Goal: Task Accomplishment & Management: Manage account settings

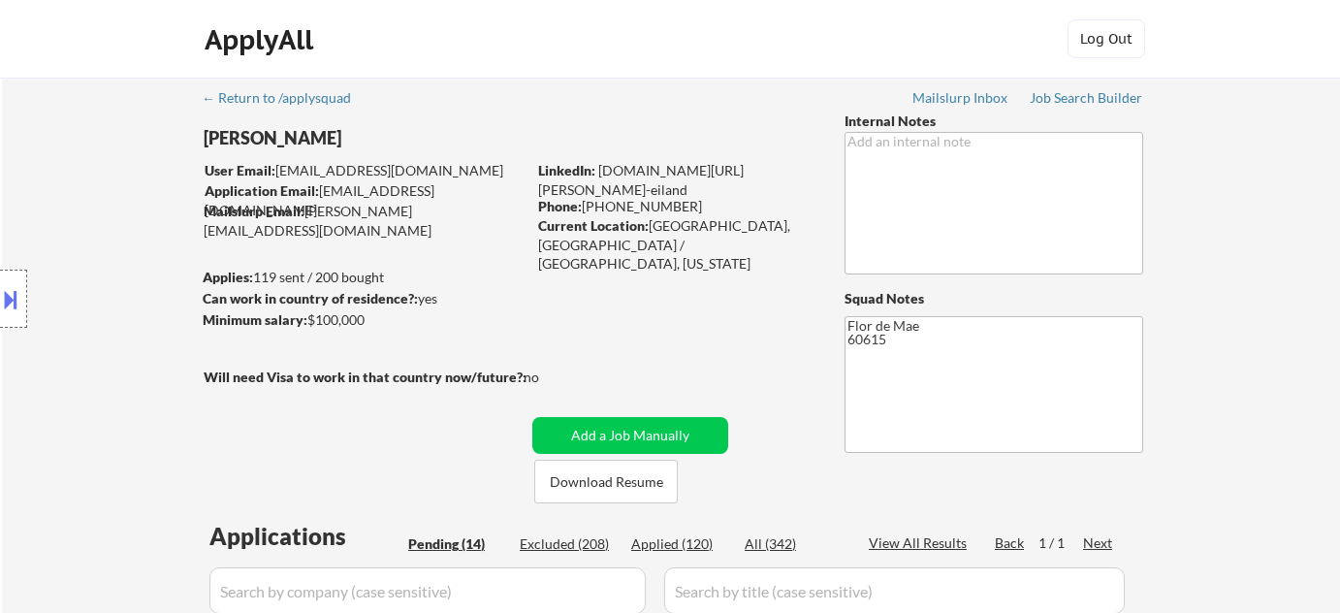
select select ""pending""
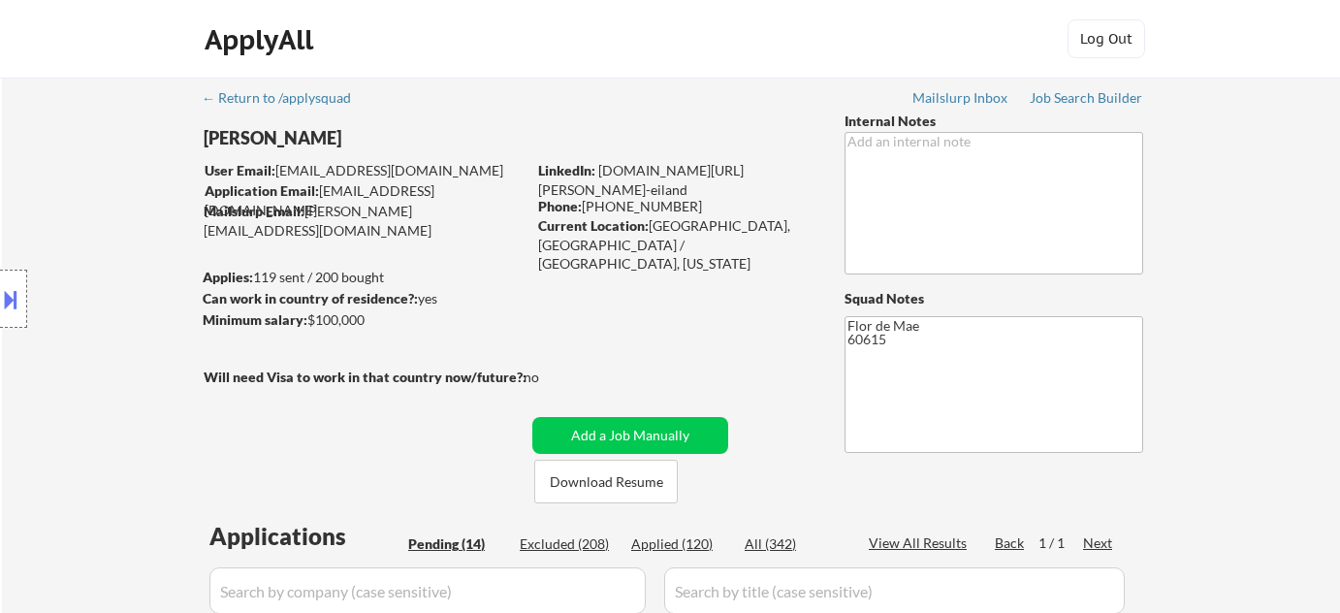
select select ""pending""
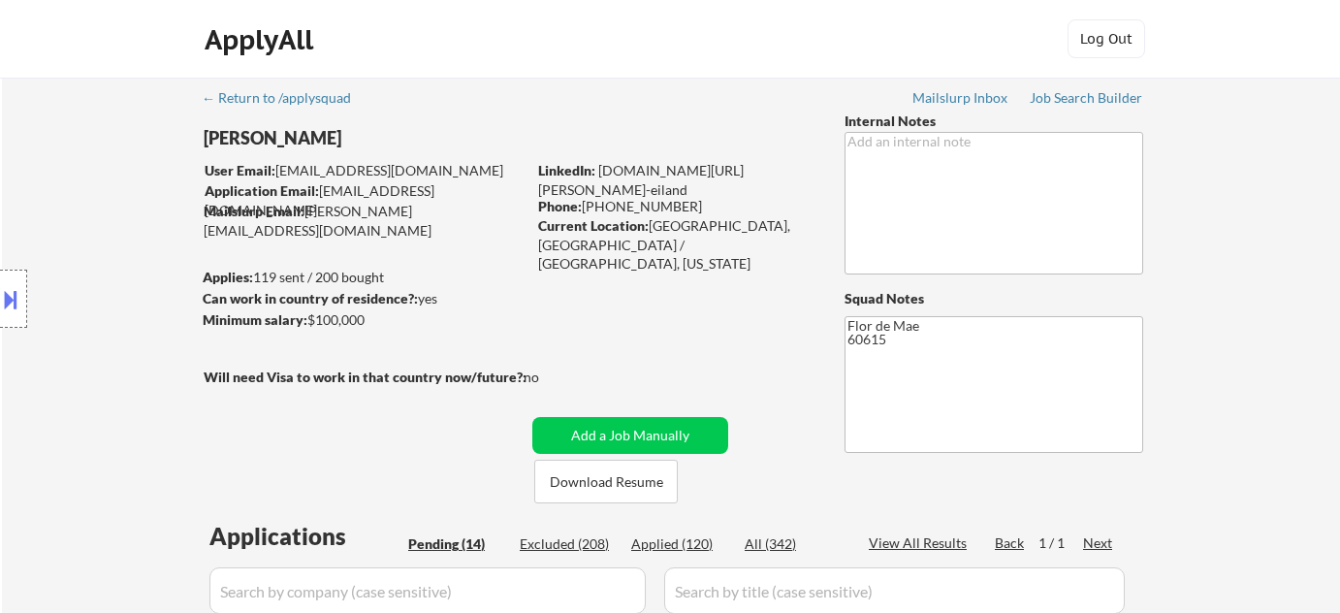
select select ""pending""
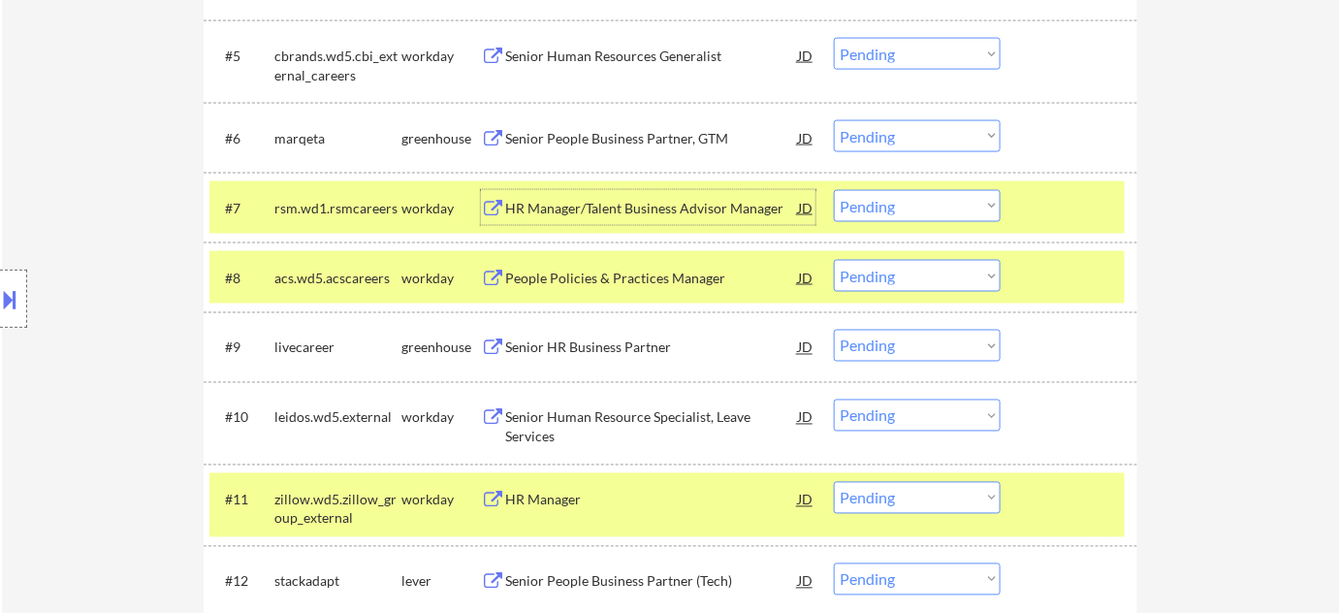
scroll to position [969, 0]
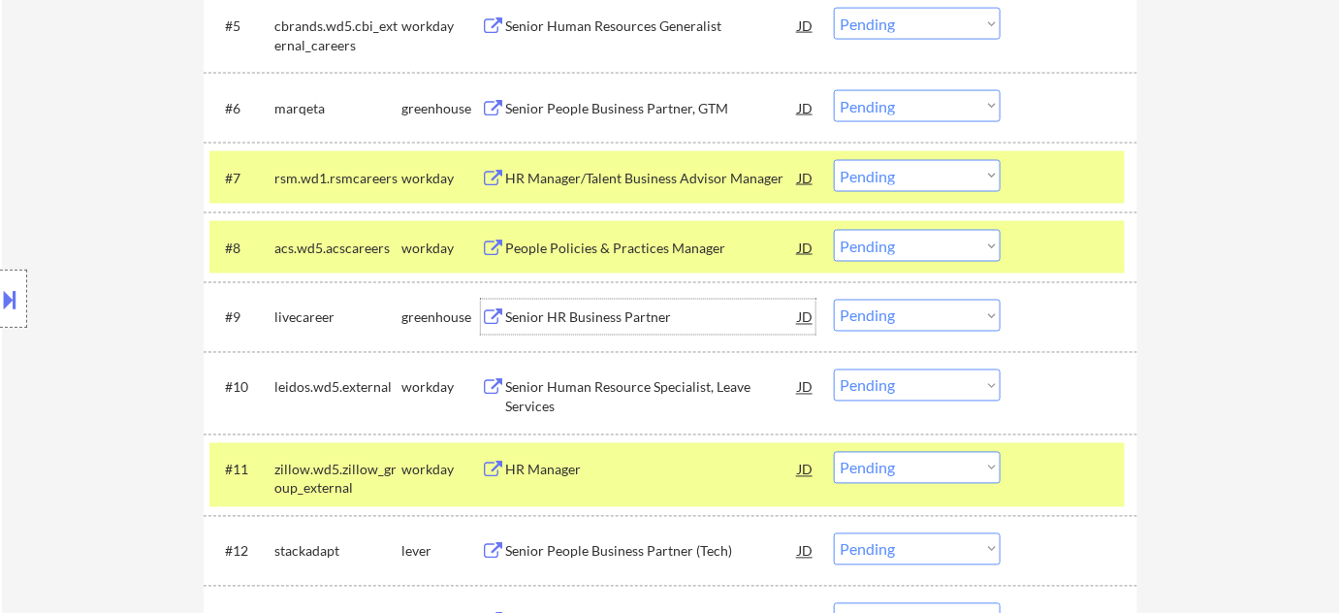
click at [622, 326] on div "Senior HR Business Partner" at bounding box center [651, 317] width 293 height 19
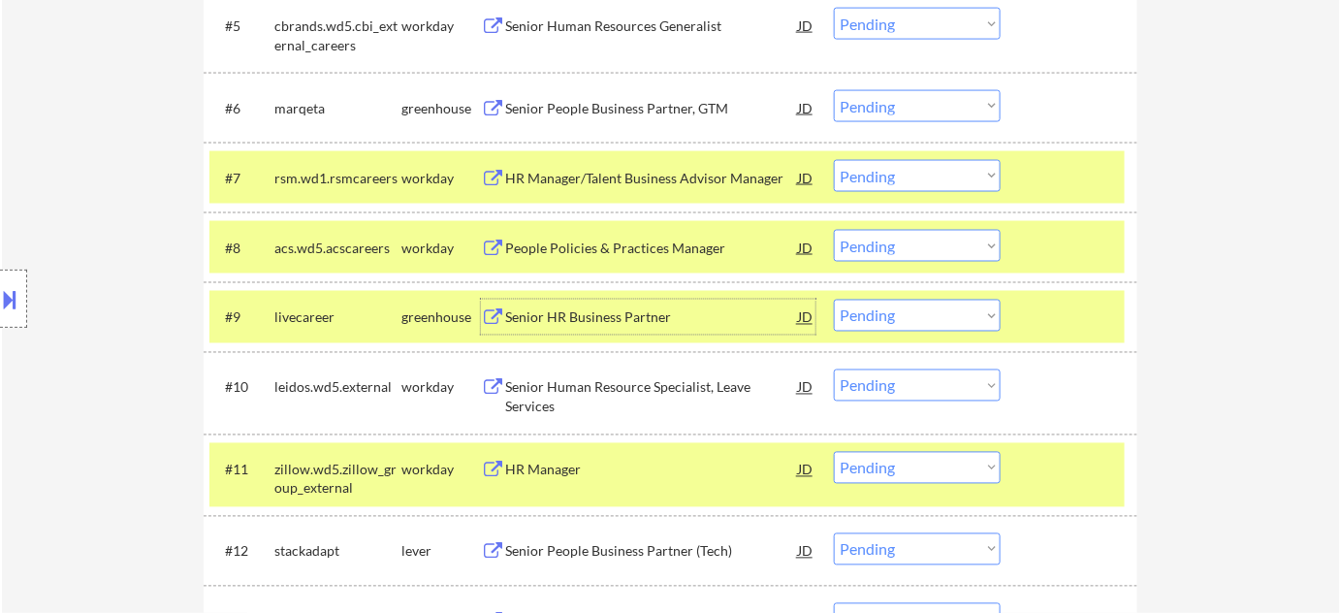
click at [569, 304] on div "Senior HR Business Partner" at bounding box center [651, 317] width 293 height 35
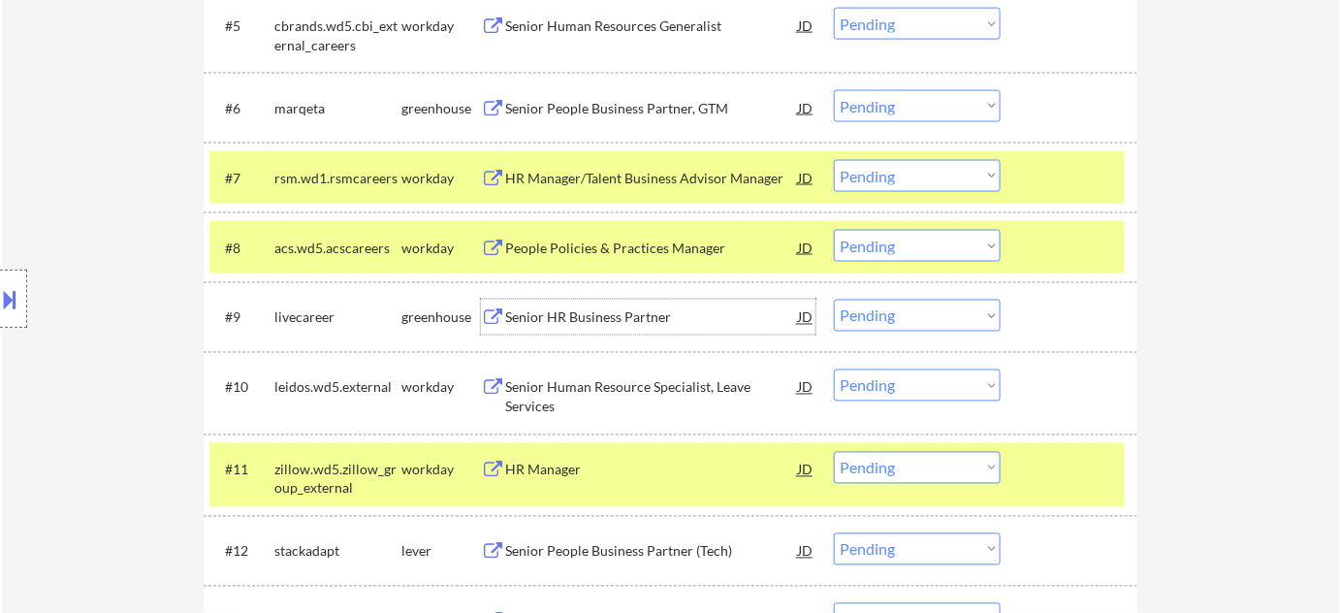
click at [863, 317] on select "Choose an option... Pending Applied Excluded (Questions) Excluded (Expired) Exc…" at bounding box center [917, 316] width 167 height 32
click at [834, 300] on select "Choose an option... Pending Applied Excluded (Questions) Excluded (Expired) Exc…" at bounding box center [917, 316] width 167 height 32
select select ""pending""
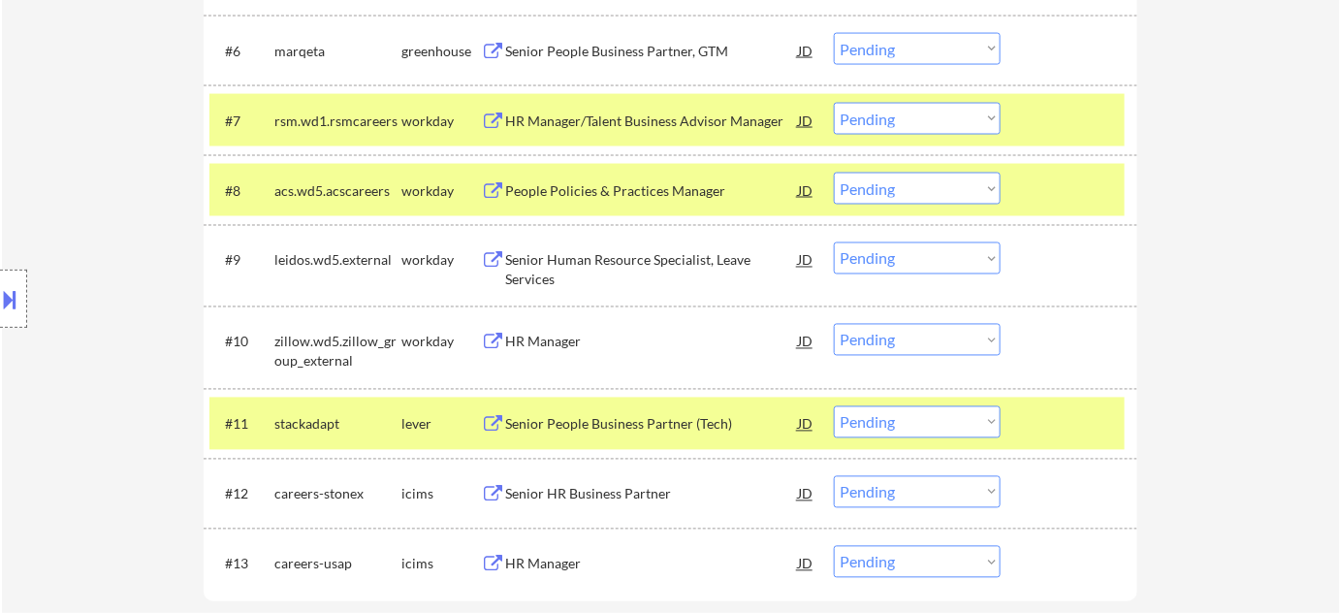
scroll to position [1145, 0]
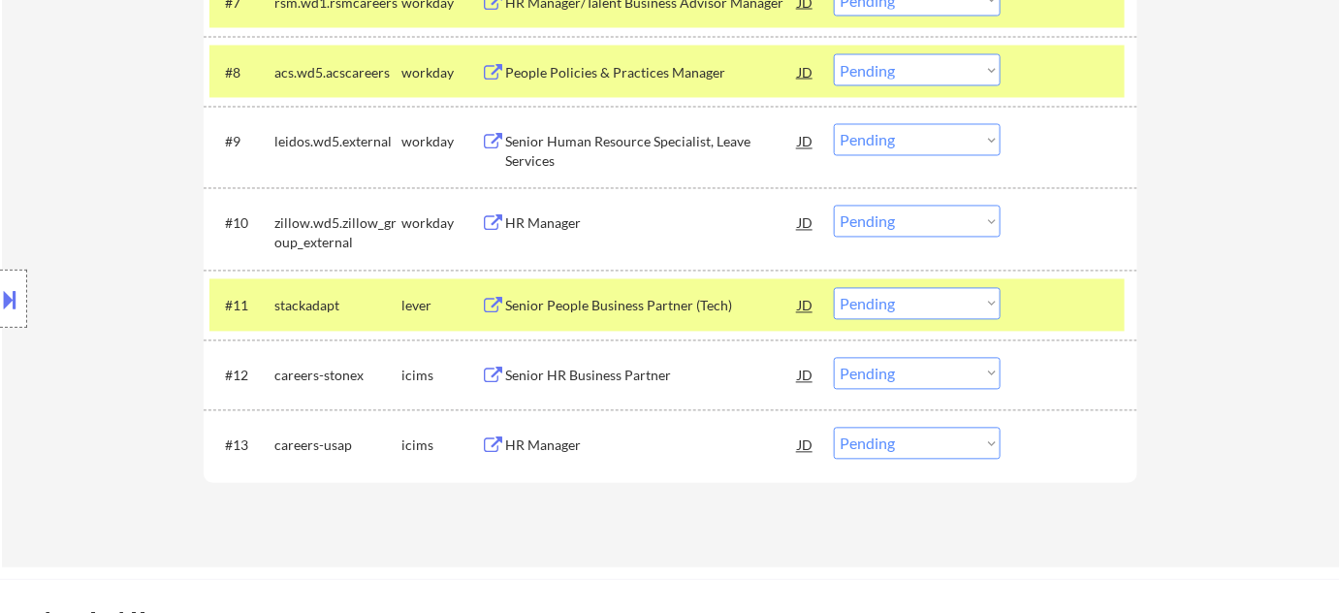
click at [702, 310] on div "Senior People Business Partner (Tech)" at bounding box center [651, 306] width 293 height 19
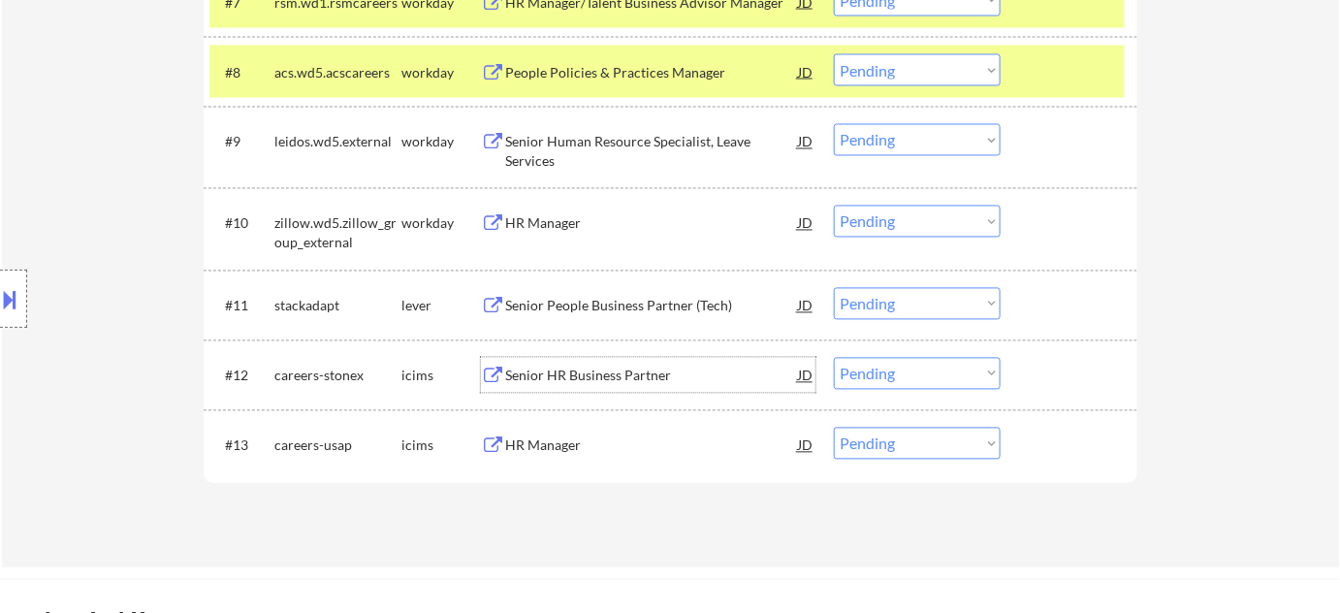
click at [636, 371] on div "Senior HR Business Partner" at bounding box center [651, 375] width 293 height 19
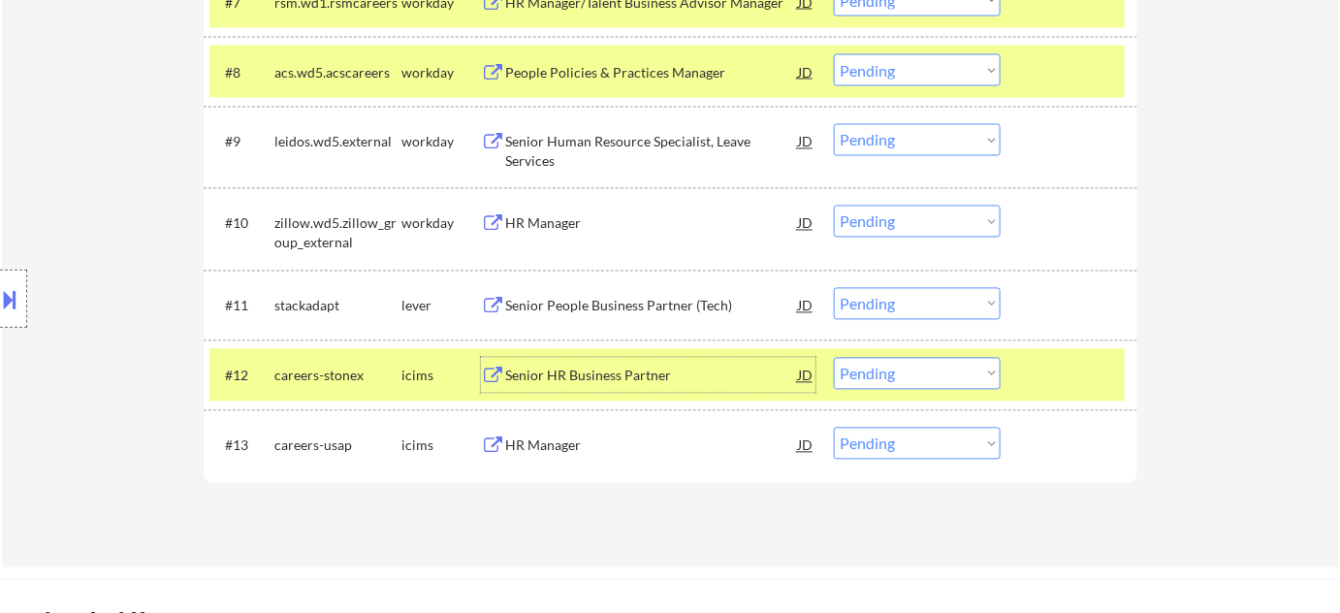
click at [932, 376] on select "Choose an option... Pending Applied Excluded (Questions) Excluded (Expired) Exc…" at bounding box center [917, 374] width 167 height 32
click at [834, 358] on select "Choose an option... Pending Applied Excluded (Questions) Excluded (Expired) Exc…" at bounding box center [917, 374] width 167 height 32
select select ""pending""
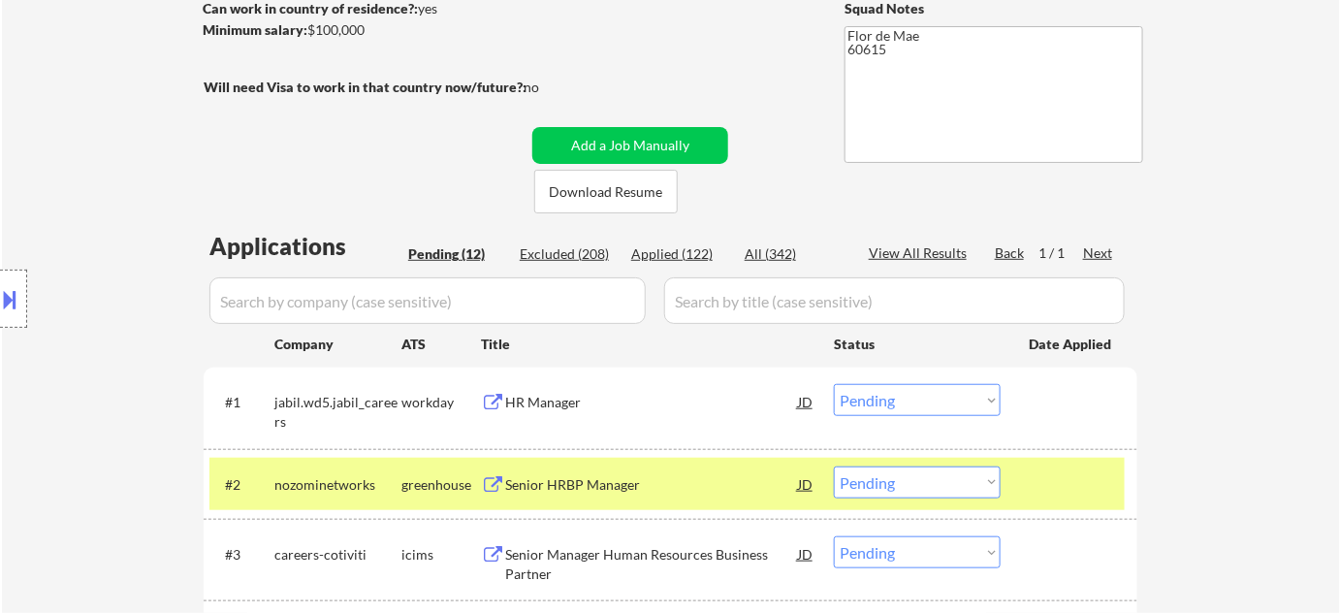
scroll to position [264, 0]
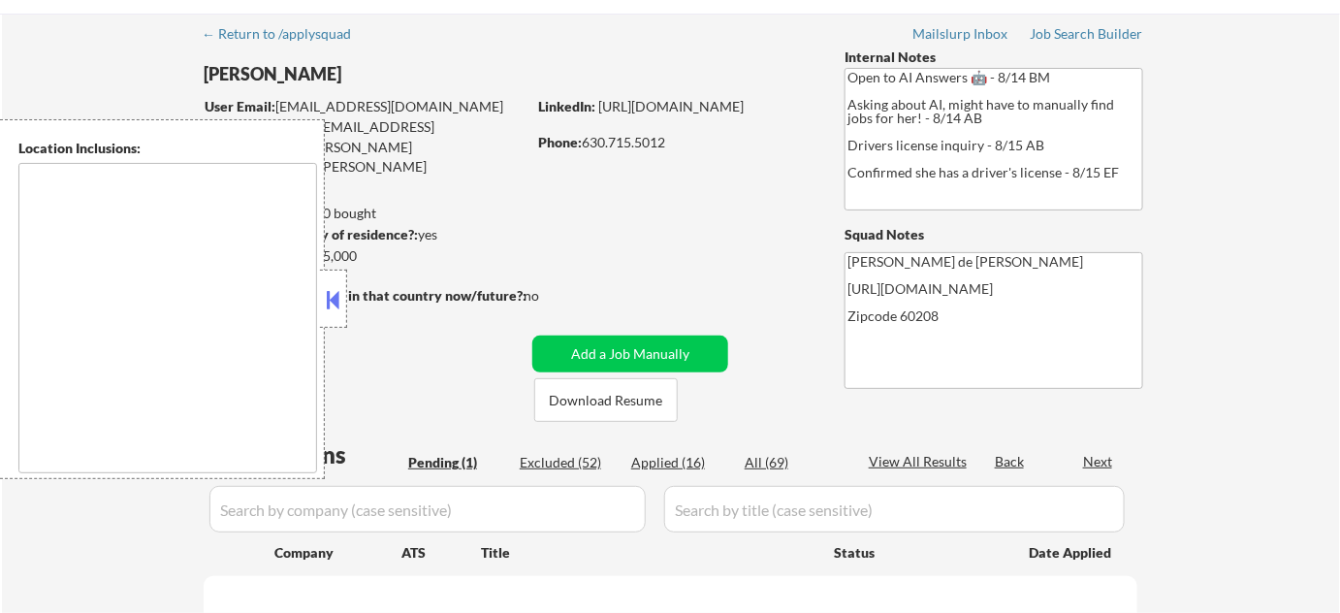
scroll to position [175, 0]
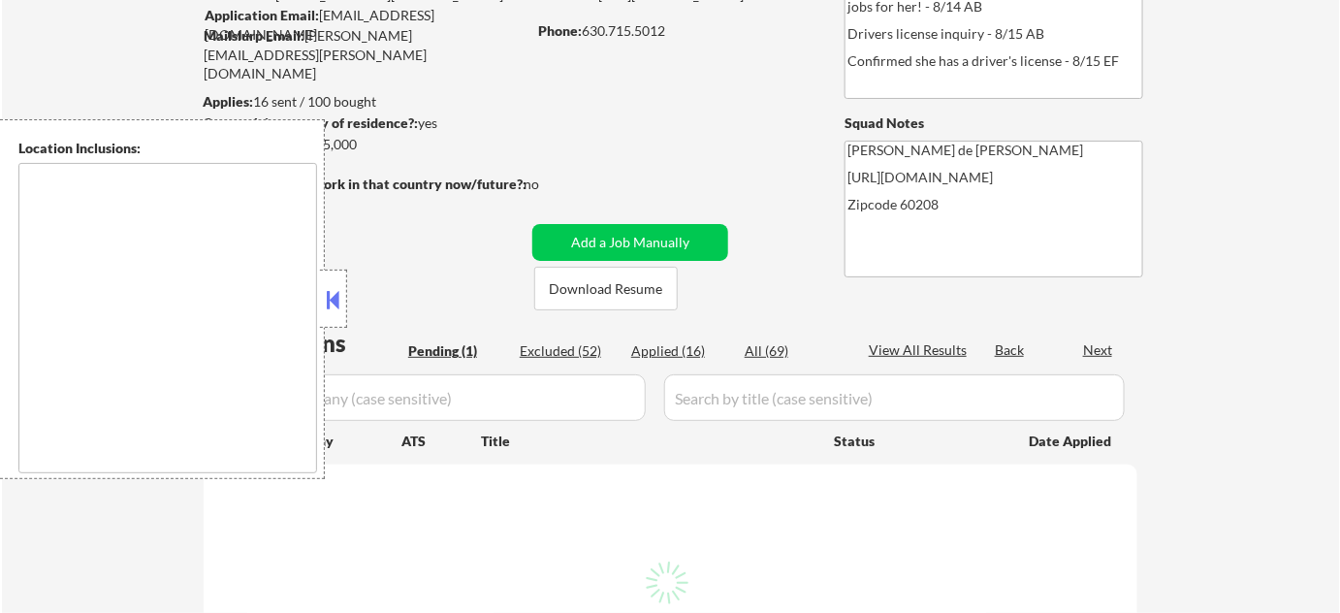
type textarea "Highland Park, IL Deerfield, IL Glencoe, IL Northbrook, IL Lake Forest, IL Bann…"
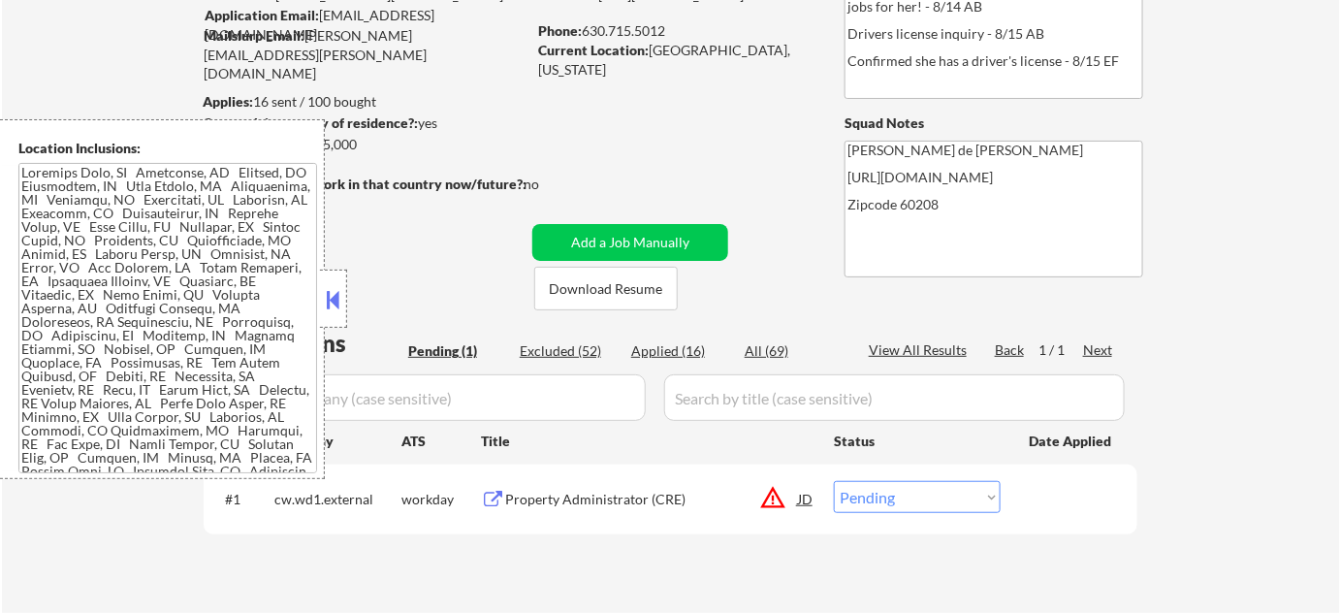
click at [334, 309] on button at bounding box center [333, 299] width 21 height 29
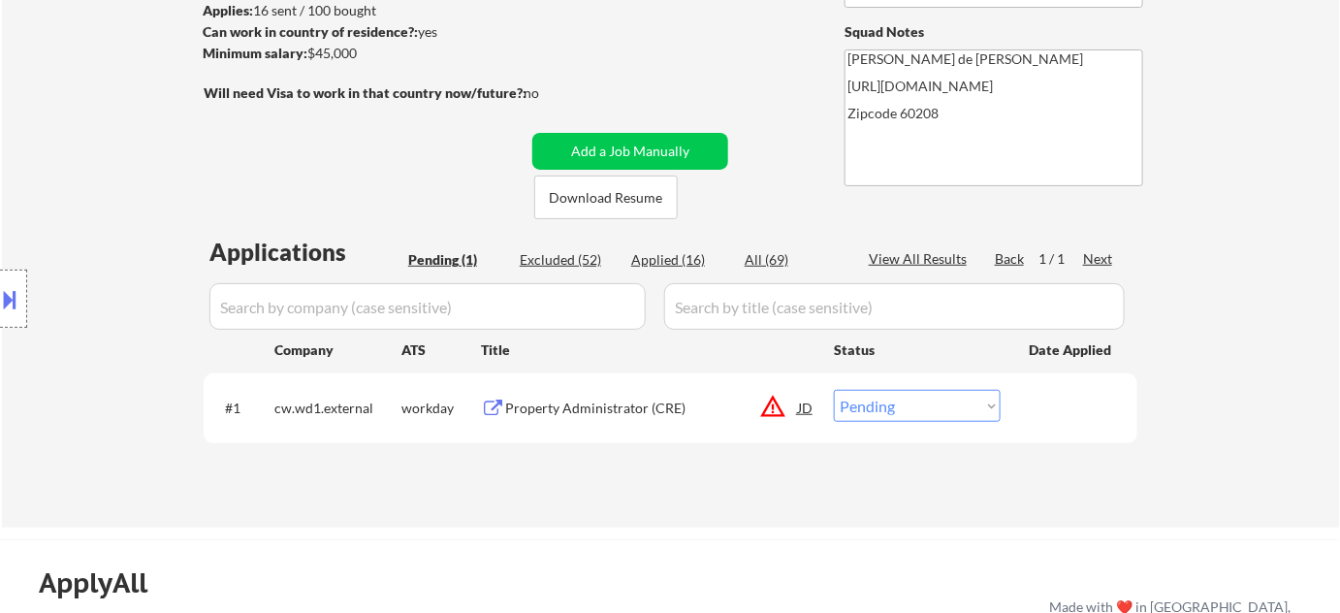
scroll to position [440, 0]
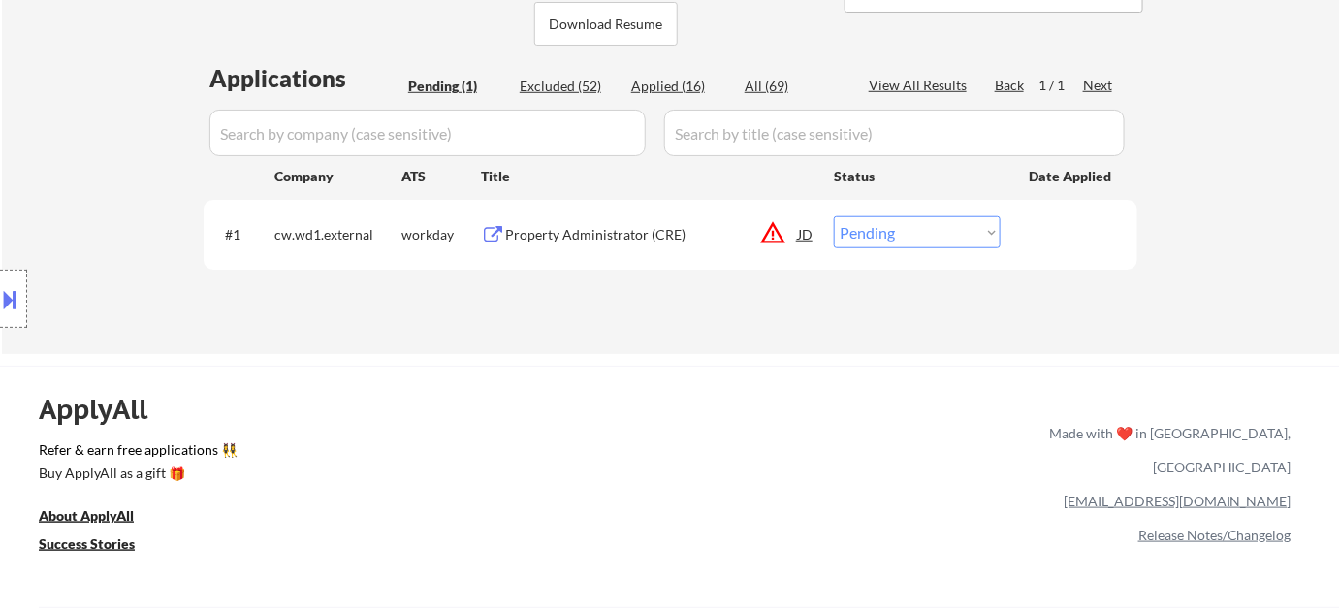
click at [700, 86] on div "Applied (16)" at bounding box center [679, 86] width 97 height 19
select select ""applied""
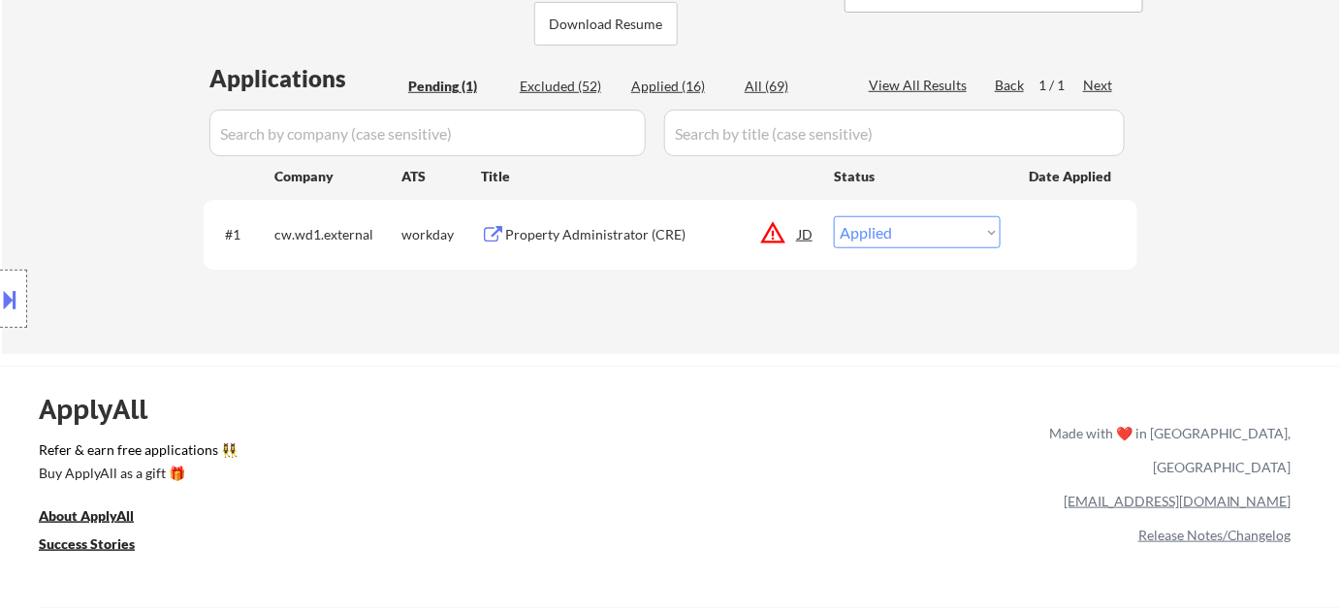
select select ""applied""
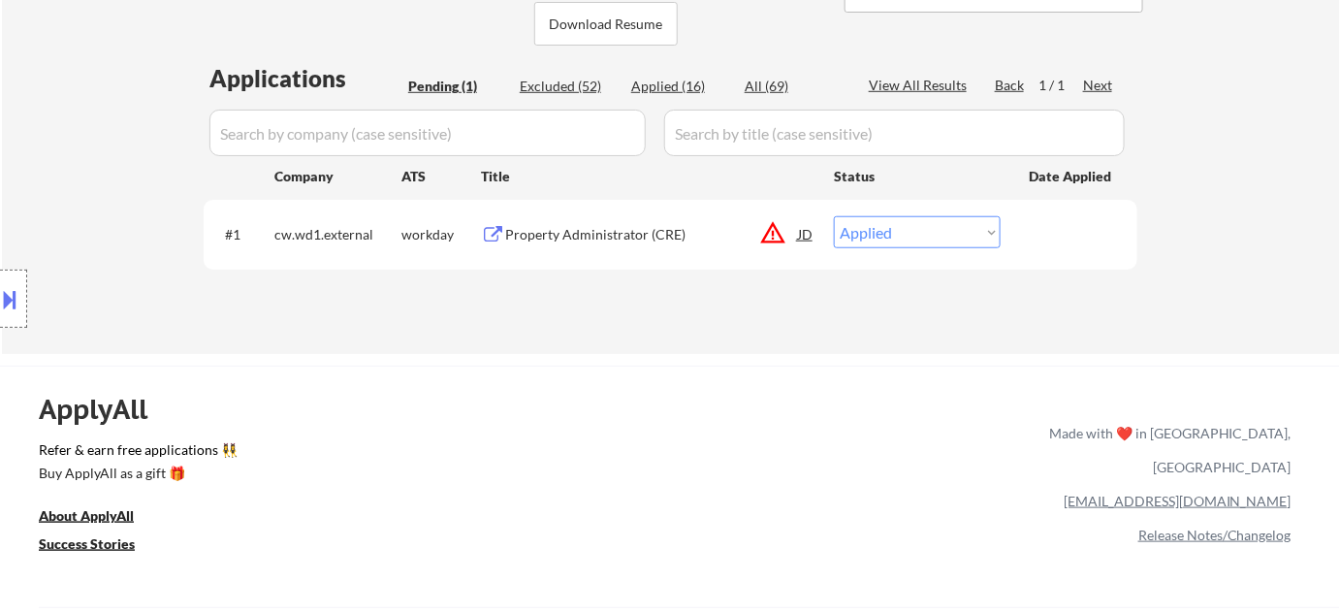
select select ""applied""
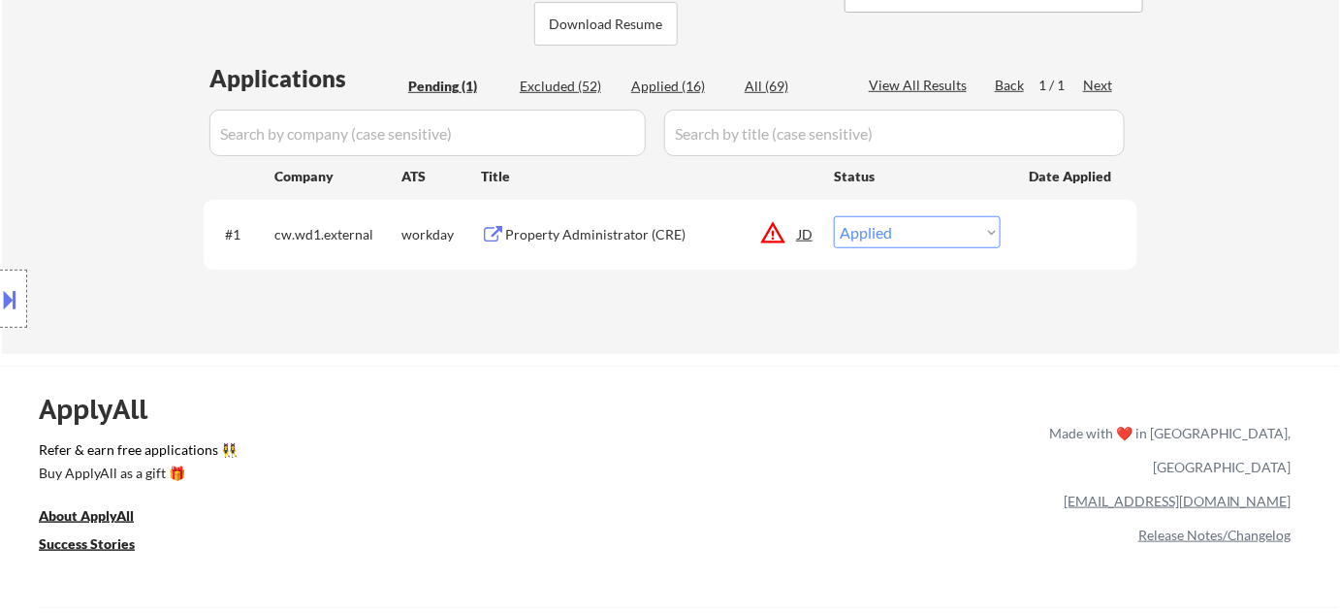
select select ""applied""
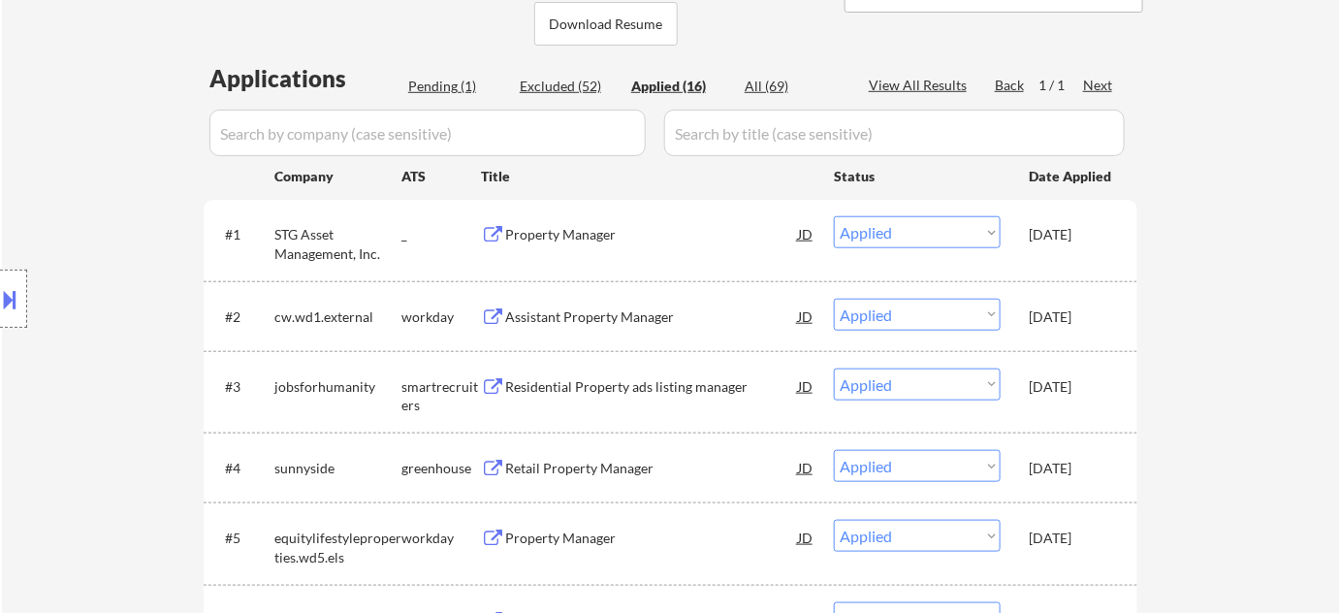
click at [439, 88] on div "Pending (1)" at bounding box center [456, 86] width 97 height 19
select select ""pending""
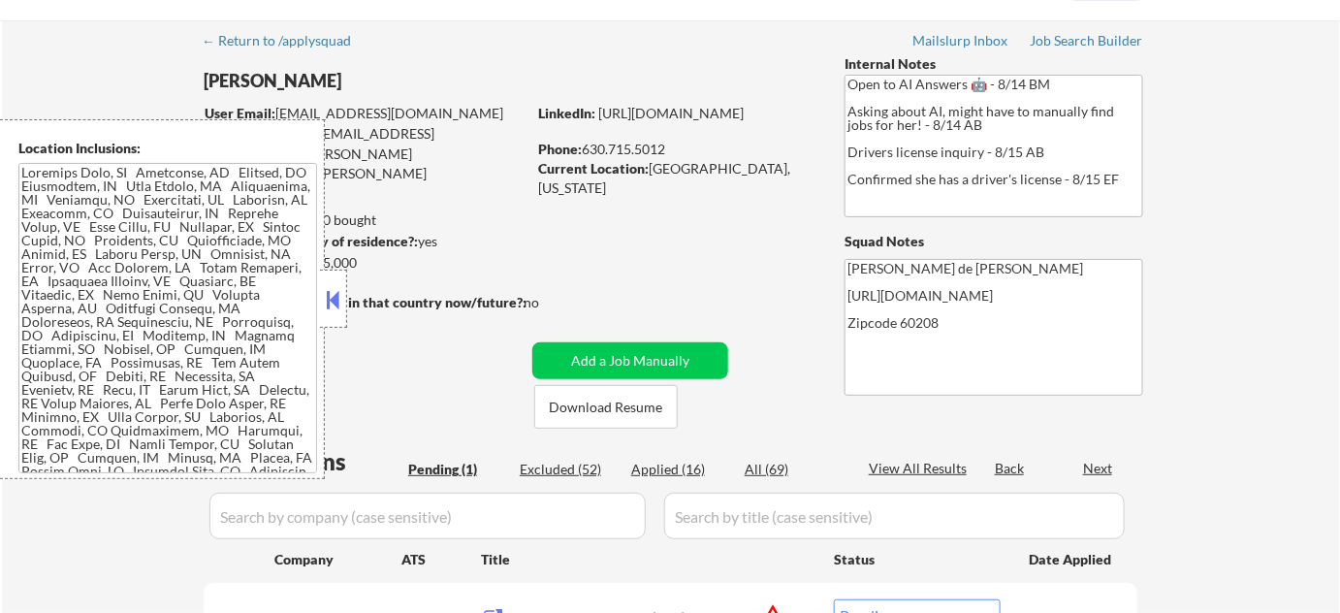
scroll to position [87, 0]
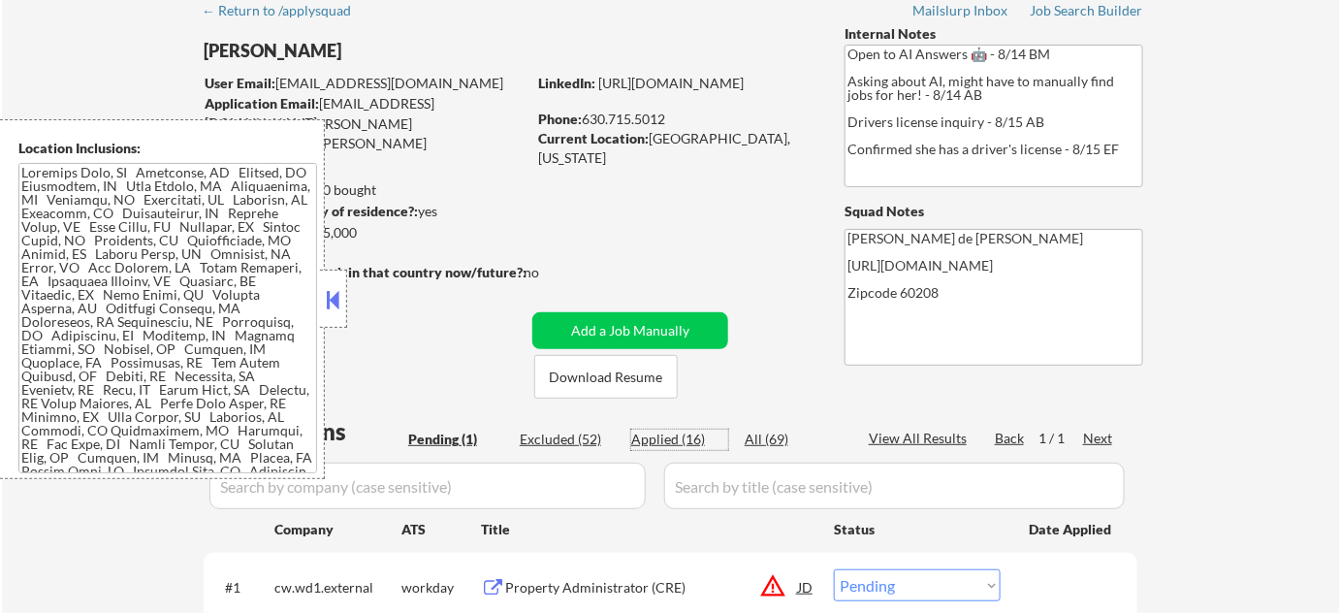
click at [684, 439] on div "Applied (16)" at bounding box center [679, 438] width 97 height 19
select select ""applied""
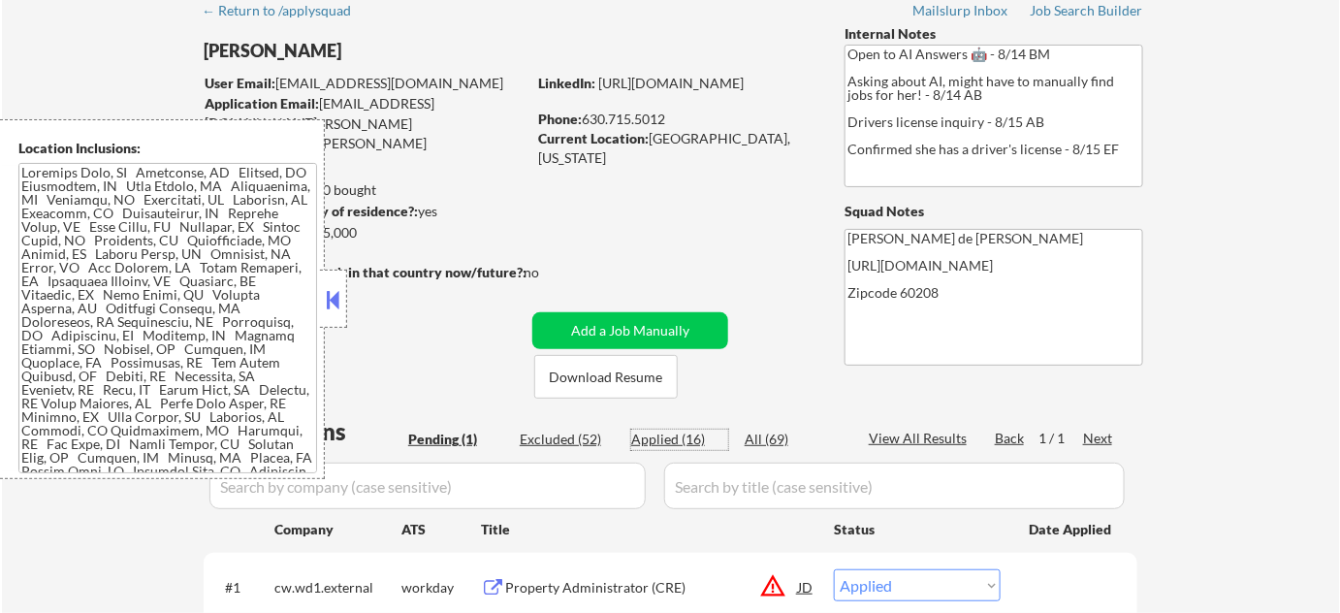
select select ""applied""
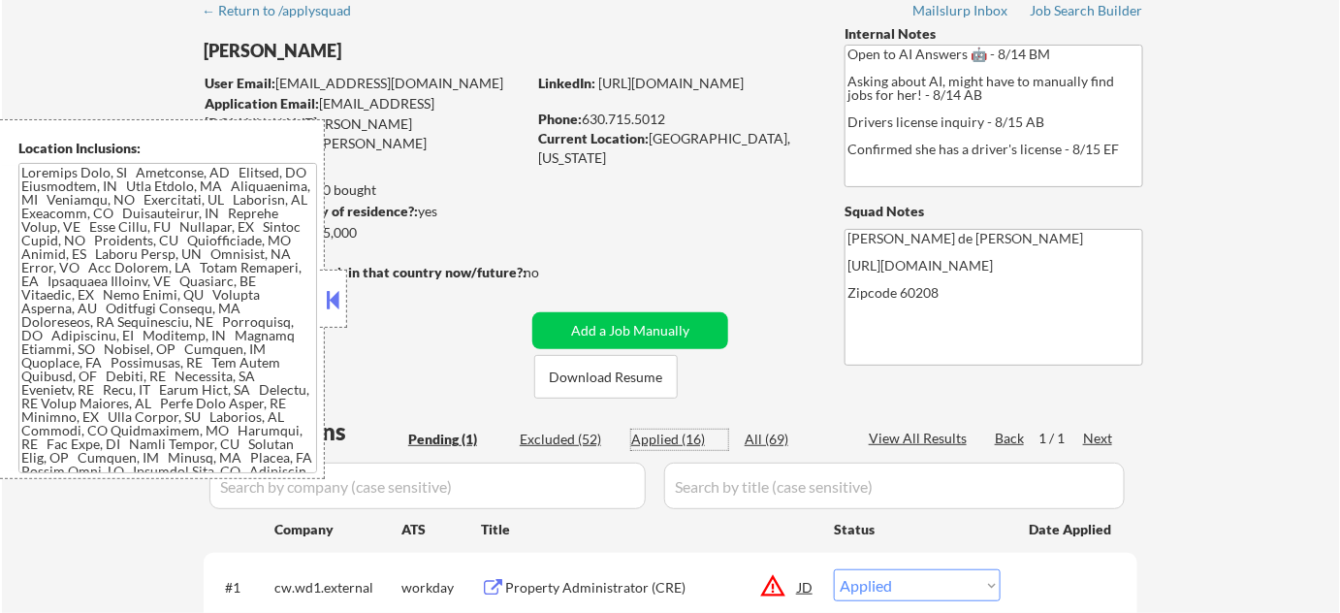
select select ""applied""
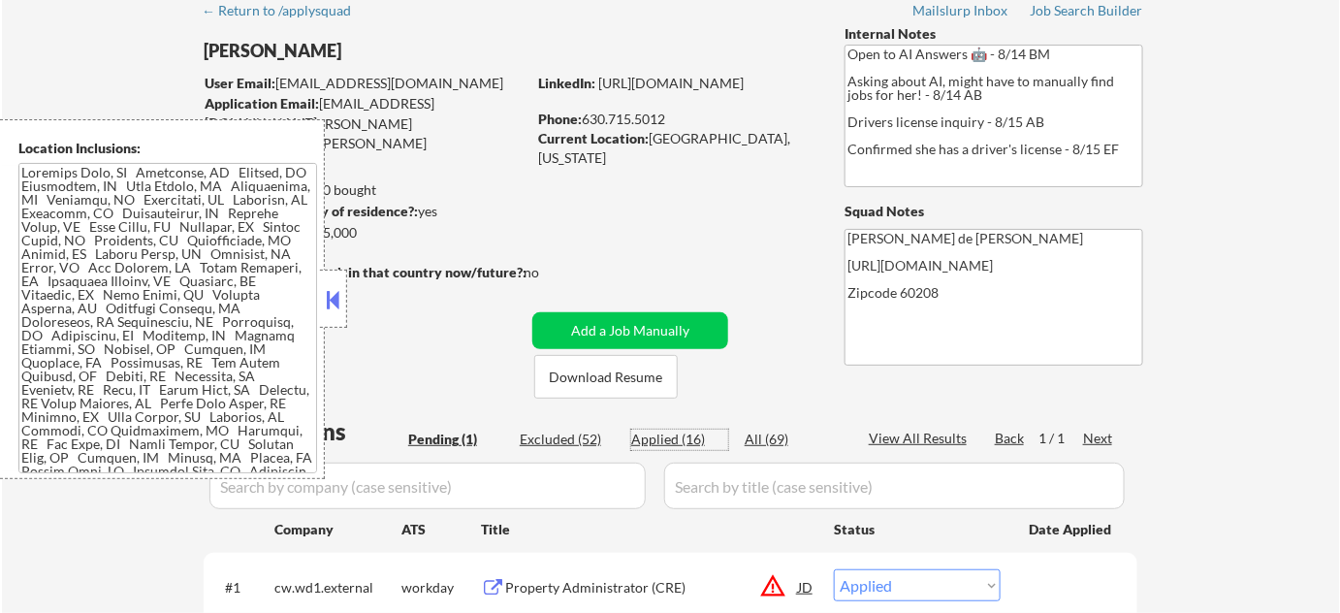
select select ""applied""
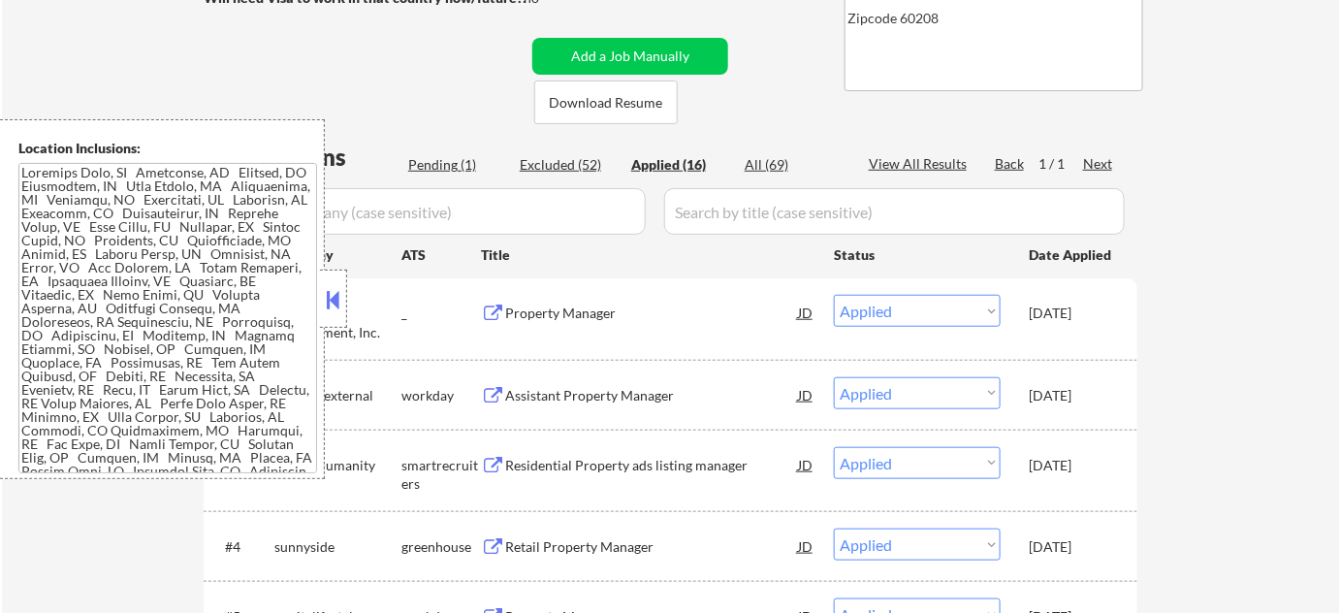
scroll to position [352, 0]
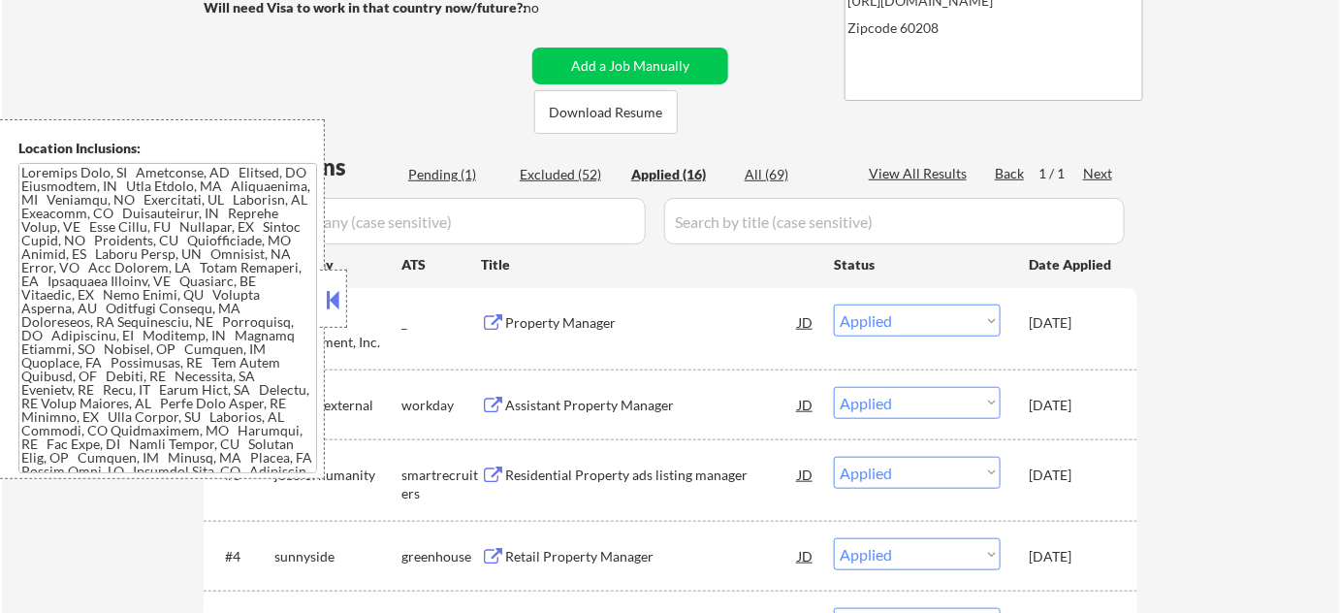
click at [331, 294] on button at bounding box center [333, 299] width 21 height 29
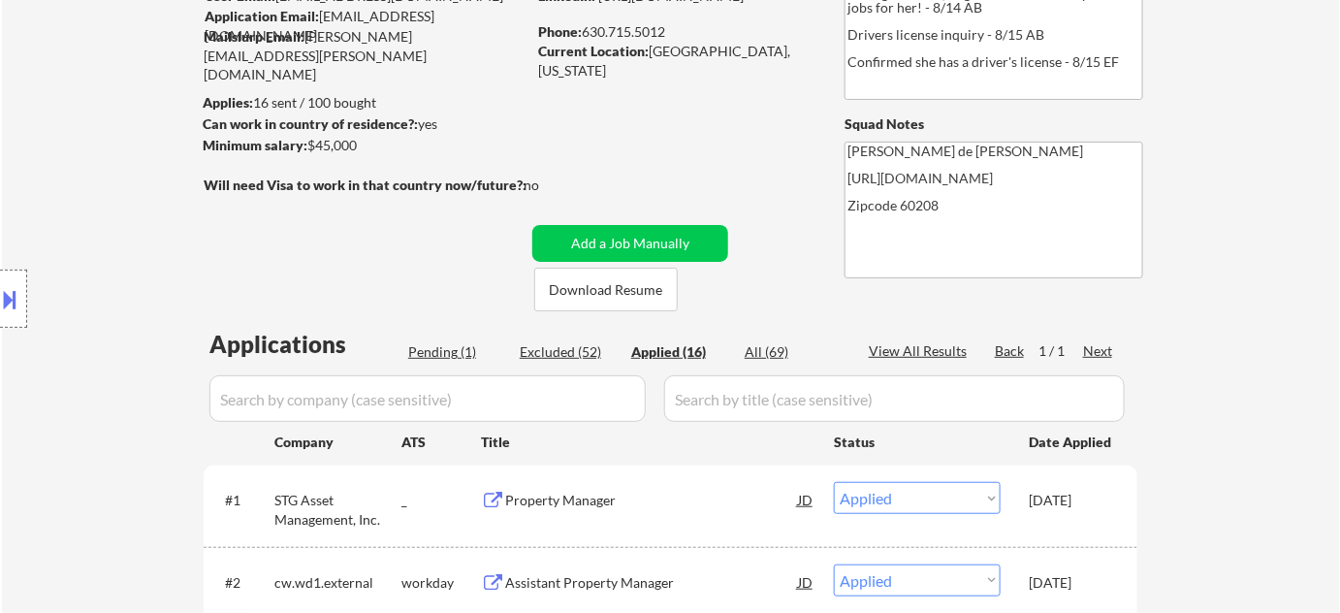
scroll to position [87, 0]
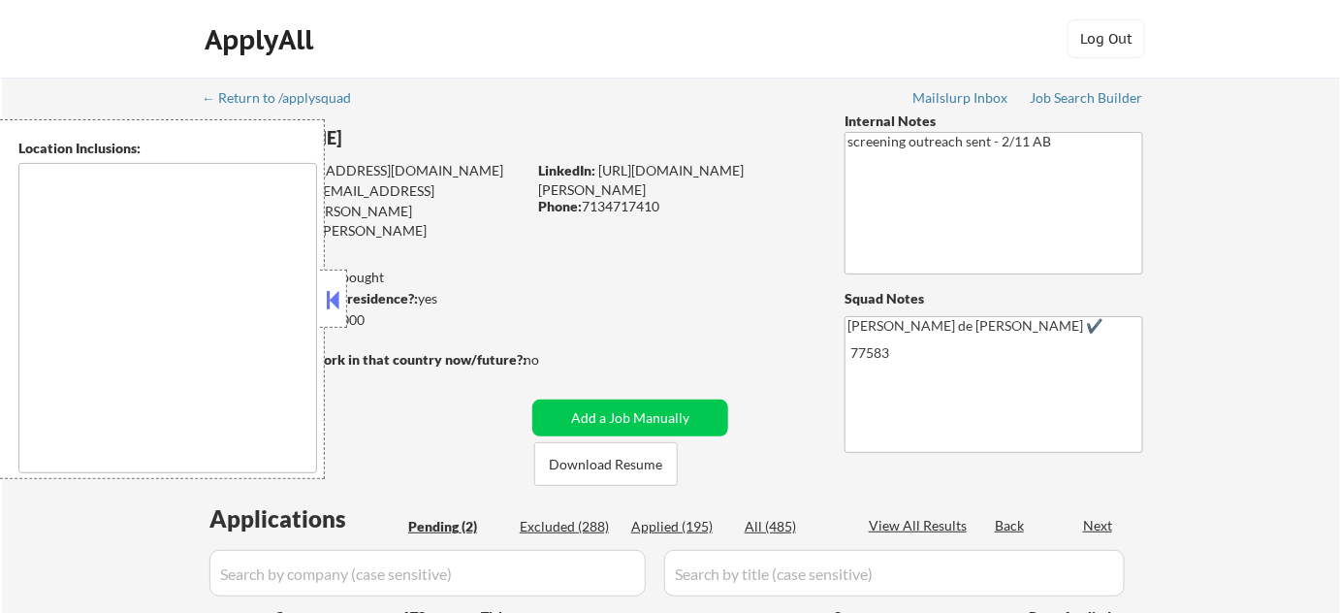
select select ""pending""
type textarea "remote"
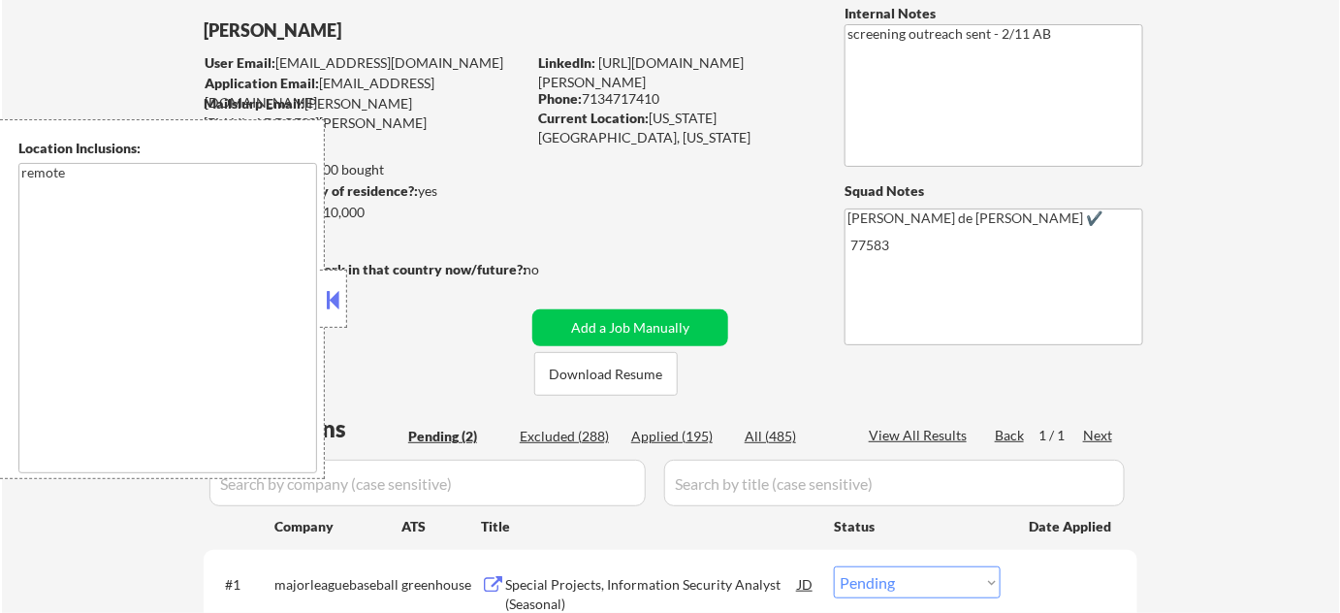
scroll to position [87, 0]
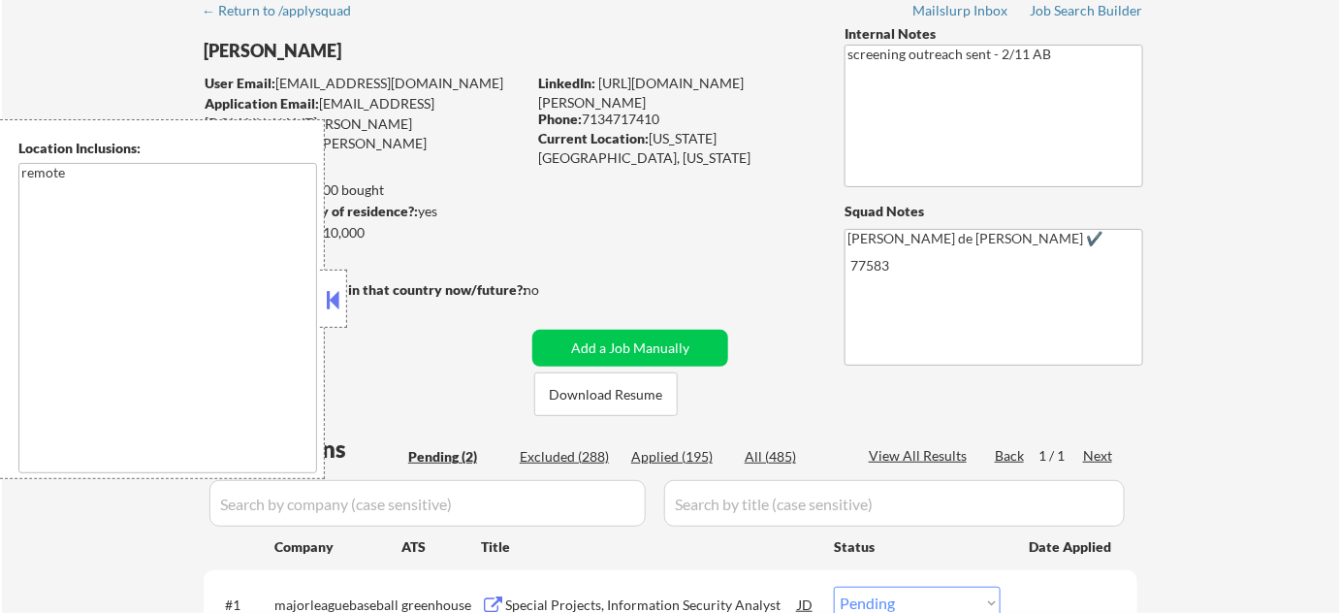
click at [326, 299] on button at bounding box center [333, 299] width 21 height 29
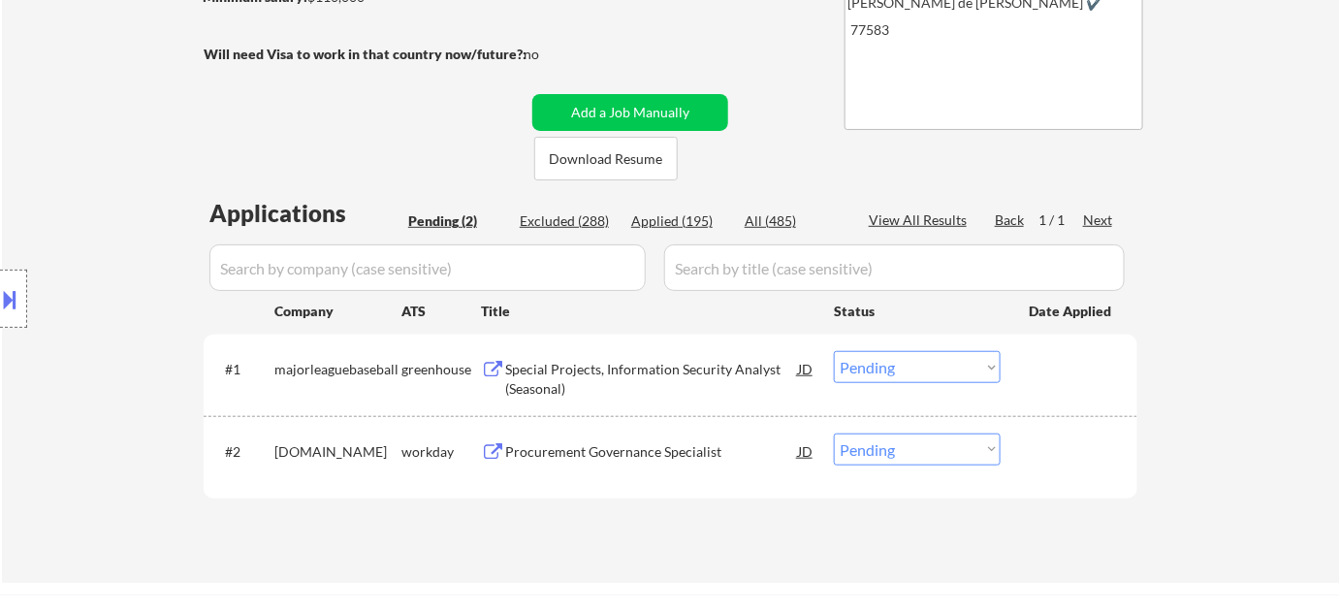
scroll to position [352, 0]
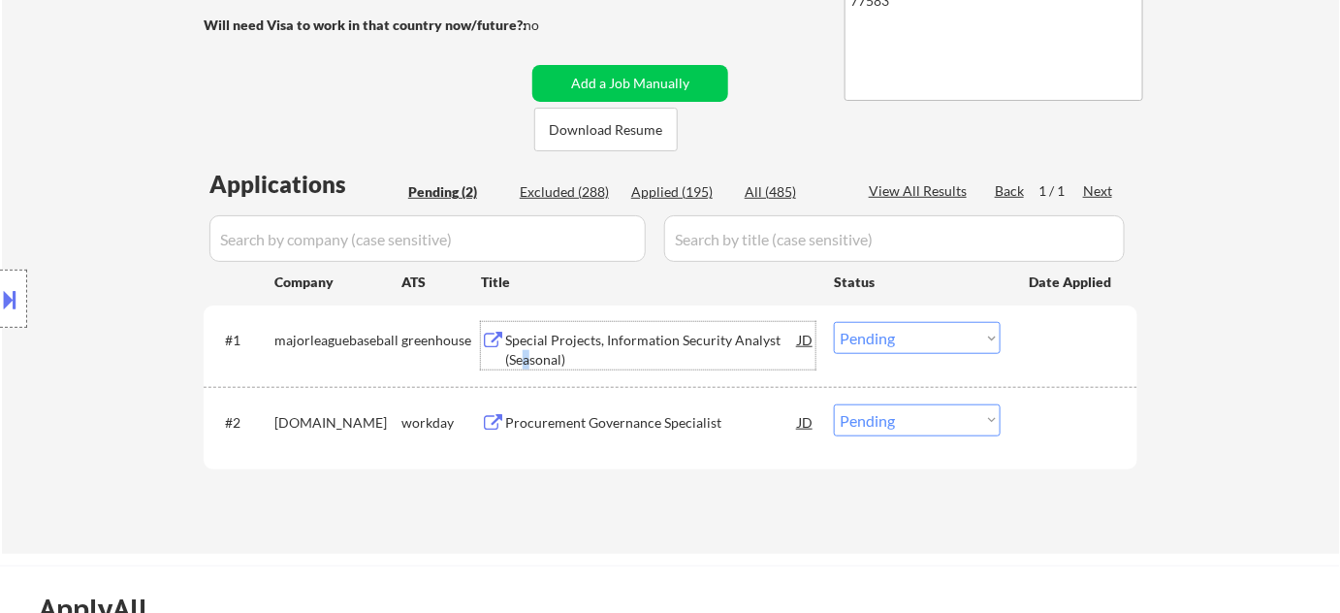
click at [524, 356] on div "Special Projects, Information Security Analyst (Seasonal)" at bounding box center [651, 350] width 293 height 38
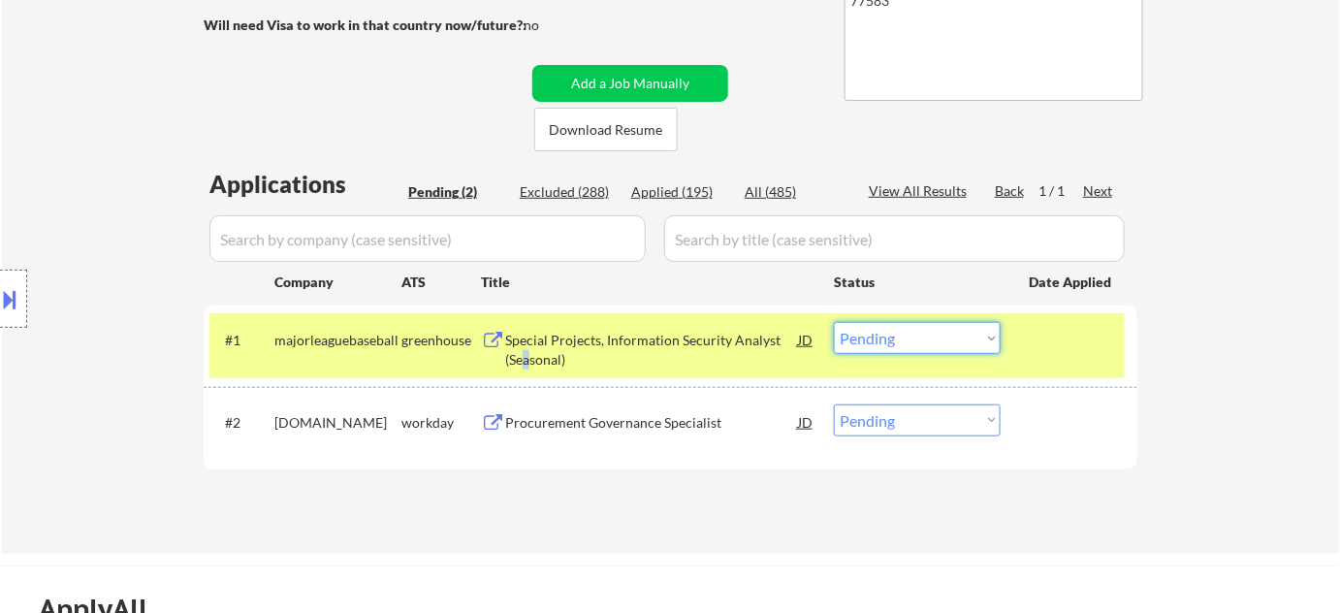
click at [908, 348] on select "Choose an option... Pending Applied Excluded (Questions) Excluded (Expired) Exc…" at bounding box center [917, 338] width 167 height 32
click at [834, 322] on select "Choose an option... Pending Applied Excluded (Questions) Excluded (Expired) Exc…" at bounding box center [917, 338] width 167 height 32
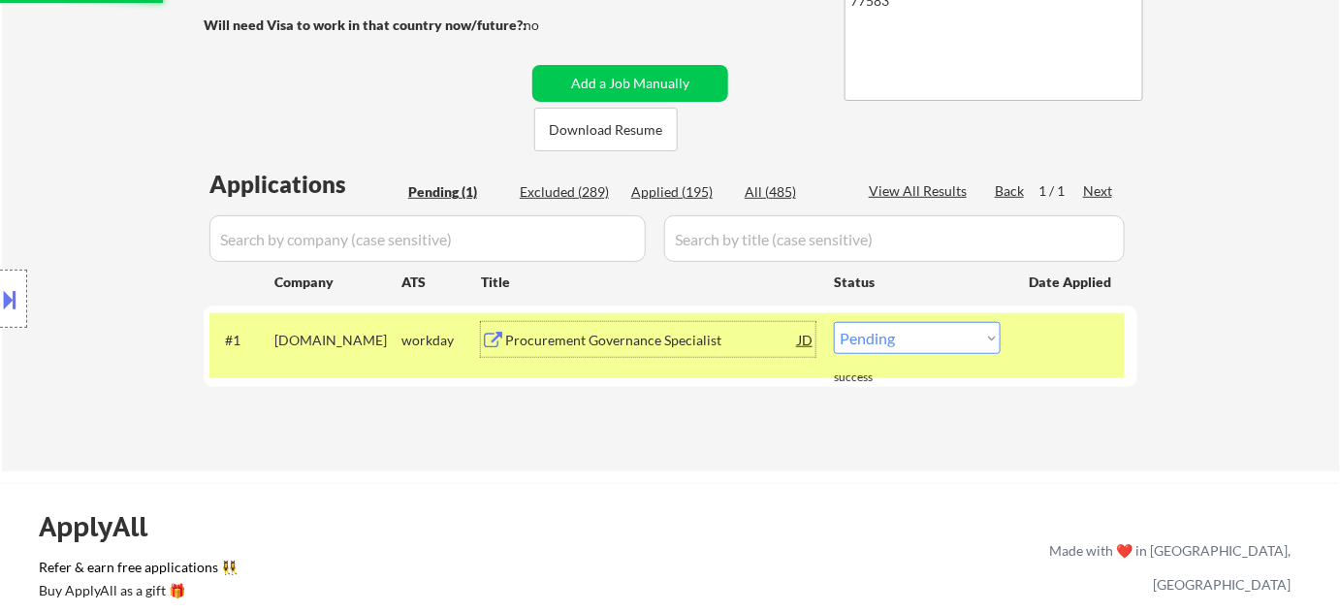
click at [599, 332] on div "Procurement Governance Specialist" at bounding box center [651, 340] width 293 height 19
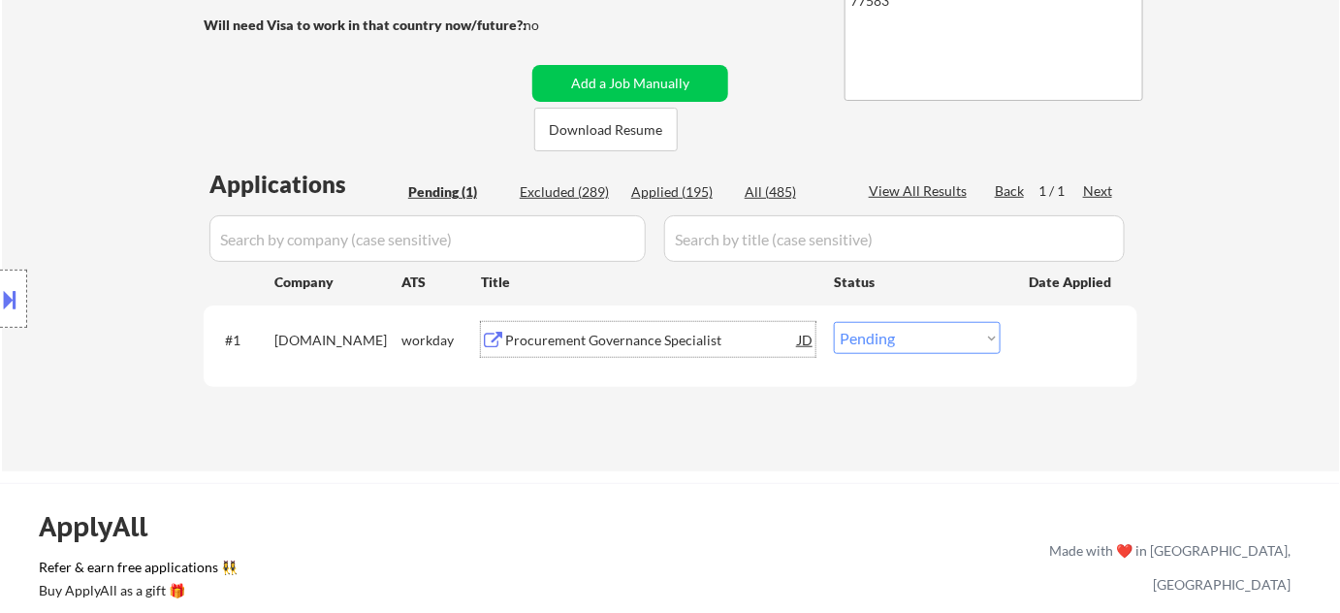
click at [943, 350] on select "Choose an option... Pending Applied Excluded (Questions) Excluded (Expired) Exc…" at bounding box center [917, 338] width 167 height 32
select select ""excluded__bad_match_""
click at [834, 322] on select "Choose an option... Pending Applied Excluded (Questions) Excluded (Expired) Exc…" at bounding box center [917, 338] width 167 height 32
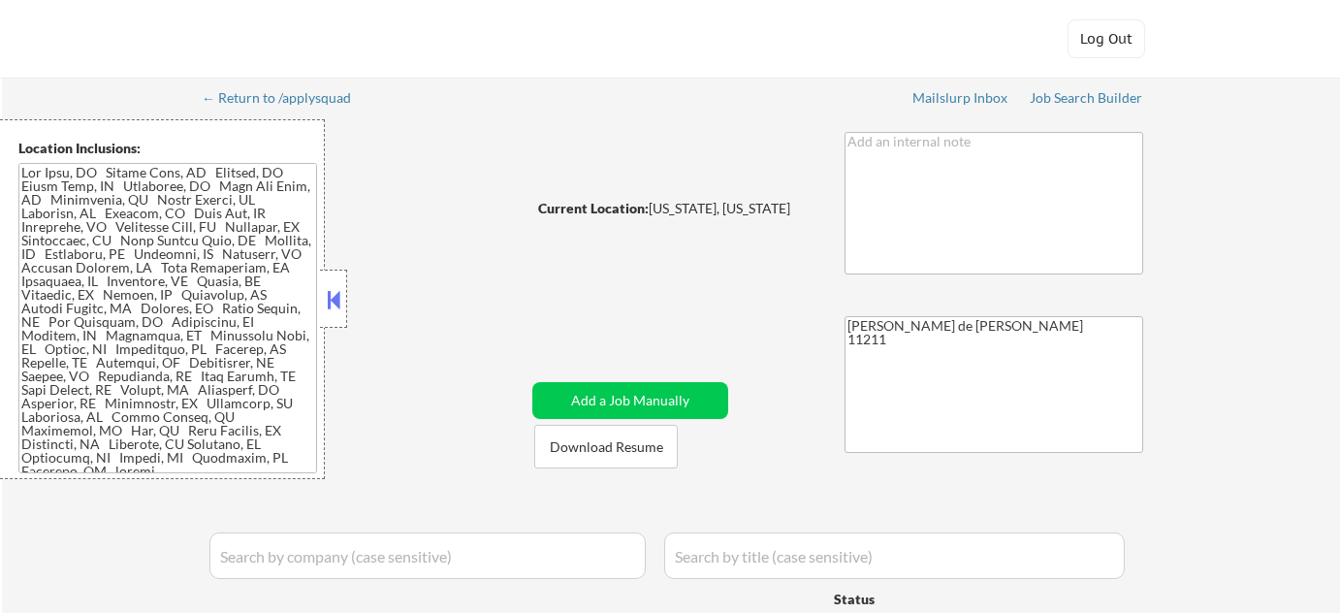
select select ""pending""
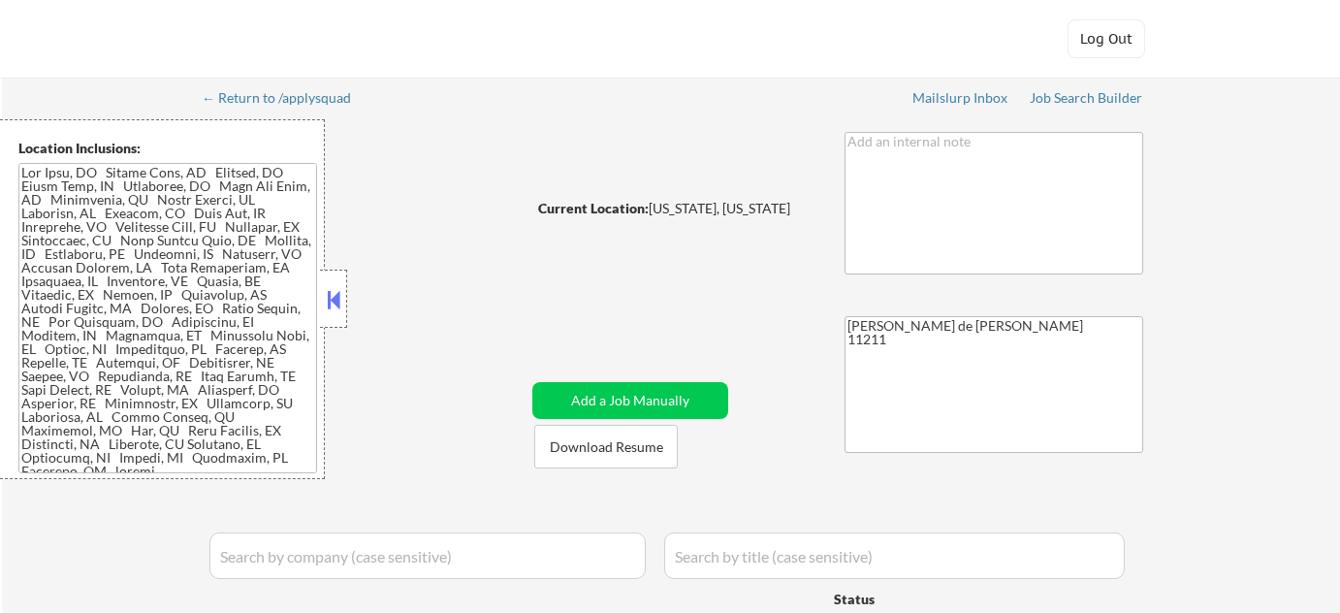
select select ""pending""
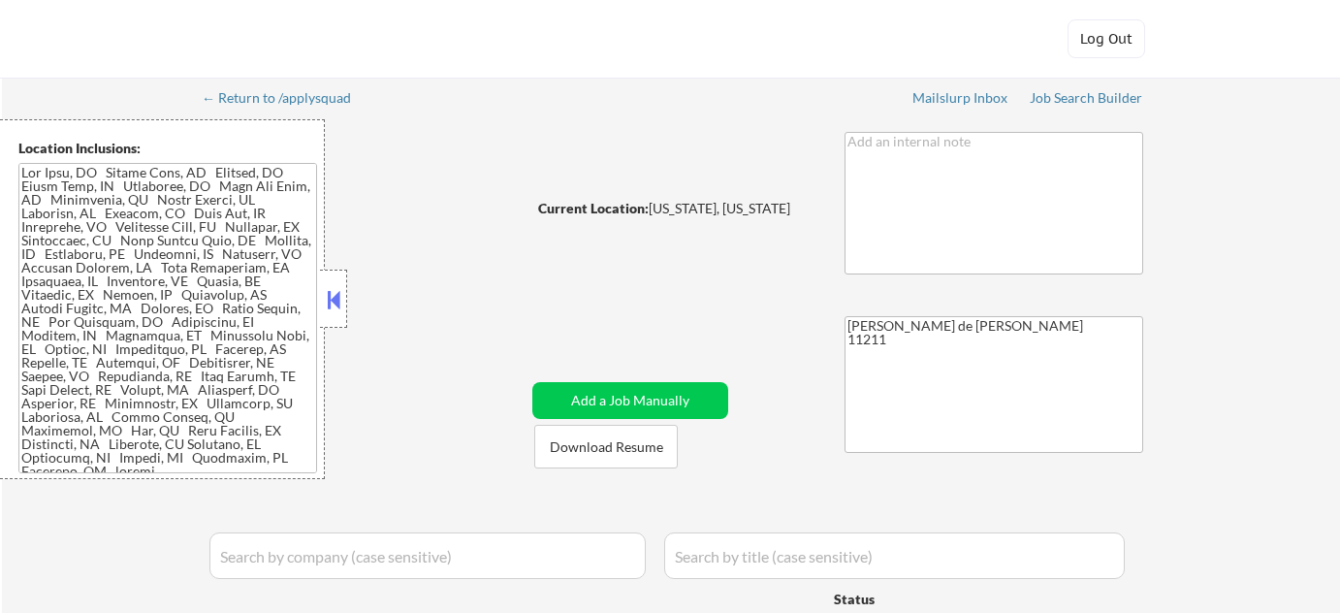
select select ""pending""
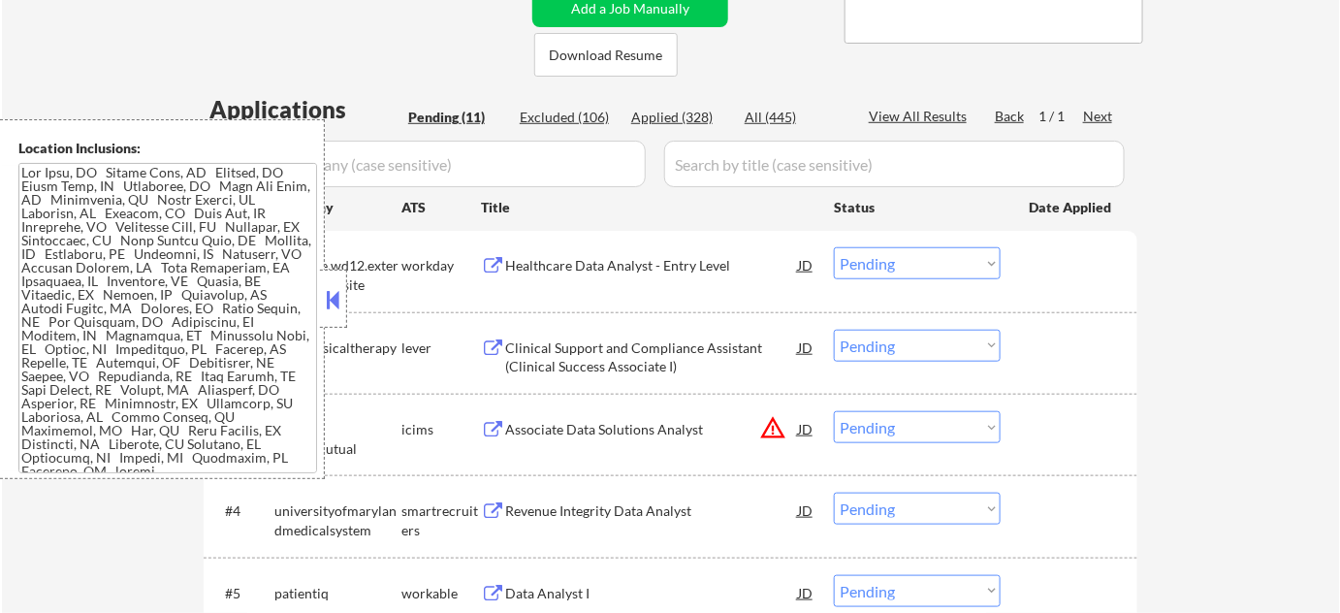
scroll to position [440, 0]
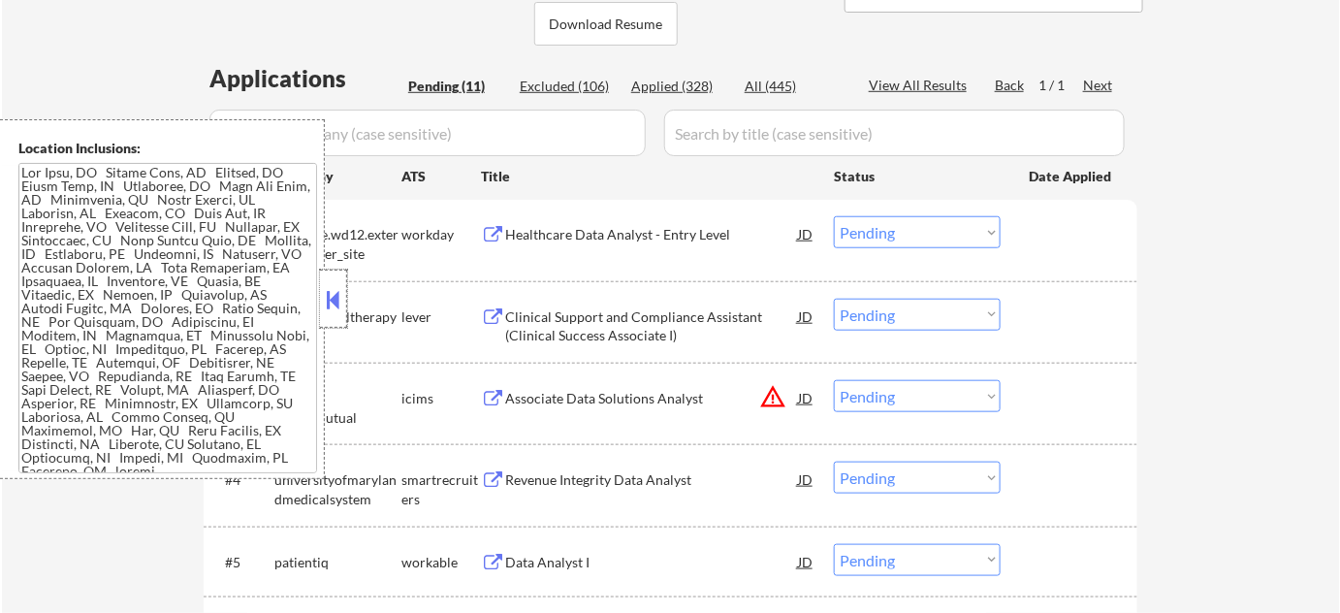
click at [328, 278] on div at bounding box center [333, 298] width 27 height 58
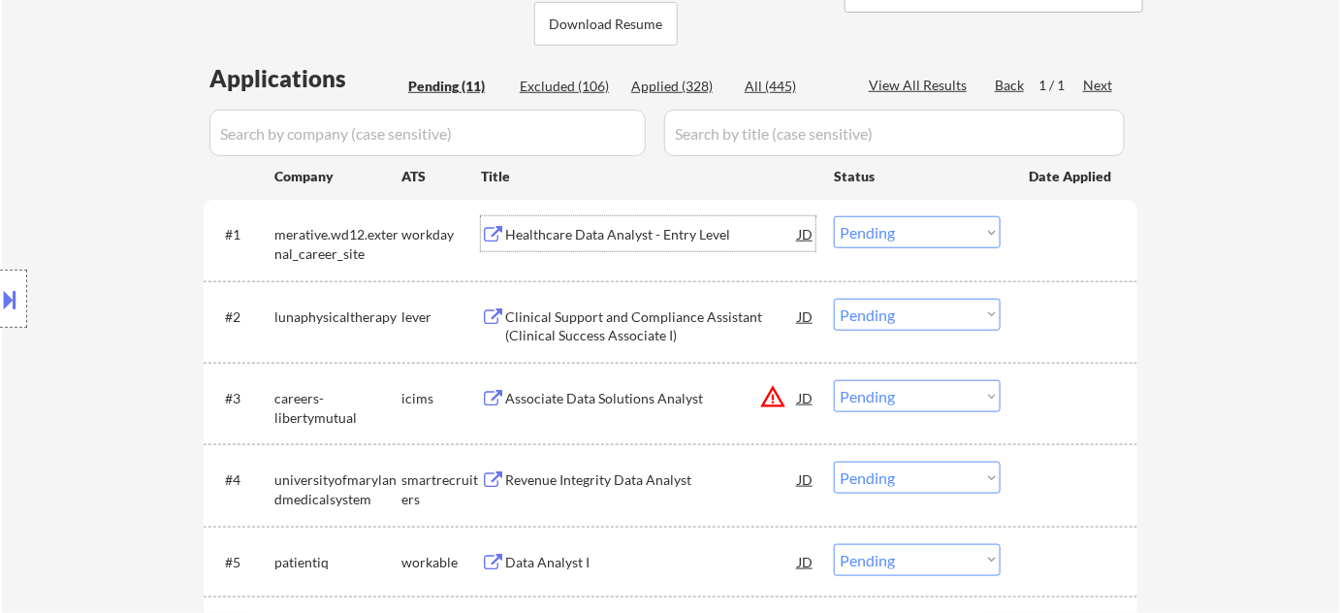
click at [621, 242] on div "Healthcare Data Analyst - Entry Level" at bounding box center [651, 234] width 293 height 19
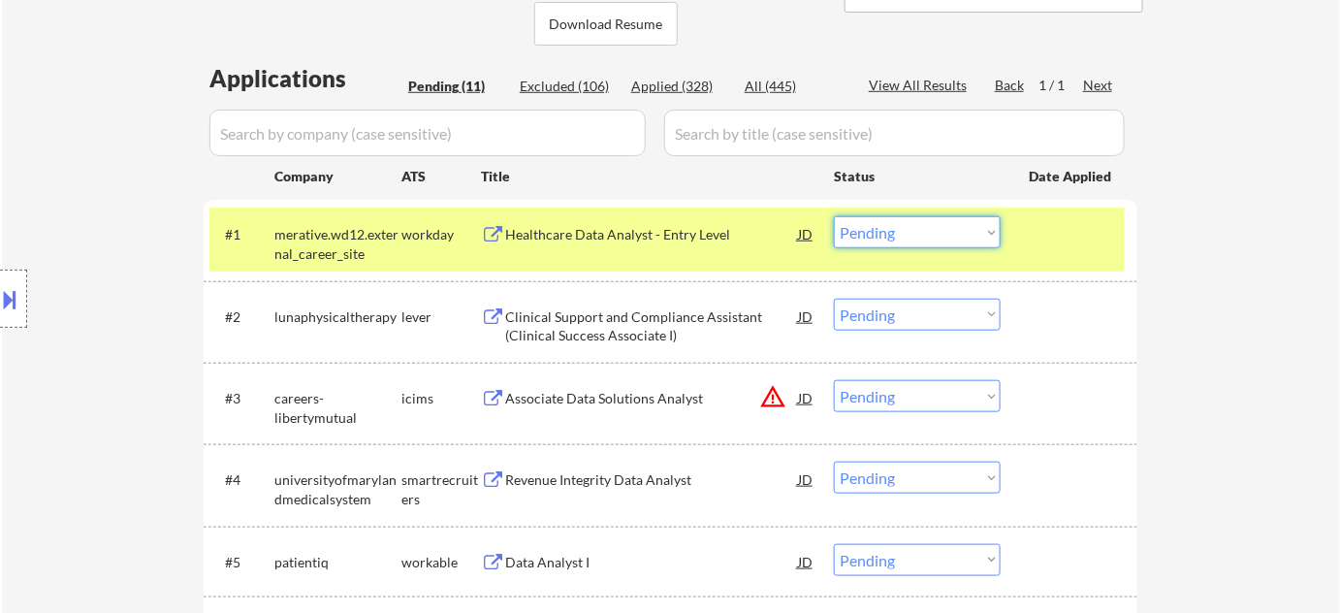
click at [900, 241] on select "Choose an option... Pending Applied Excluded (Questions) Excluded (Expired) Exc…" at bounding box center [917, 232] width 167 height 32
click at [834, 216] on select "Choose an option... Pending Applied Excluded (Questions) Excluded (Expired) Exc…" at bounding box center [917, 232] width 167 height 32
click at [7, 291] on button at bounding box center [10, 299] width 21 height 32
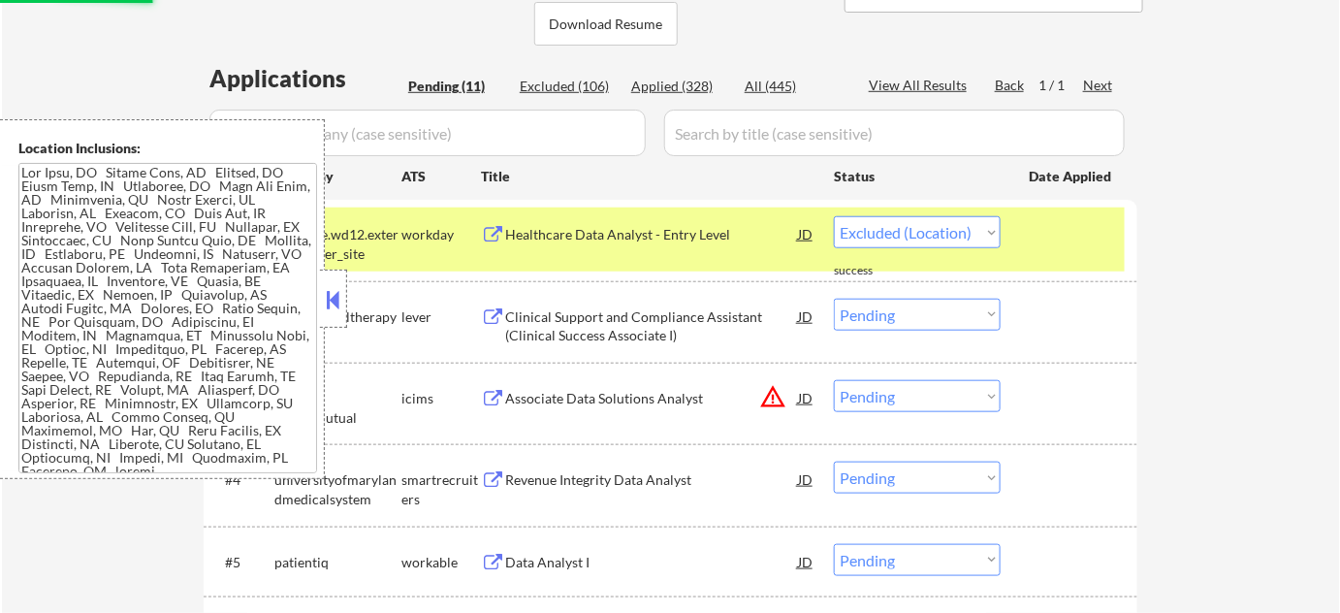
select select ""pending""
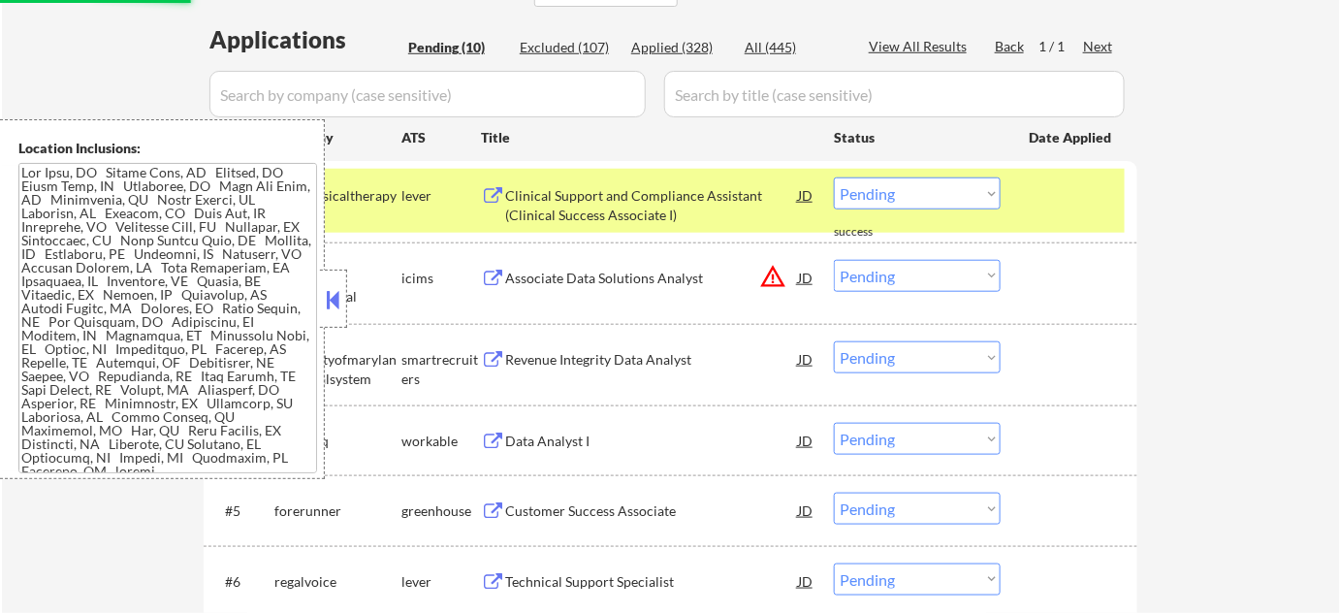
scroll to position [616, 0]
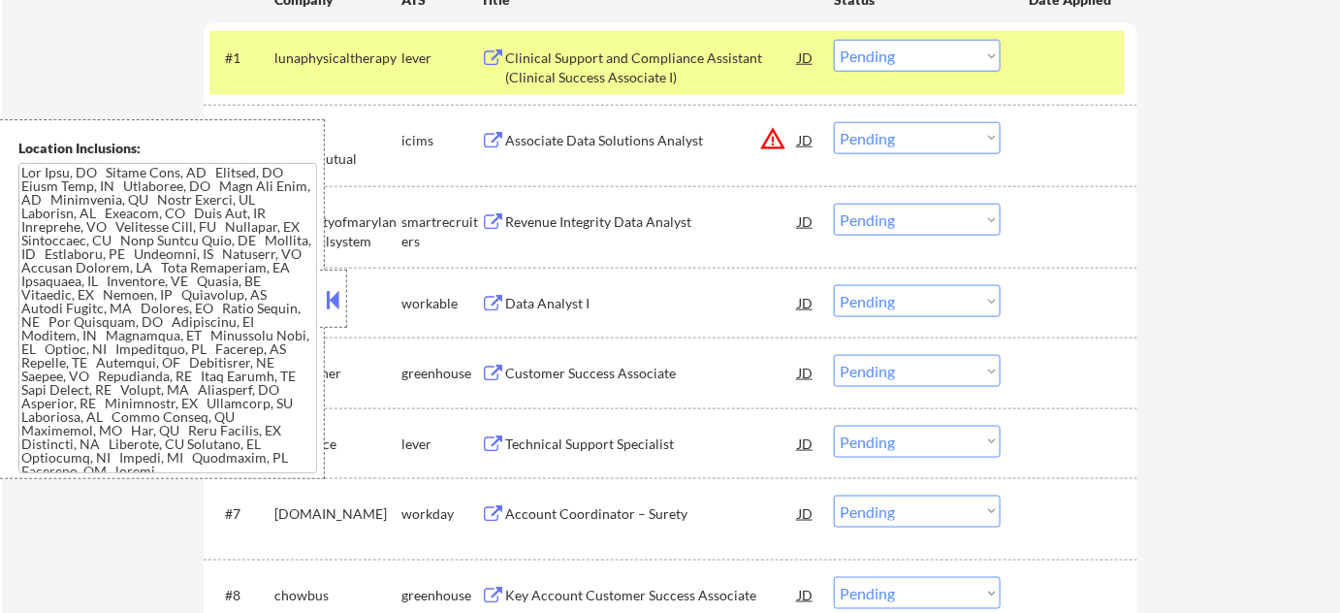
click at [335, 304] on button at bounding box center [333, 299] width 21 height 29
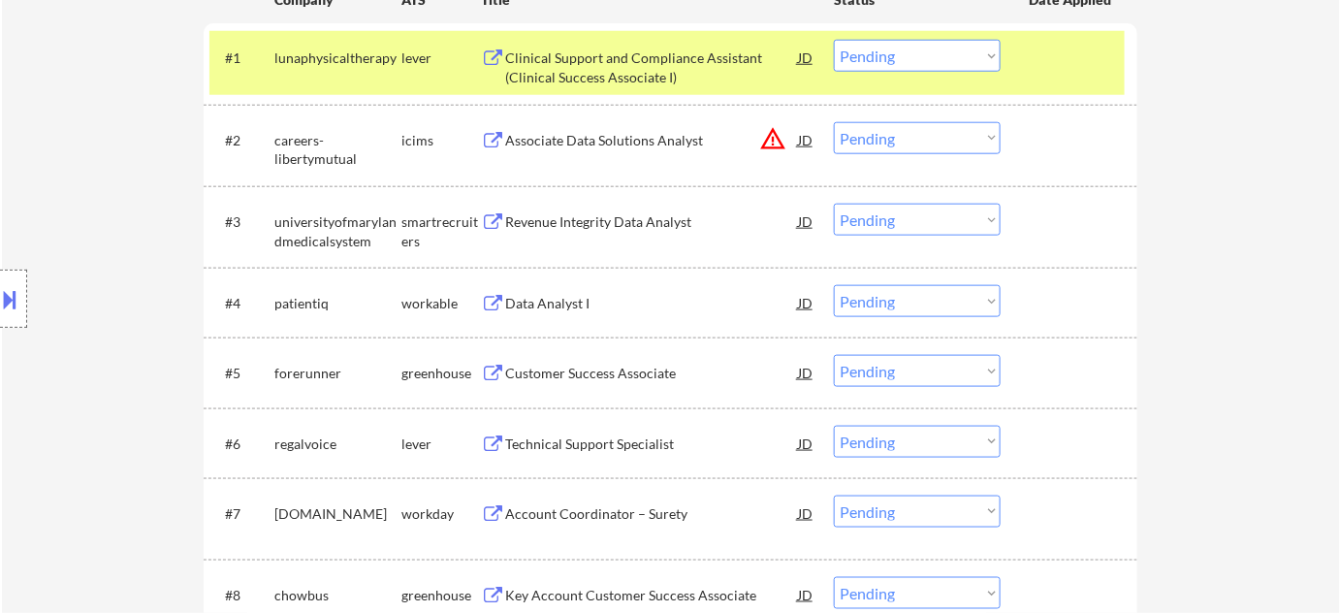
click at [526, 302] on div "Data Analyst I" at bounding box center [651, 303] width 293 height 19
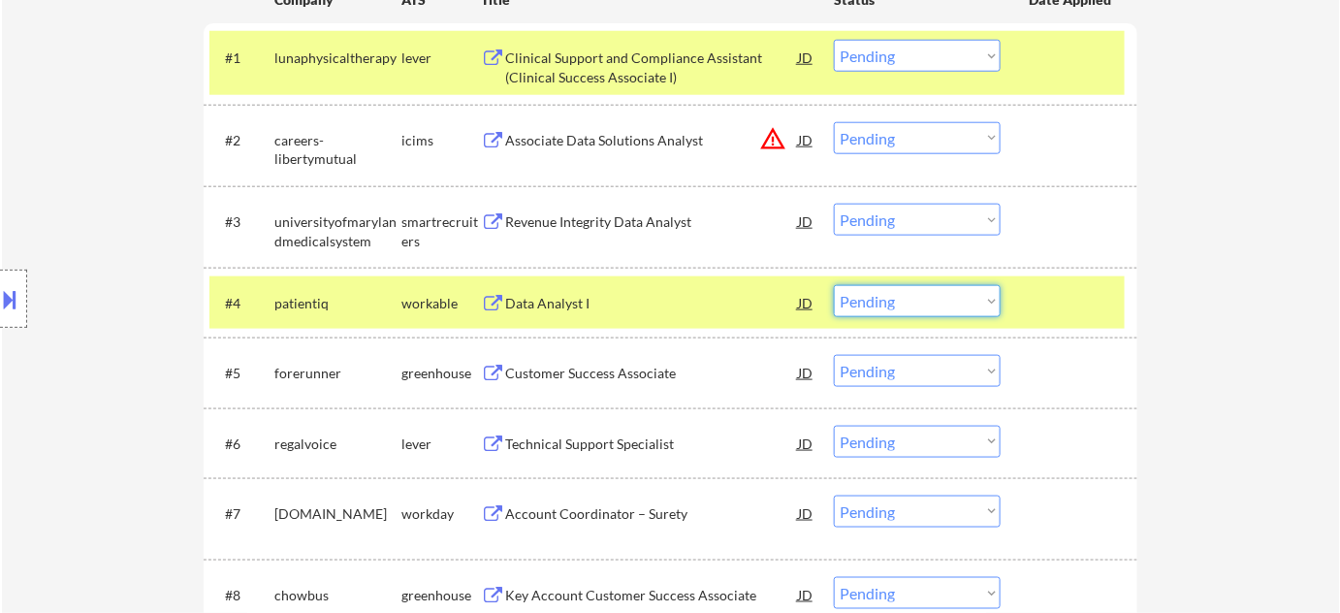
click at [895, 316] on select "Choose an option... Pending Applied Excluded (Questions) Excluded (Expired) Exc…" at bounding box center [917, 301] width 167 height 32
click at [834, 285] on select "Choose an option... Pending Applied Excluded (Questions) Excluded (Expired) Exc…" at bounding box center [917, 301] width 167 height 32
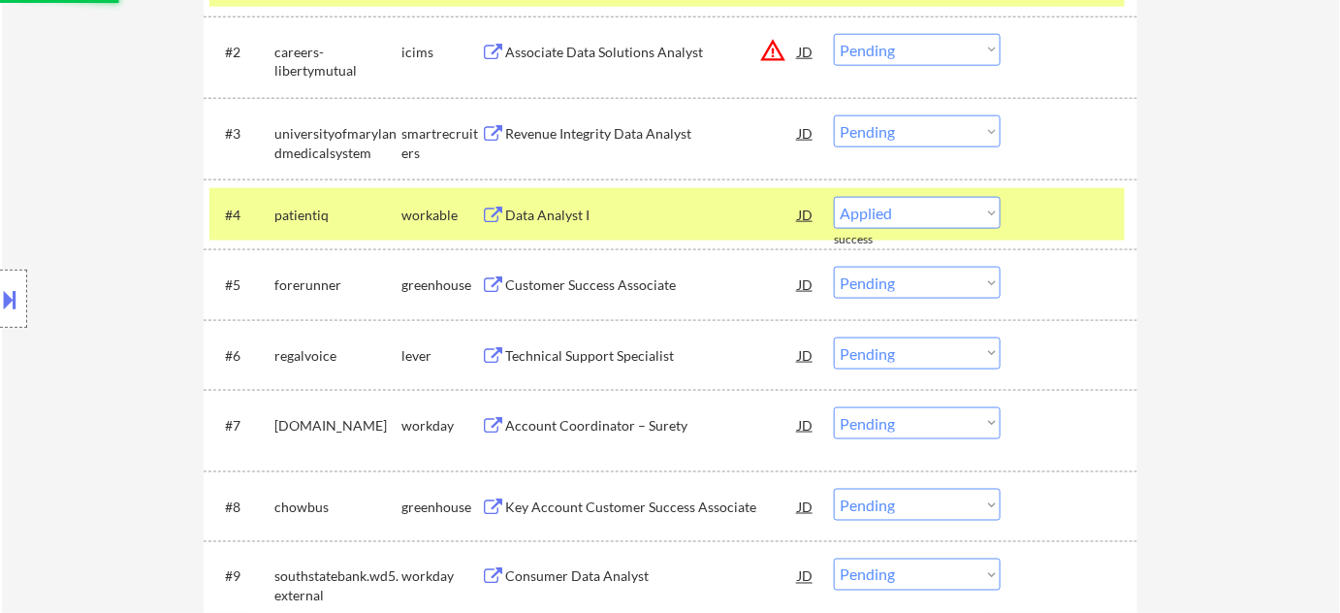
click at [575, 290] on div "Customer Success Associate" at bounding box center [651, 284] width 293 height 19
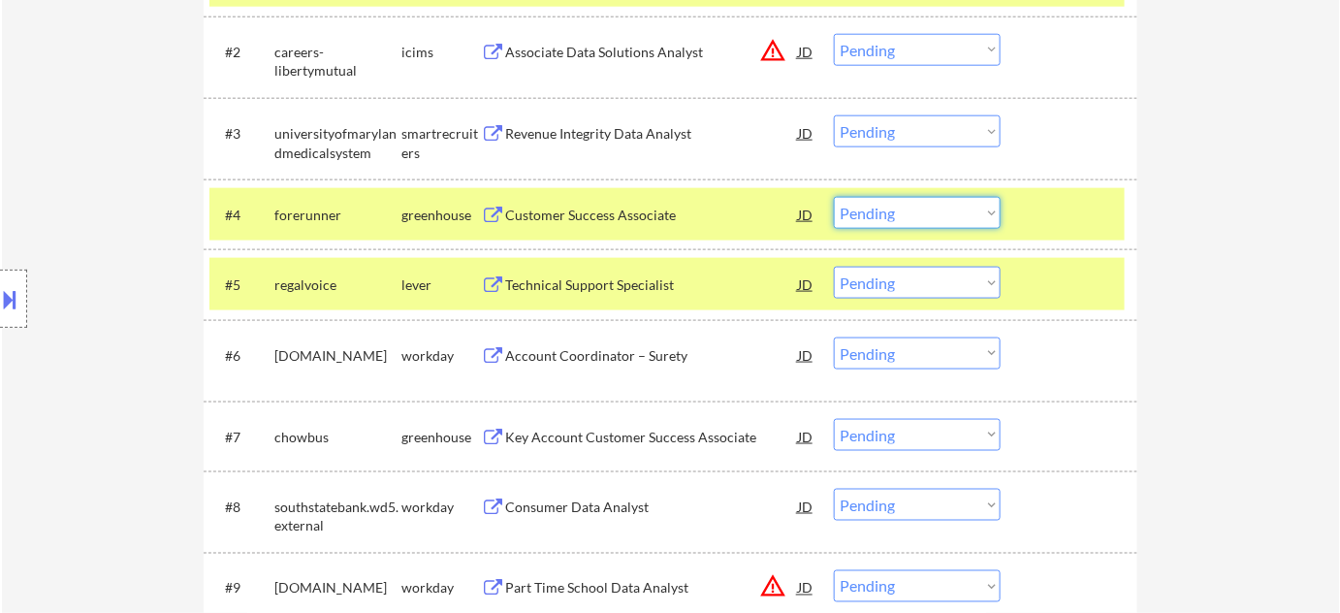
drag, startPoint x: 851, startPoint y: 216, endPoint x: 859, endPoint y: 227, distance: 13.2
click at [851, 216] on select "Choose an option... Pending Applied Excluded (Questions) Excluded (Expired) Exc…" at bounding box center [917, 213] width 167 height 32
click at [834, 197] on select "Choose an option... Pending Applied Excluded (Questions) Excluded (Expired) Exc…" at bounding box center [917, 213] width 167 height 32
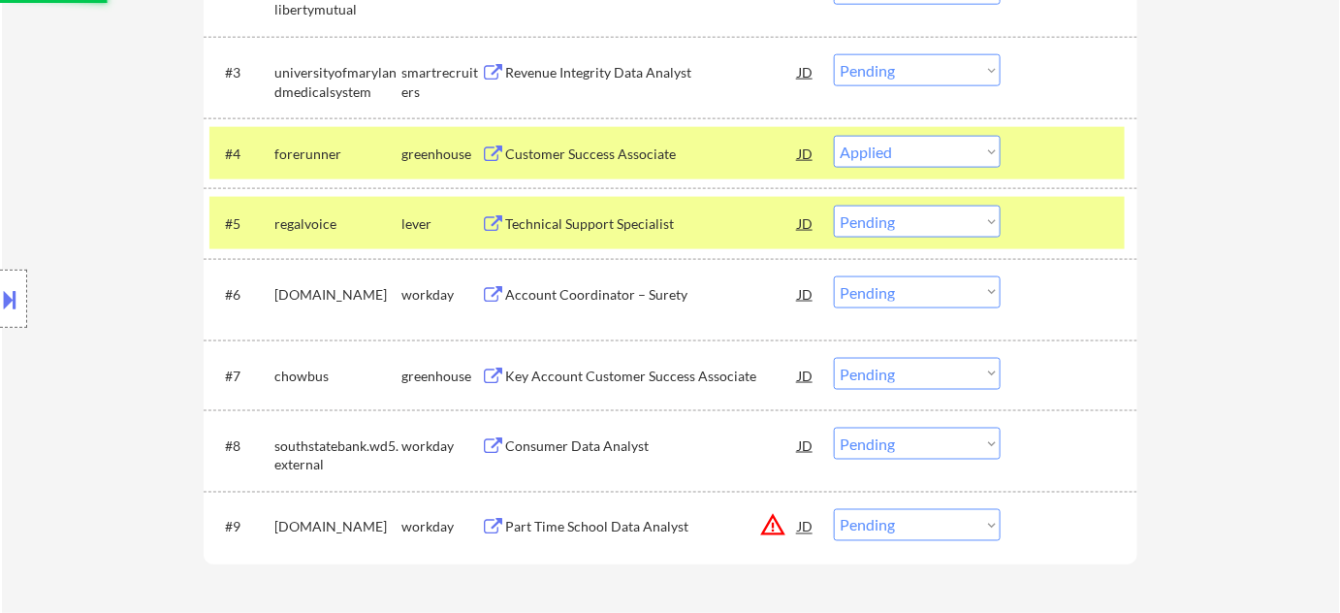
scroll to position [793, 0]
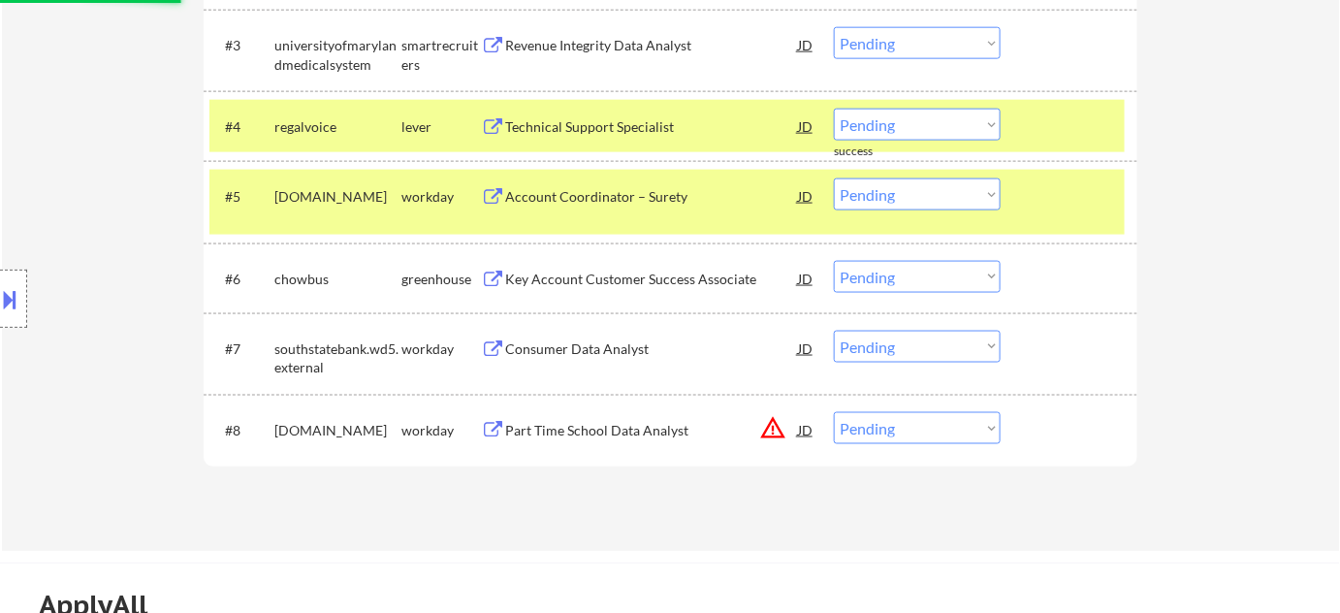
click at [595, 130] on div "Technical Support Specialist" at bounding box center [651, 126] width 293 height 19
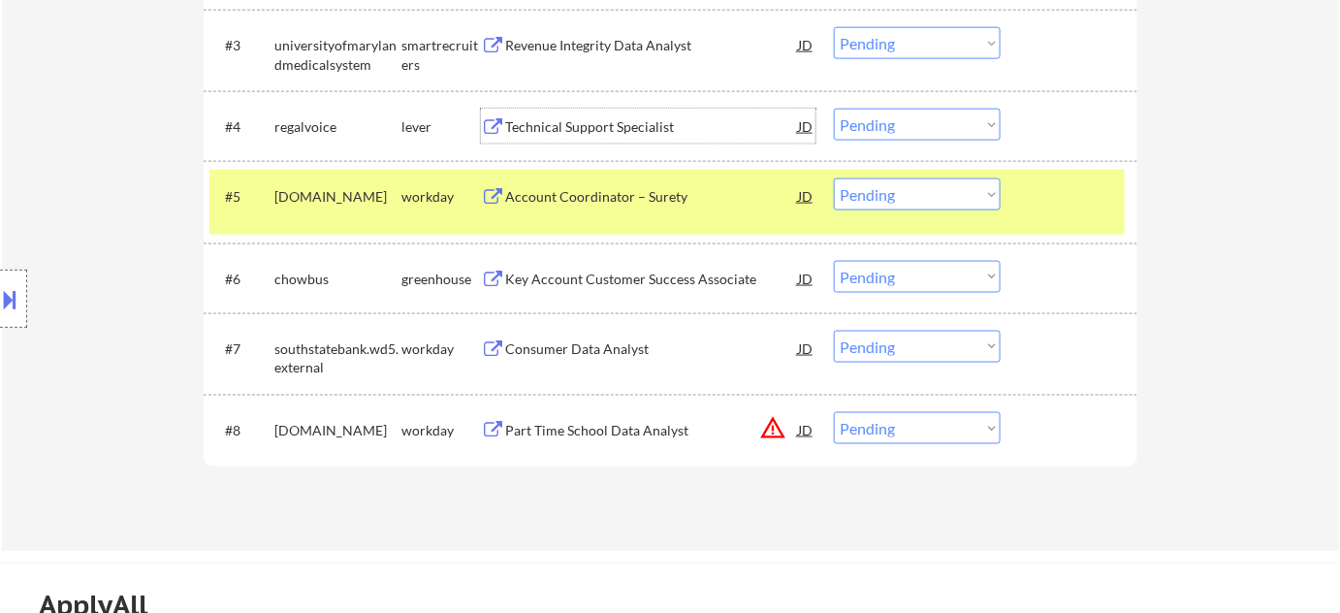
click at [937, 131] on select "Choose an option... Pending Applied Excluded (Questions) Excluded (Expired) Exc…" at bounding box center [917, 125] width 167 height 32
click at [834, 109] on select "Choose an option... Pending Applied Excluded (Questions) Excluded (Expired) Exc…" at bounding box center [917, 125] width 167 height 32
select select ""pending""
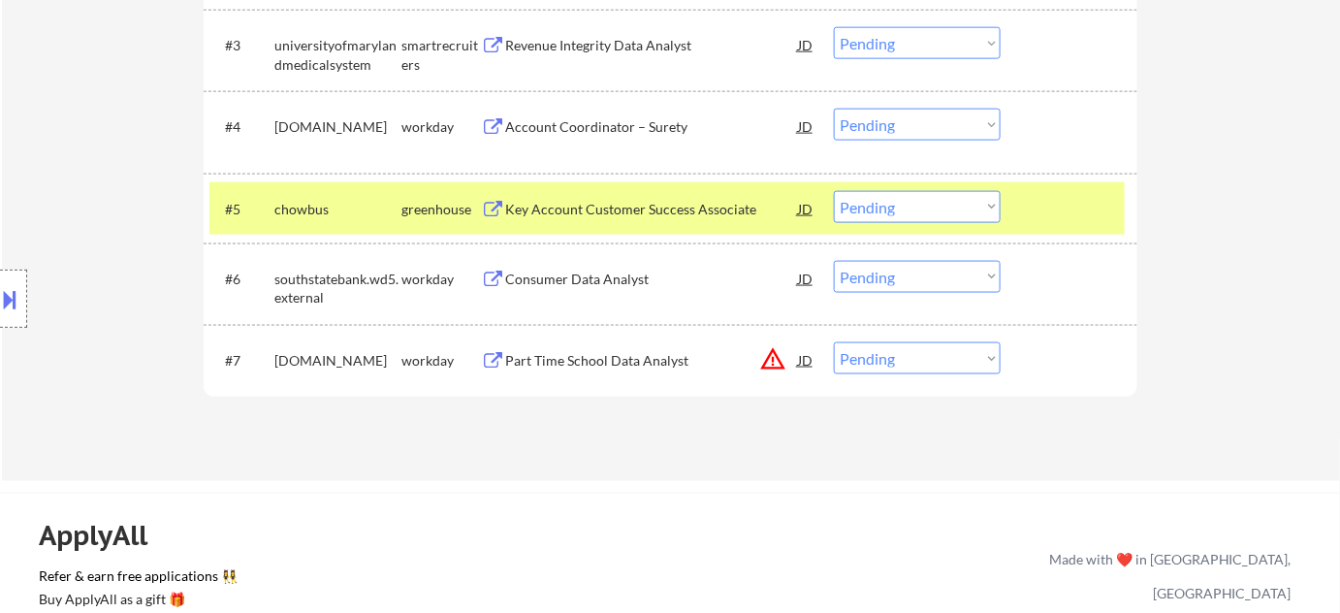
click at [914, 363] on select "Choose an option... Pending Applied Excluded (Questions) Excluded (Expired) Exc…" at bounding box center [917, 358] width 167 height 32
select select ""excluded__location_""
click at [834, 342] on select "Choose an option... Pending Applied Excluded (Questions) Excluded (Expired) Exc…" at bounding box center [917, 358] width 167 height 32
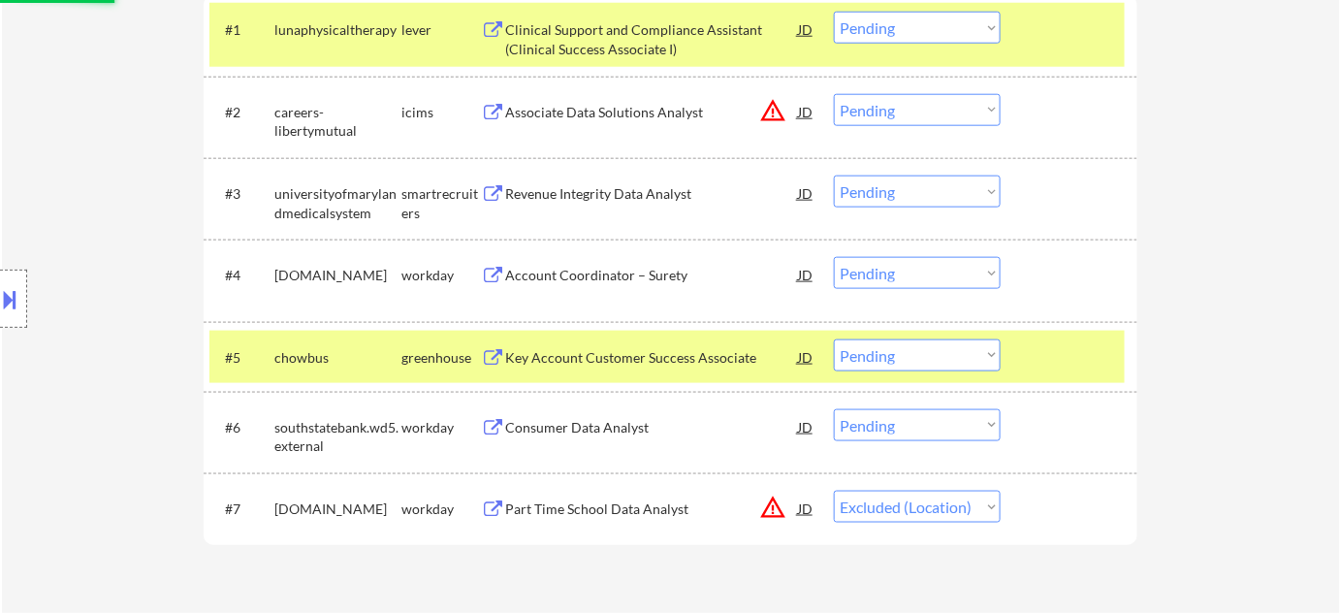
scroll to position [616, 0]
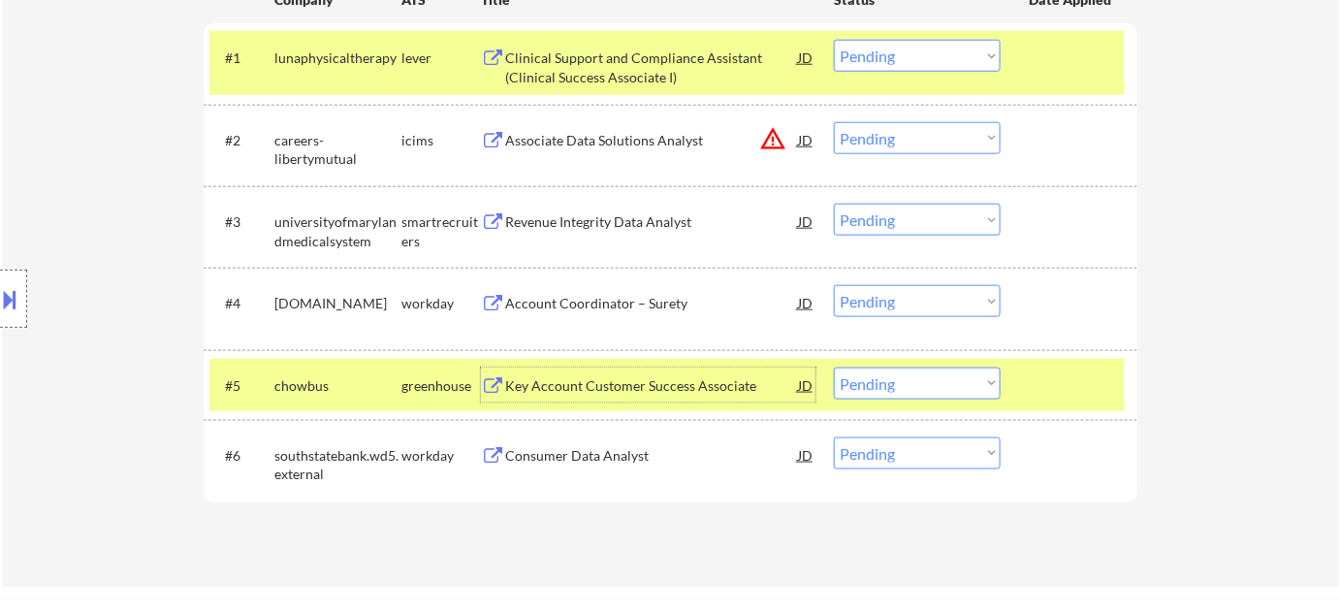
click at [590, 391] on div "Key Account Customer Success Associate" at bounding box center [651, 385] width 293 height 19
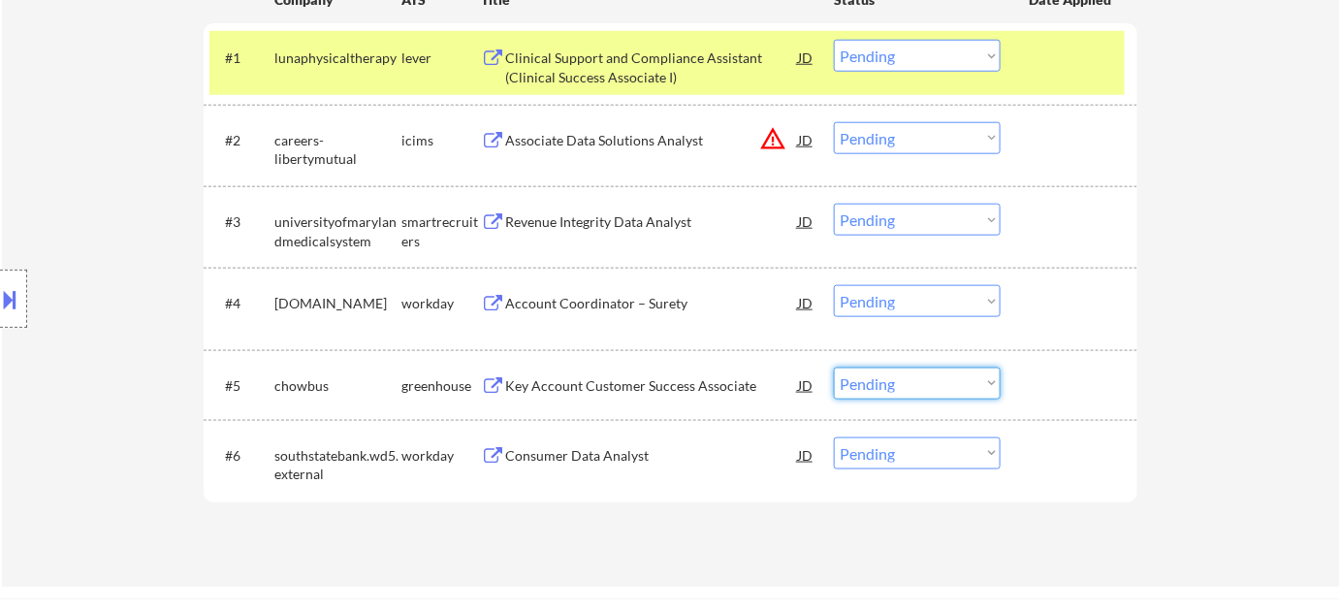
click at [923, 373] on select "Choose an option... Pending Applied Excluded (Questions) Excluded (Expired) Exc…" at bounding box center [917, 383] width 167 height 32
click at [834, 367] on select "Choose an option... Pending Applied Excluded (Questions) Excluded (Expired) Exc…" at bounding box center [917, 383] width 167 height 32
select select ""pending""
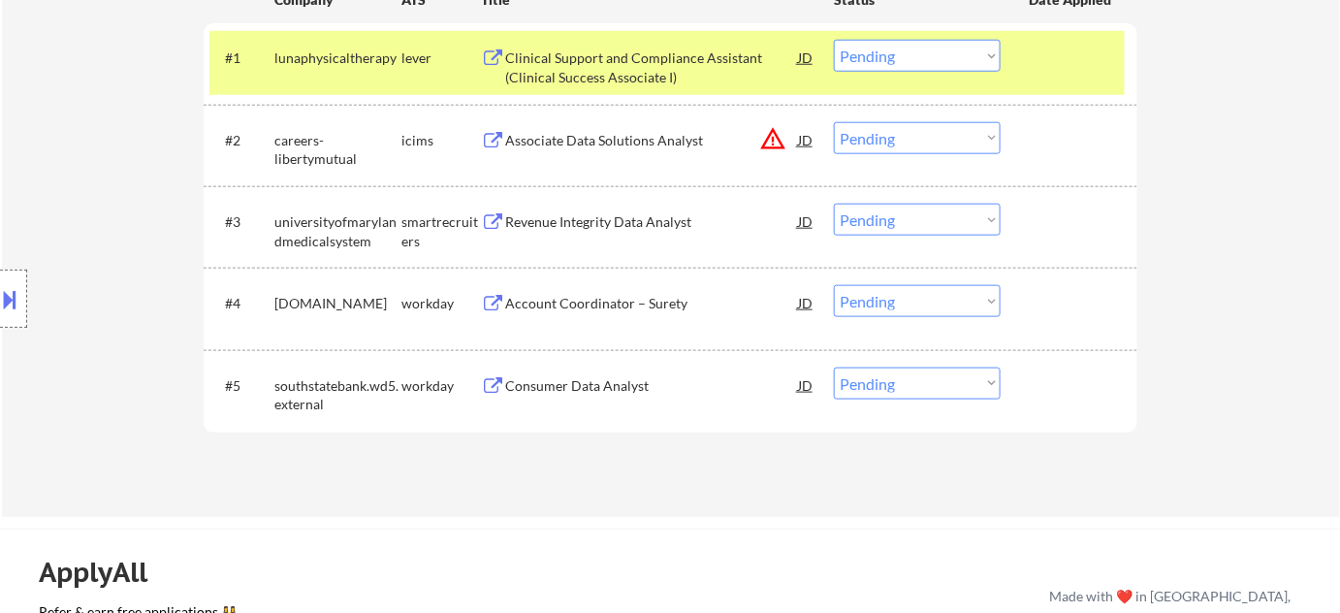
click at [677, 219] on div "Revenue Integrity Data Analyst" at bounding box center [651, 221] width 293 height 19
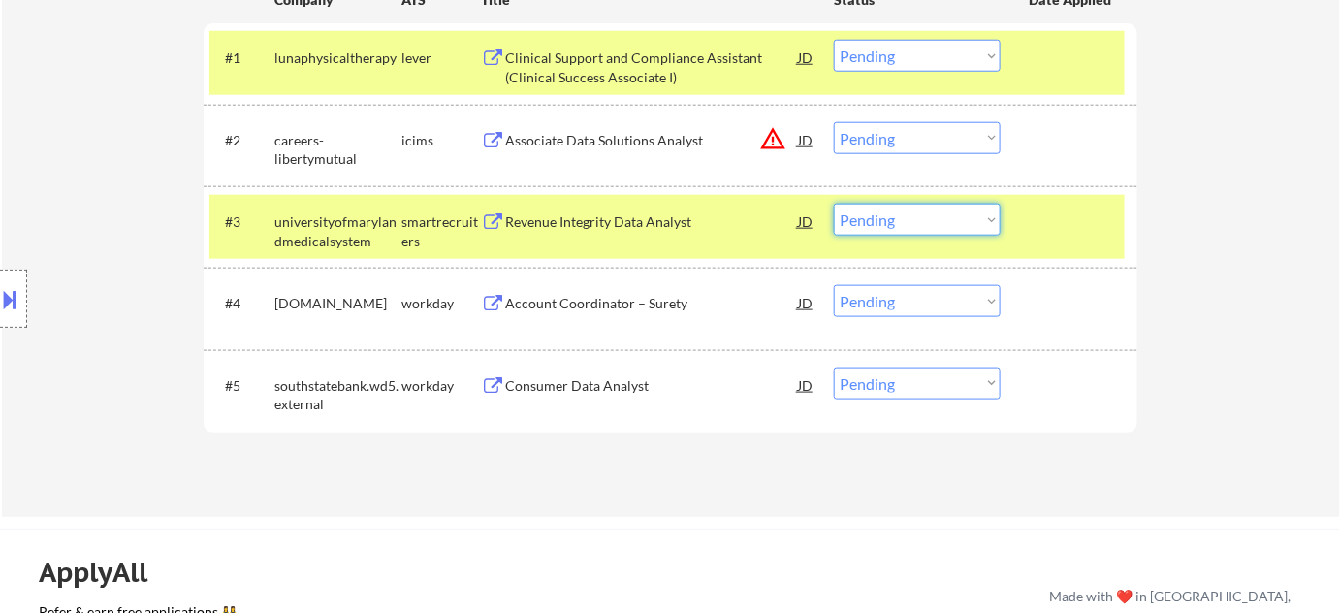
drag, startPoint x: 912, startPoint y: 213, endPoint x: 920, endPoint y: 232, distance: 20.0
click at [912, 213] on select "Choose an option... Pending Applied Excluded (Questions) Excluded (Expired) Exc…" at bounding box center [917, 220] width 167 height 32
click at [834, 204] on select "Choose an option... Pending Applied Excluded (Questions) Excluded (Expired) Exc…" at bounding box center [917, 220] width 167 height 32
select select ""pending""
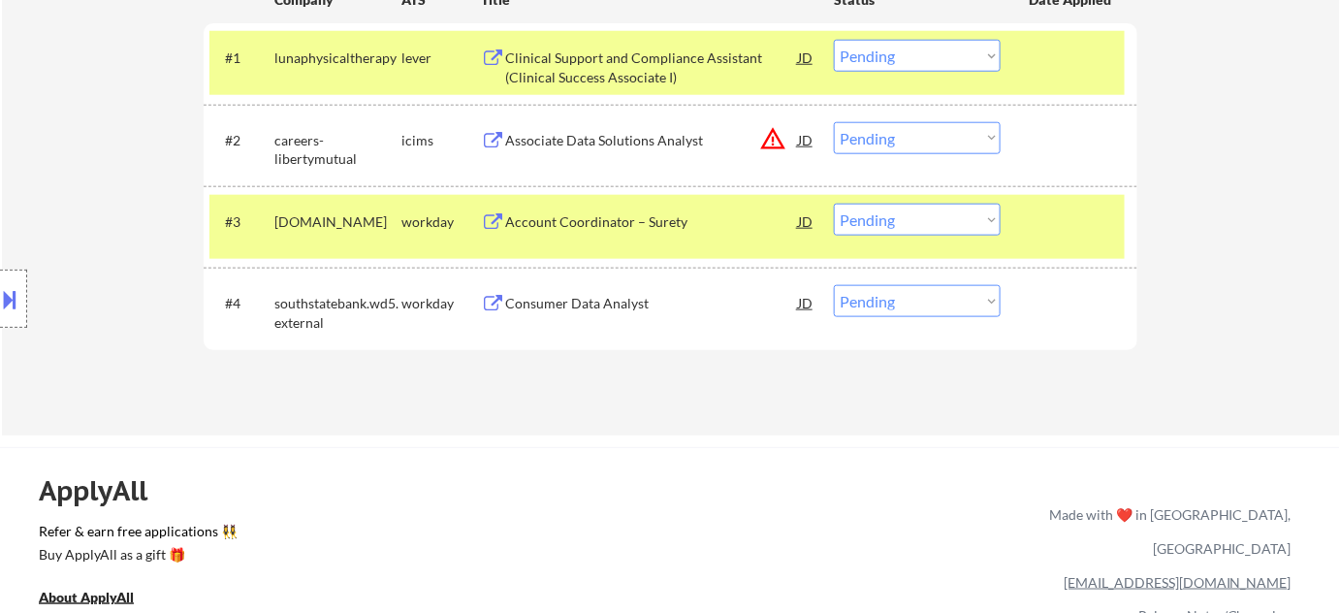
scroll to position [528, 0]
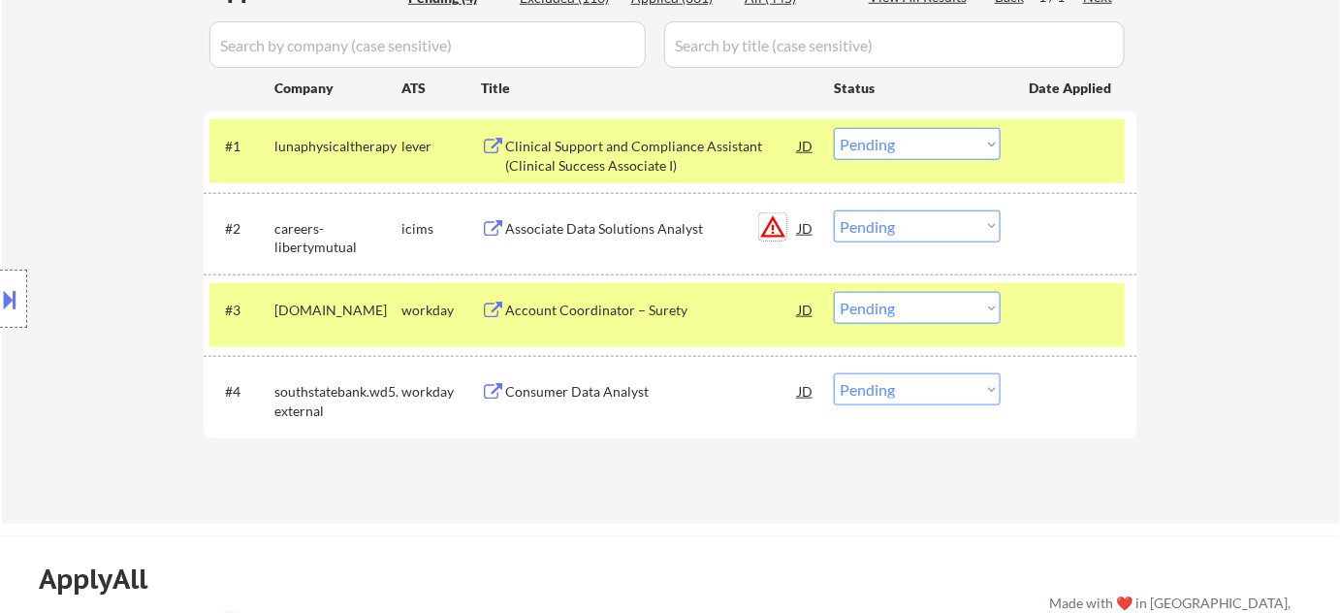
click at [768, 229] on button "warning_amber" at bounding box center [772, 226] width 27 height 27
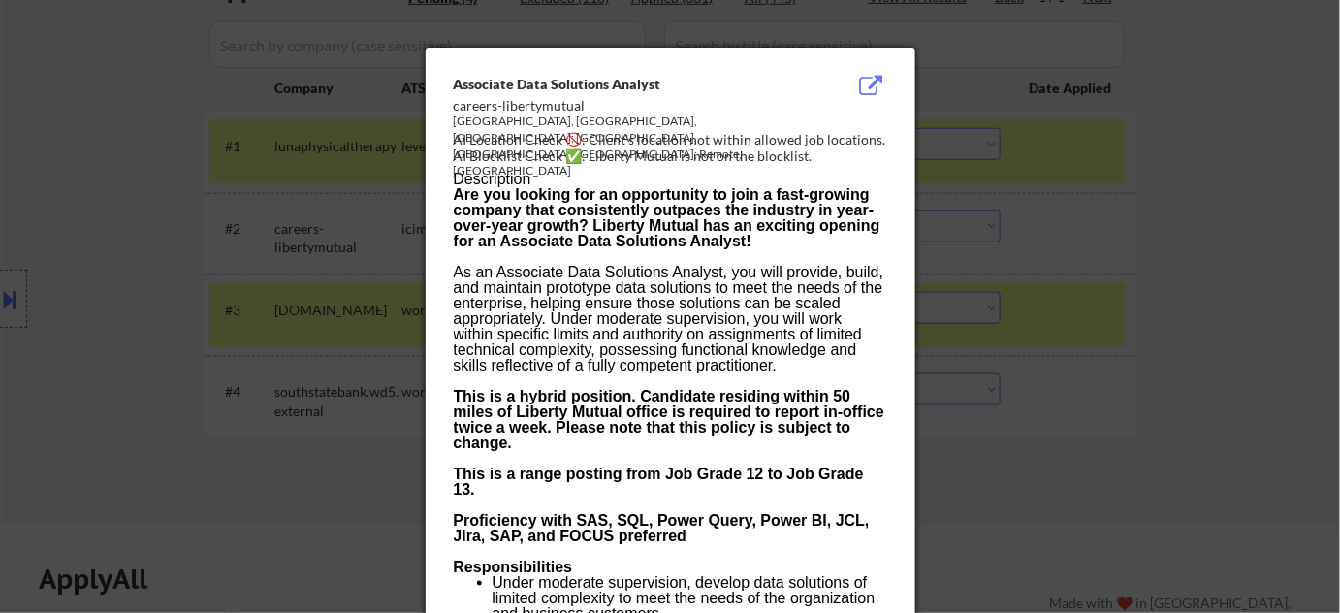
click at [1148, 299] on div at bounding box center [670, 306] width 1340 height 613
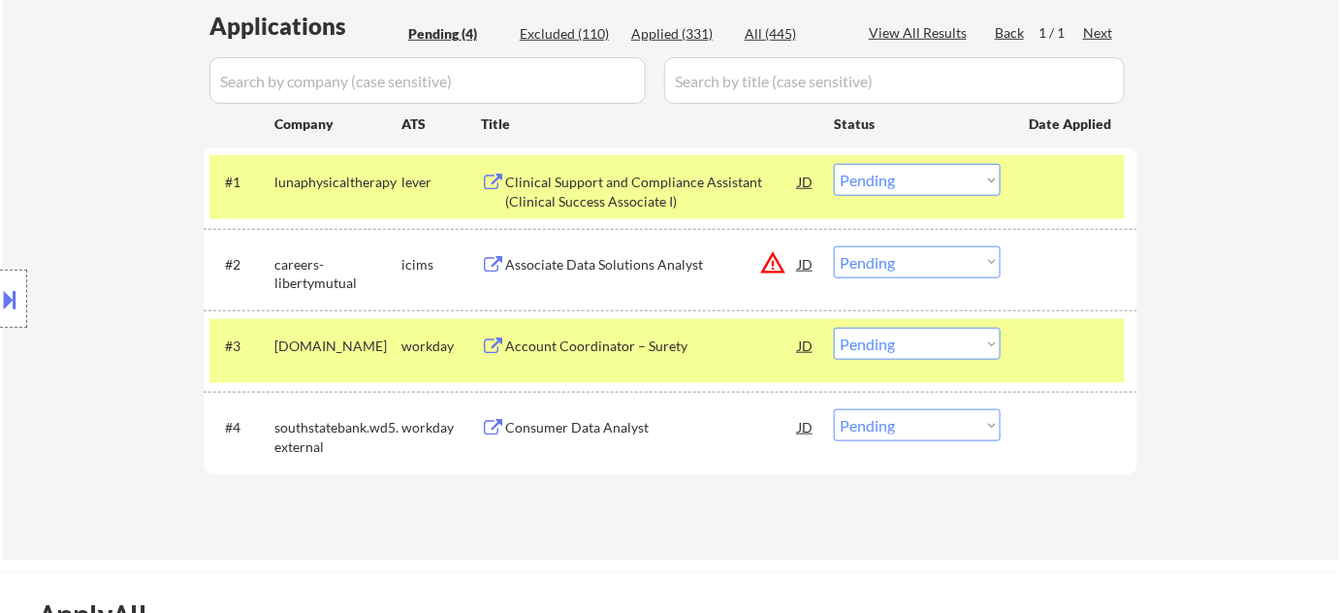
scroll to position [440, 0]
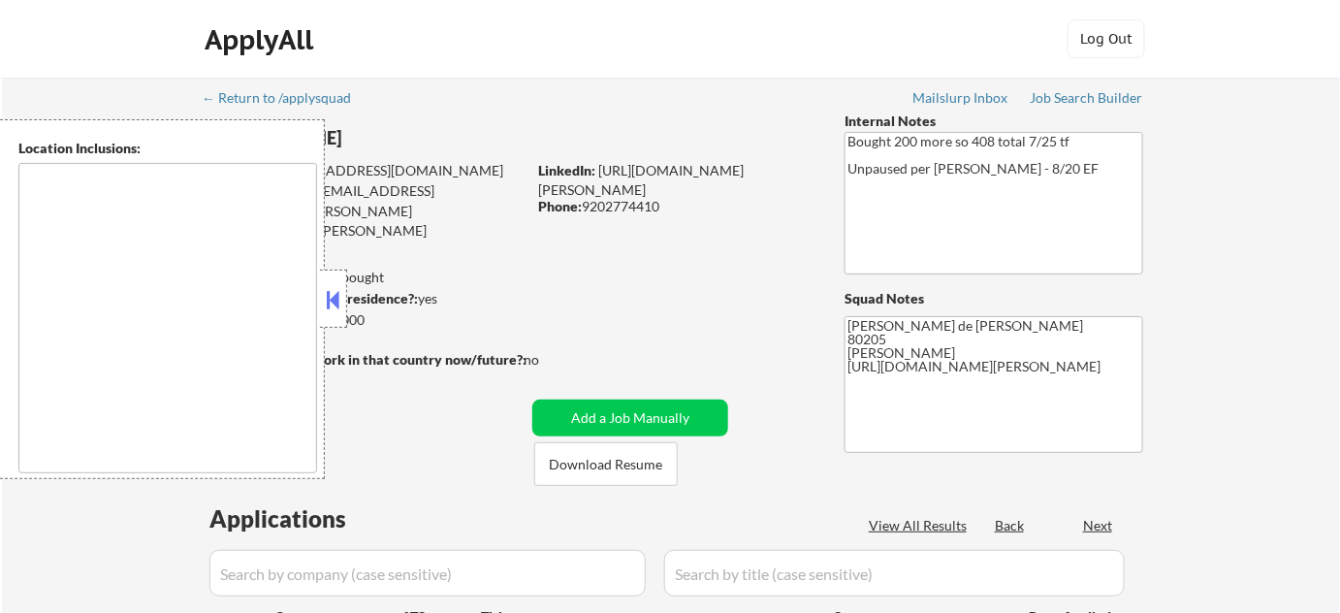
type textarea "Denver, CO Glendale, CO Edgewater, CO Wheat Ridge, CO Commerce City, CO Englewo…"
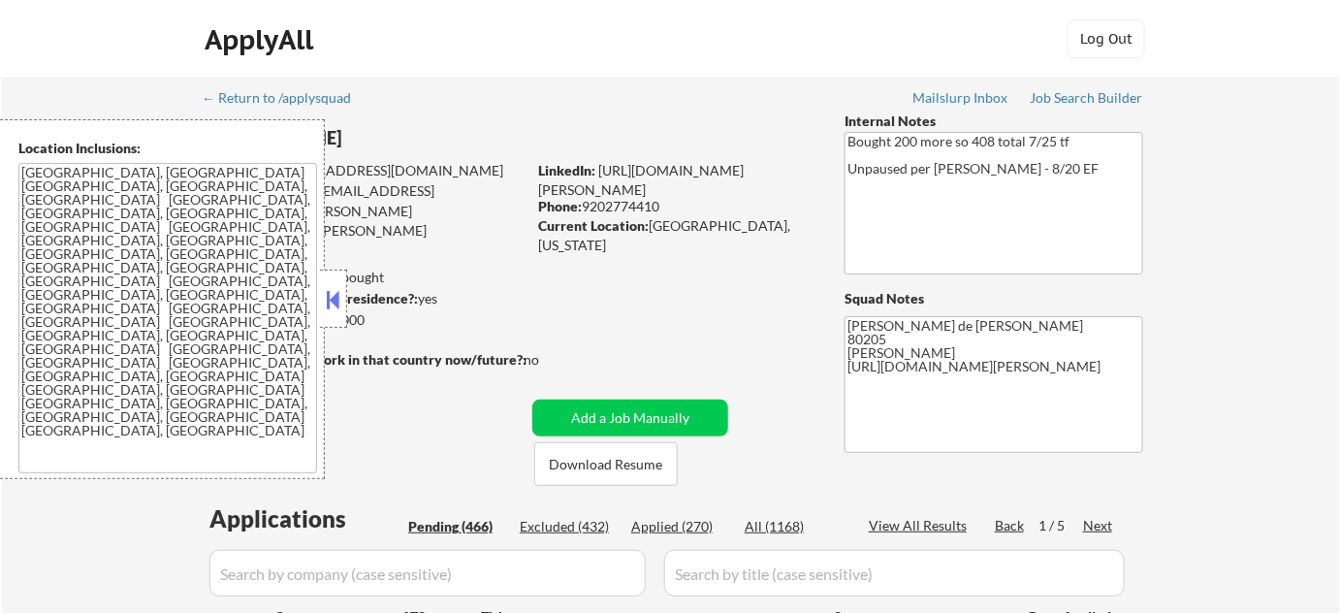
click at [330, 291] on button at bounding box center [333, 299] width 21 height 29
click at [342, 310] on button at bounding box center [333, 299] width 21 height 29
select select ""pending""
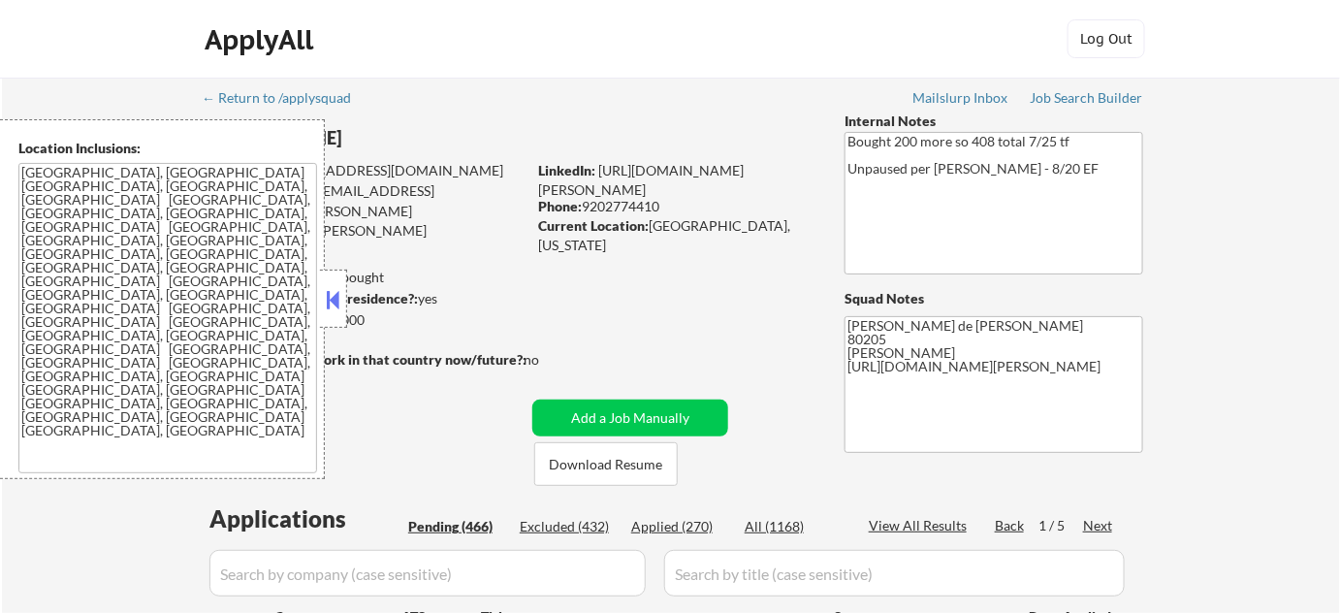
select select ""pending""
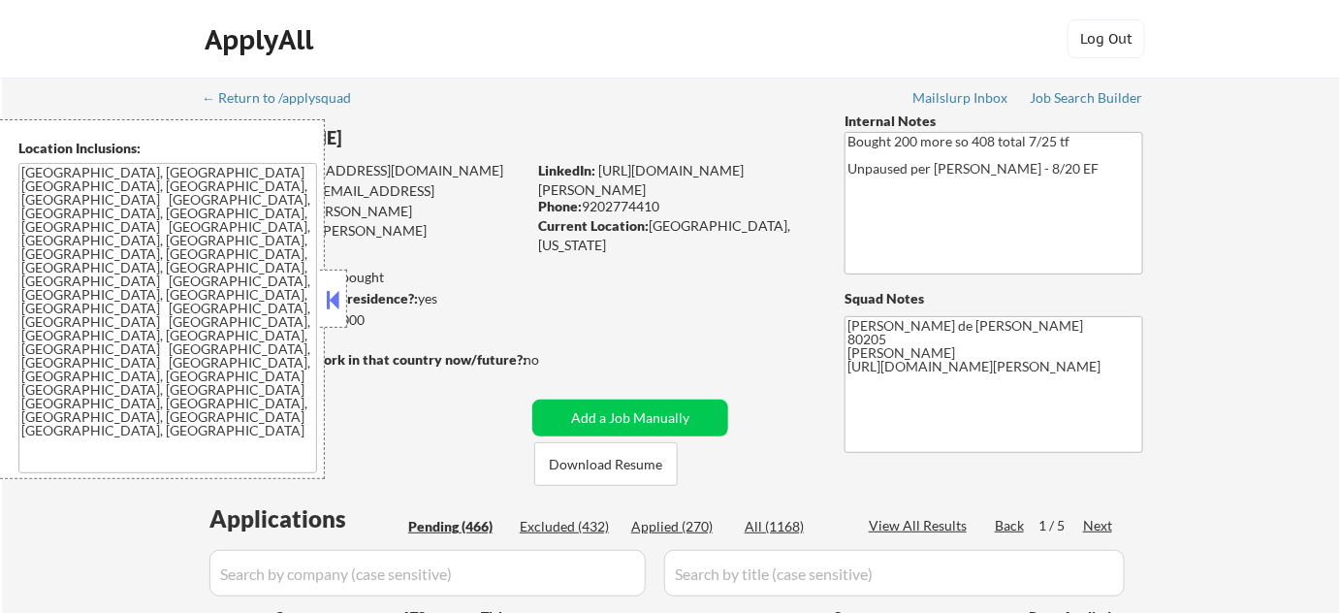
select select ""pending""
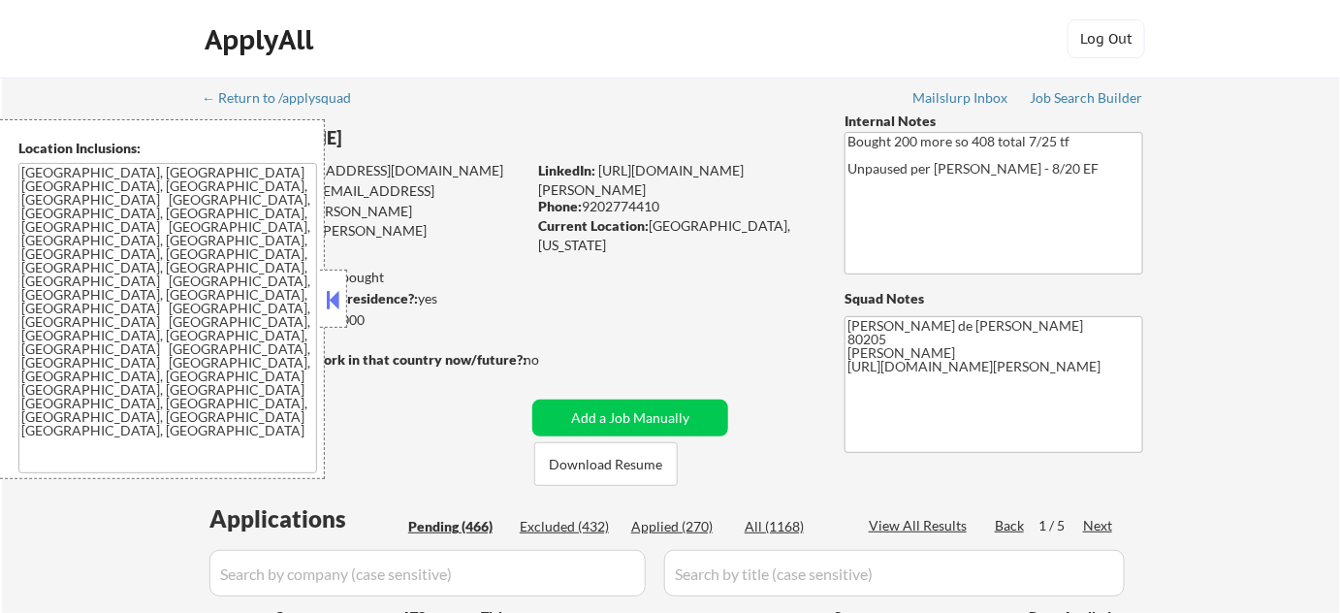
select select ""pending""
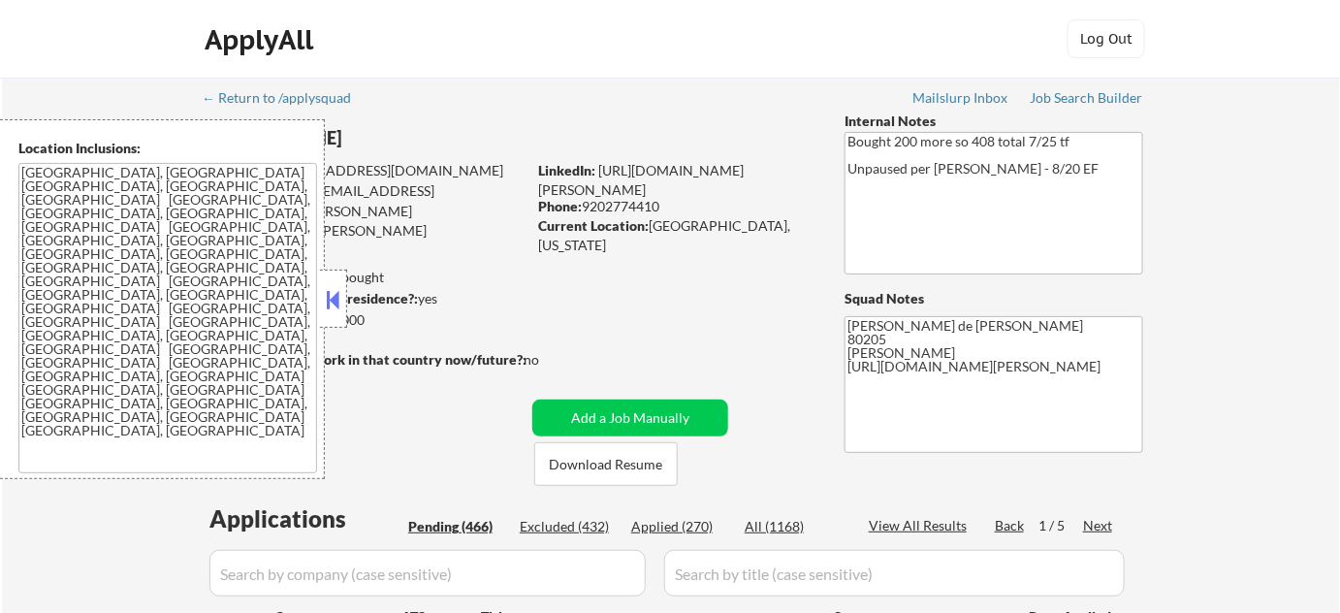
select select ""pending""
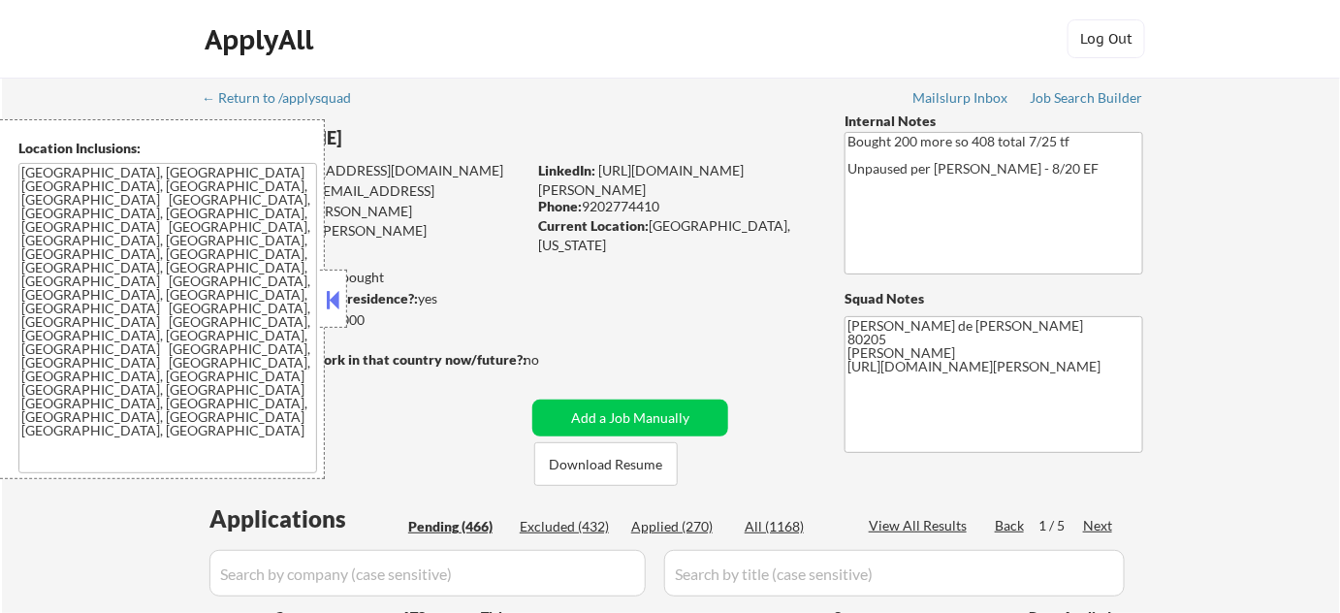
select select ""pending""
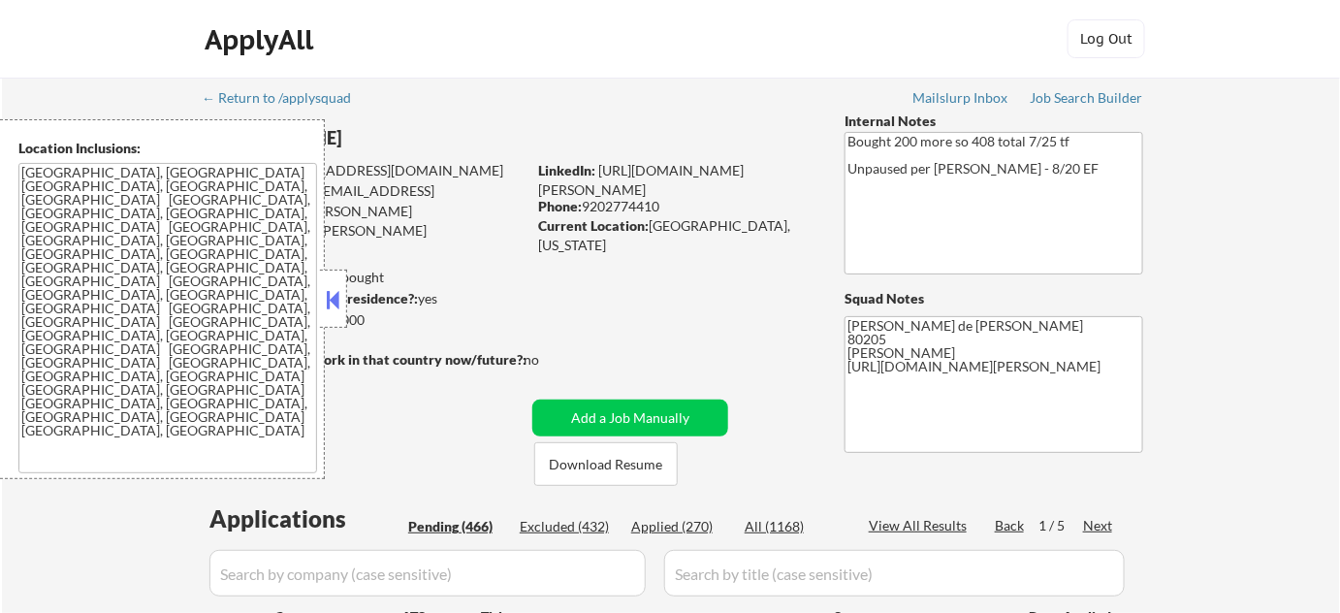
select select ""pending""
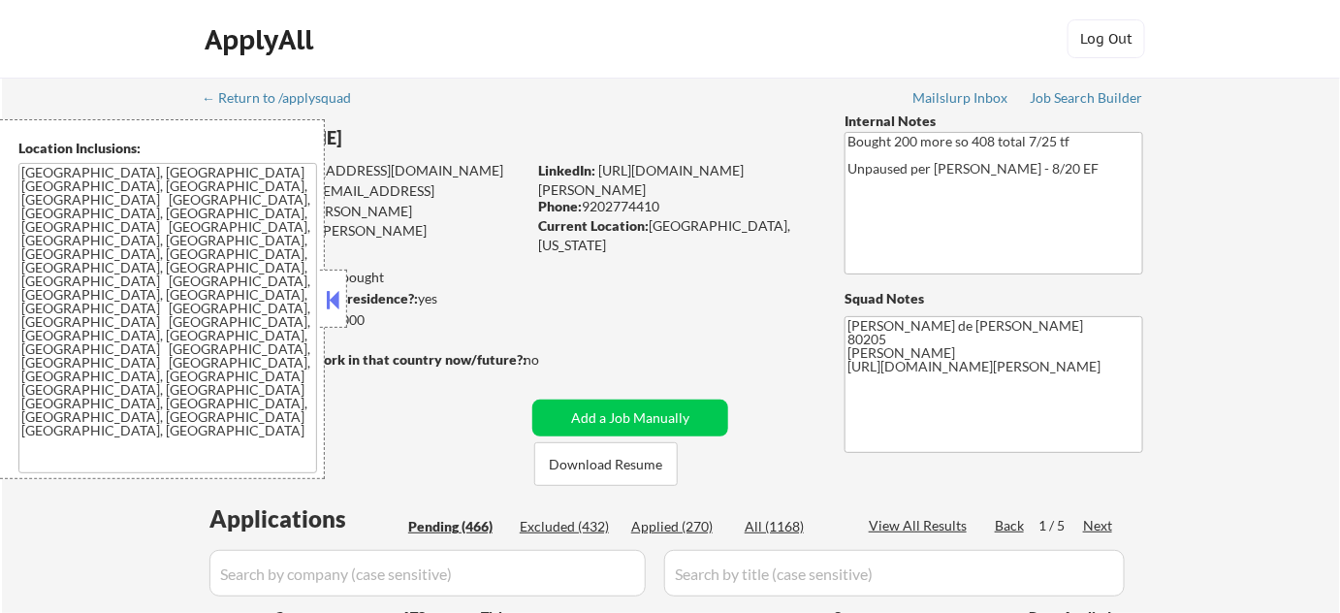
select select ""pending""
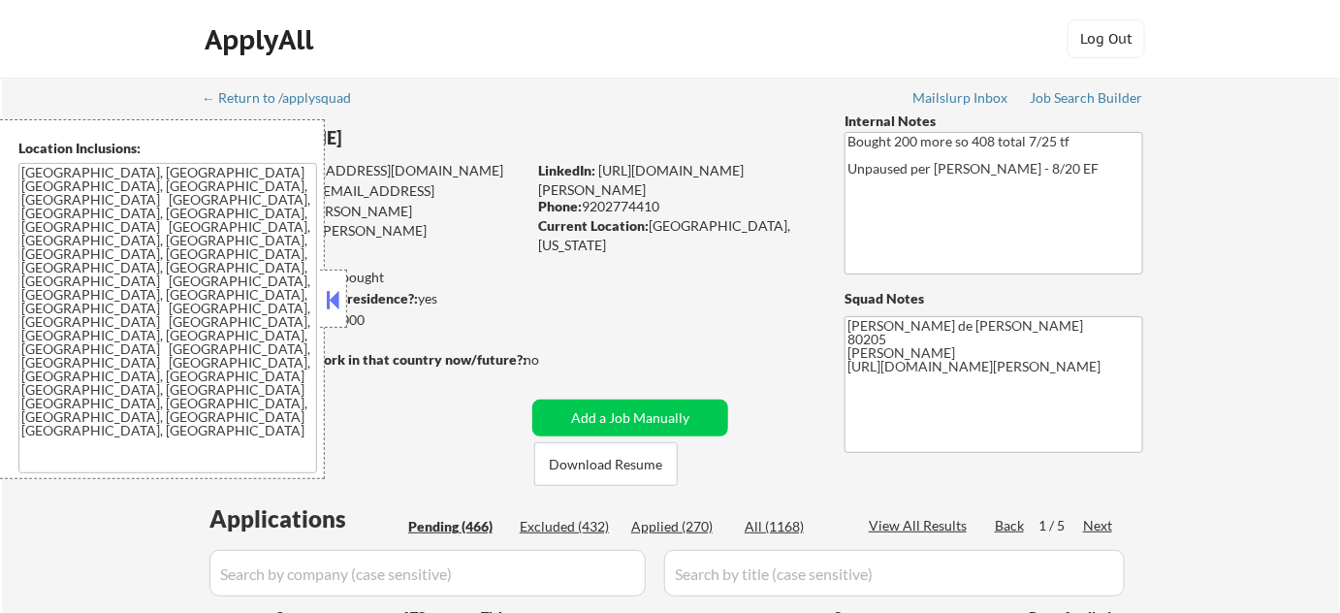
select select ""pending""
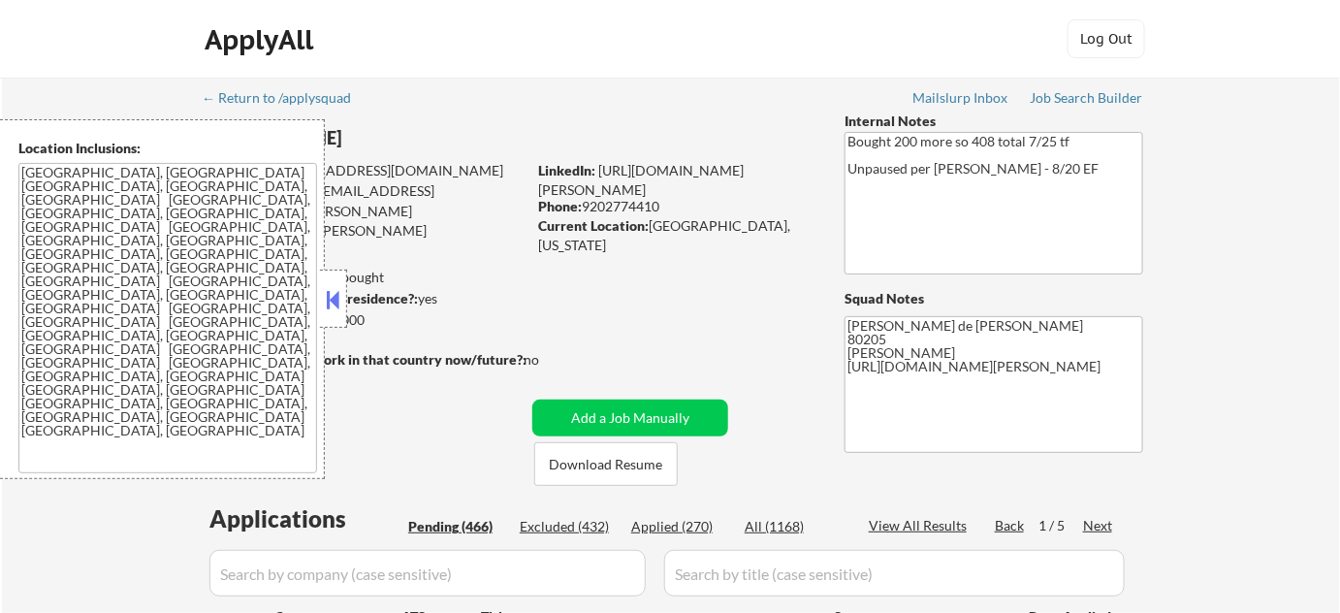
select select ""pending""
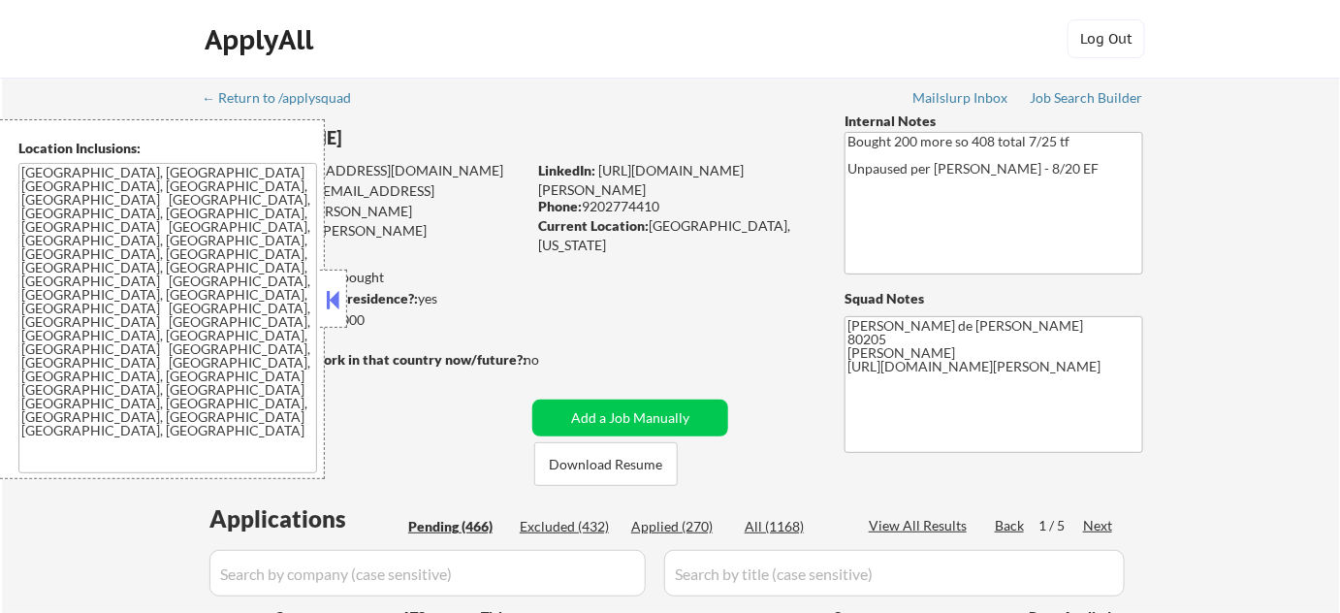
select select ""pending""
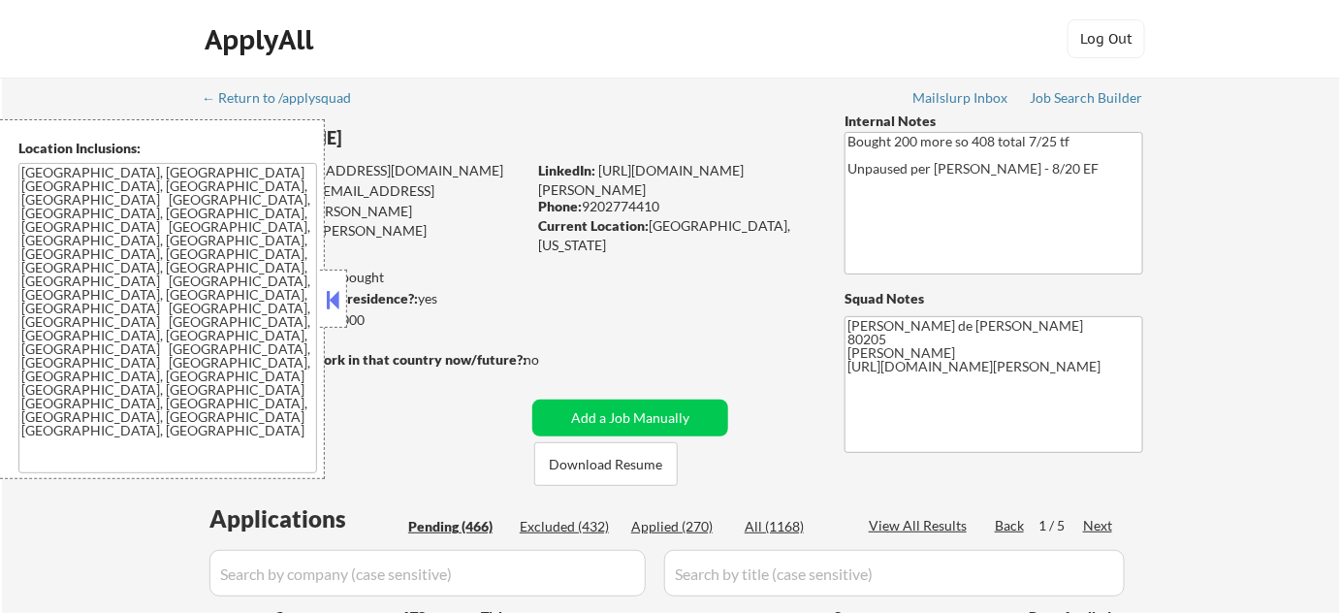
select select ""pending""
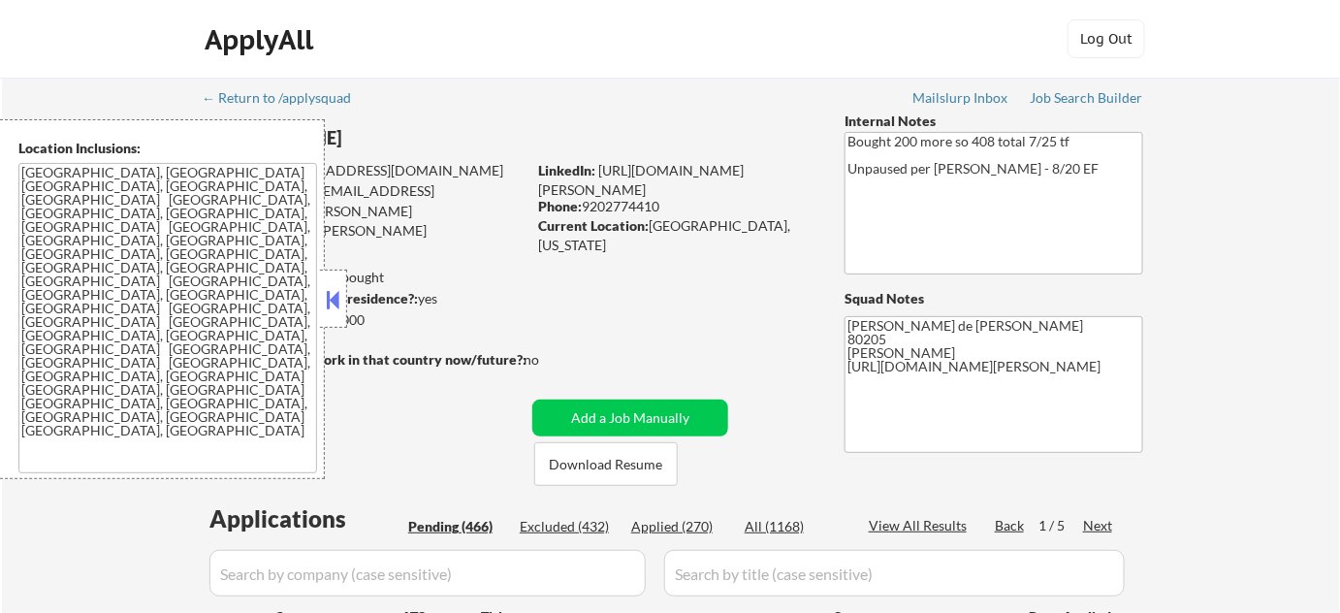
select select ""pending""
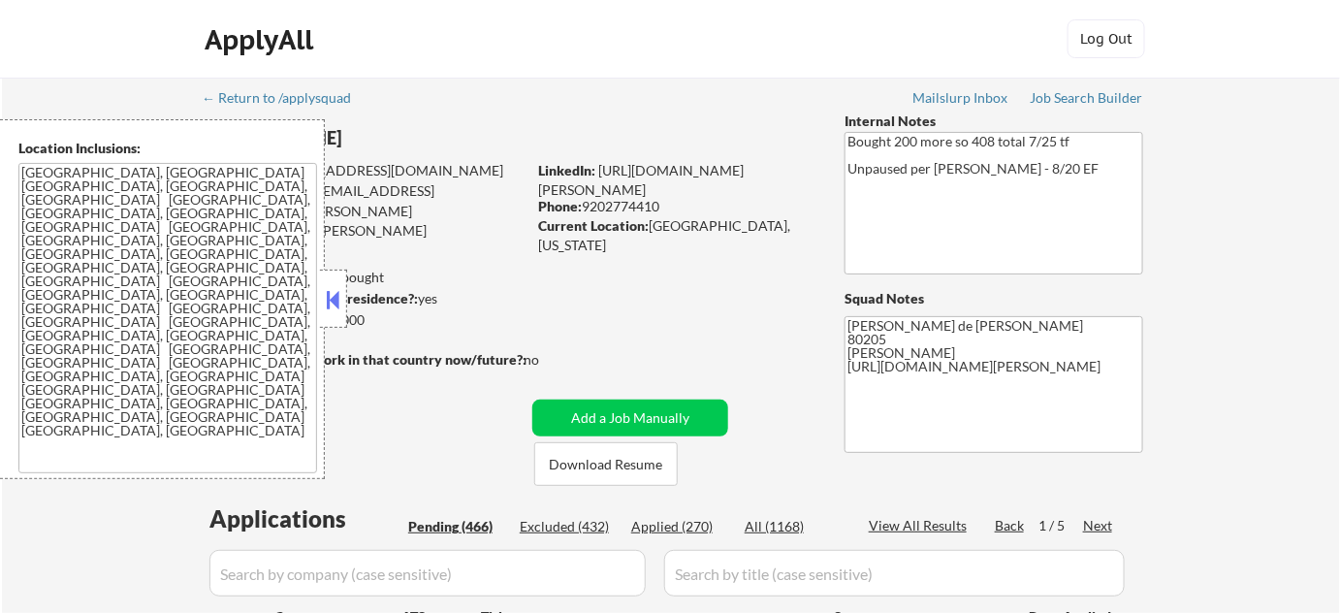
select select ""pending""
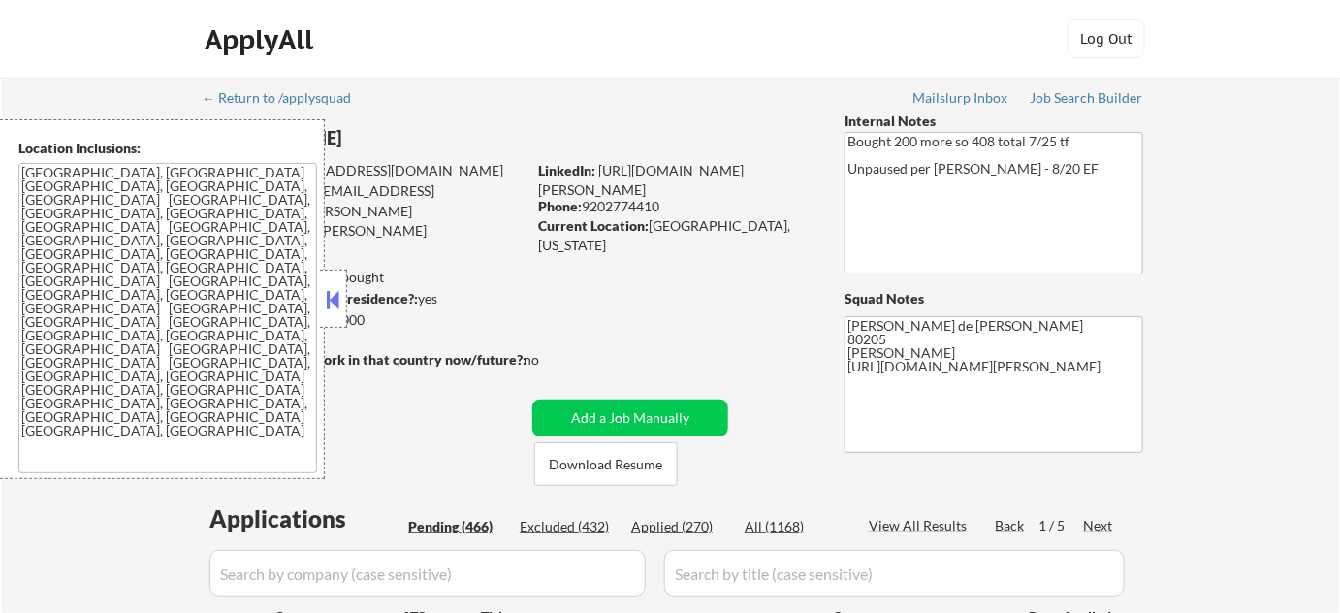
select select ""pending""
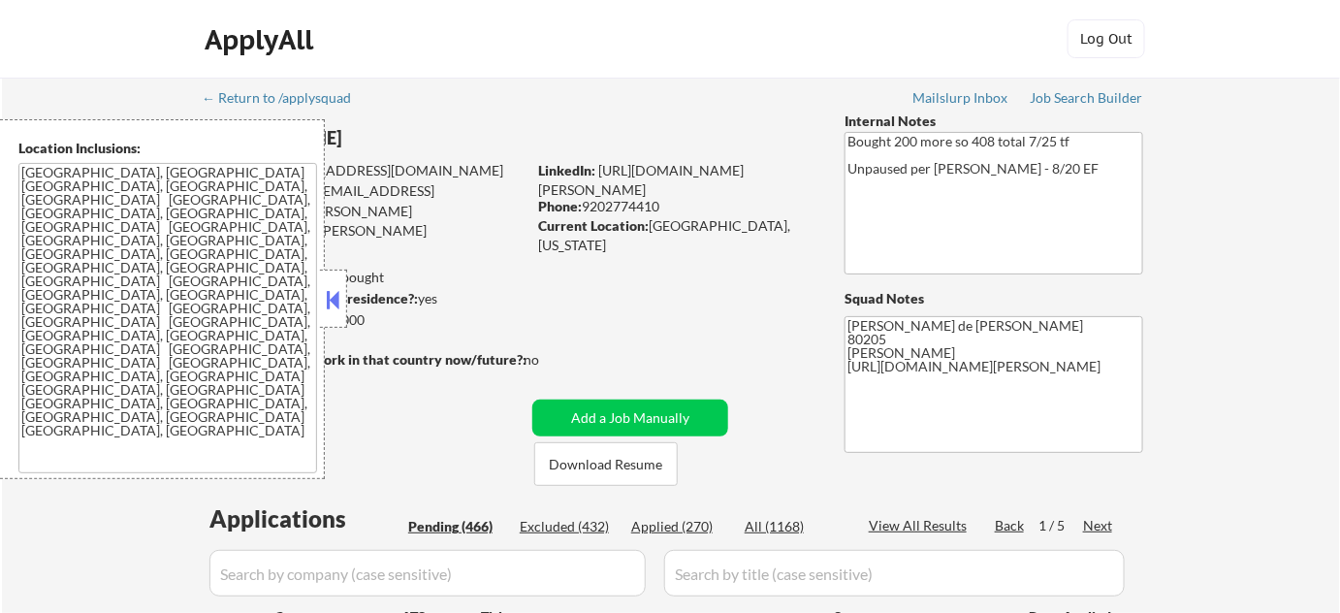
select select ""pending""
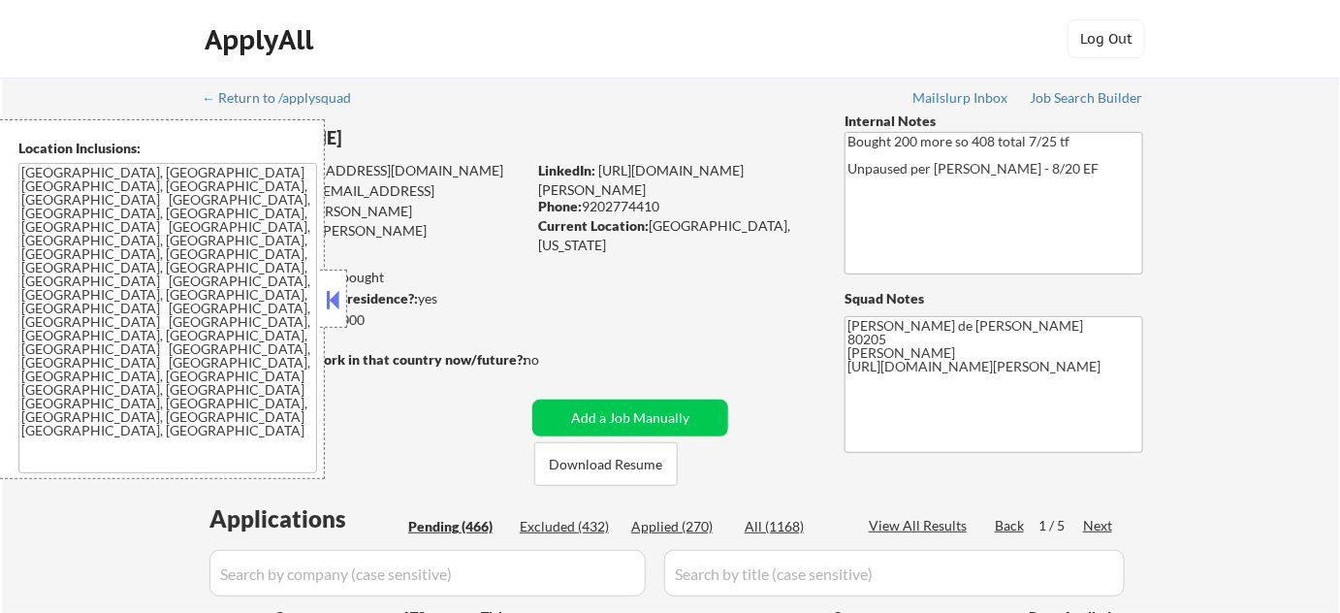
select select ""pending""
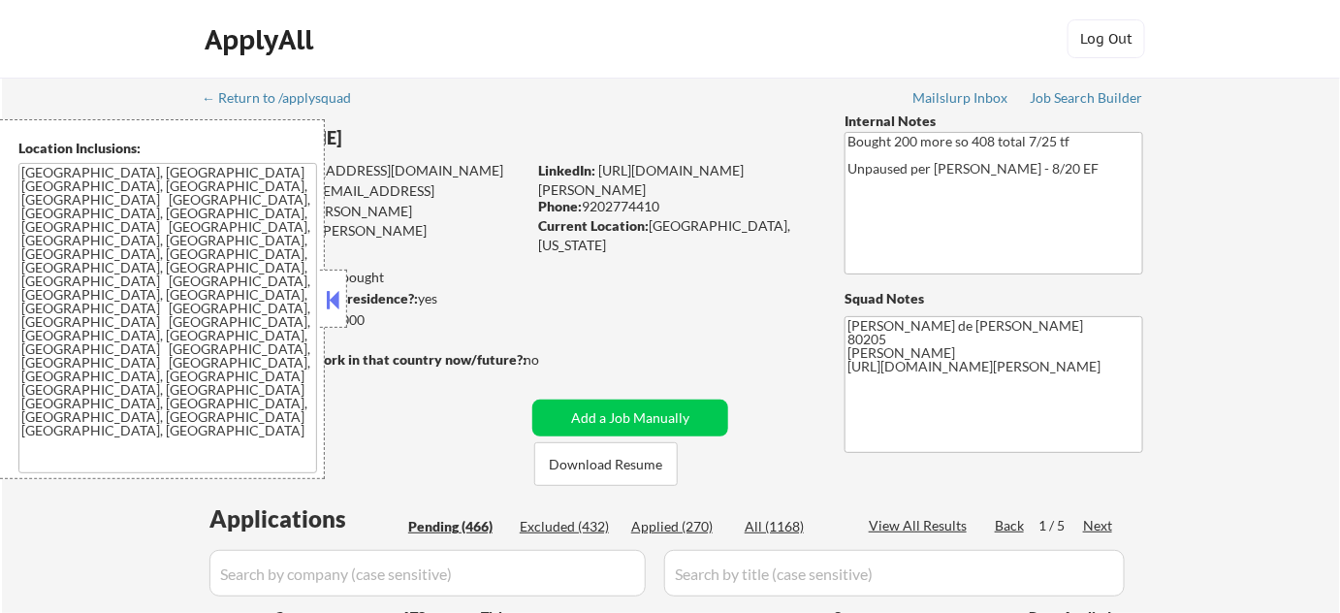
select select ""pending""
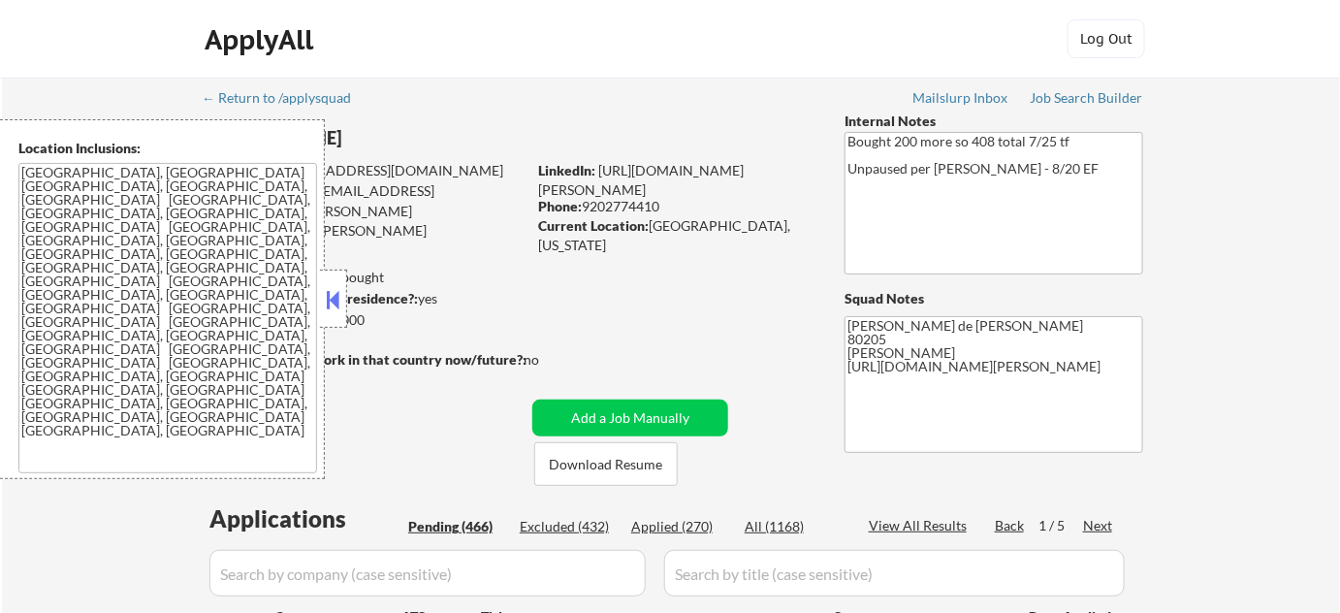
select select ""pending""
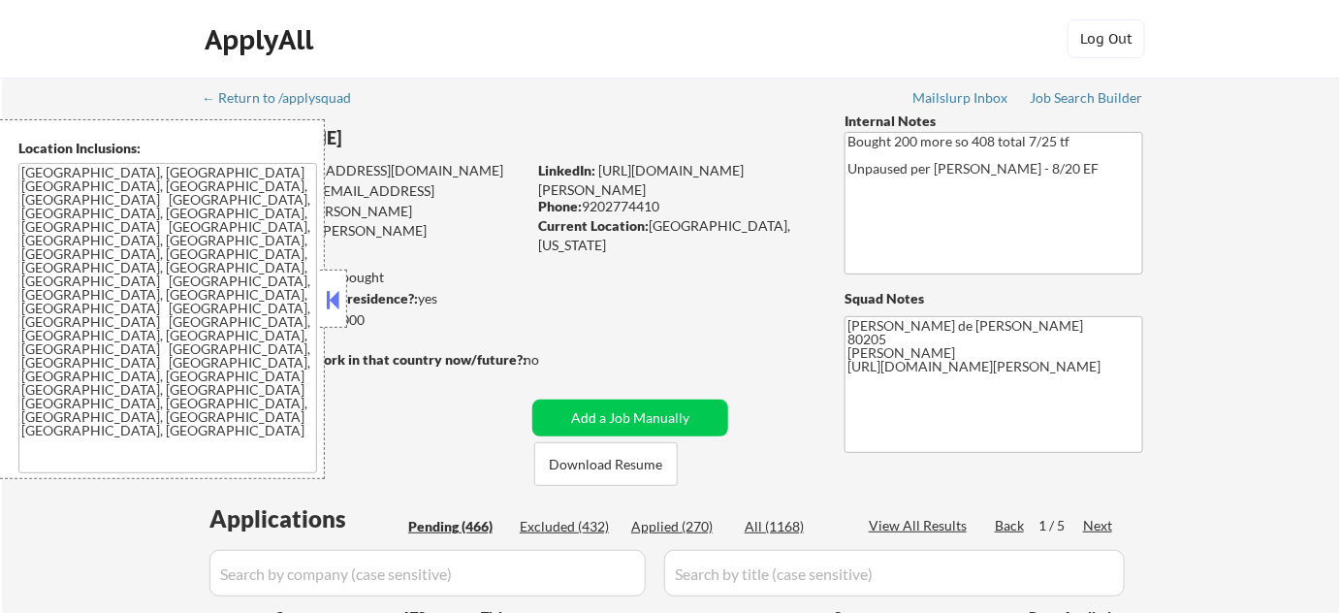
select select ""pending""
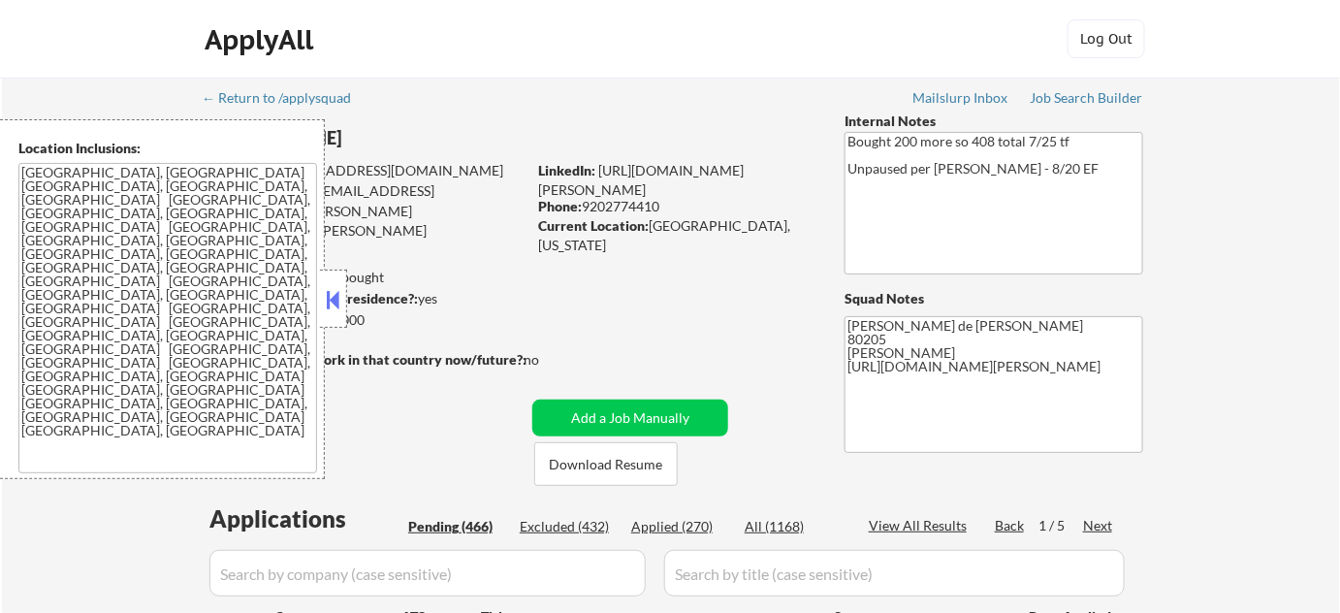
select select ""pending""
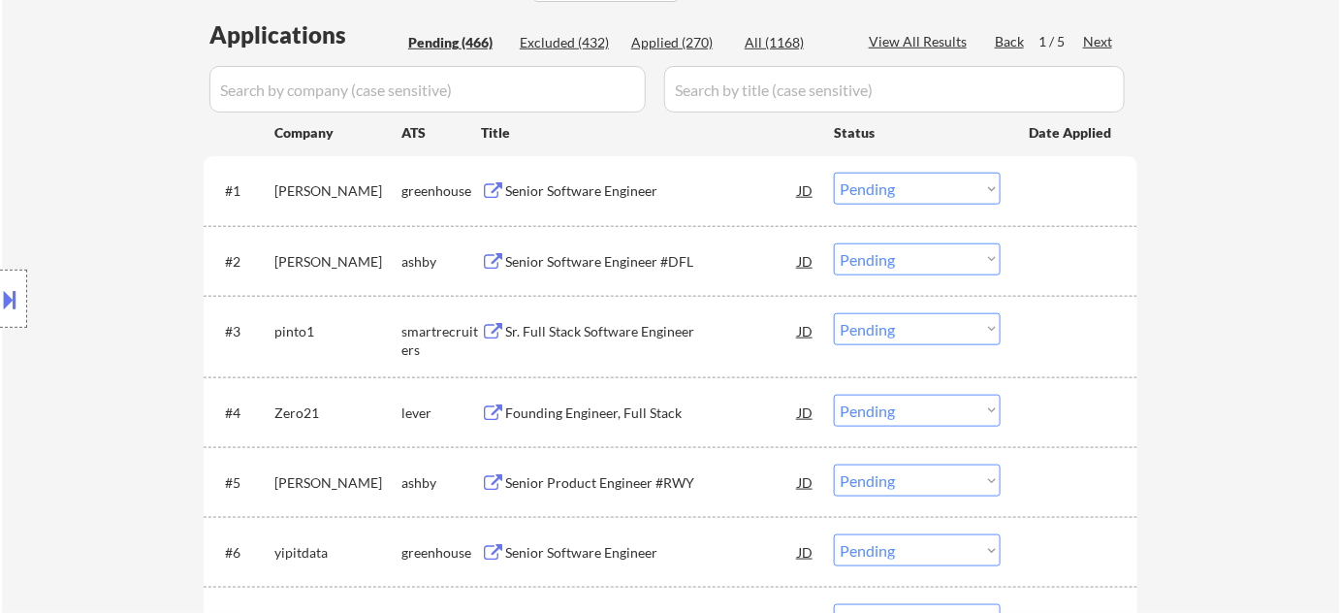
scroll to position [528, 0]
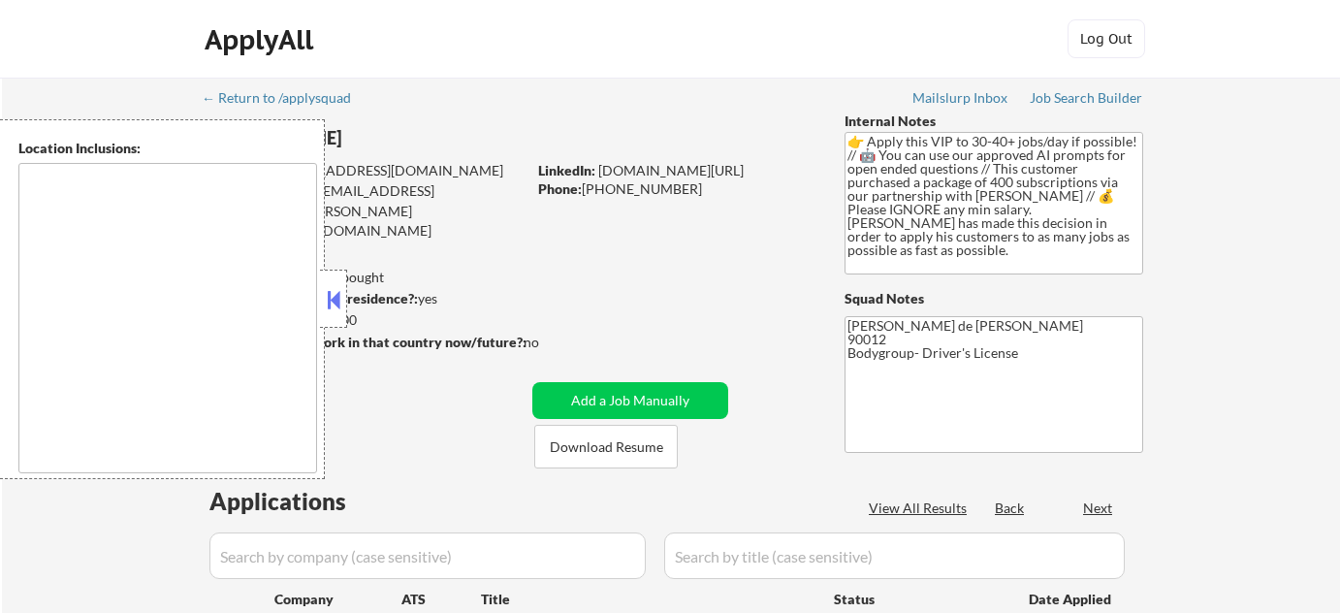
type textarea "remote"
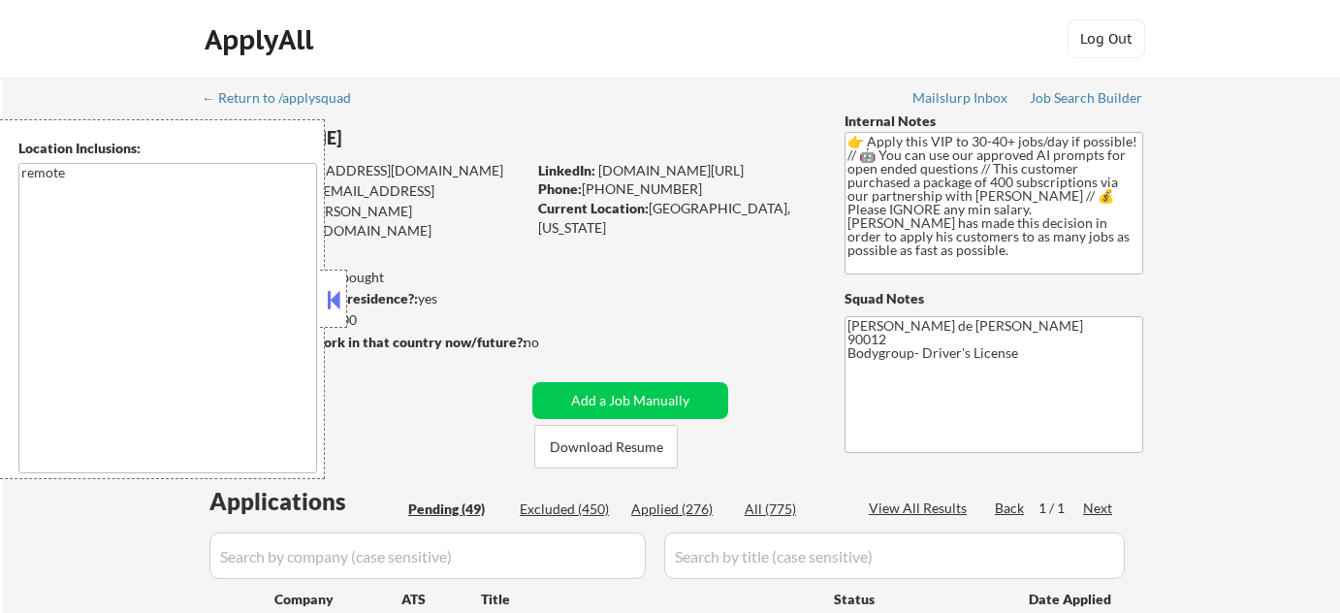
select select ""pending""
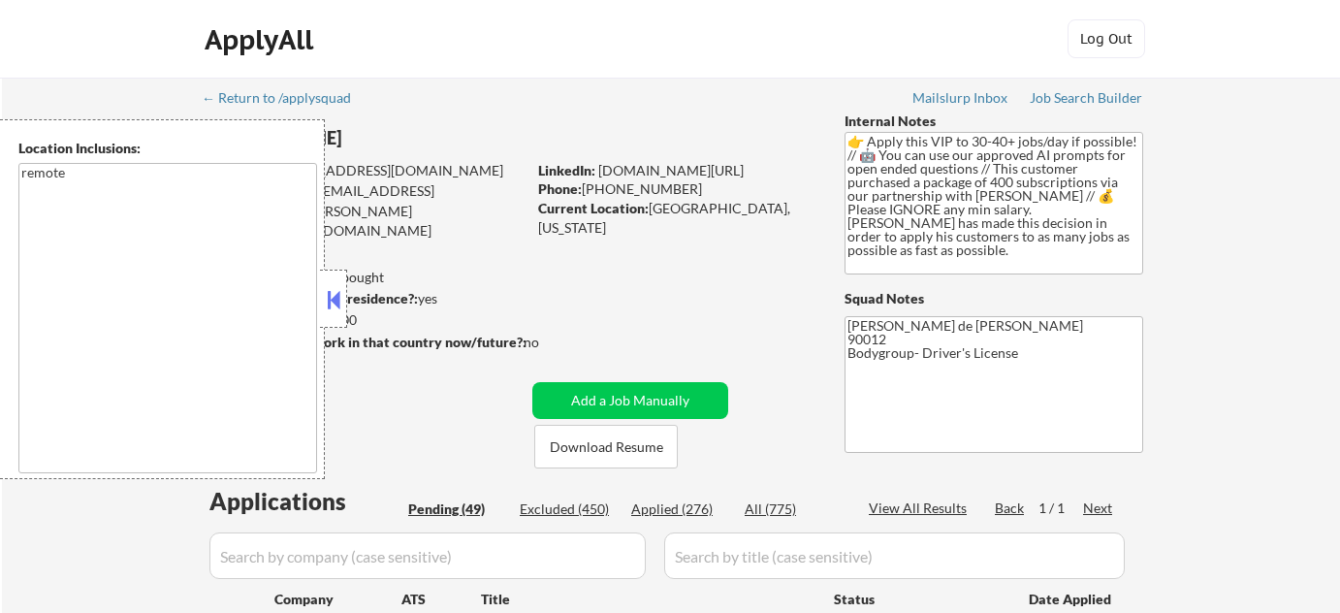
select select ""pending""
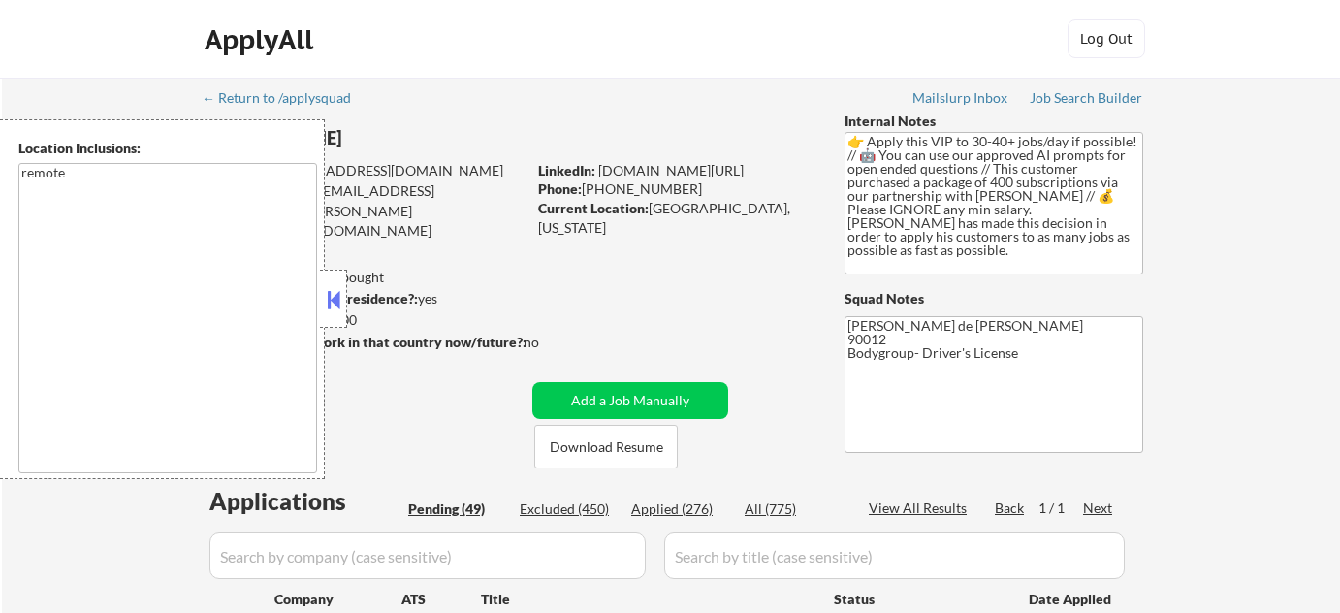
select select ""pending""
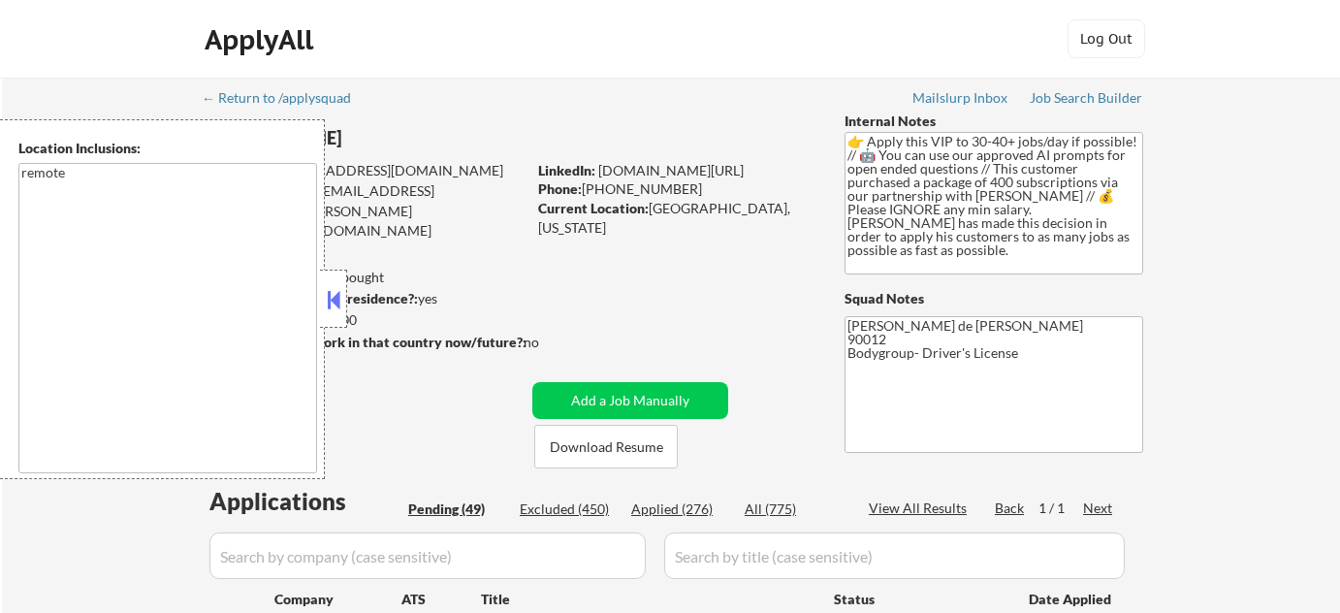
select select ""pending""
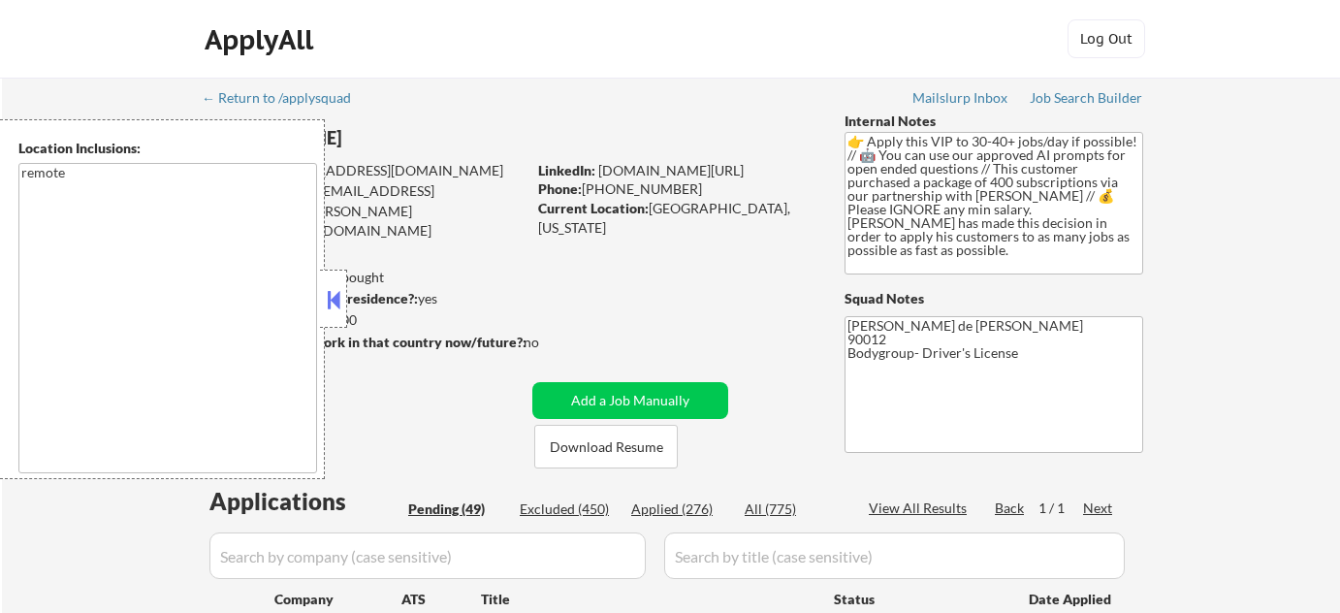
select select ""pending""
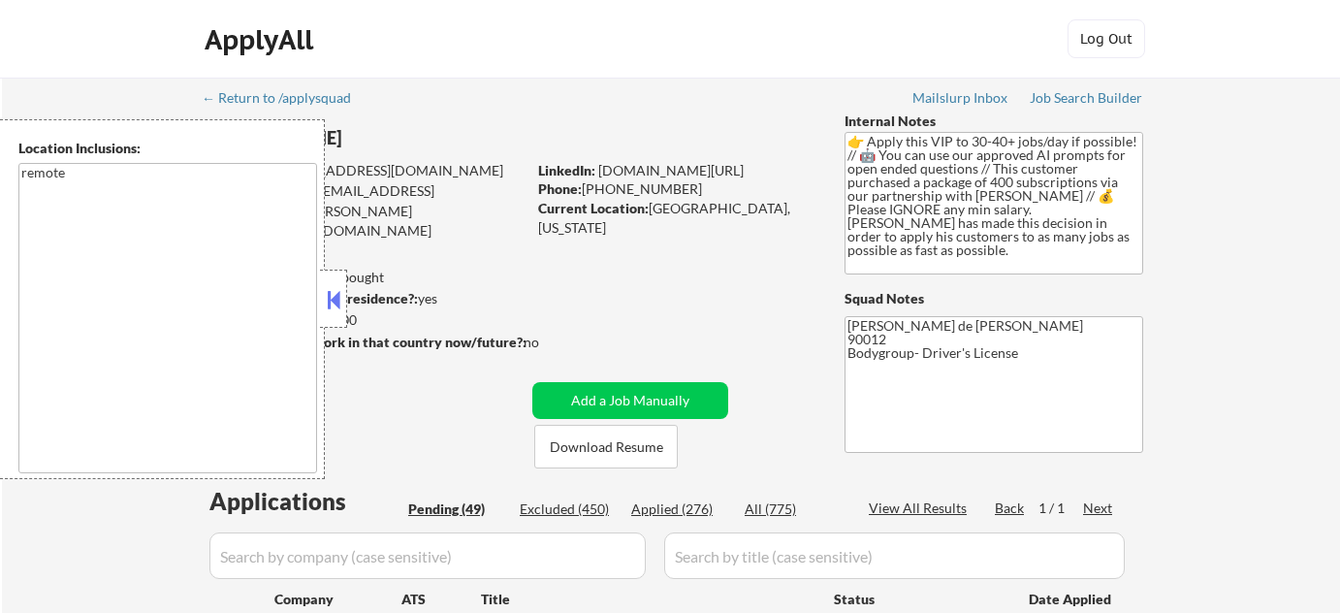
select select ""pending""
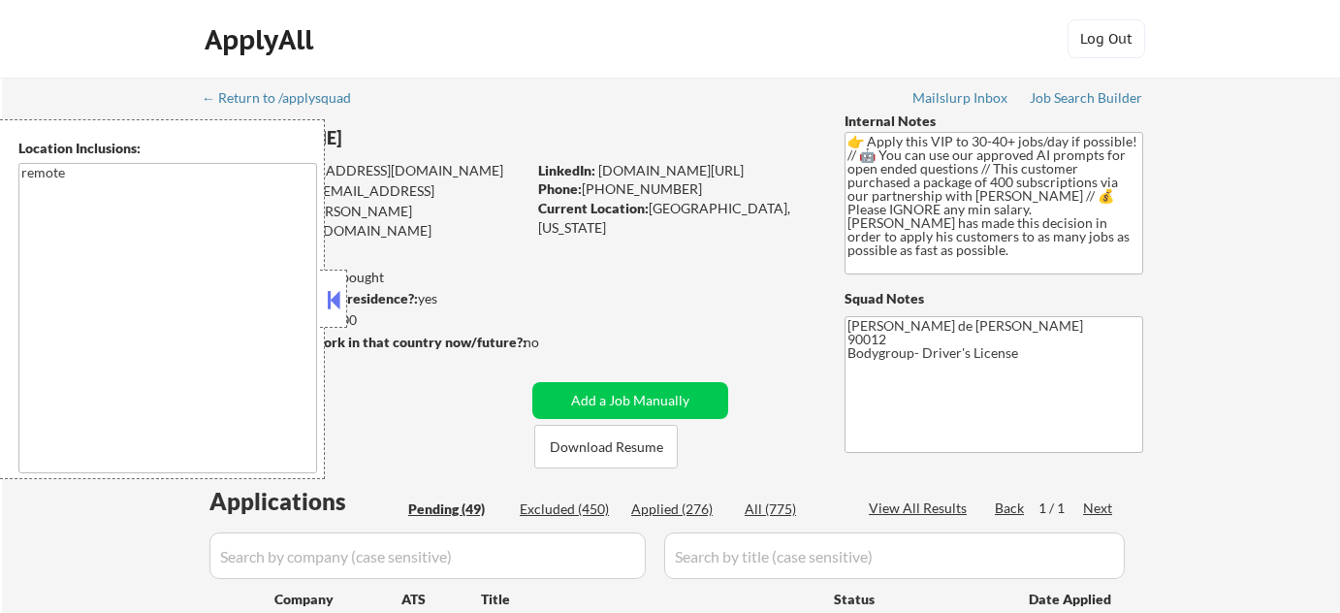
select select ""pending""
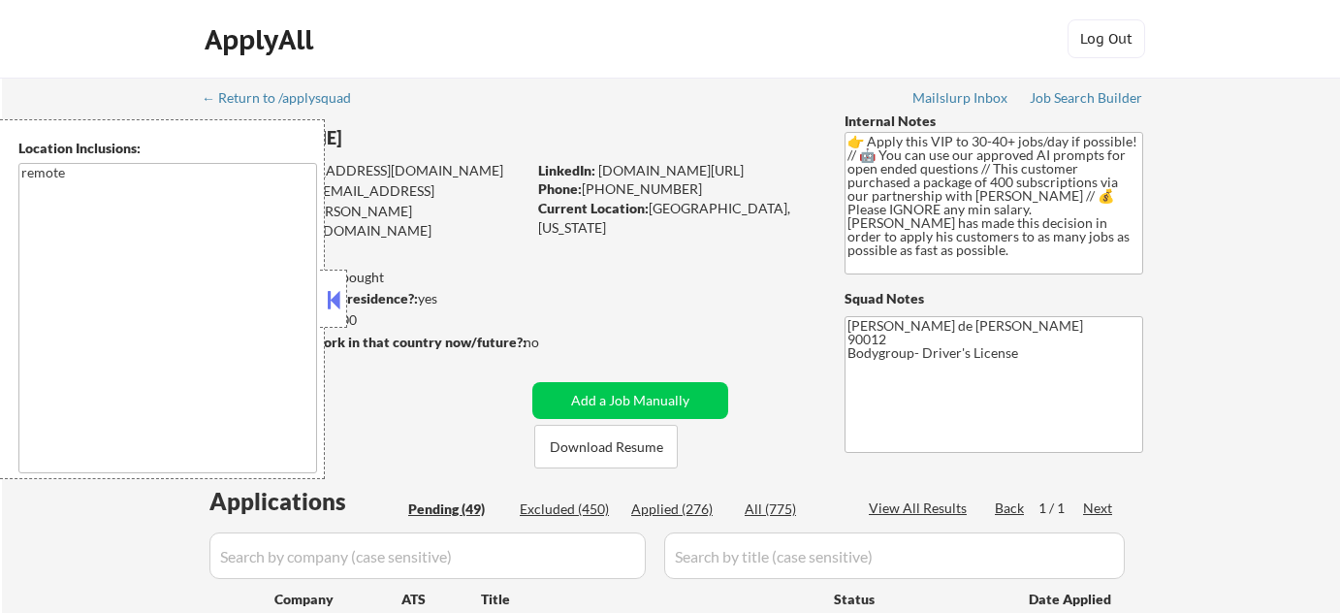
select select ""pending""
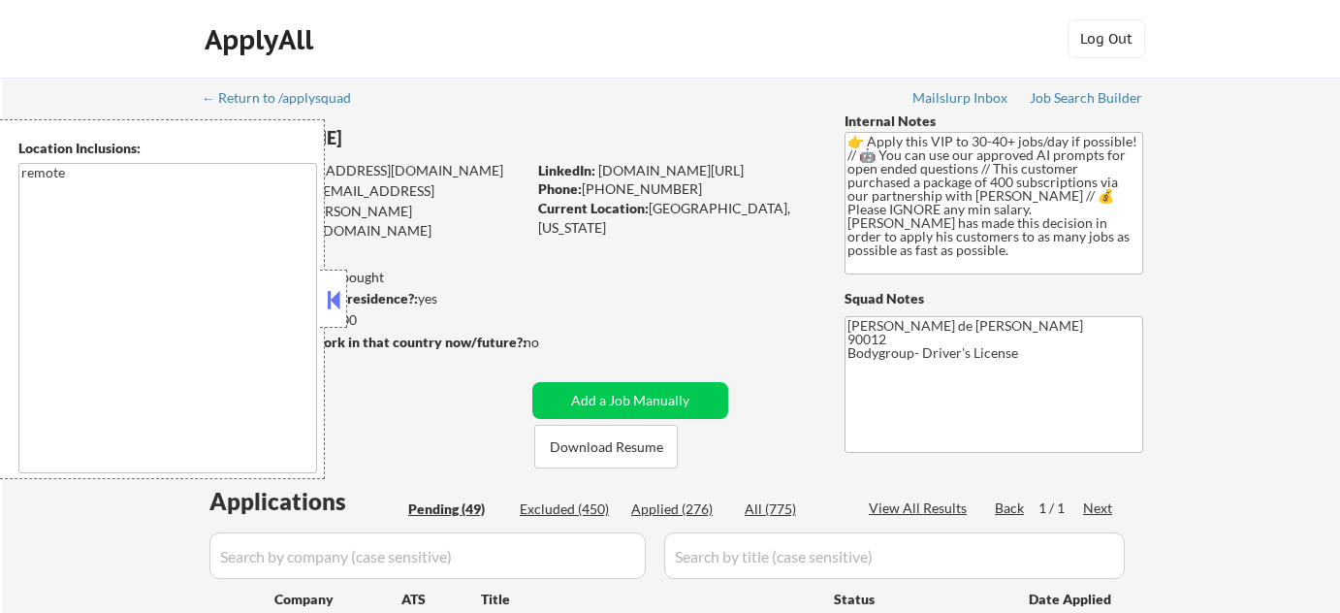
select select ""pending""
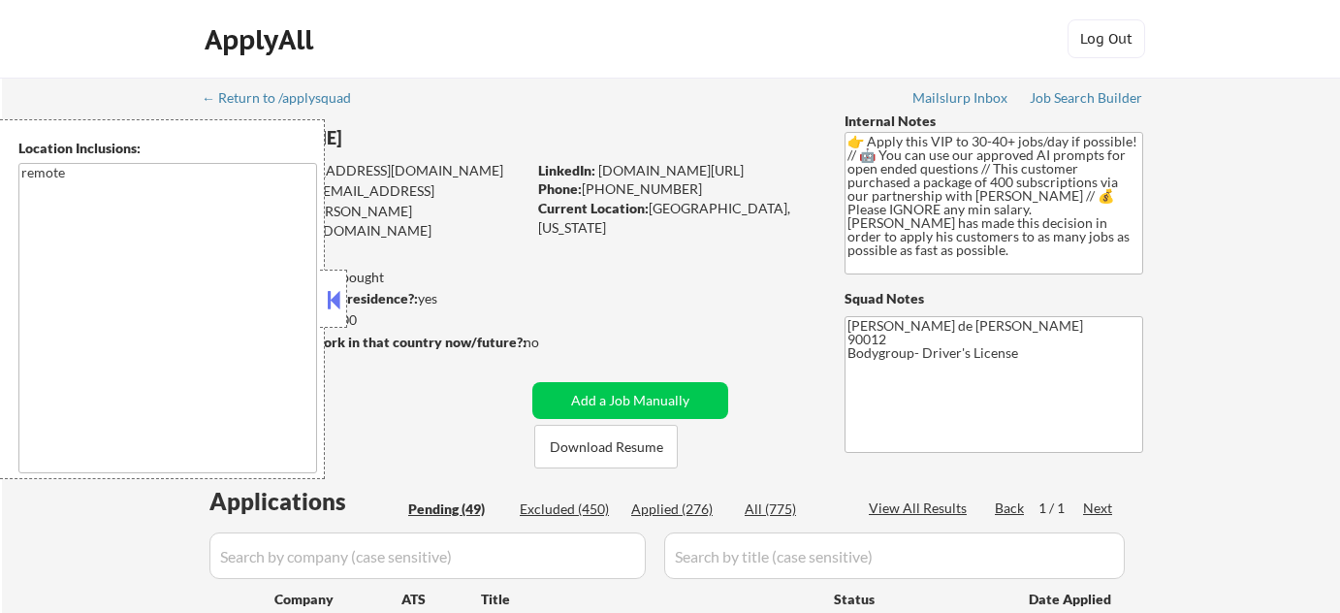
select select ""pending""
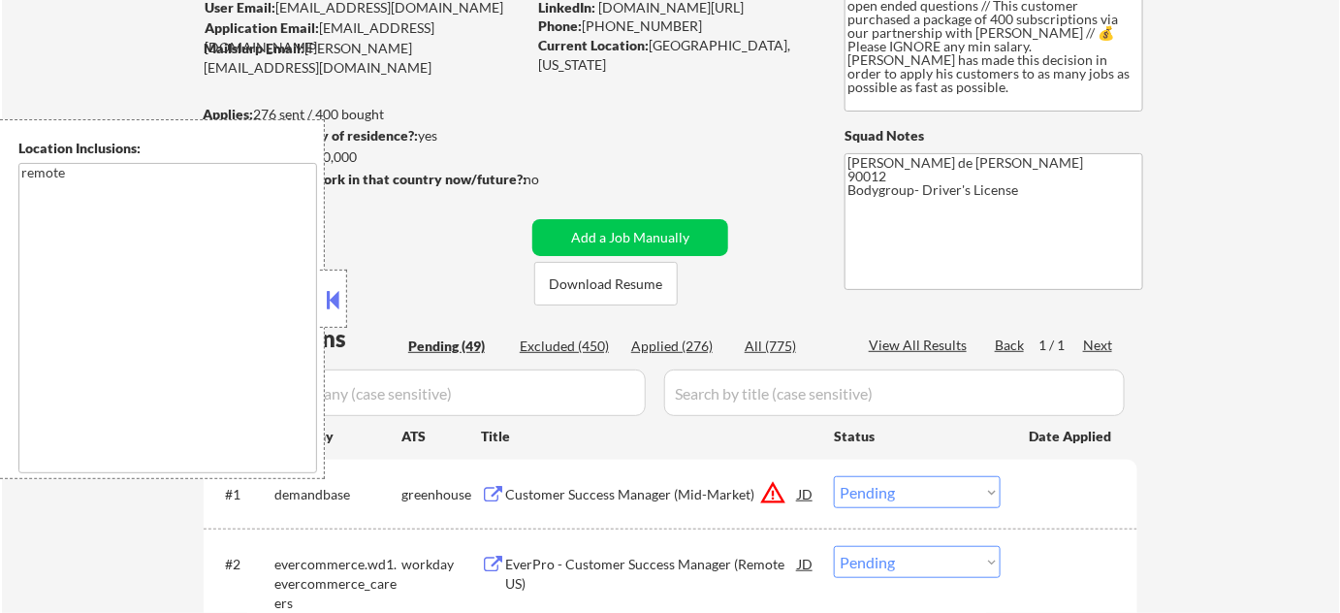
scroll to position [264, 0]
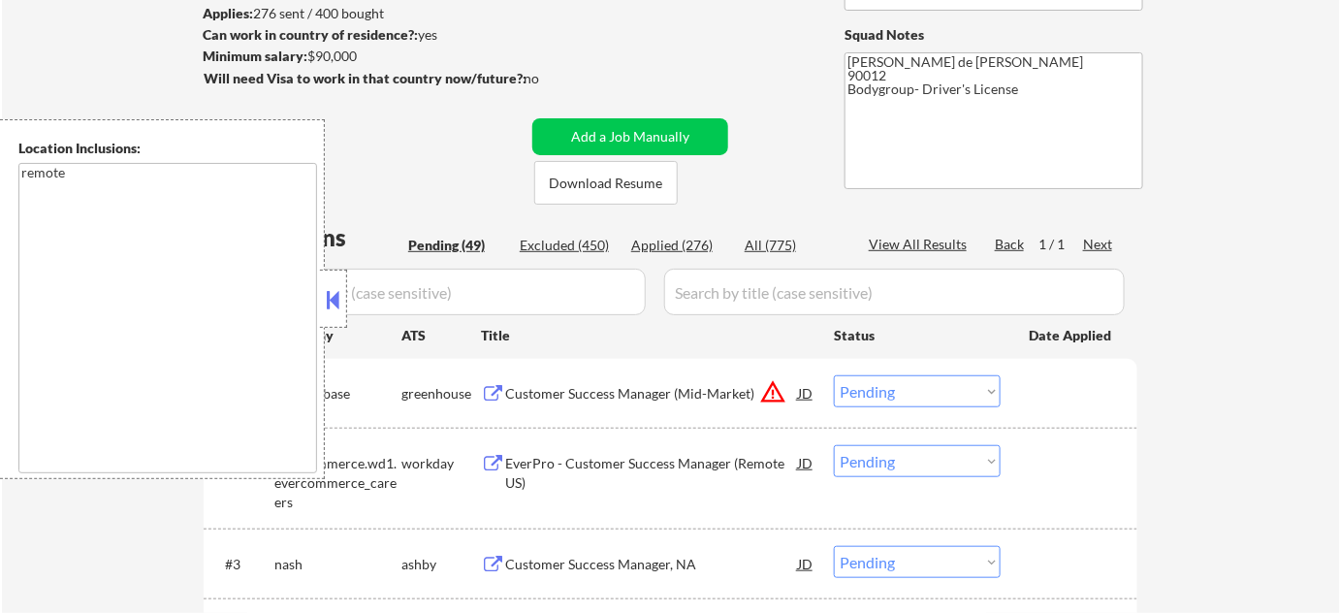
click at [333, 304] on button at bounding box center [333, 299] width 21 height 29
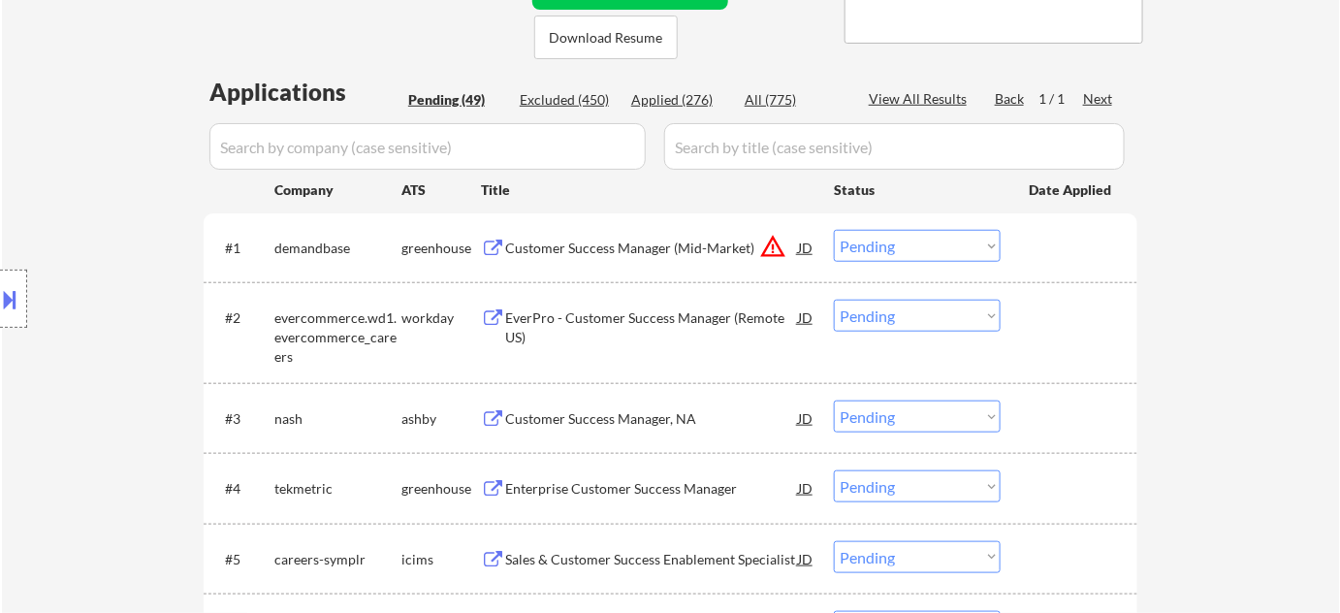
scroll to position [440, 0]
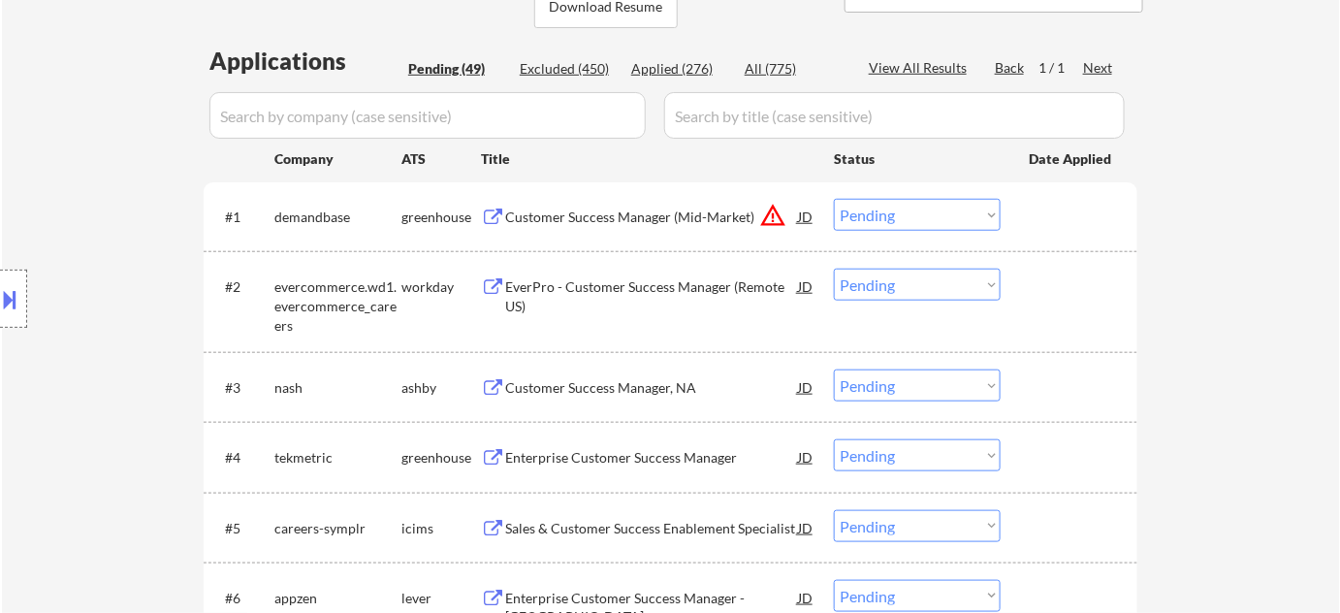
click at [607, 287] on div "EverPro - Customer Success Manager (Remote US)" at bounding box center [651, 296] width 293 height 38
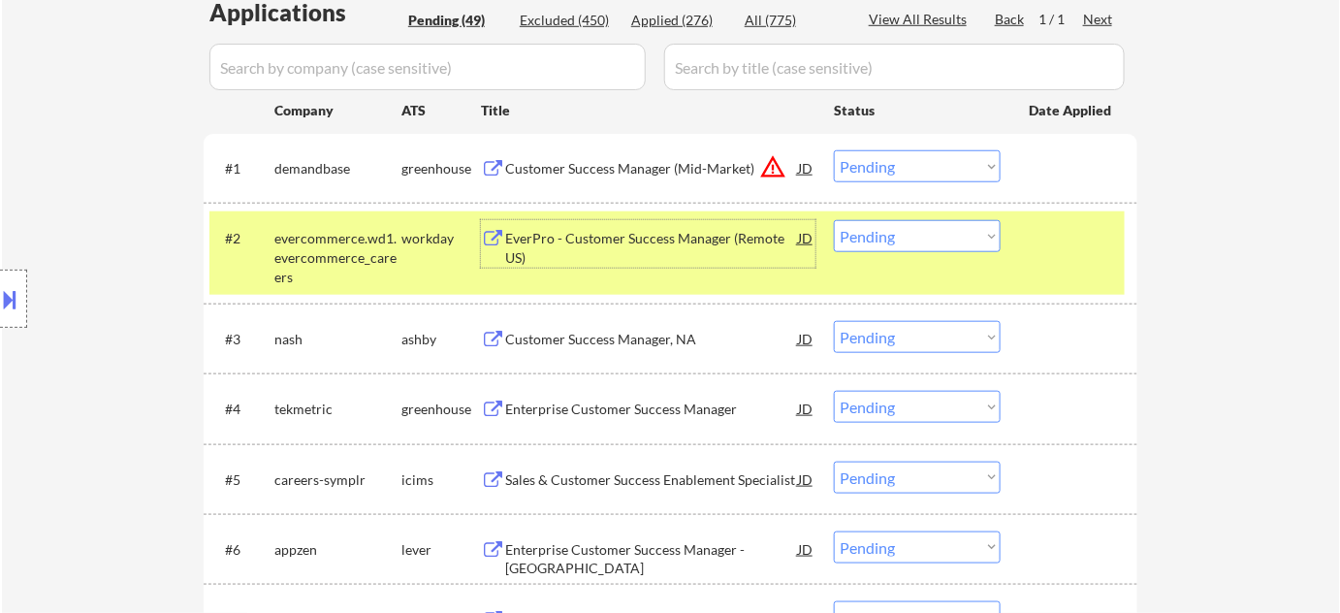
scroll to position [528, 0]
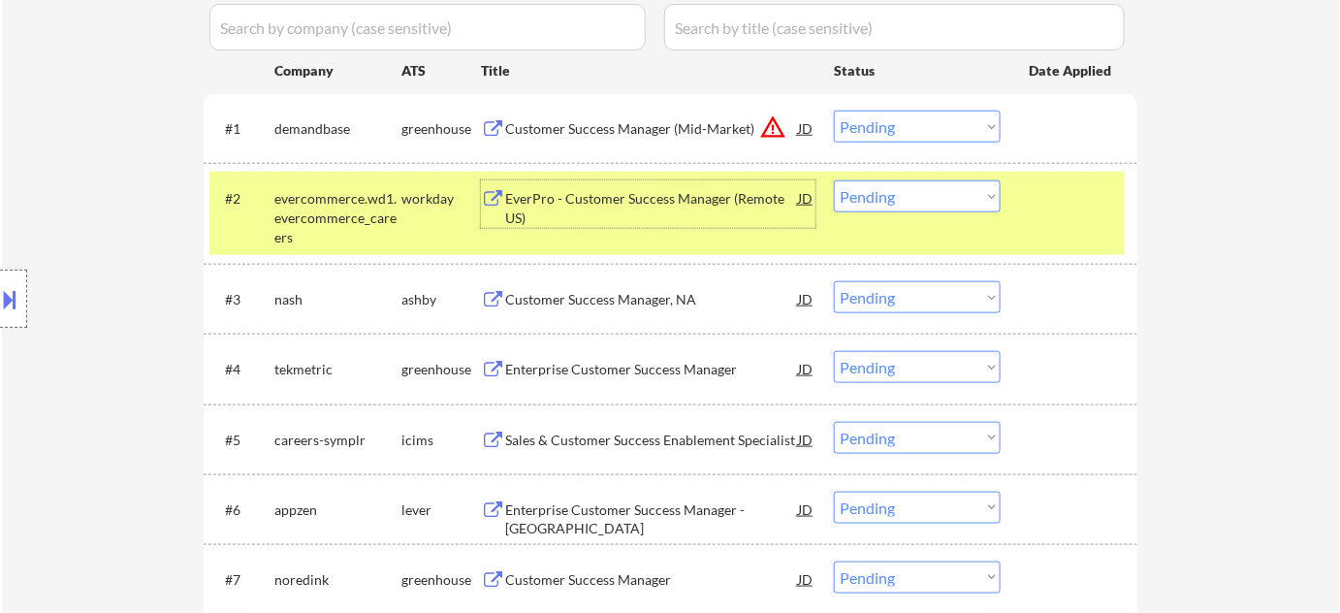
click at [663, 306] on div "Customer Success Manager, NA" at bounding box center [651, 299] width 293 height 19
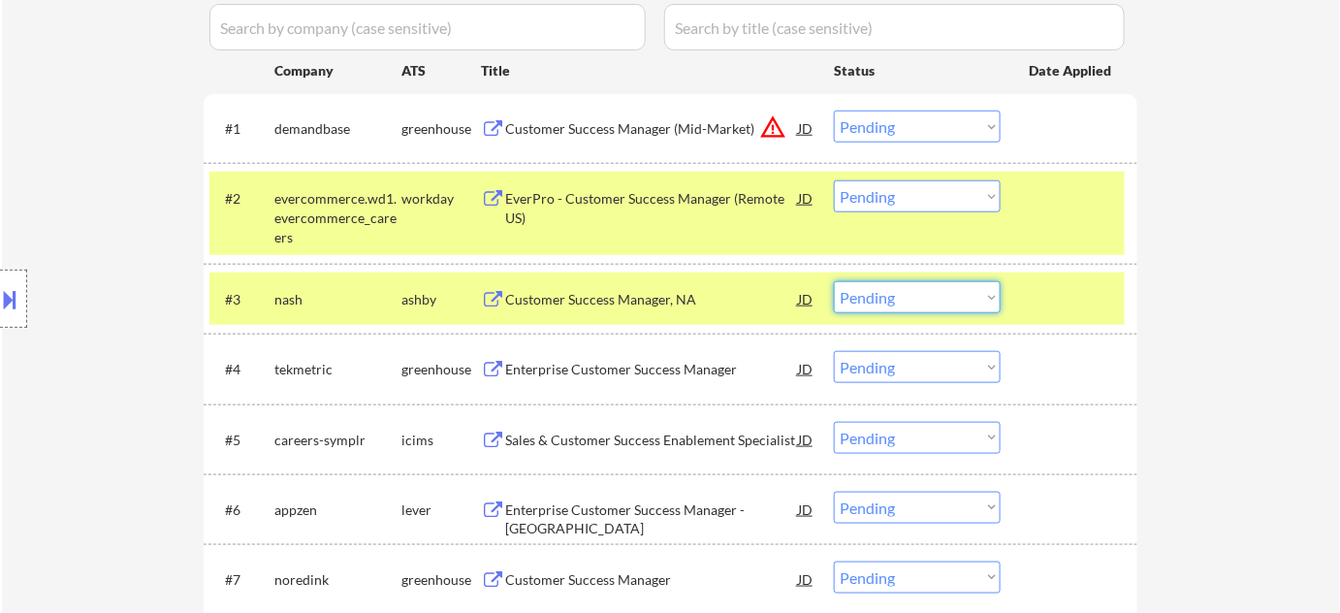
drag, startPoint x: 919, startPoint y: 292, endPoint x: 904, endPoint y: 304, distance: 19.2
click at [912, 300] on select "Choose an option... Pending Applied Excluded (Questions) Excluded (Expired) Exc…" at bounding box center [917, 297] width 167 height 32
click at [834, 281] on select "Choose an option... Pending Applied Excluded (Questions) Excluded (Expired) Exc…" at bounding box center [917, 297] width 167 height 32
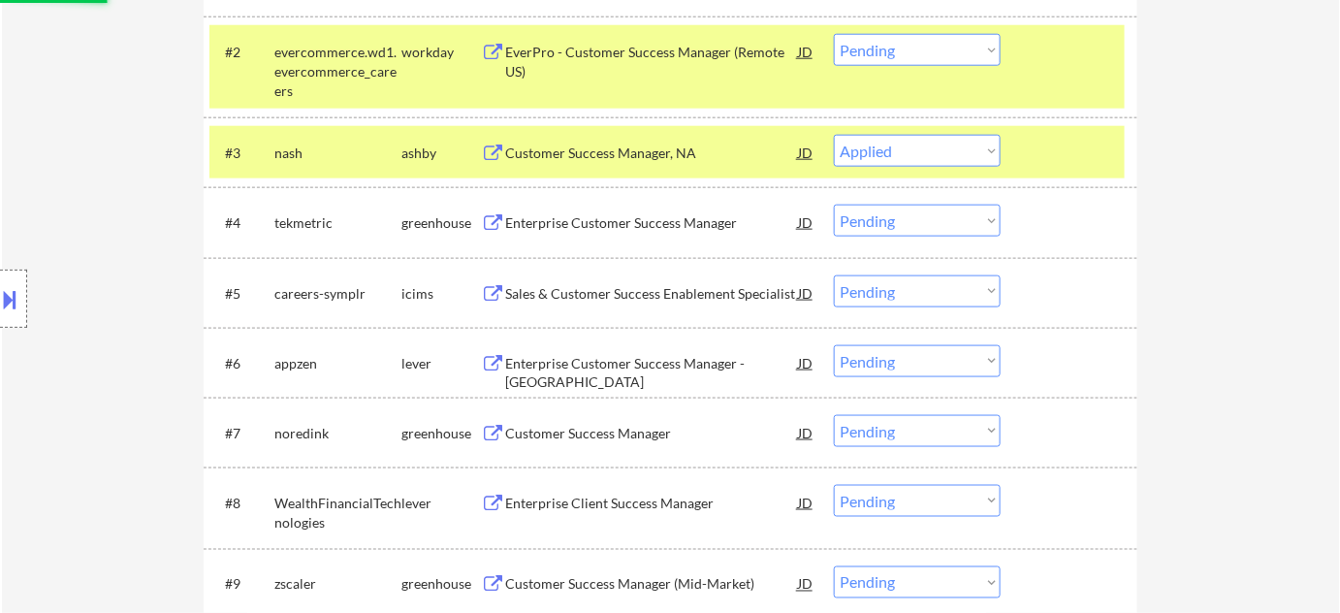
scroll to position [705, 0]
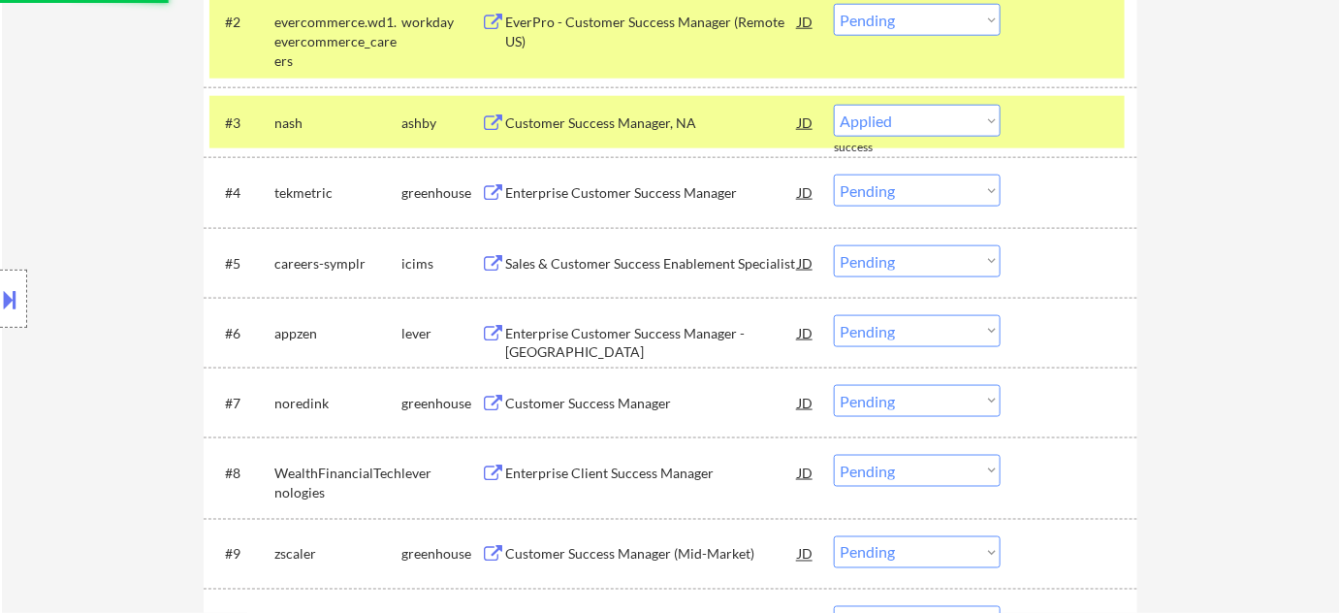
select select ""pending""
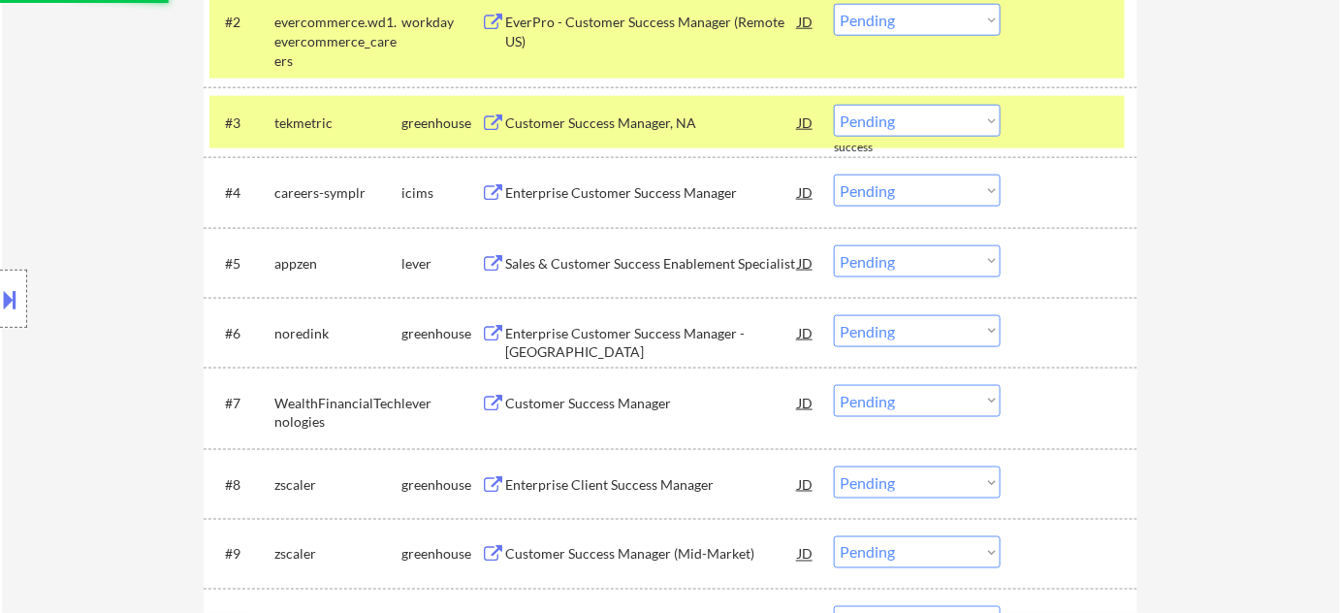
scroll to position [793, 0]
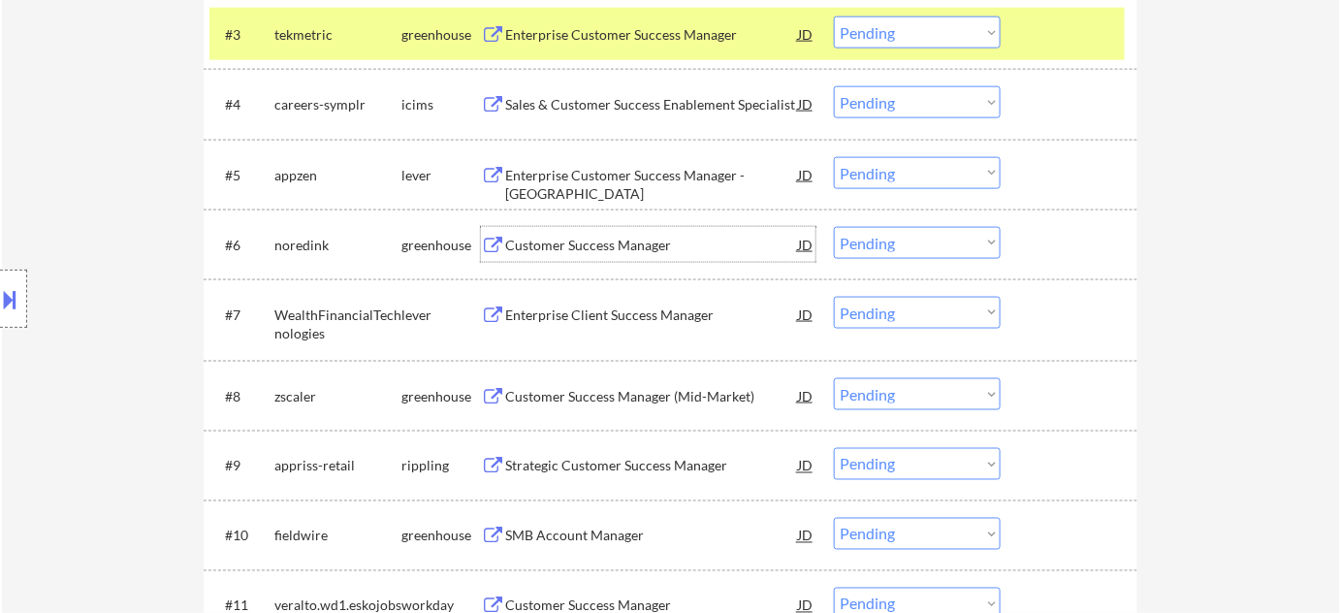
click at [650, 248] on div "Customer Success Manager" at bounding box center [651, 245] width 293 height 19
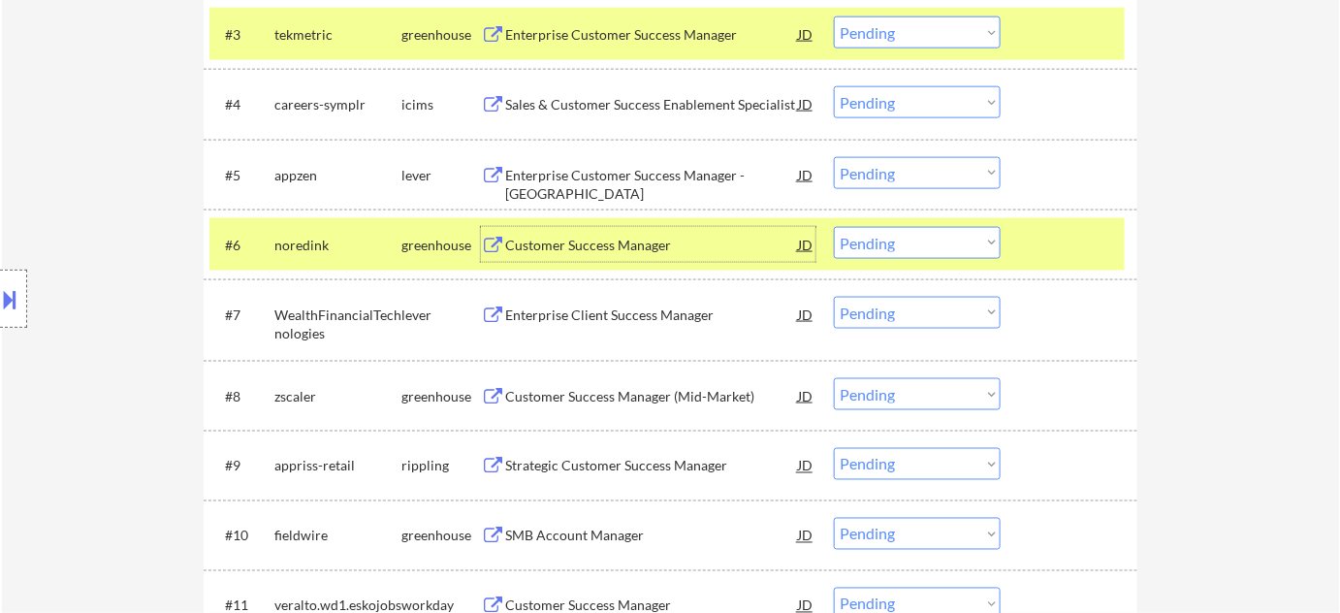
click at [943, 250] on select "Choose an option... Pending Applied Excluded (Questions) Excluded (Expired) Exc…" at bounding box center [917, 243] width 167 height 32
click at [834, 227] on select "Choose an option... Pending Applied Excluded (Questions) Excluded (Expired) Exc…" at bounding box center [917, 243] width 167 height 32
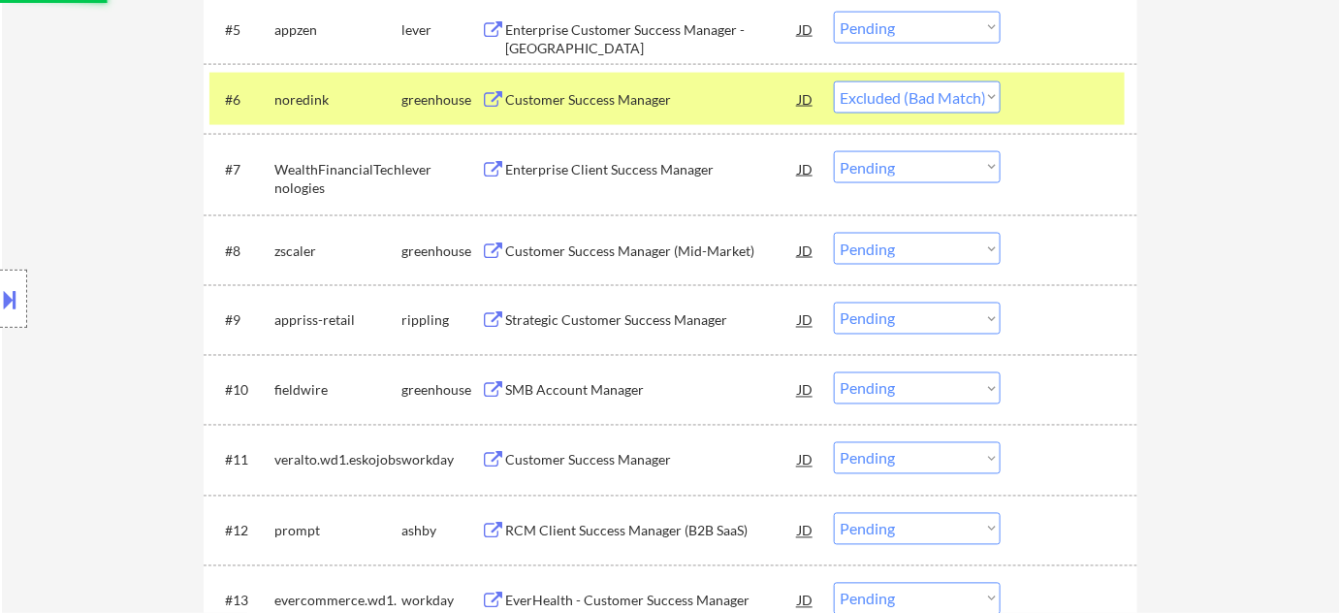
scroll to position [969, 0]
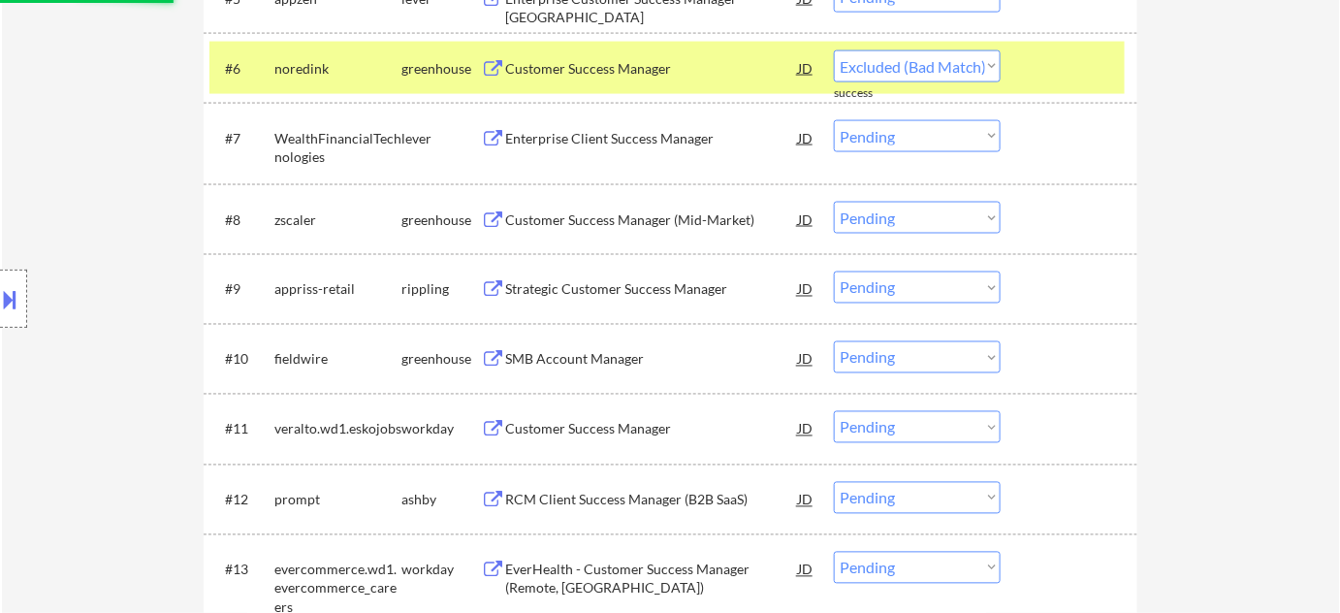
select select ""pending""
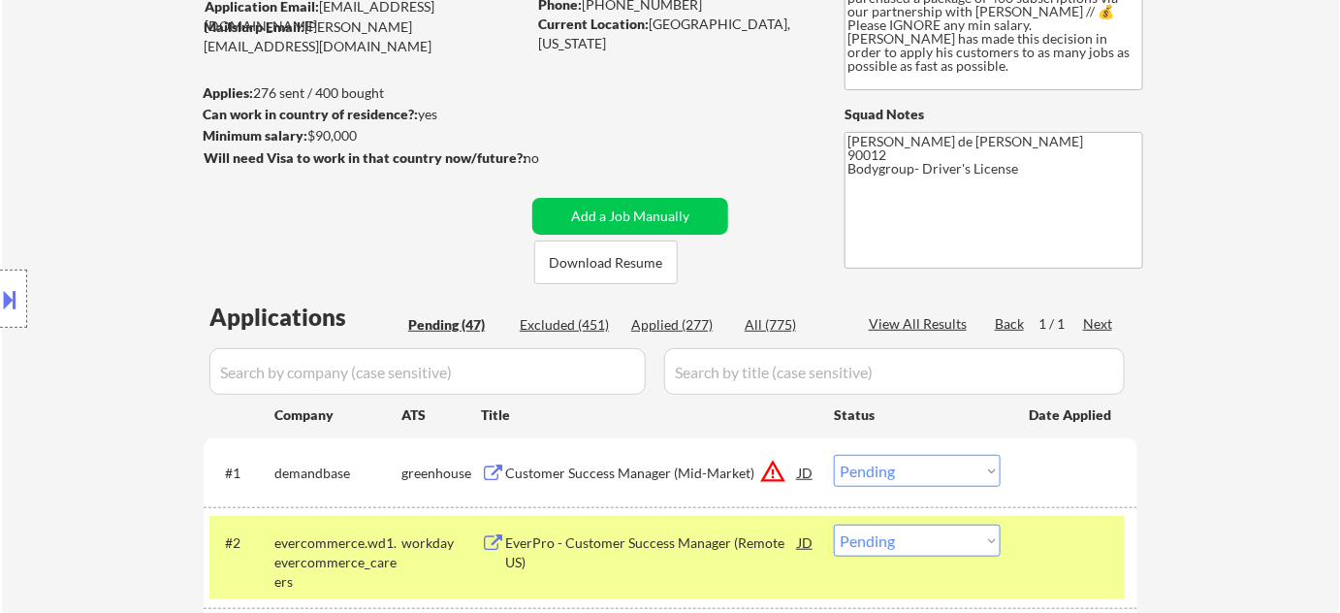
scroll to position [211, 0]
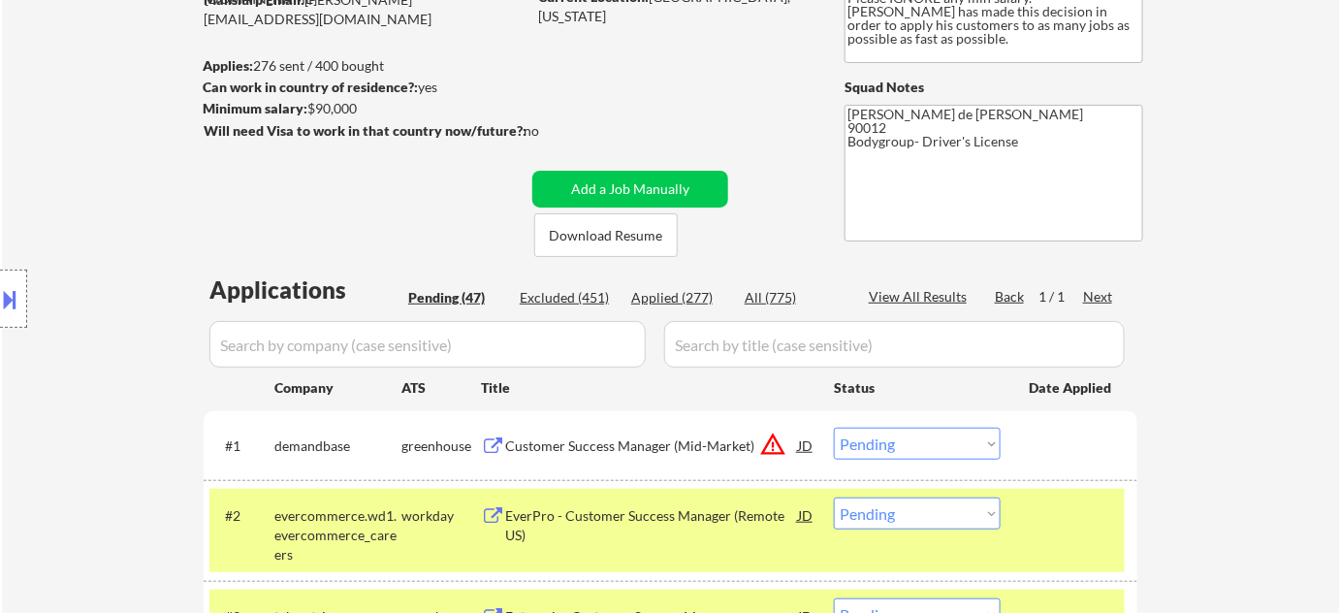
click at [710, 298] on div "Applied (277)" at bounding box center [679, 297] width 97 height 19
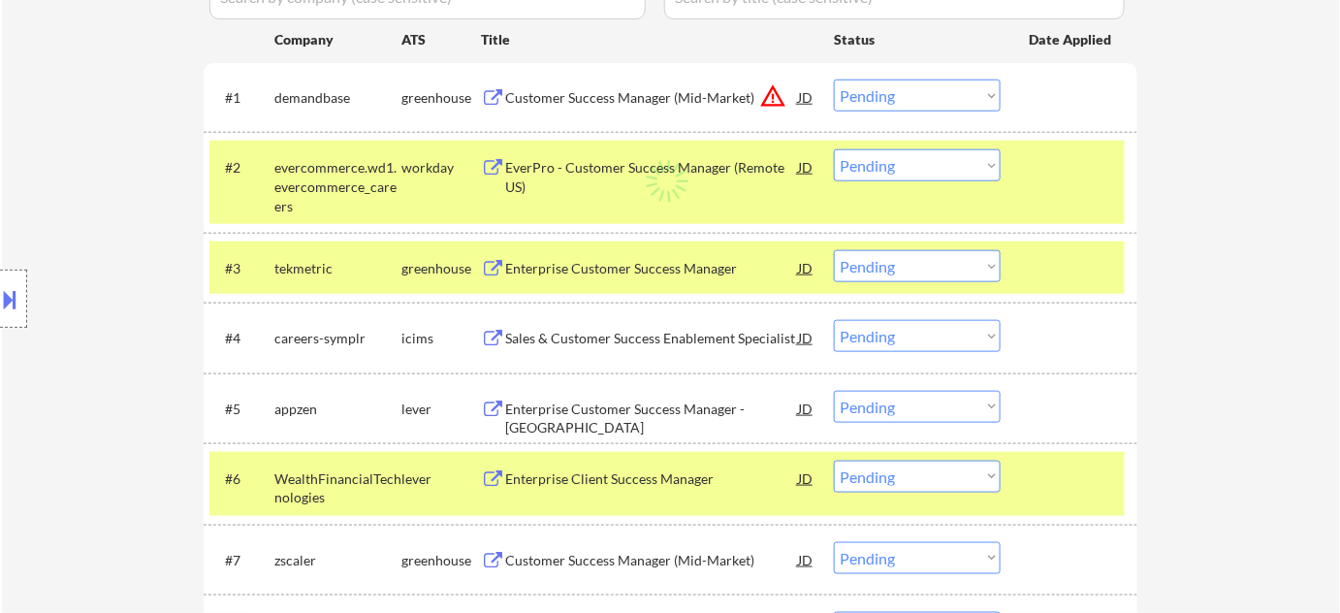
scroll to position [563, 0]
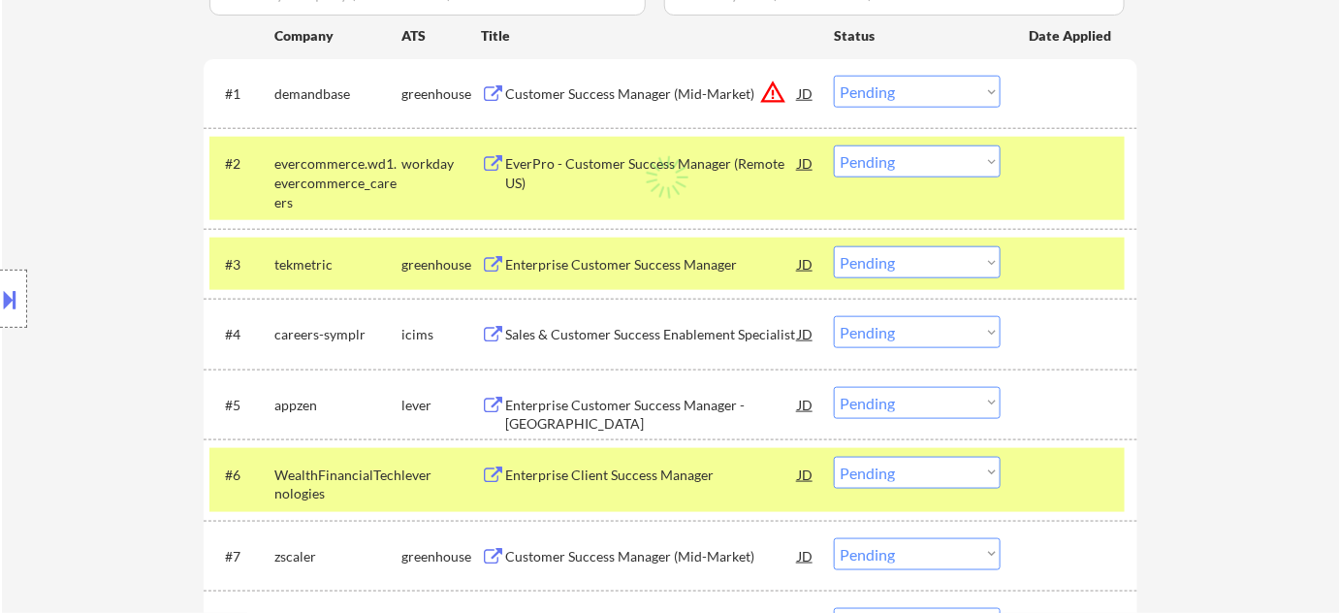
select select ""applied""
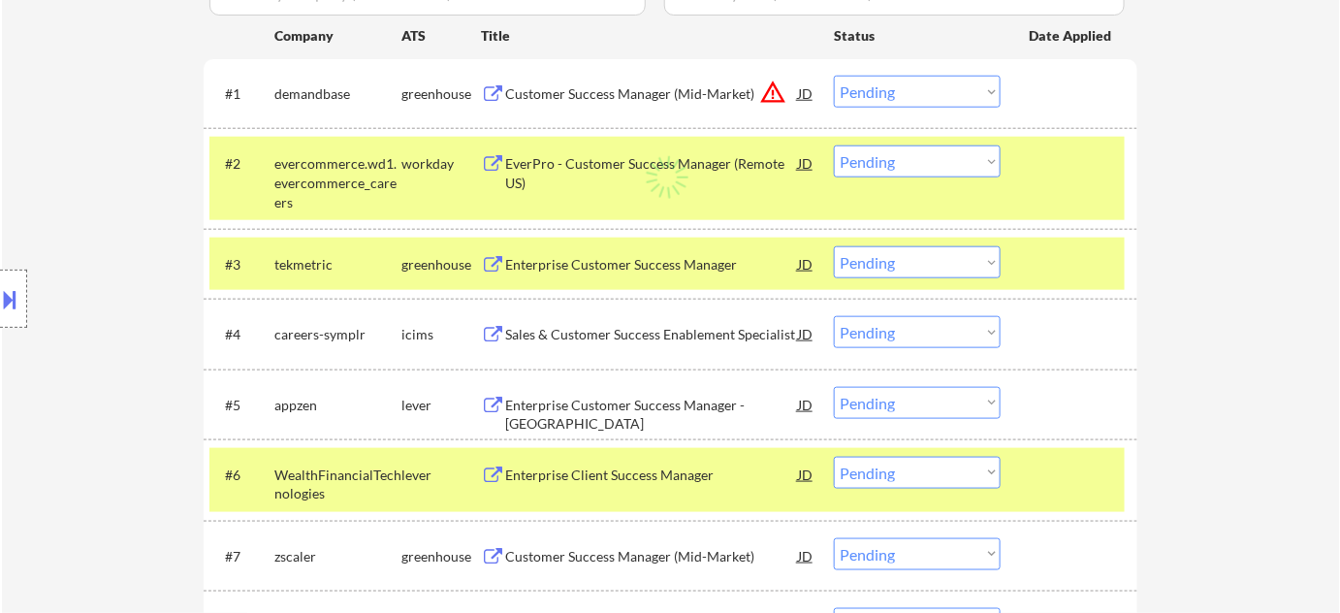
select select ""applied""
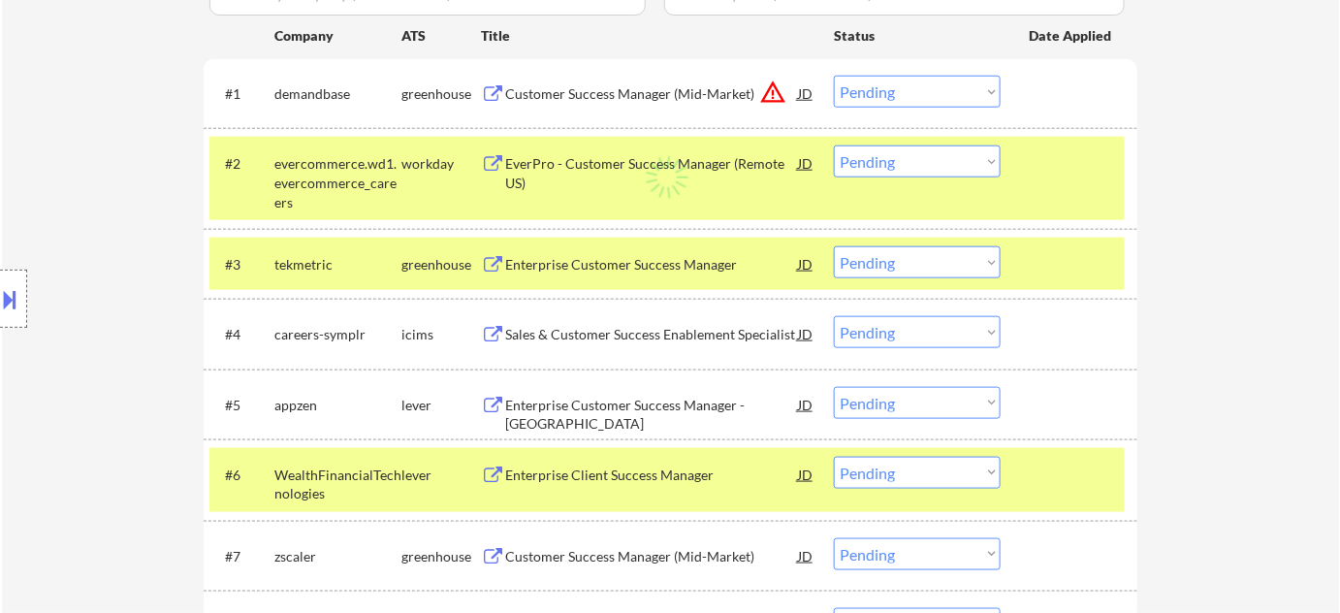
select select ""applied""
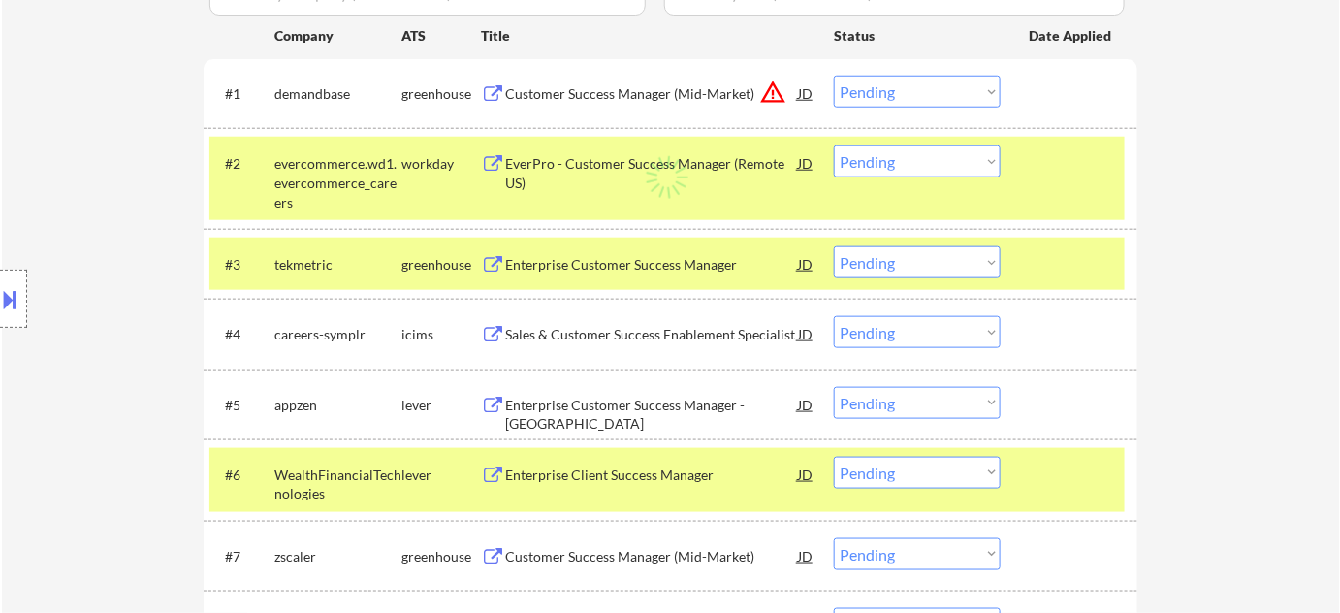
select select ""applied""
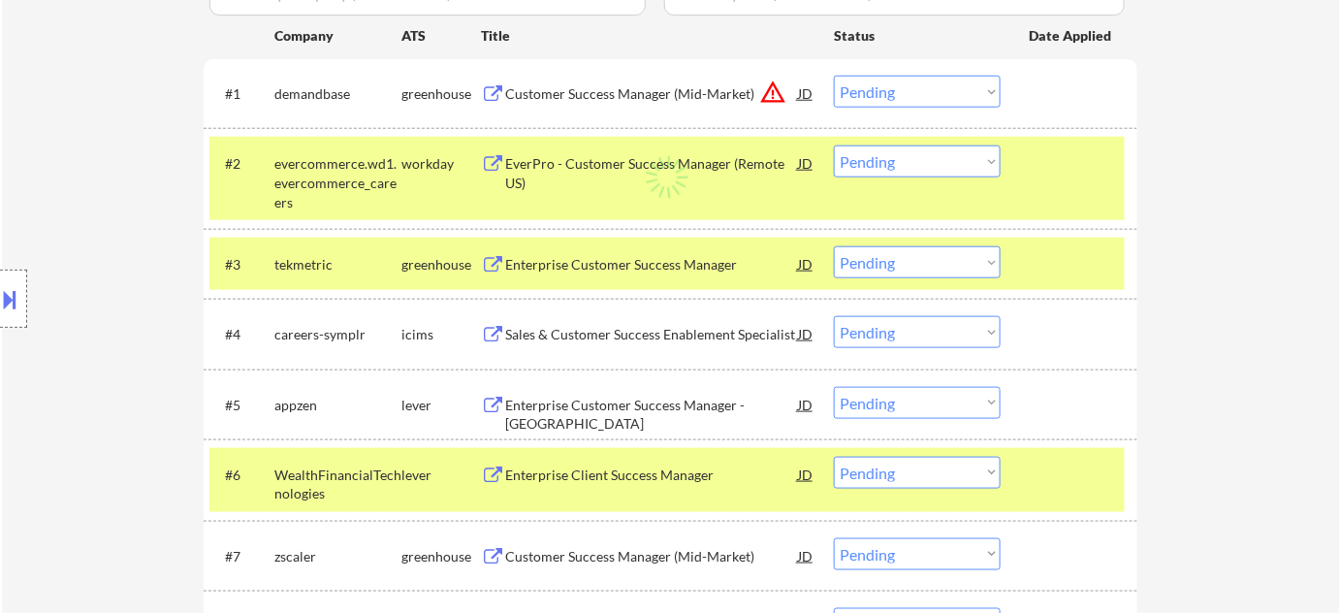
select select ""applied""
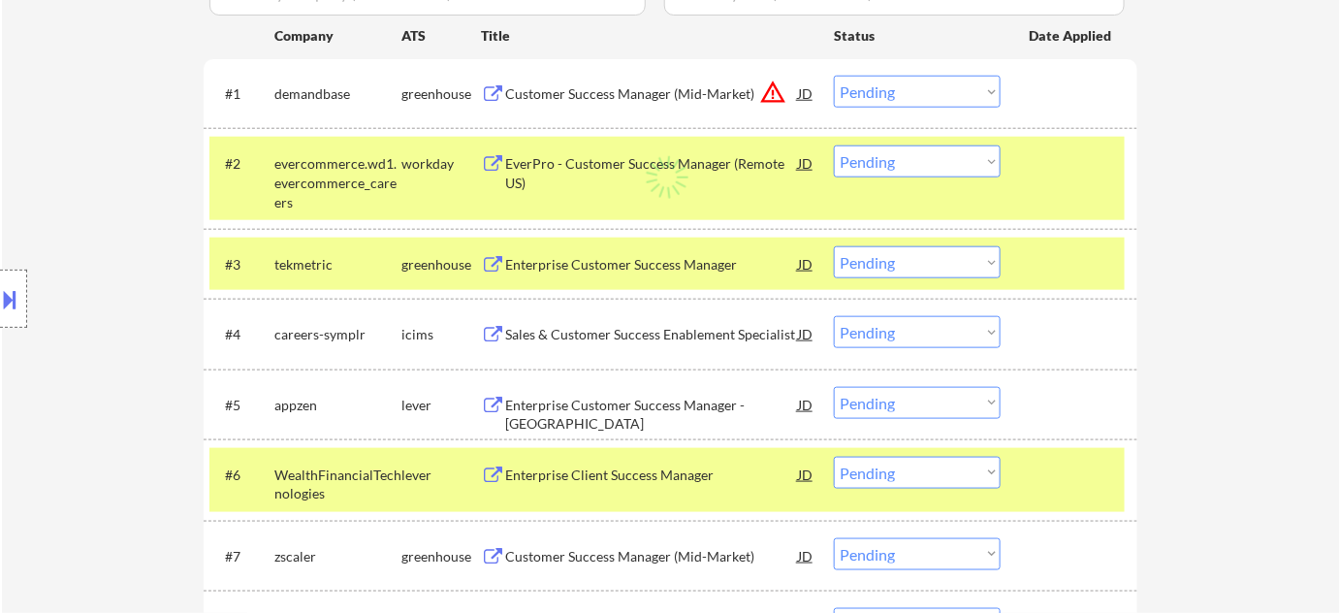
select select ""applied""
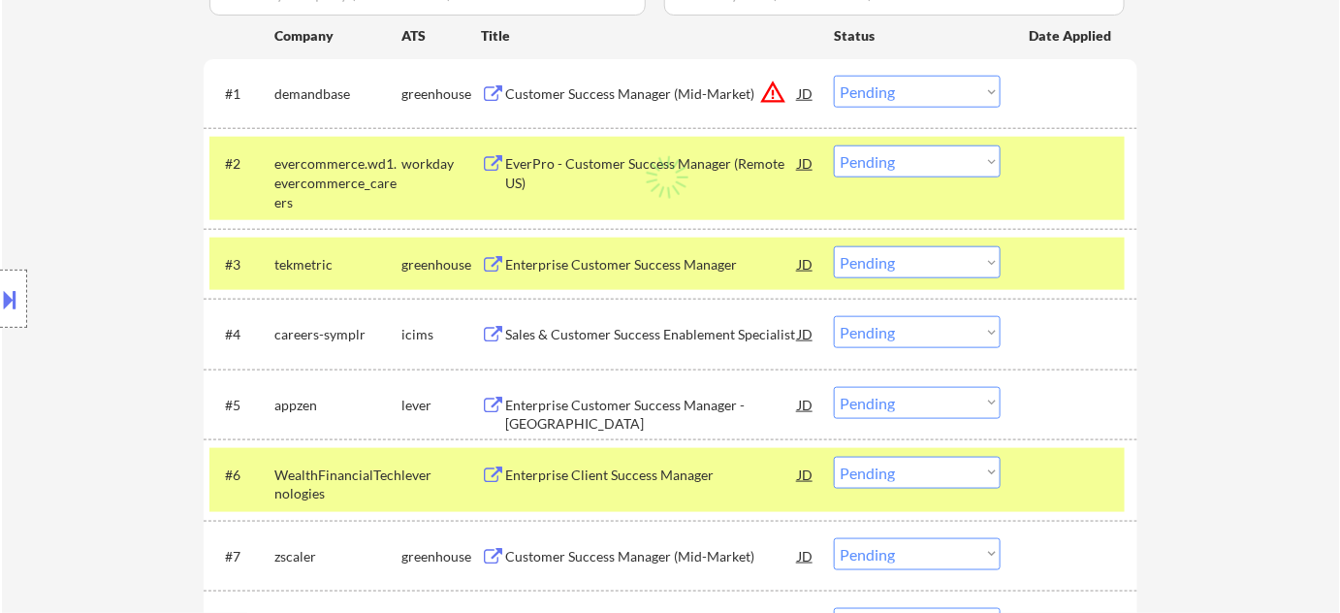
select select ""applied""
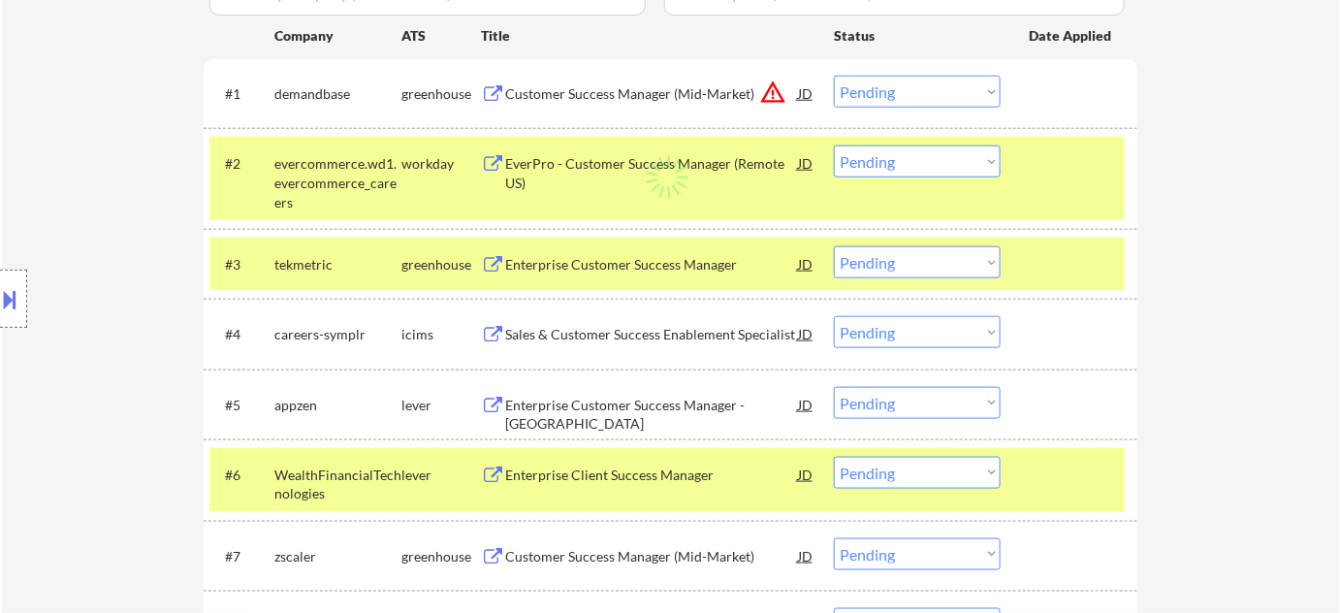
select select ""applied""
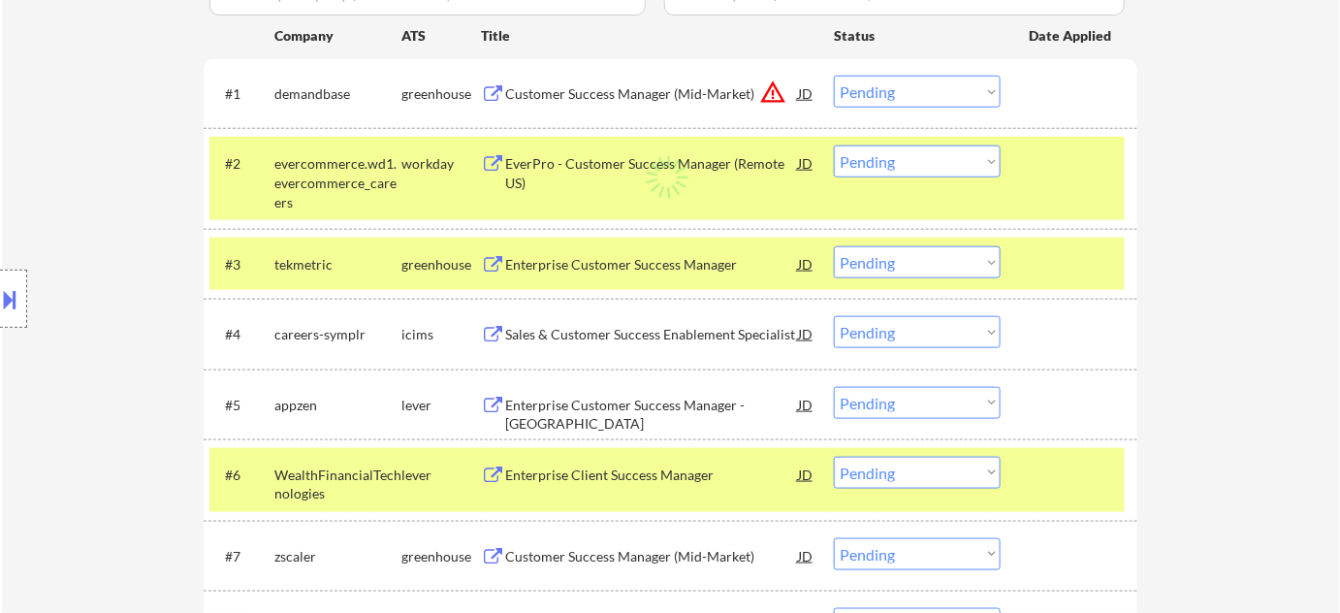
select select ""applied""
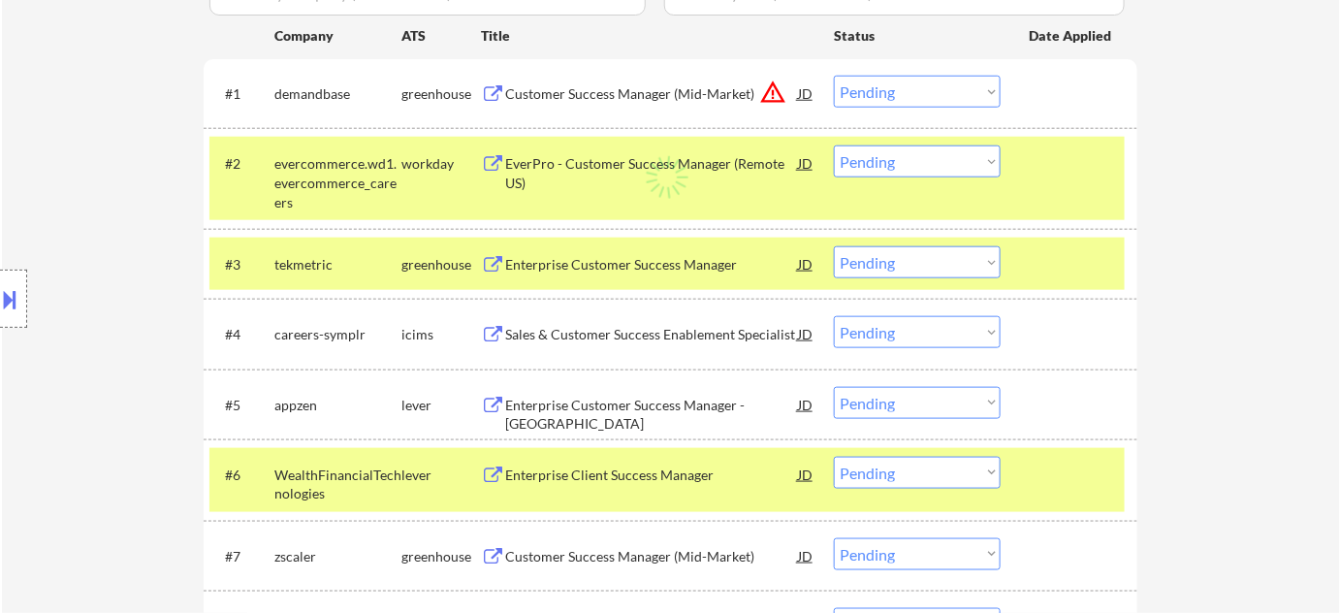
select select ""applied""
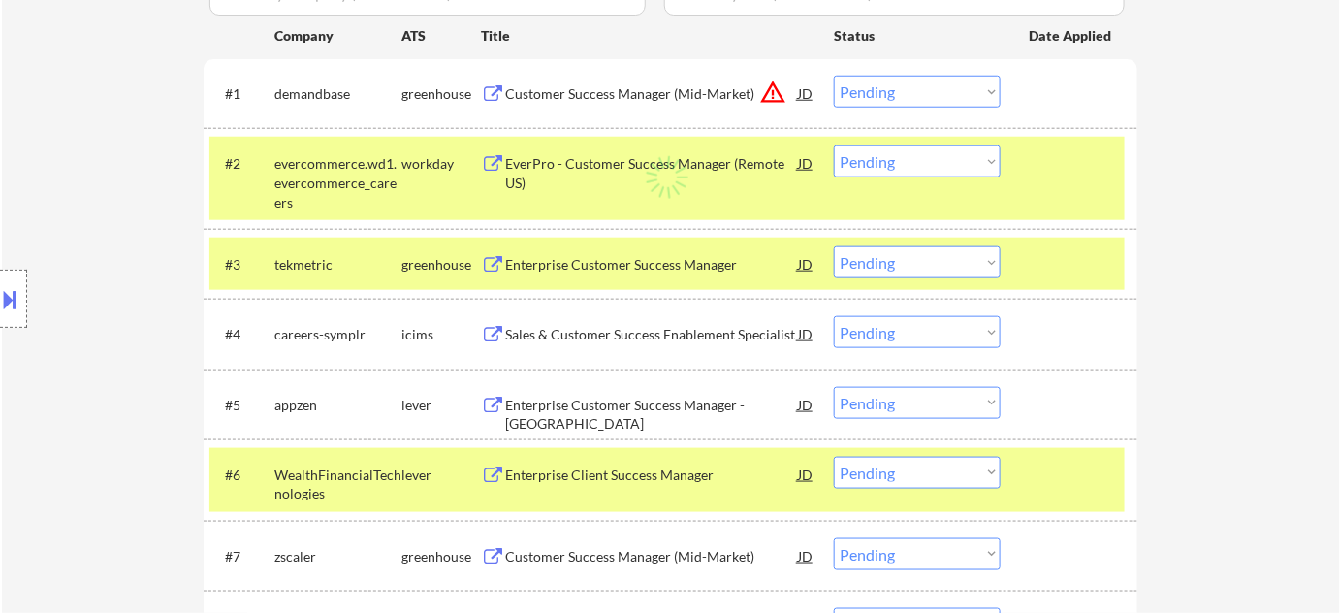
select select ""applied""
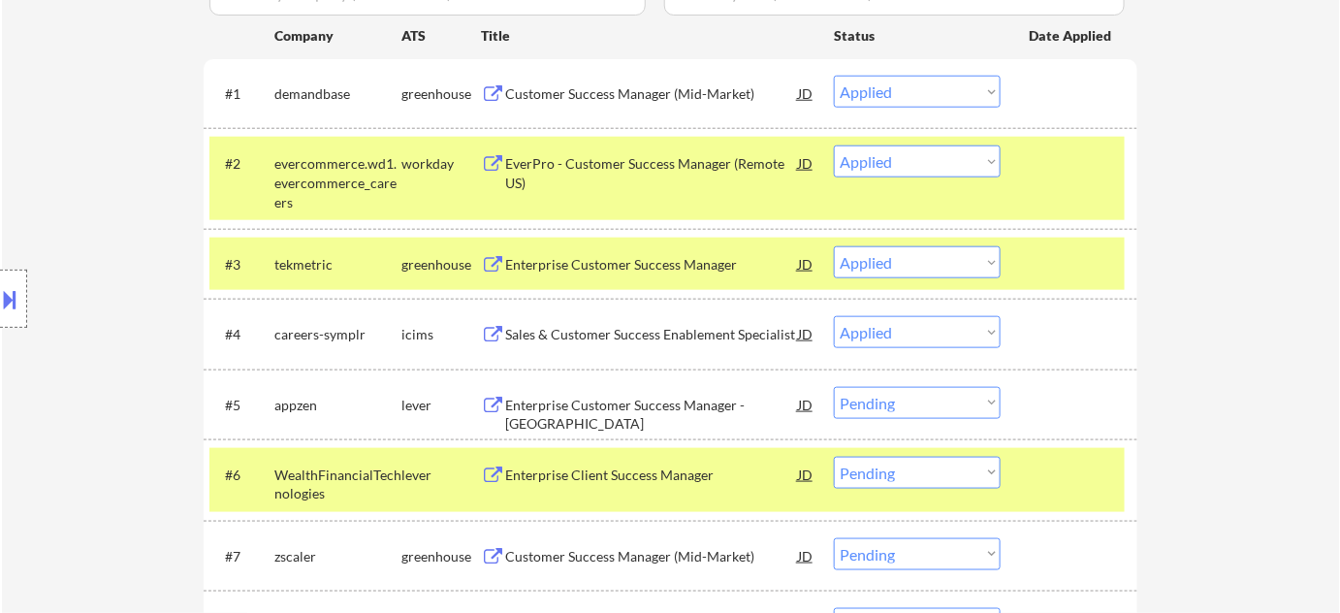
select select ""applied""
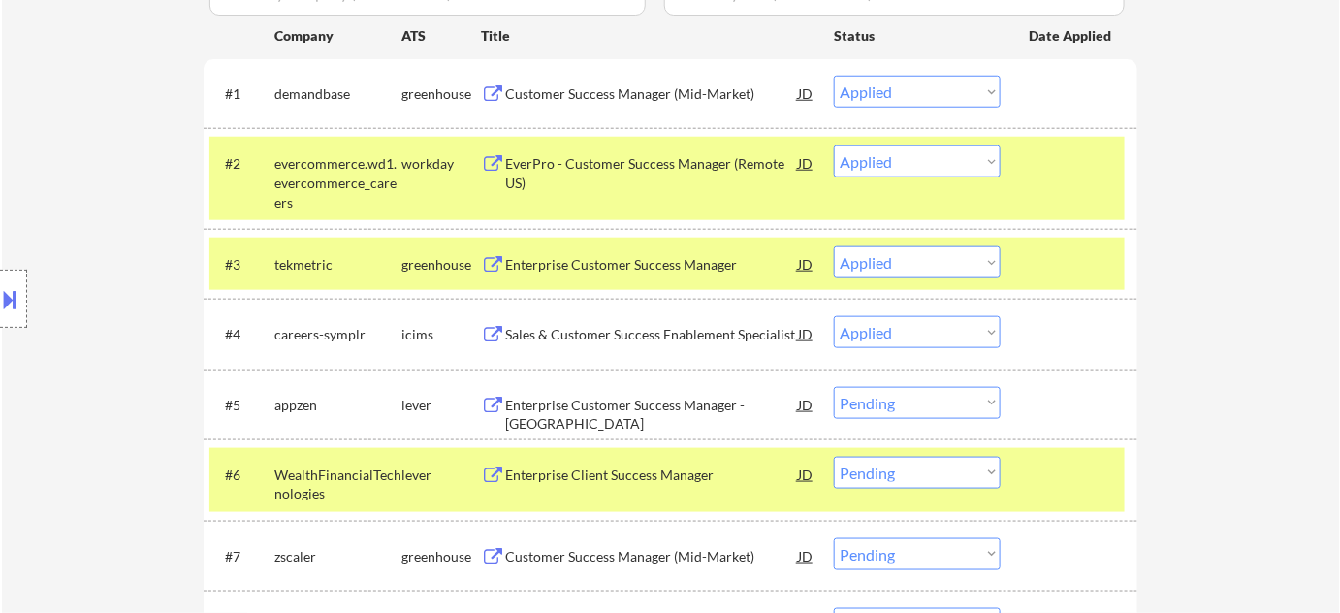
select select ""applied""
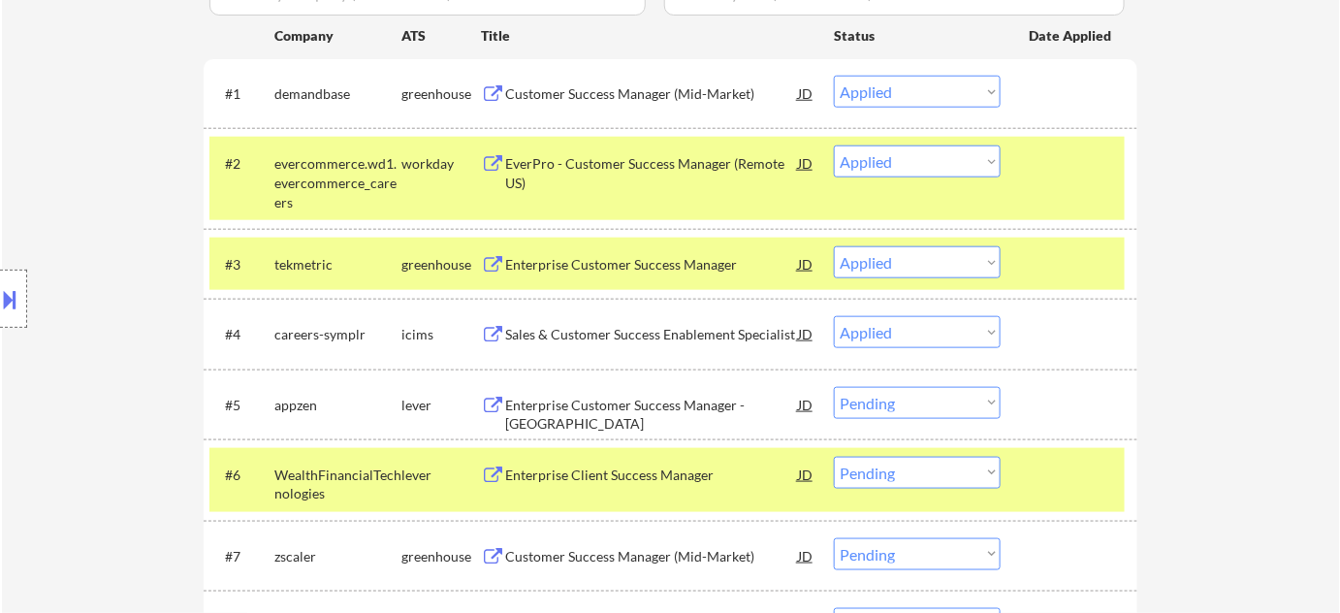
select select ""applied""
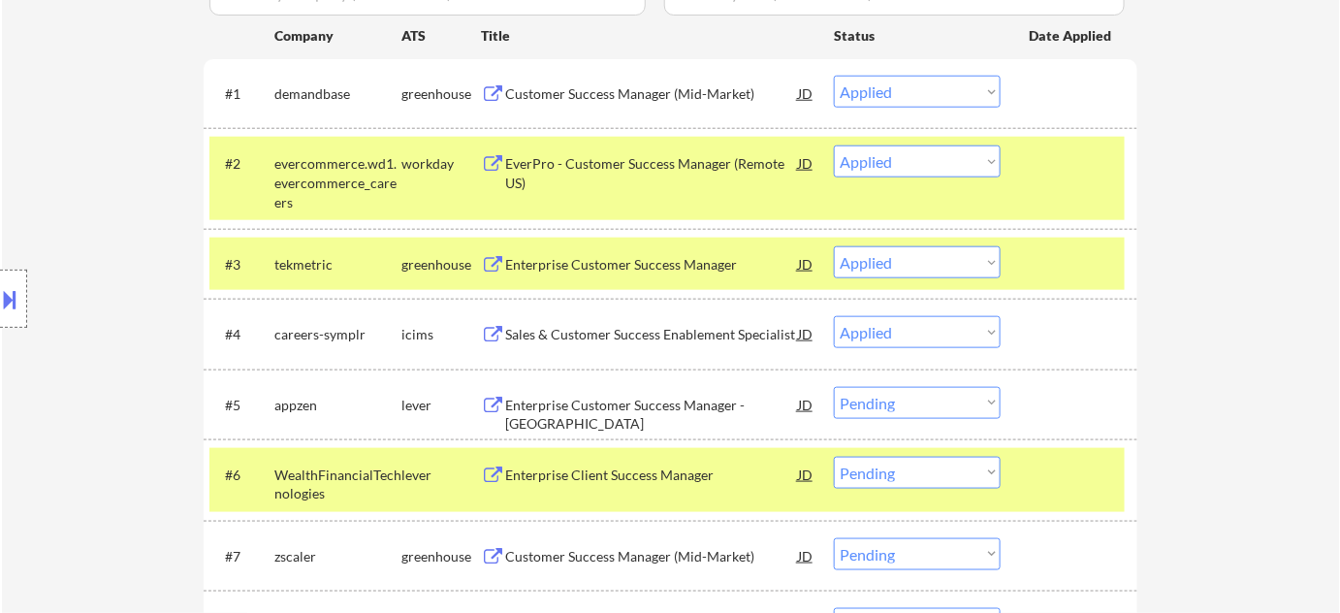
select select ""applied""
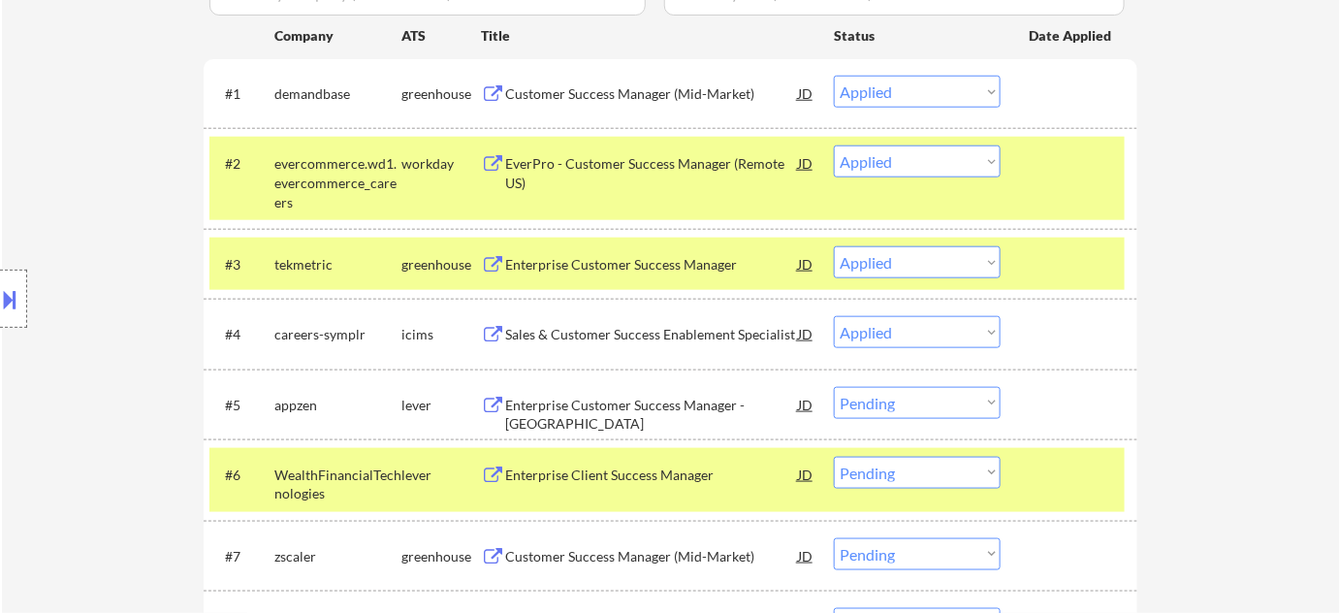
select select ""applied""
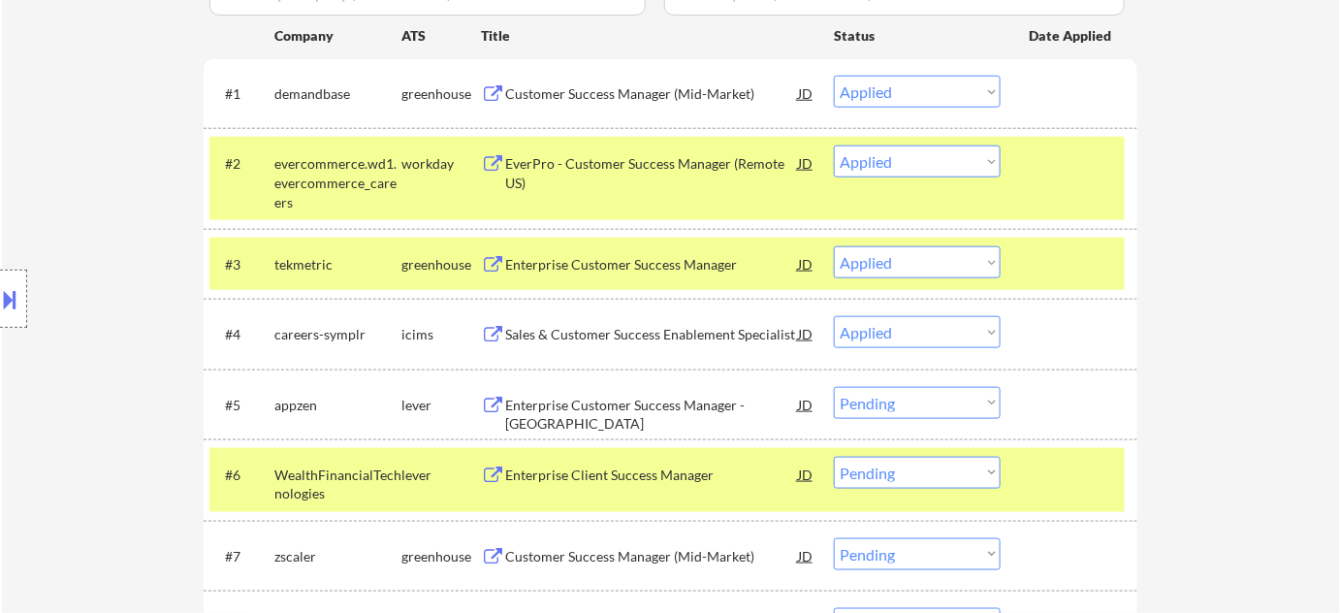
select select ""applied""
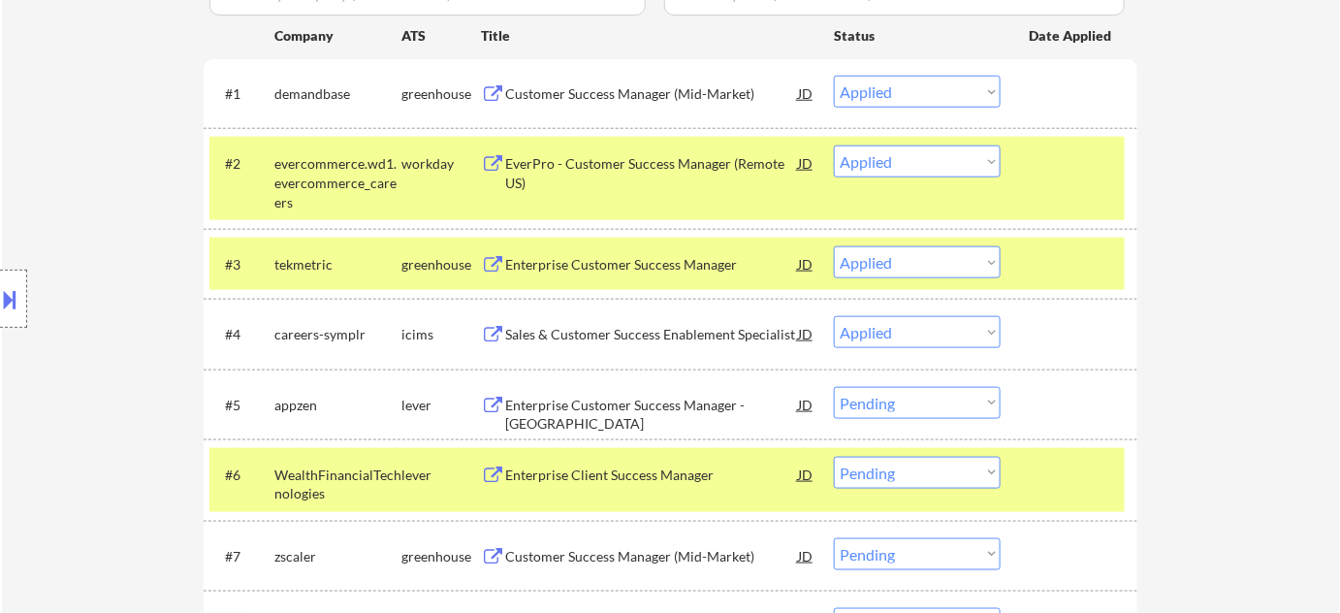
select select ""applied""
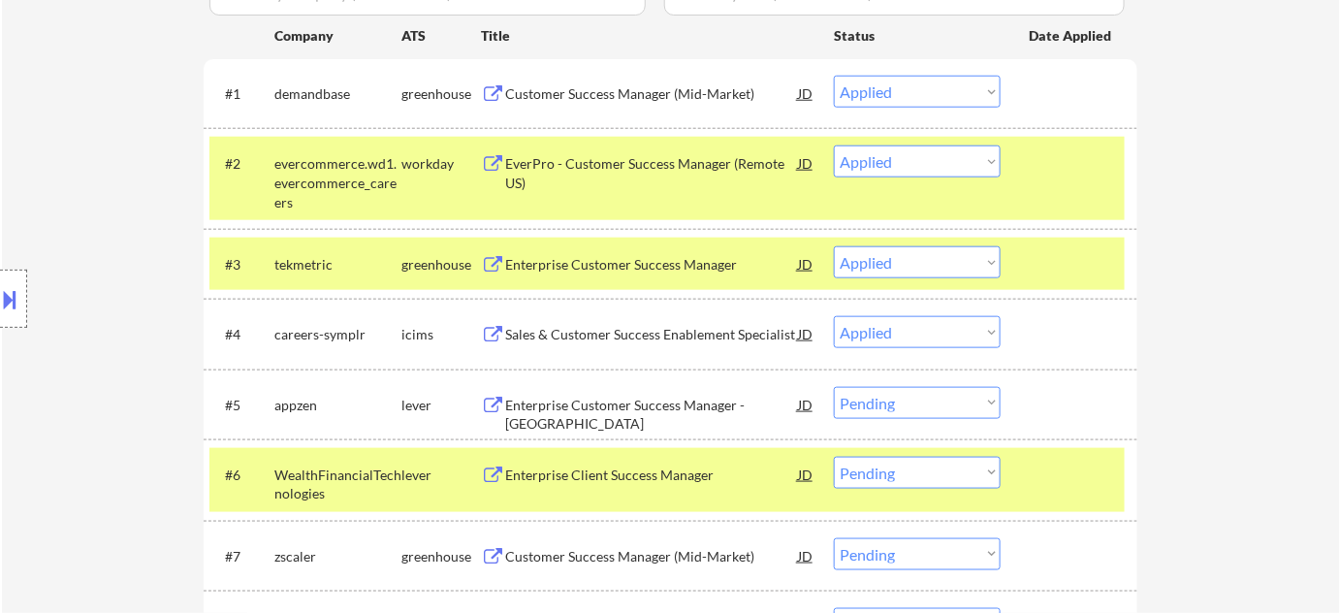
select select ""applied""
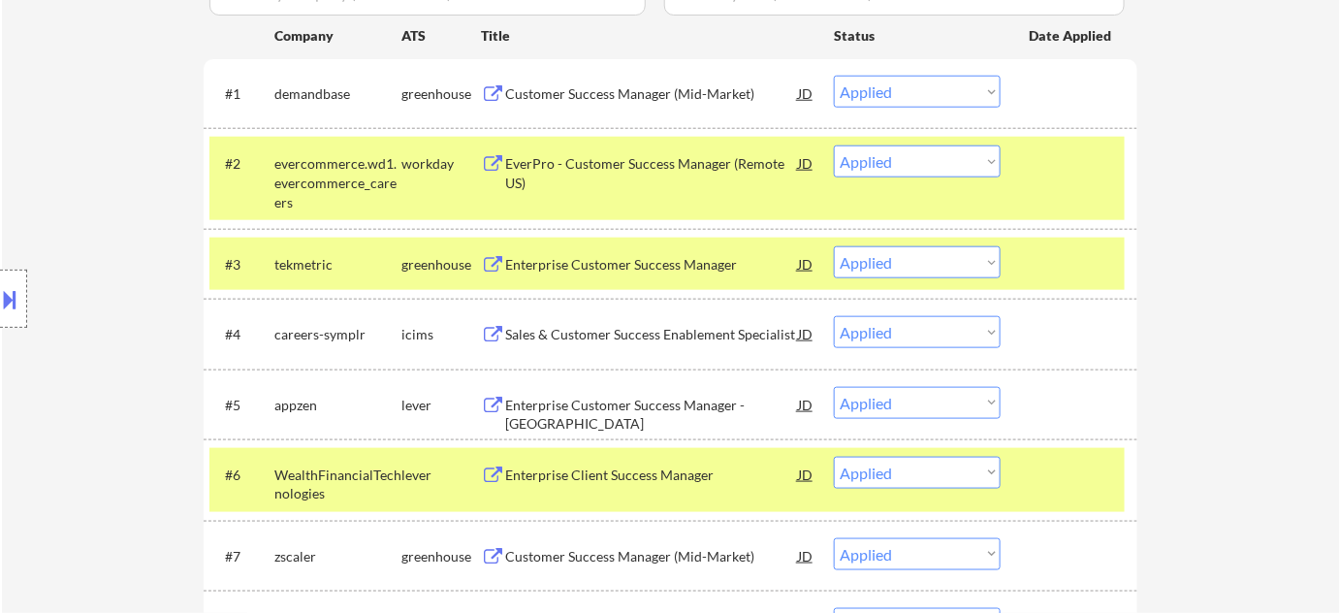
select select ""applied""
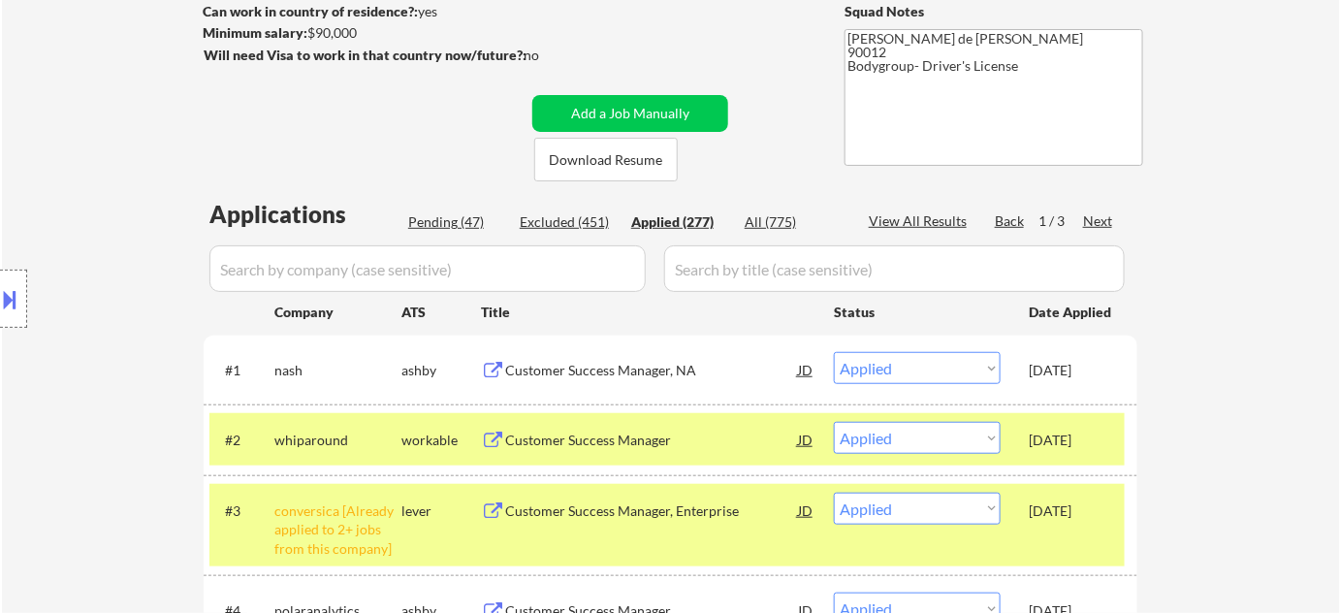
scroll to position [211, 0]
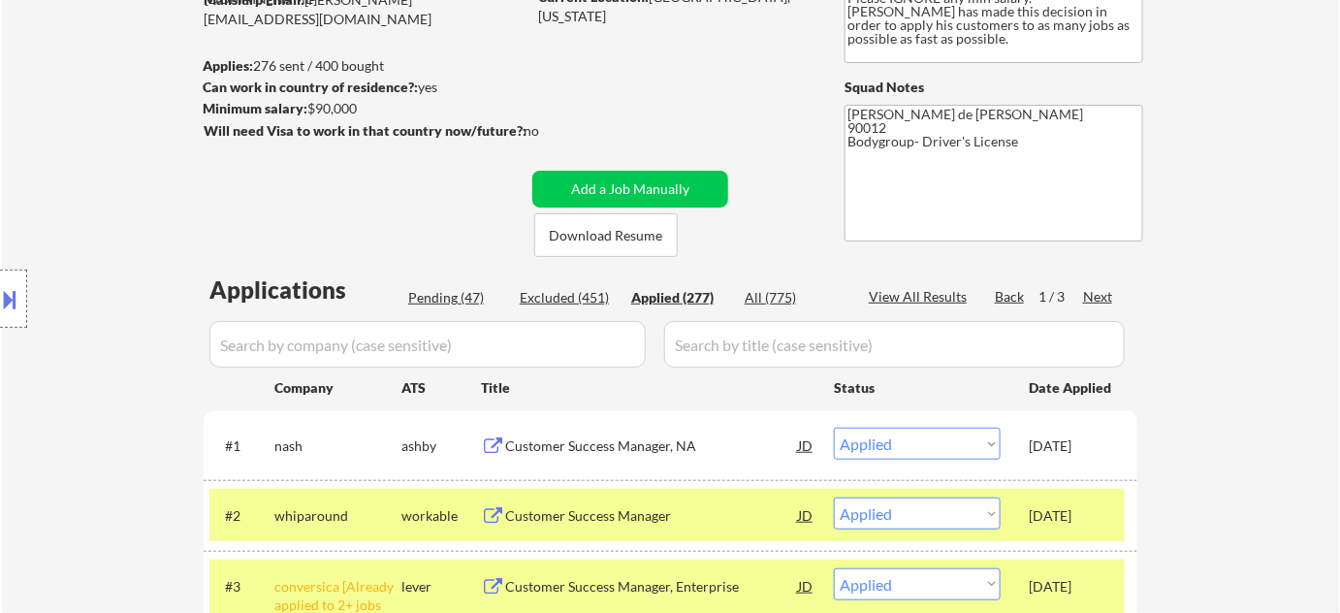
click at [462, 305] on div "Pending (47)" at bounding box center [456, 297] width 97 height 19
select select ""pending""
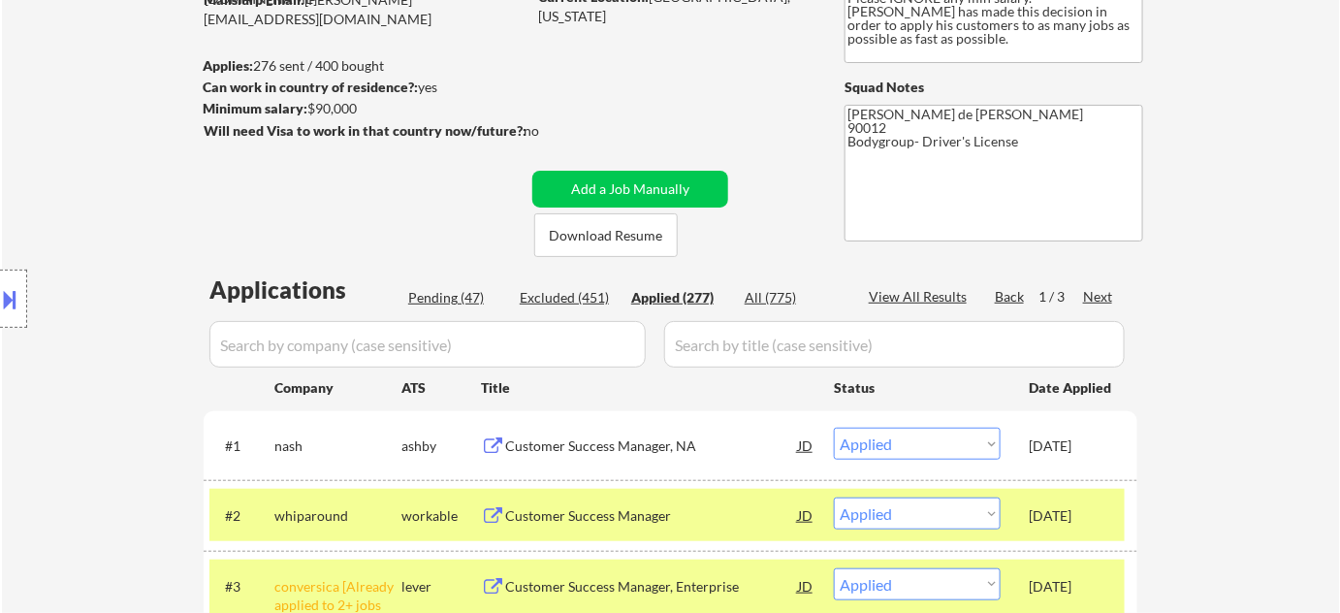
select select ""pending""
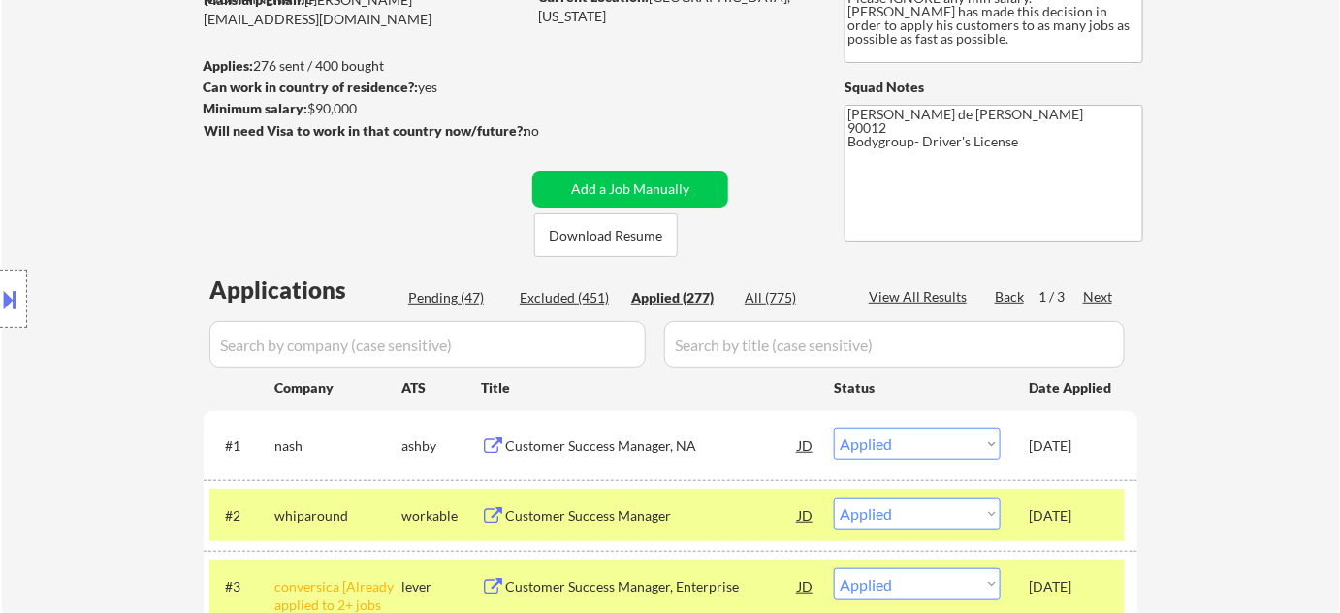
select select ""pending""
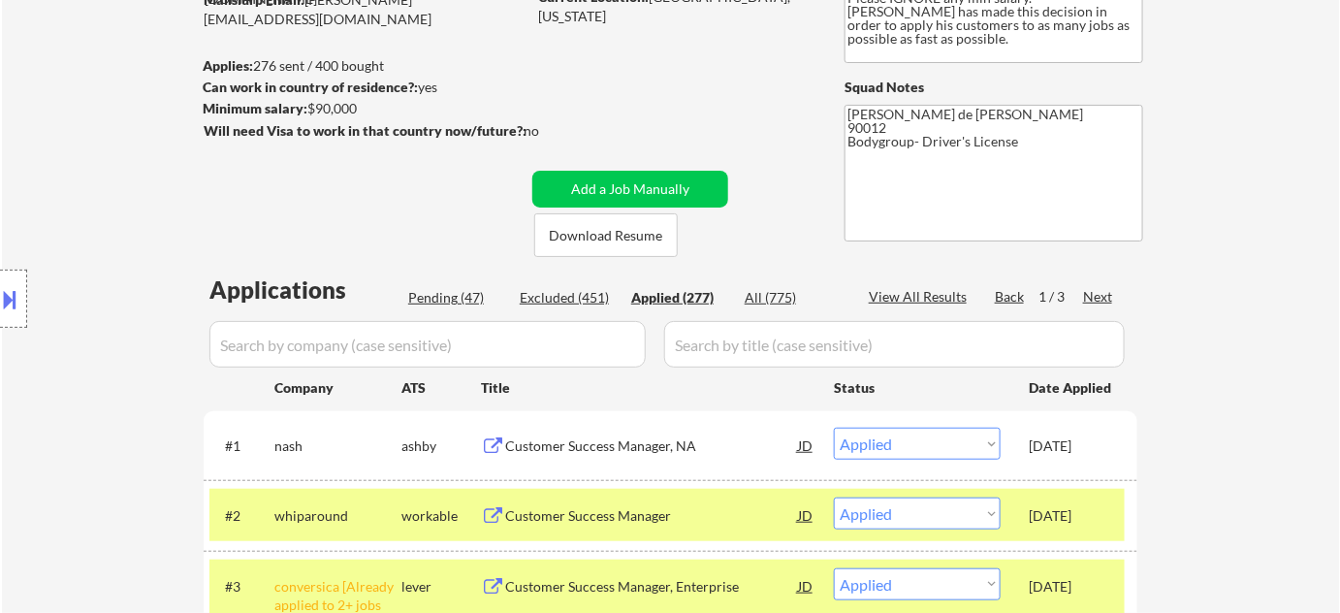
select select ""pending""
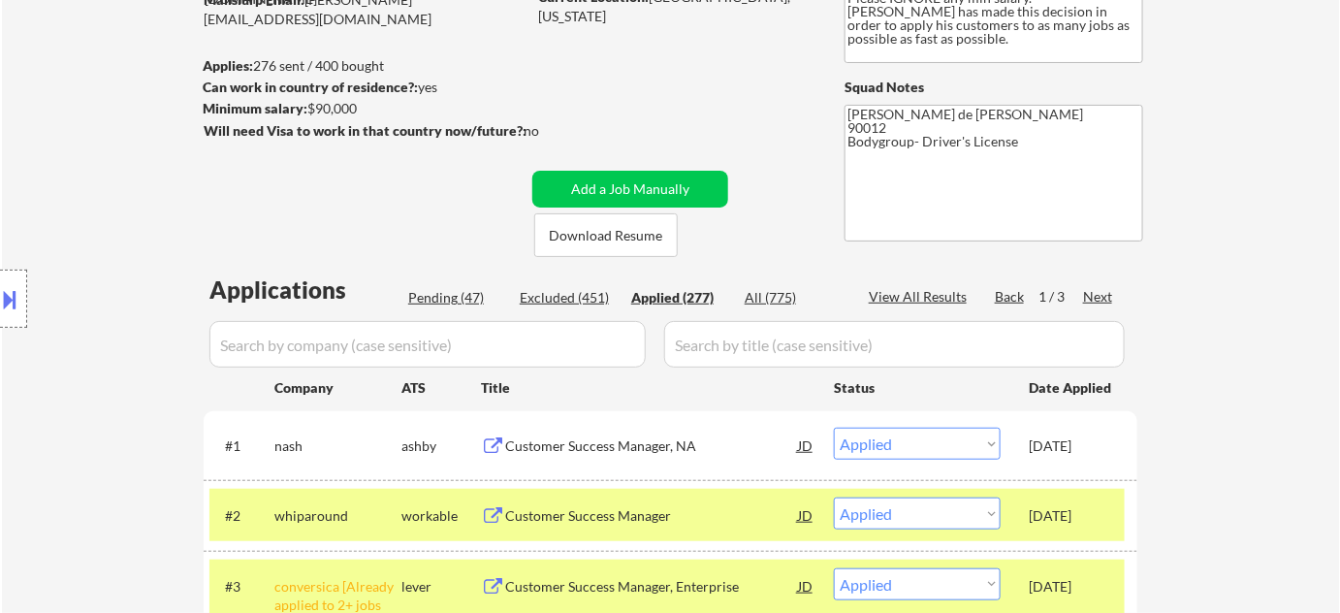
select select ""pending""
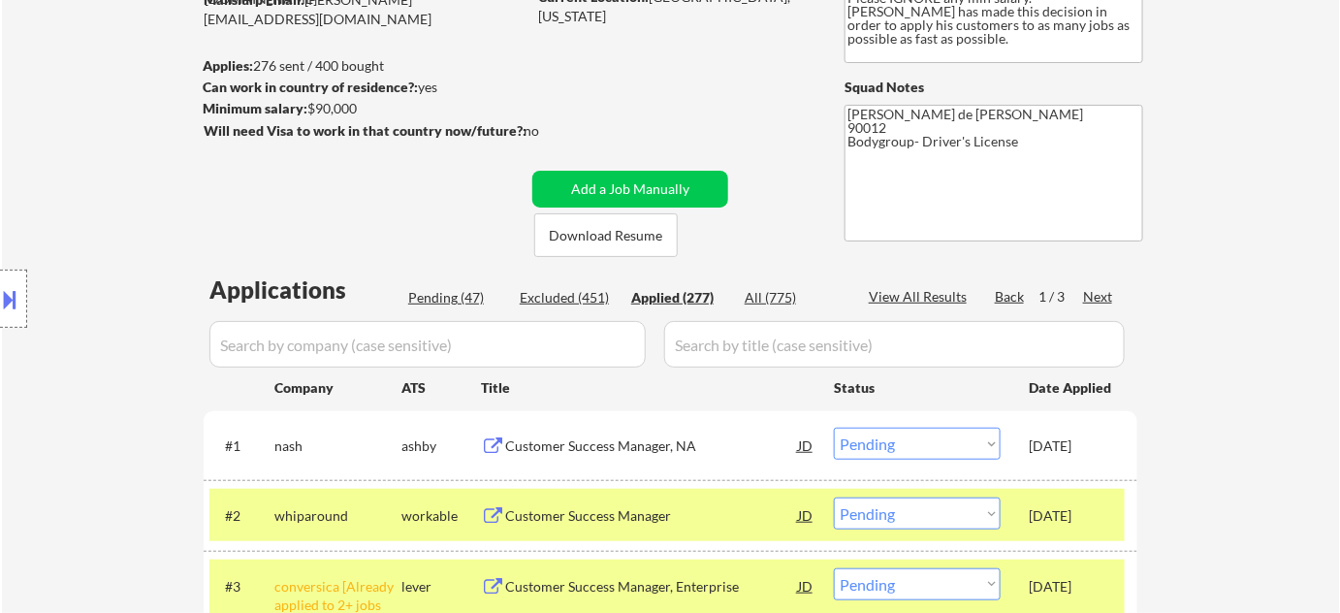
select select ""pending""
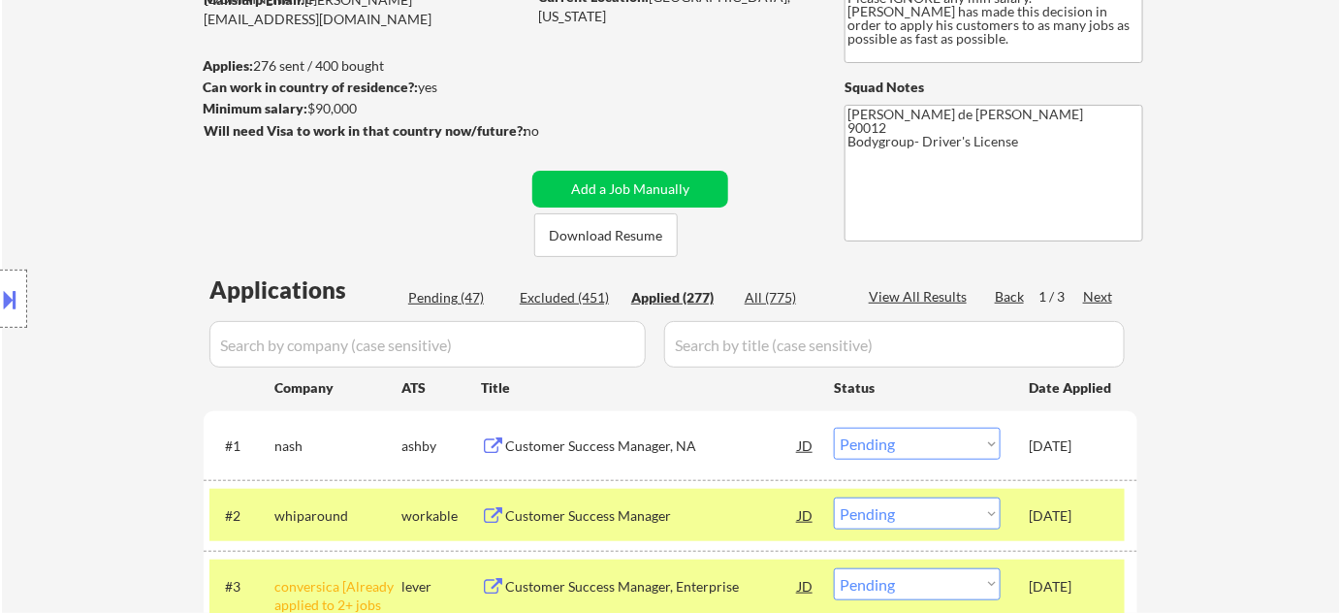
select select ""pending""
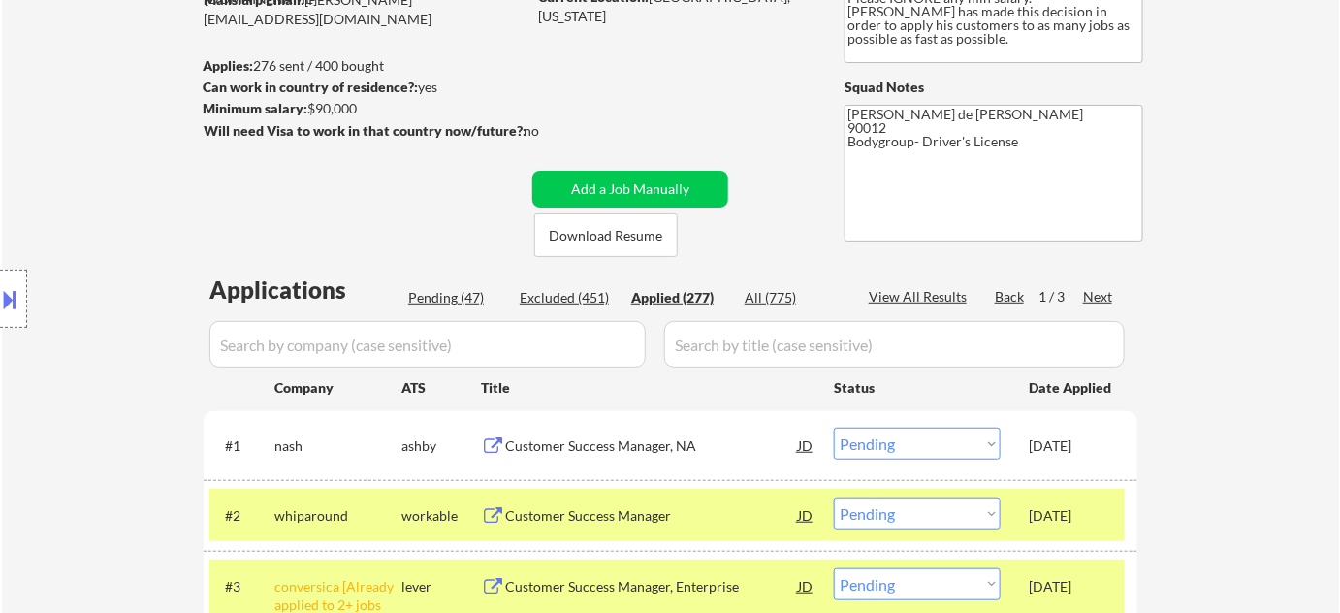
select select ""pending""
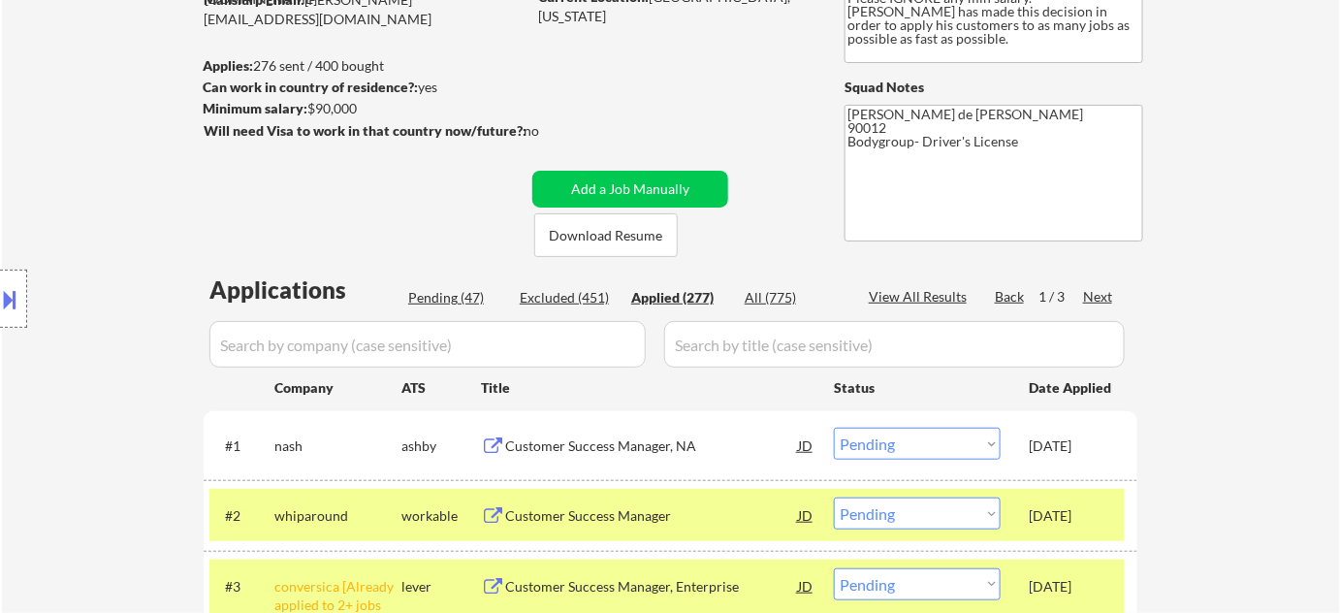
select select ""pending""
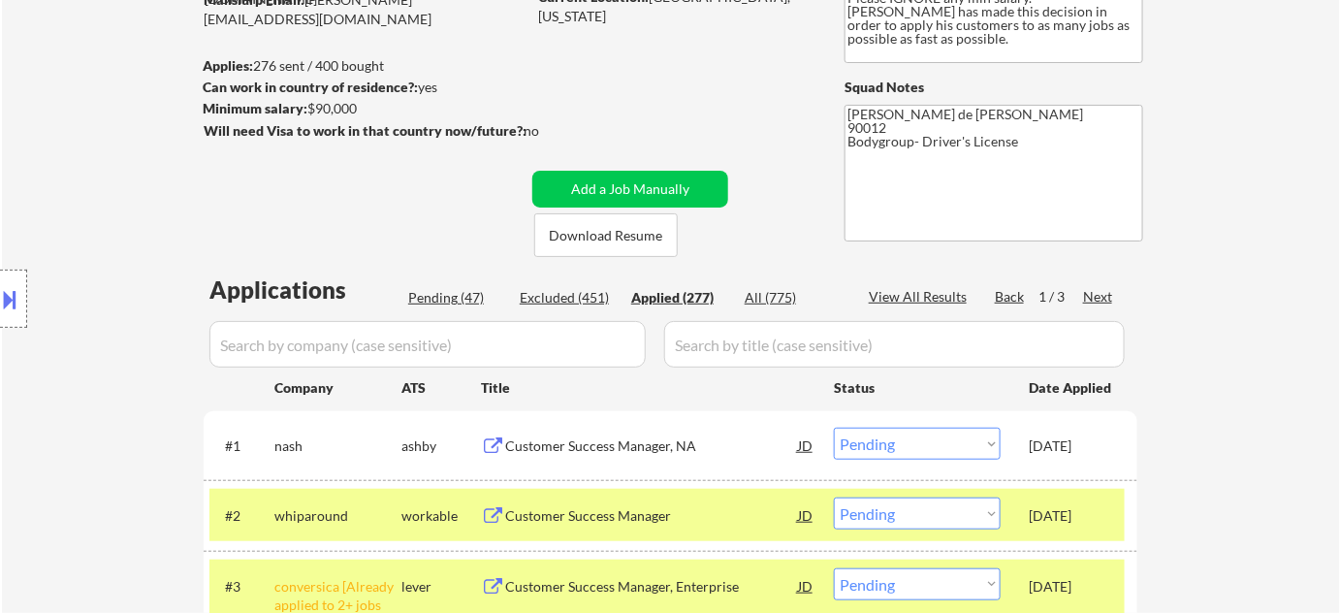
select select ""pending""
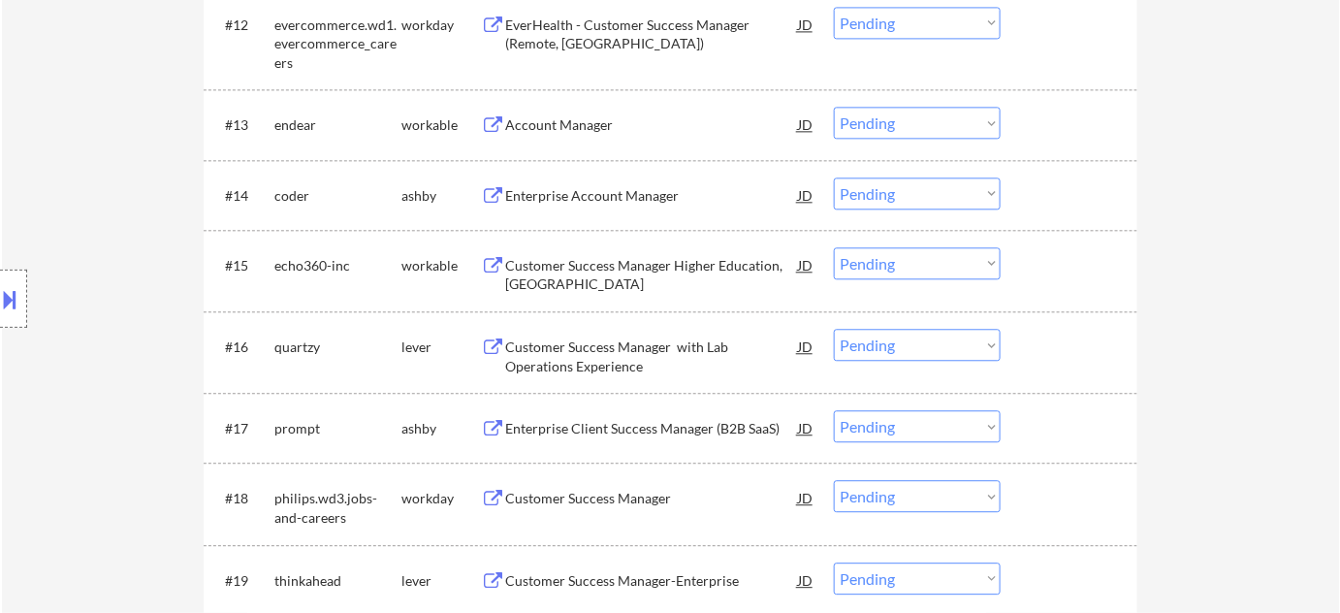
scroll to position [1532, 0]
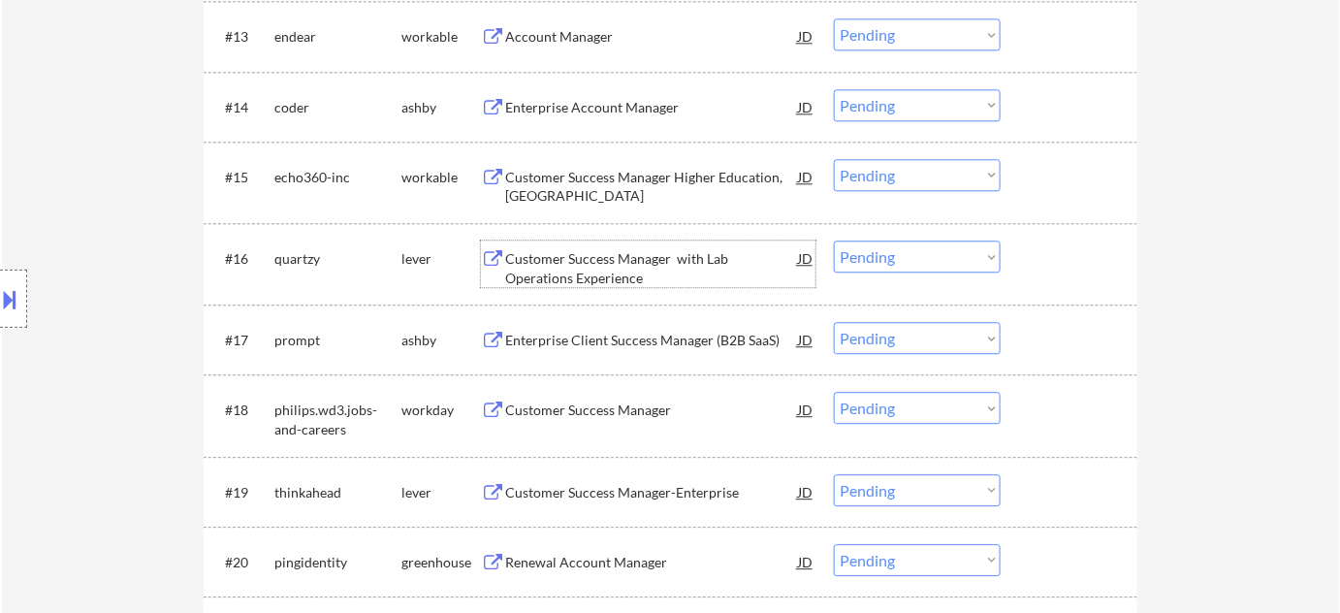
click at [560, 282] on div "Customer Success Manager with Lab Operations Experience" at bounding box center [651, 268] width 293 height 38
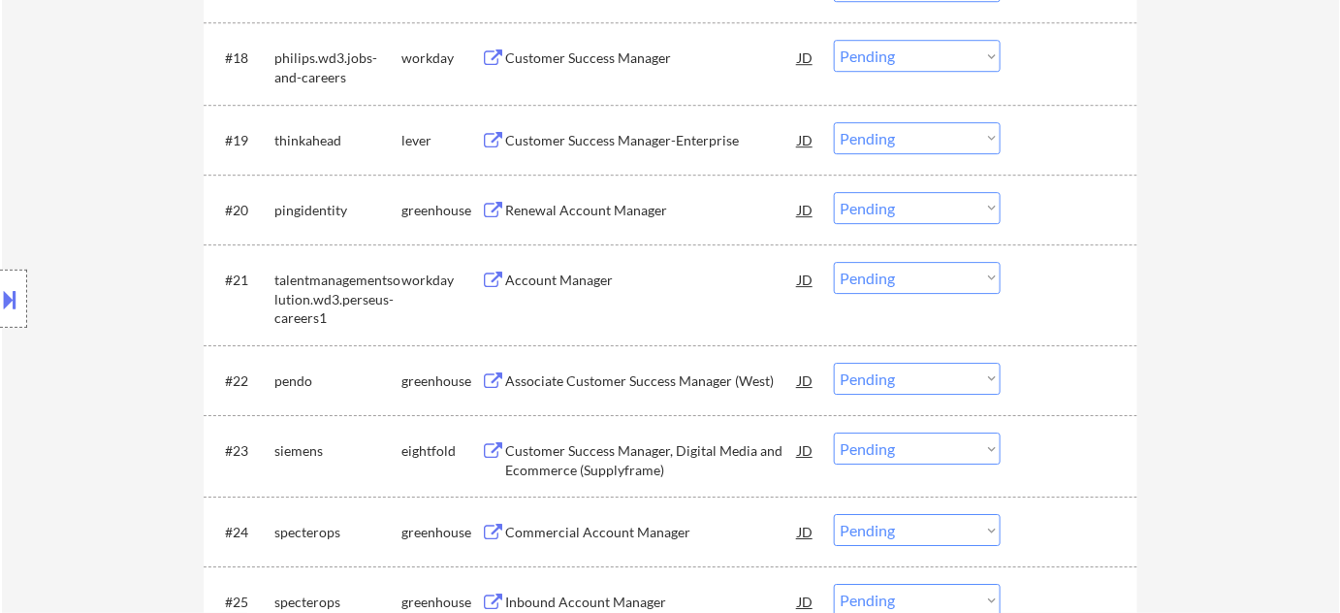
scroll to position [1973, 0]
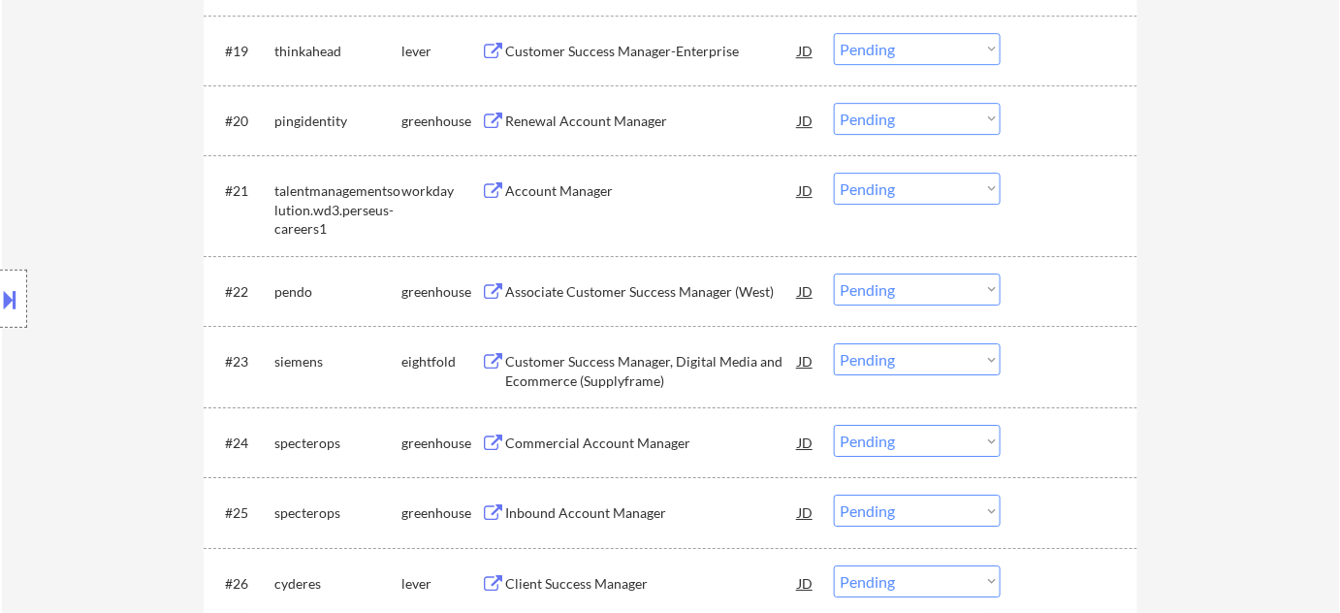
click at [682, 297] on div "Associate Customer Success Manager (West)" at bounding box center [651, 291] width 293 height 19
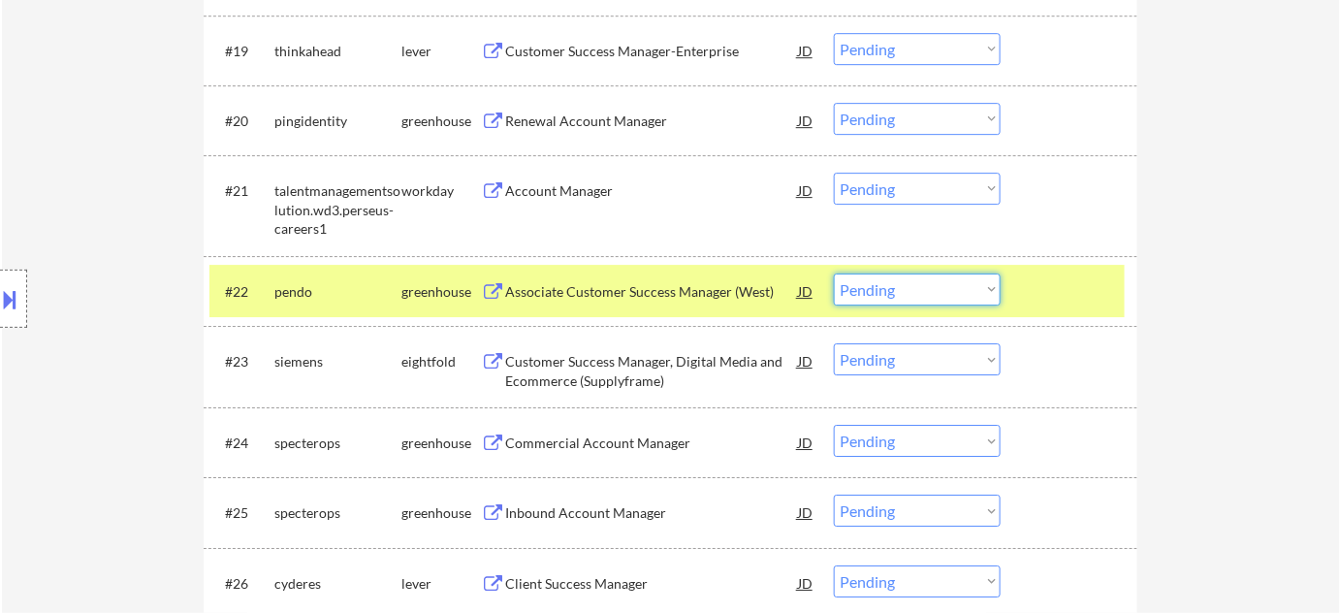
drag, startPoint x: 944, startPoint y: 286, endPoint x: 935, endPoint y: 302, distance: 18.6
click at [944, 286] on select "Choose an option... Pending Applied Excluded (Questions) Excluded (Expired) Exc…" at bounding box center [917, 289] width 167 height 32
click at [834, 273] on select "Choose an option... Pending Applied Excluded (Questions) Excluded (Expired) Exc…" at bounding box center [917, 289] width 167 height 32
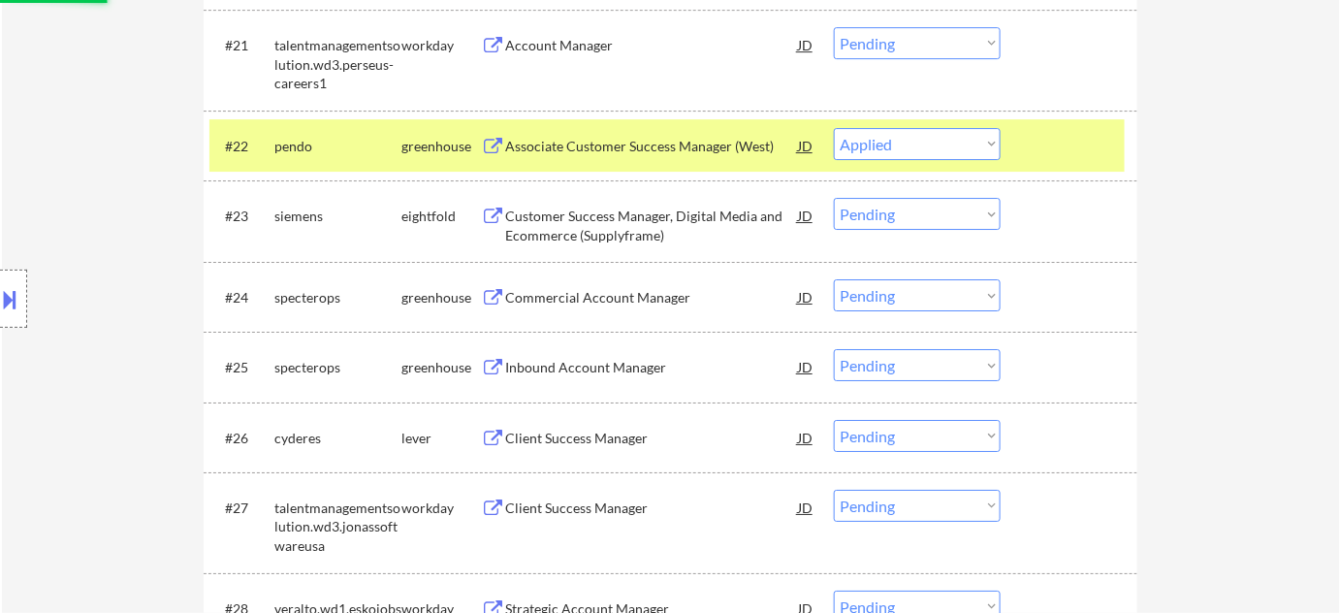
scroll to position [2150, 0]
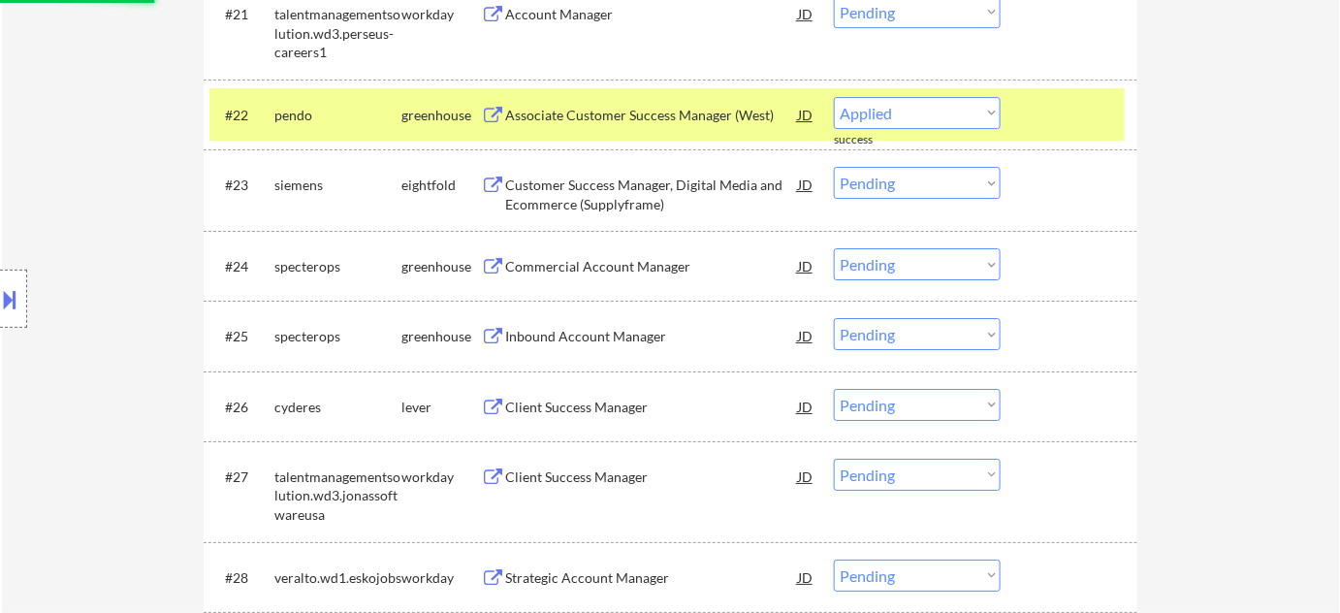
click at [626, 272] on div "Commercial Account Manager" at bounding box center [651, 266] width 293 height 19
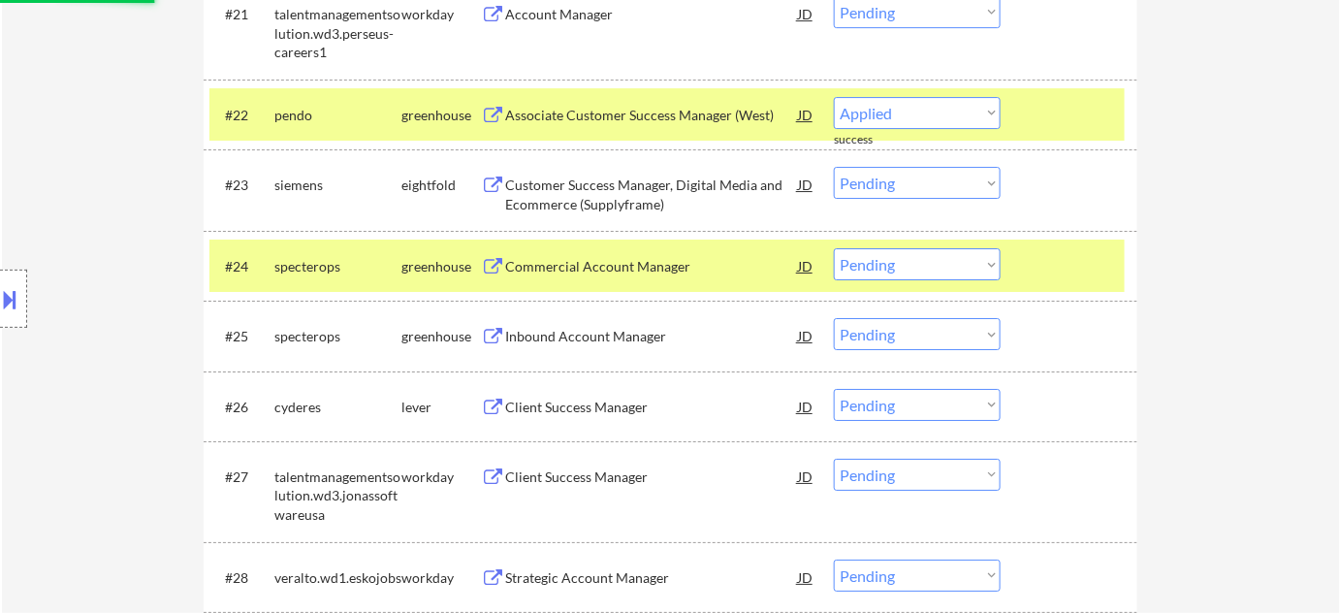
select select ""pending""
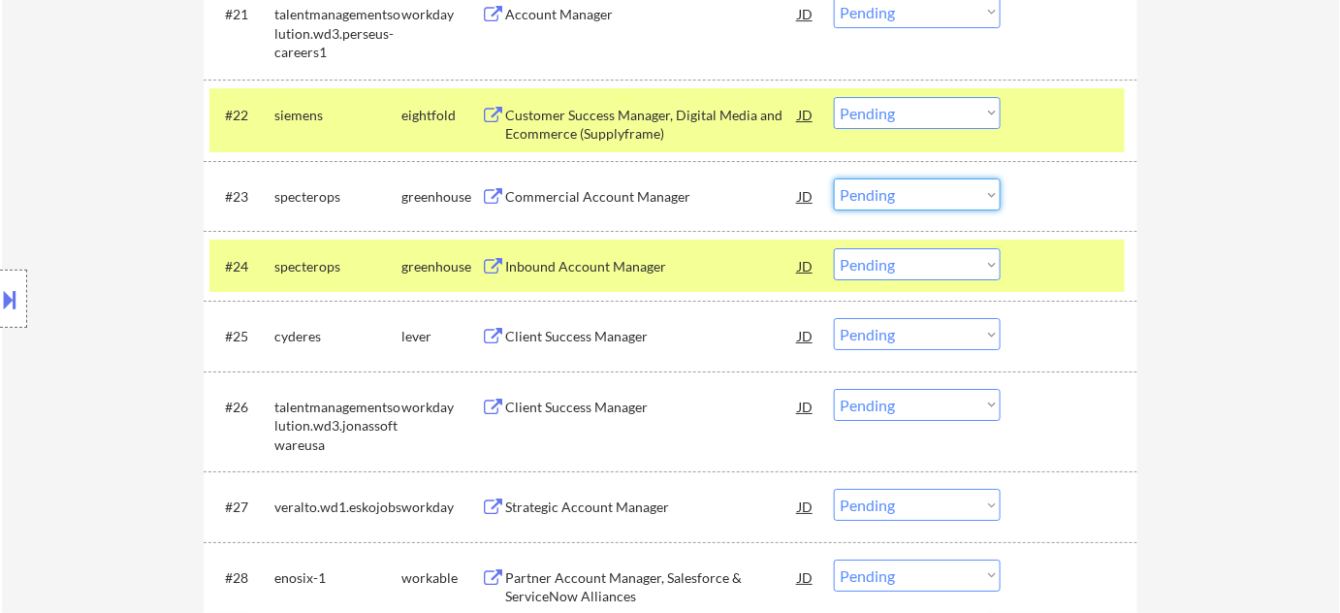
click at [926, 189] on select "Choose an option... Pending Applied Excluded (Questions) Excluded (Expired) Exc…" at bounding box center [917, 194] width 167 height 32
click at [834, 178] on select "Choose an option... Pending Applied Excluded (Questions) Excluded (Expired) Exc…" at bounding box center [917, 194] width 167 height 32
click at [640, 254] on div "Inbound Account Manager" at bounding box center [651, 265] width 293 height 35
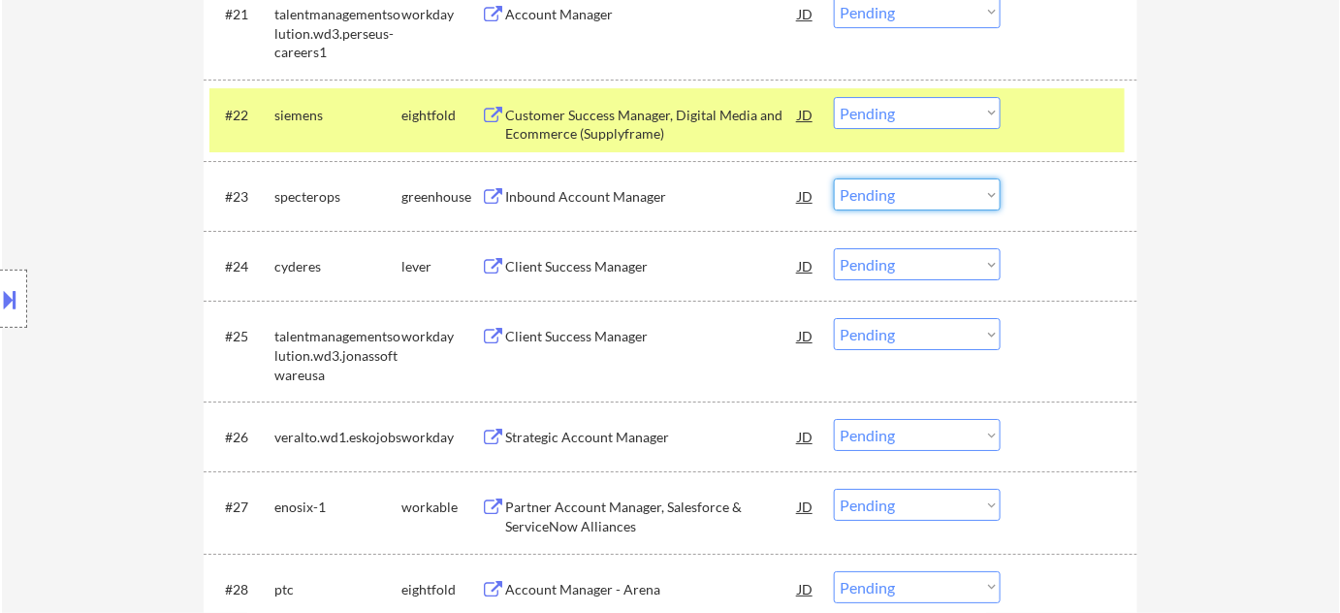
click at [933, 188] on select "Choose an option... Pending Applied Excluded (Questions) Excluded (Expired) Exc…" at bounding box center [917, 194] width 167 height 32
click at [834, 178] on select "Choose an option... Pending Applied Excluded (Questions) Excluded (Expired) Exc…" at bounding box center [917, 194] width 167 height 32
click at [603, 269] on div "Client Success Manager" at bounding box center [651, 266] width 293 height 19
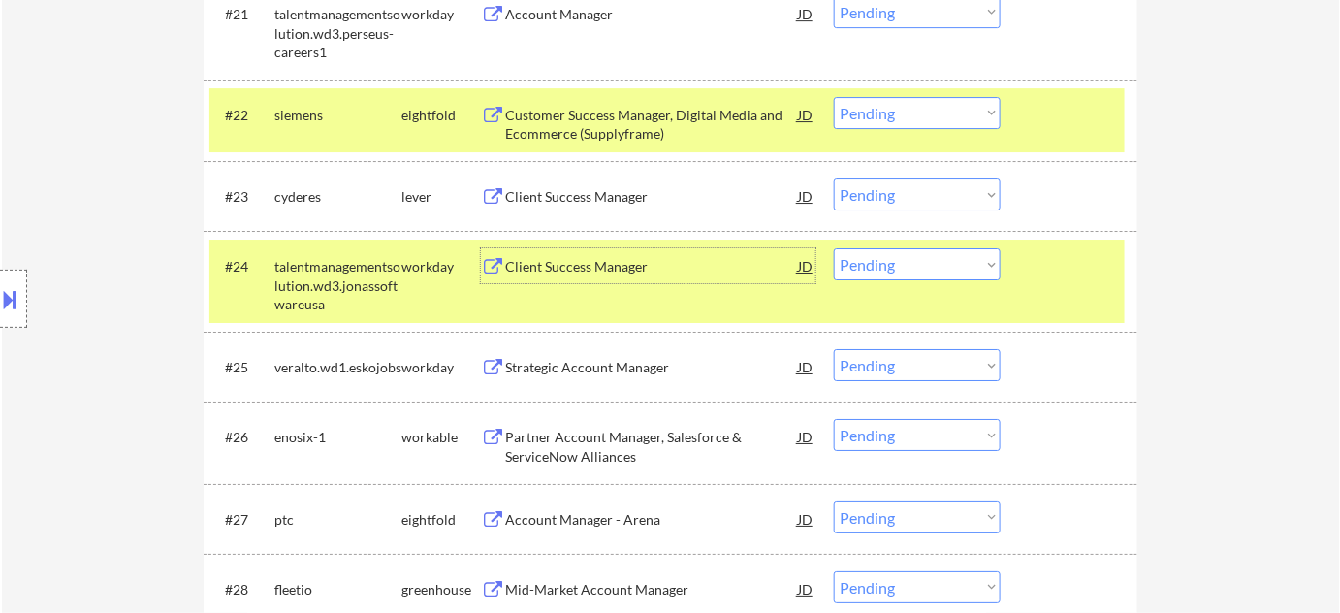
click at [899, 208] on div "#23 cyderes lever Client Success Manager JD Choose an option... Pending Applied…" at bounding box center [666, 196] width 915 height 52
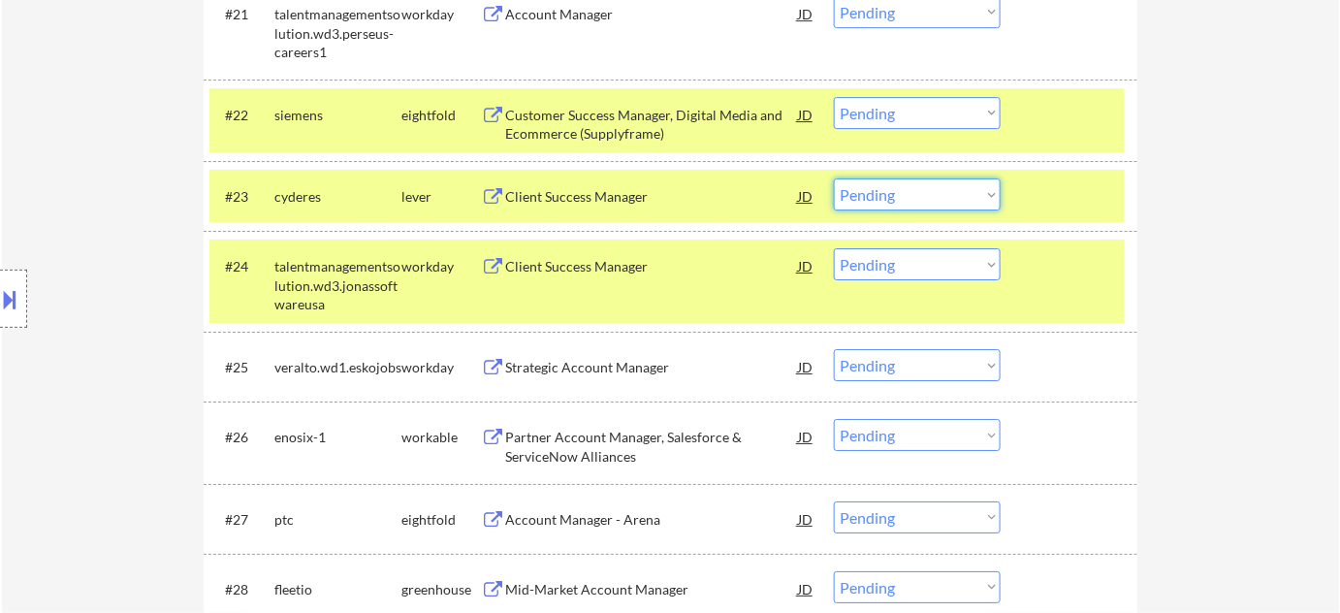
click at [946, 194] on select "Choose an option... Pending Applied Excluded (Questions) Excluded (Expired) Exc…" at bounding box center [917, 194] width 167 height 32
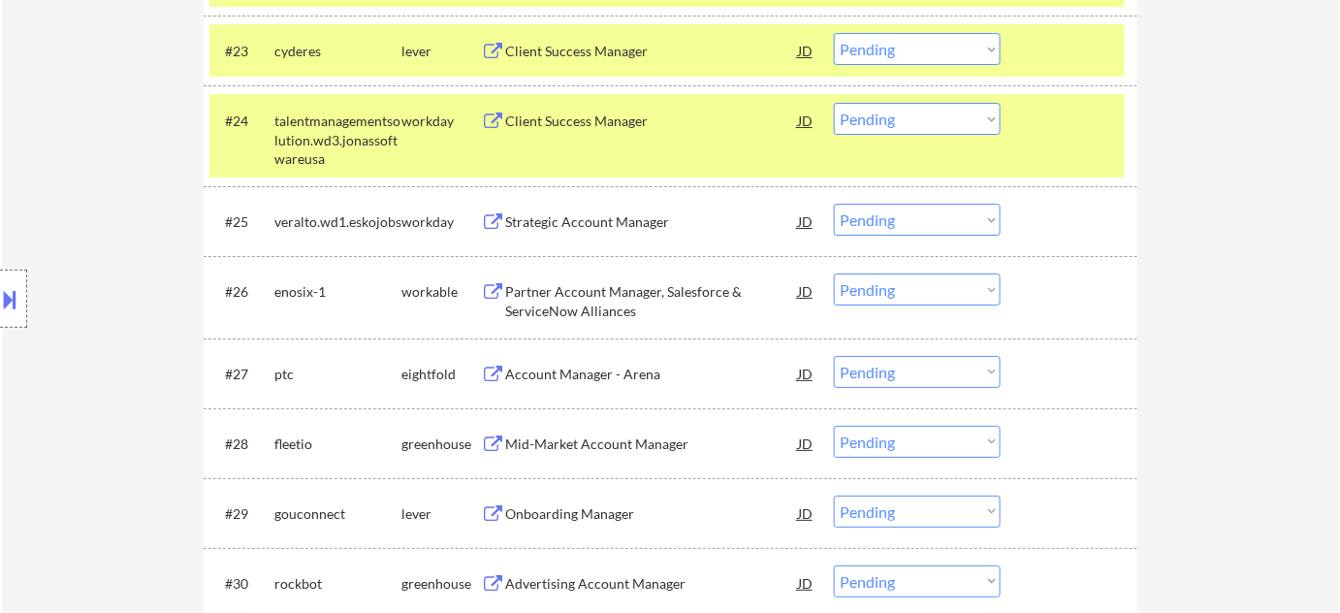
scroll to position [2326, 0]
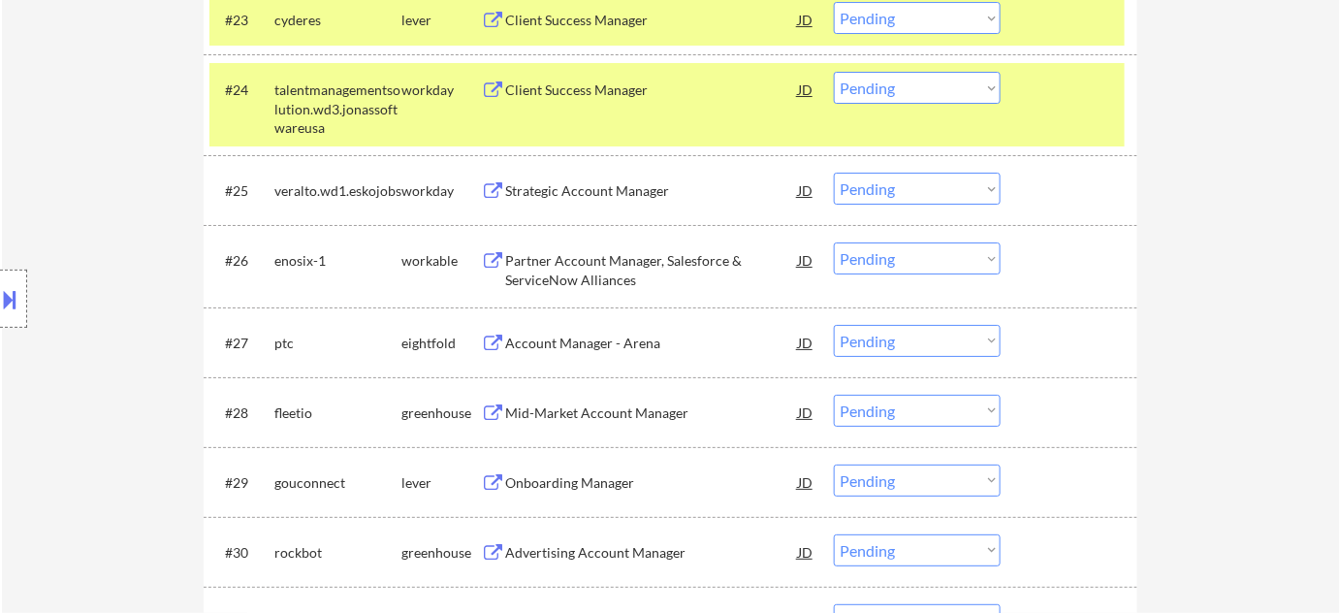
click at [596, 283] on div "Partner Account Manager, Salesforce & ServiceNow Alliances" at bounding box center [651, 270] width 293 height 38
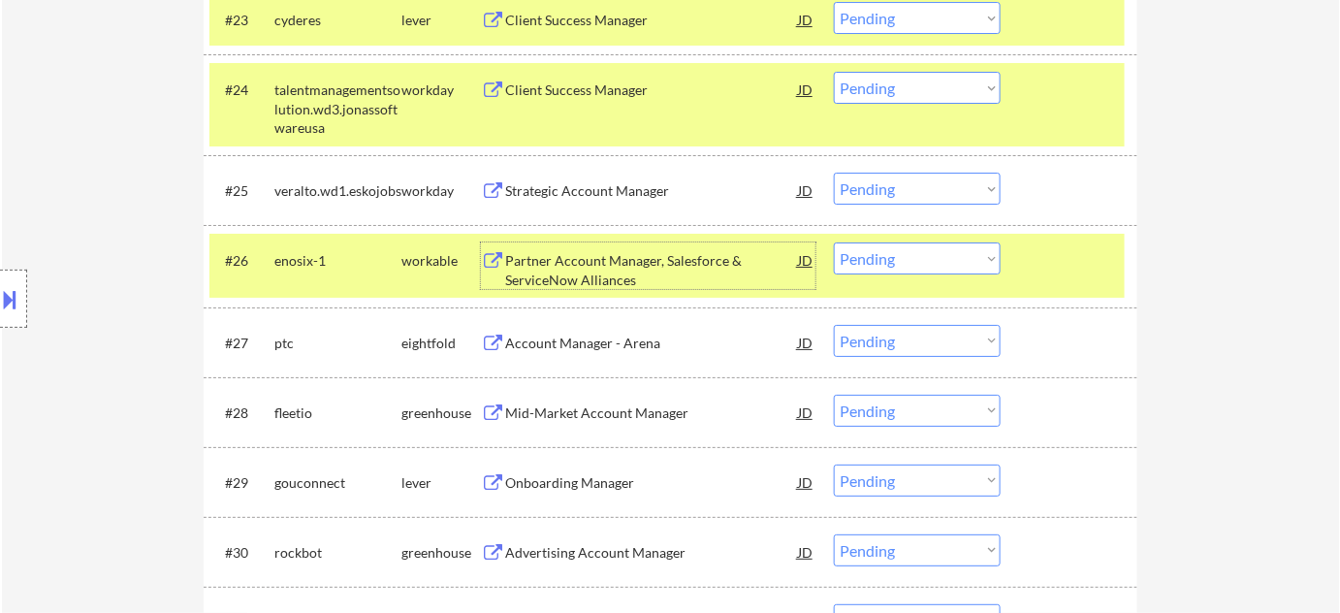
click at [909, 255] on select "Choose an option... Pending Applied Excluded (Questions) Excluded (Expired) Exc…" at bounding box center [917, 258] width 167 height 32
click at [834, 242] on select "Choose an option... Pending Applied Excluded (Questions) Excluded (Expired) Exc…" at bounding box center [917, 258] width 167 height 32
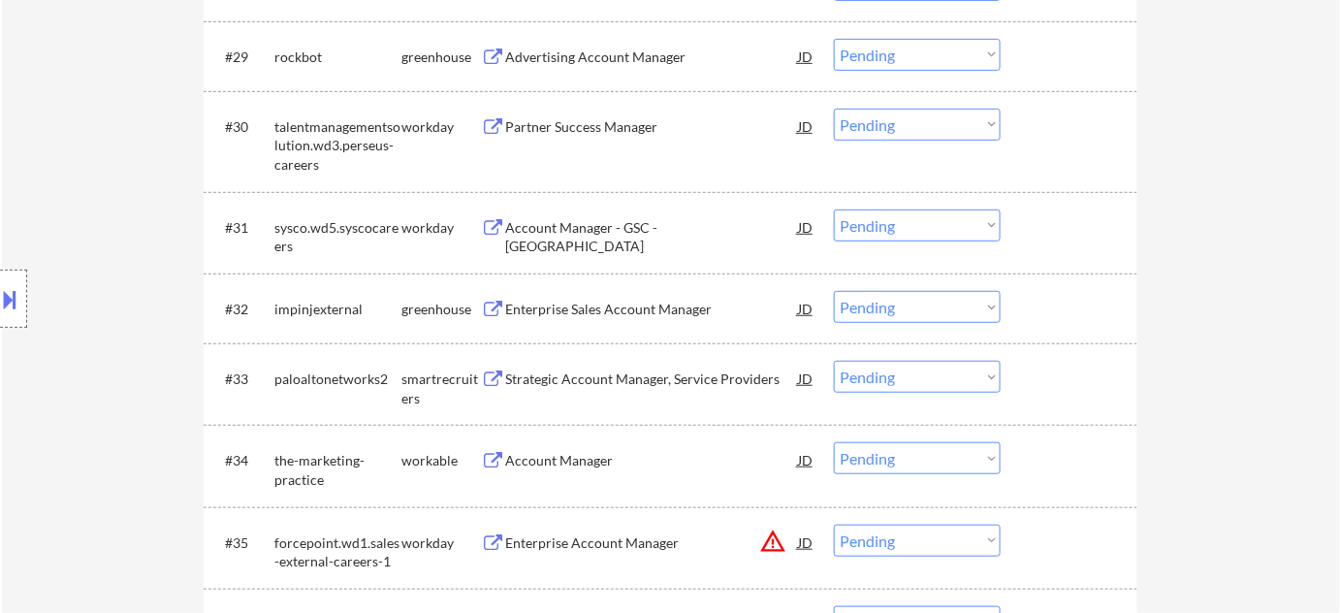
scroll to position [2766, 0]
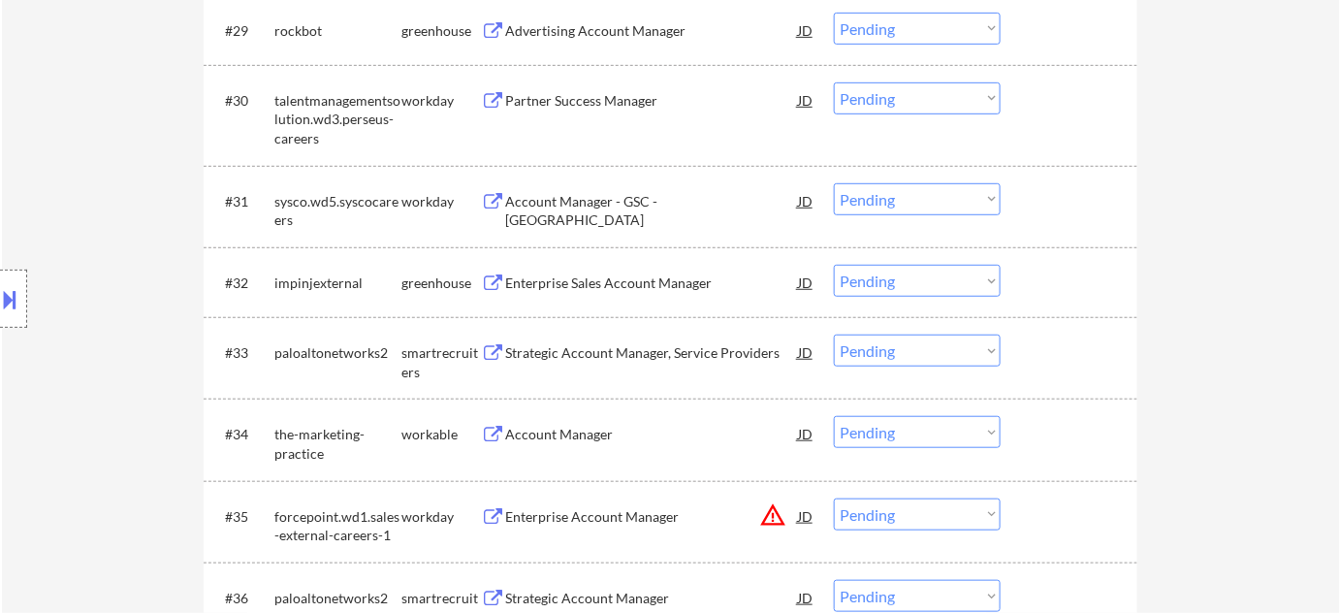
click at [559, 289] on div "Enterprise Sales Account Manager" at bounding box center [651, 282] width 293 height 19
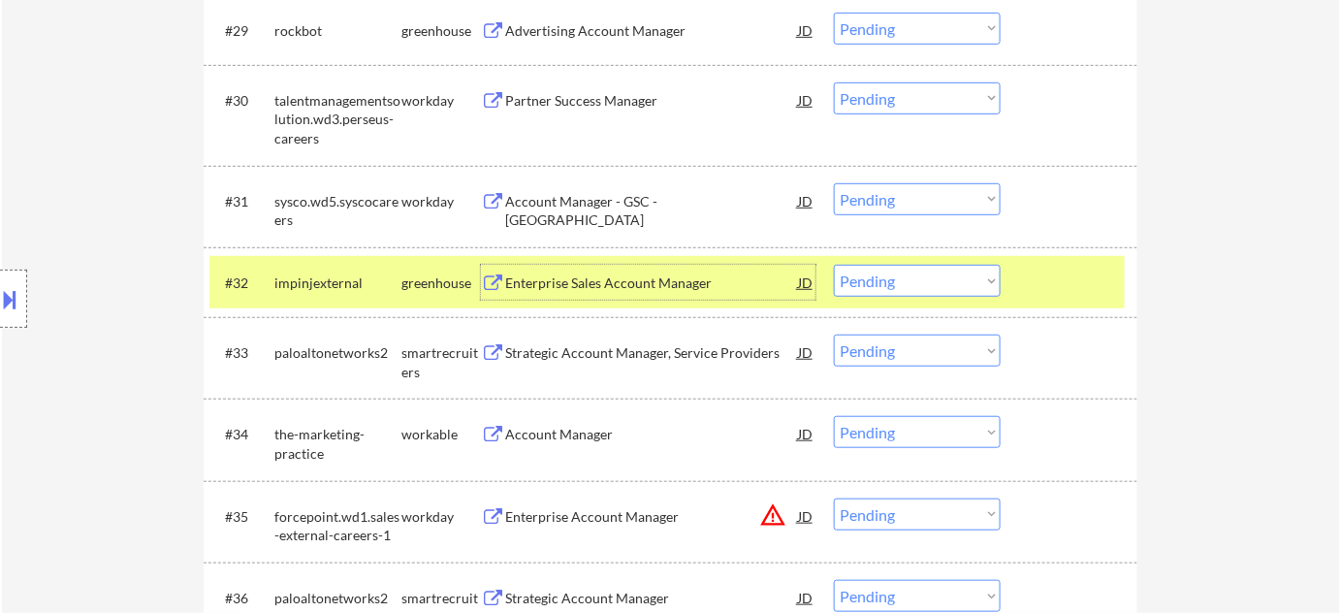
click at [868, 285] on select "Choose an option... Pending Applied Excluded (Questions) Excluded (Expired) Exc…" at bounding box center [917, 281] width 167 height 32
click at [834, 265] on select "Choose an option... Pending Applied Excluded (Questions) Excluded (Expired) Exc…" at bounding box center [917, 281] width 167 height 32
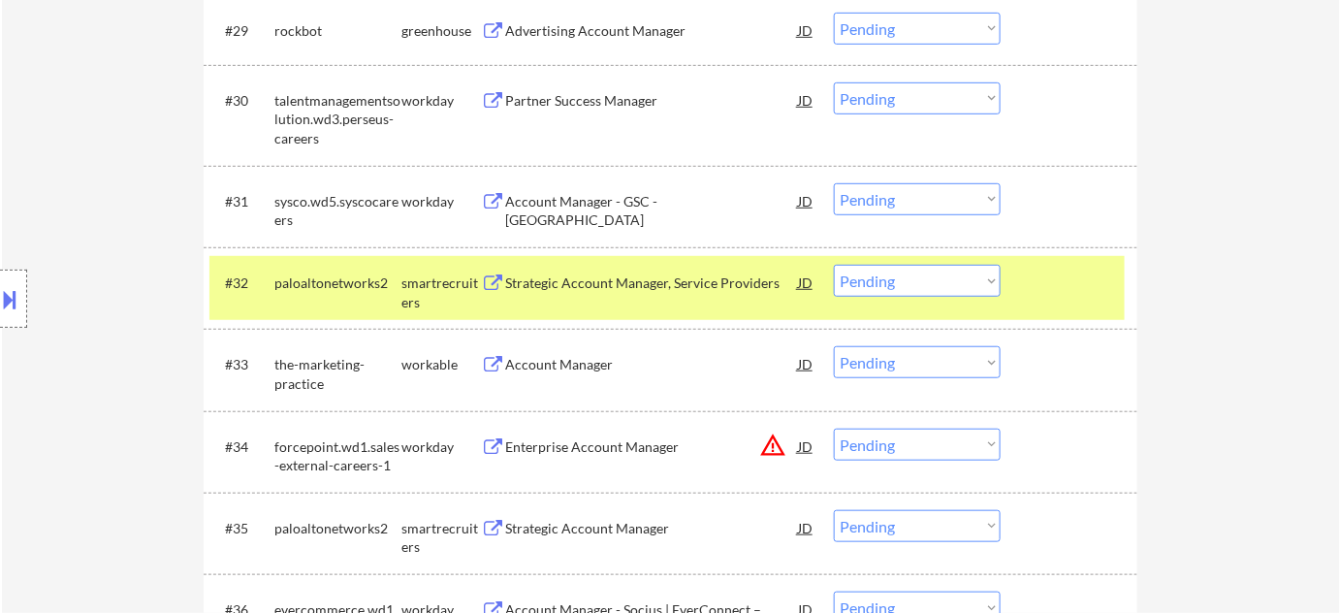
scroll to position [2855, 0]
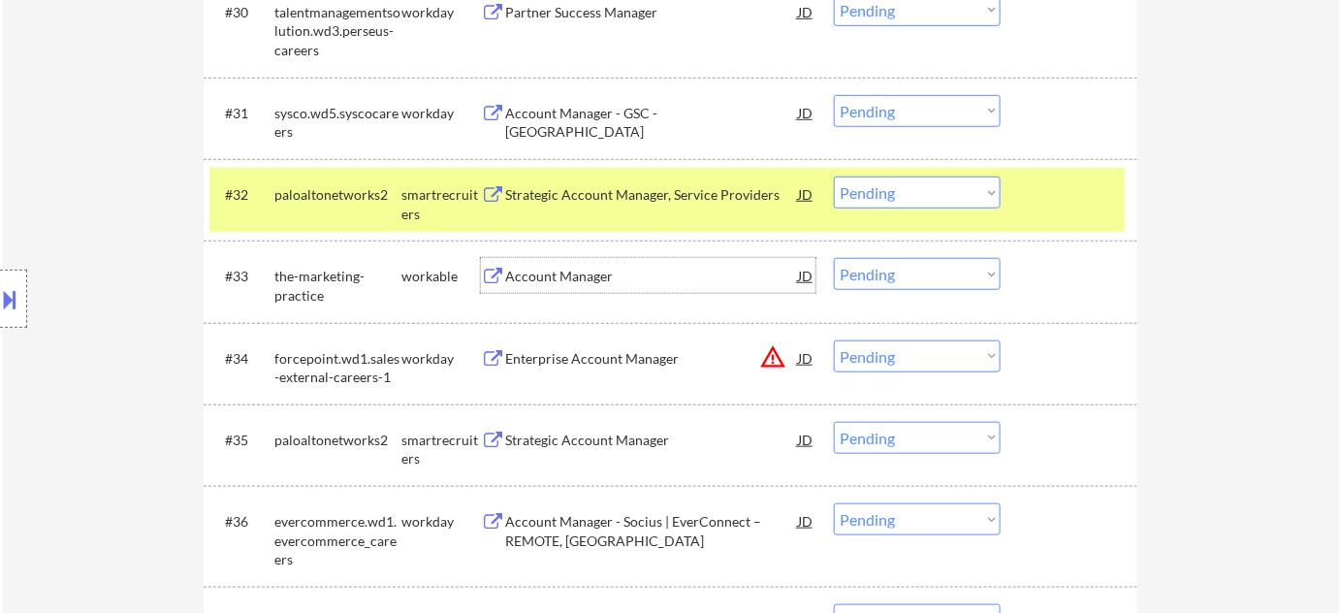
click at [537, 280] on div "Account Manager" at bounding box center [651, 276] width 293 height 19
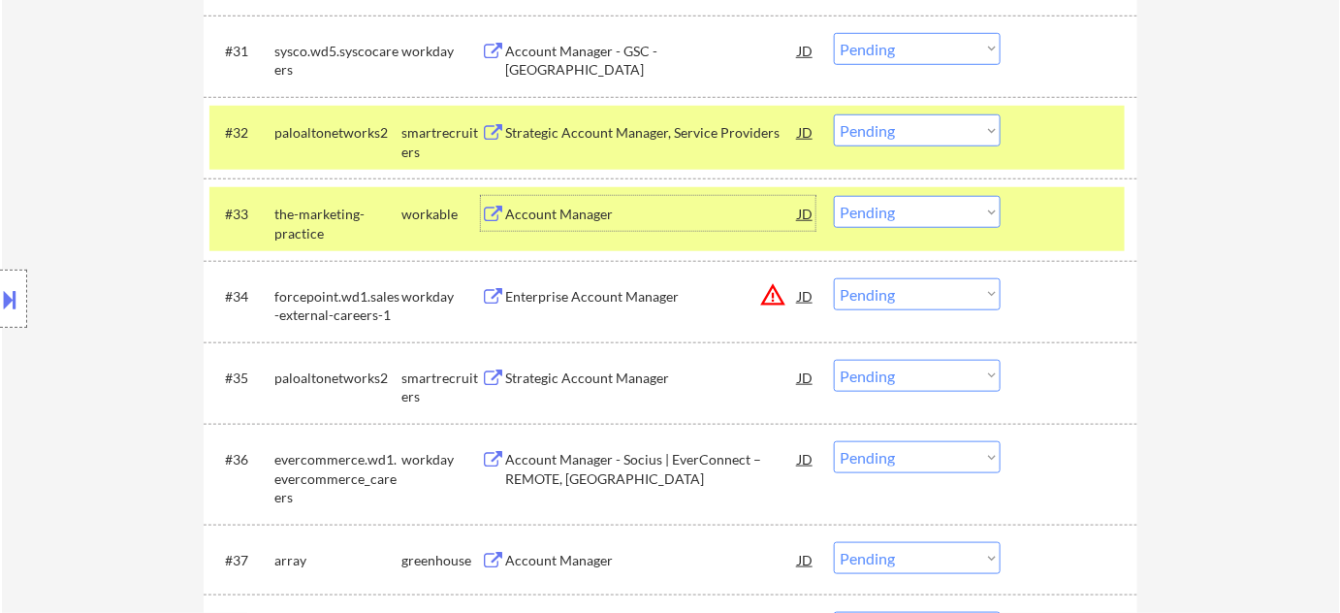
scroll to position [2943, 0]
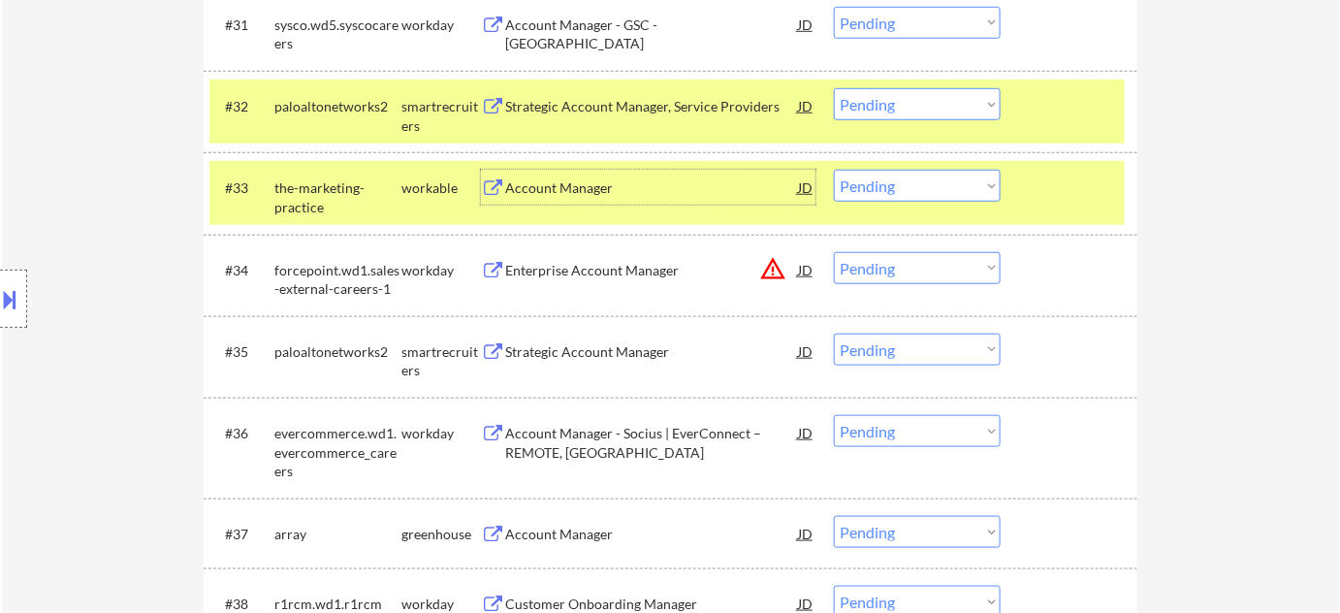
click at [885, 276] on select "Choose an option... Pending Applied Excluded (Questions) Excluded (Expired) Exc…" at bounding box center [917, 268] width 167 height 32
click at [834, 252] on select "Choose an option... Pending Applied Excluded (Questions) Excluded (Expired) Exc…" at bounding box center [917, 268] width 167 height 32
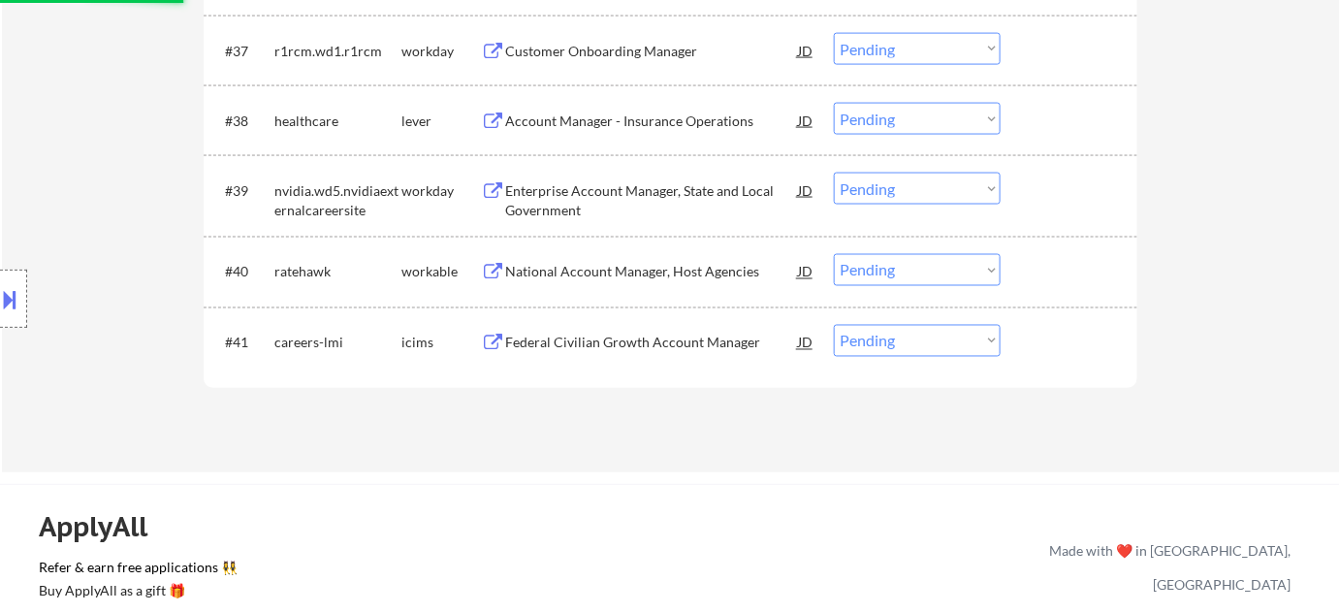
scroll to position [3296, 0]
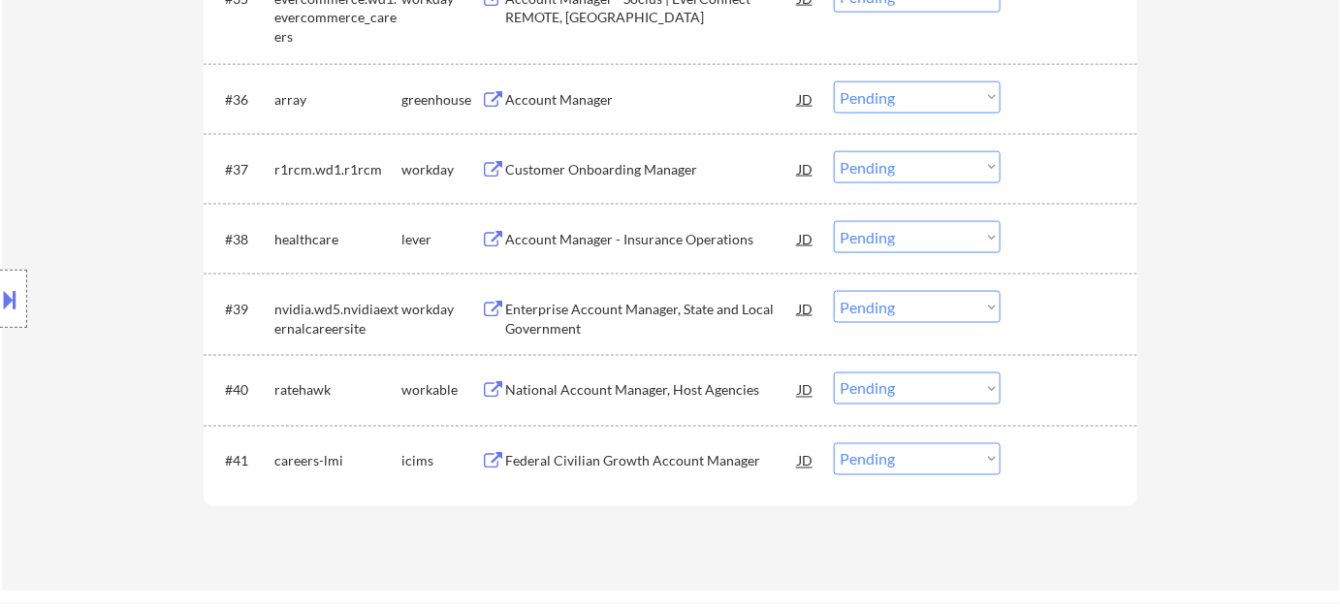
click at [592, 237] on div "Account Manager - Insurance Operations" at bounding box center [651, 239] width 293 height 19
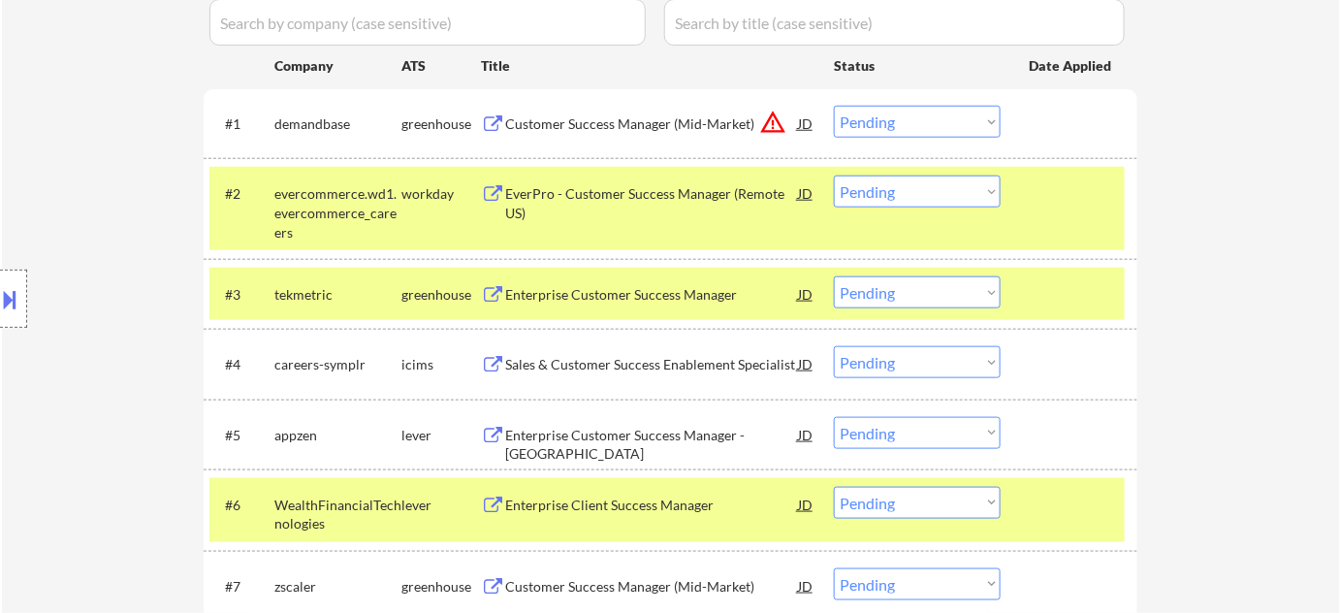
scroll to position [563, 0]
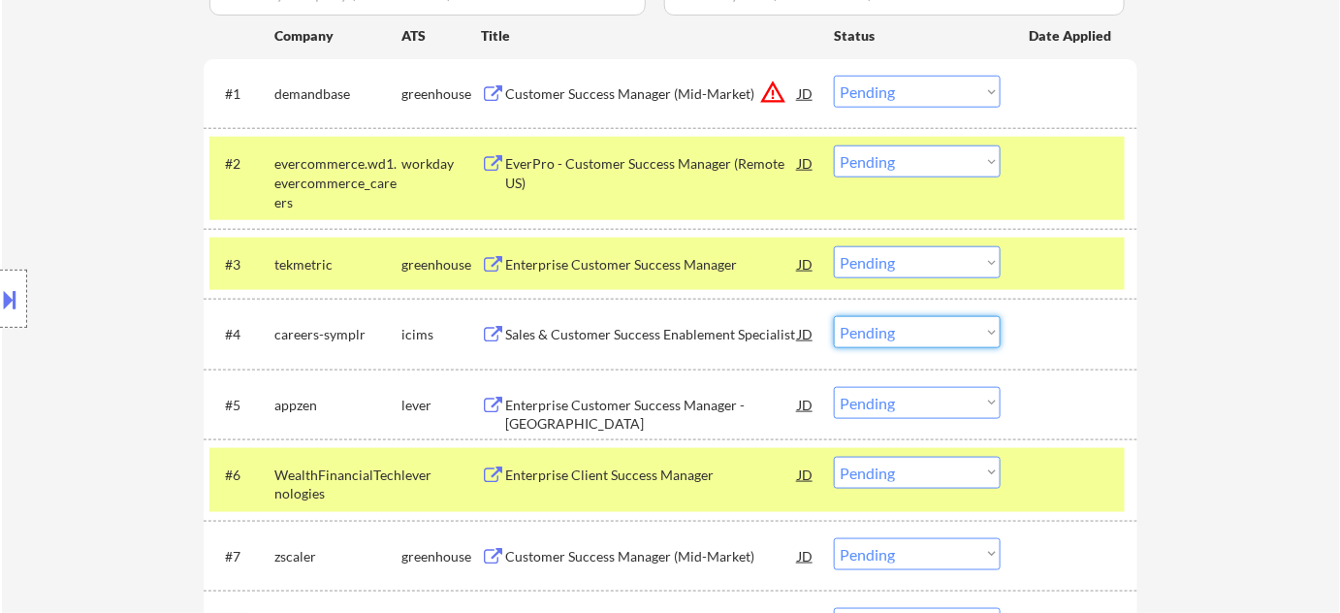
click at [875, 332] on select "Choose an option... Pending Applied Excluded (Questions) Excluded (Expired) Exc…" at bounding box center [917, 332] width 167 height 32
click at [834, 316] on select "Choose an option... Pending Applied Excluded (Questions) Excluded (Expired) Exc…" at bounding box center [917, 332] width 167 height 32
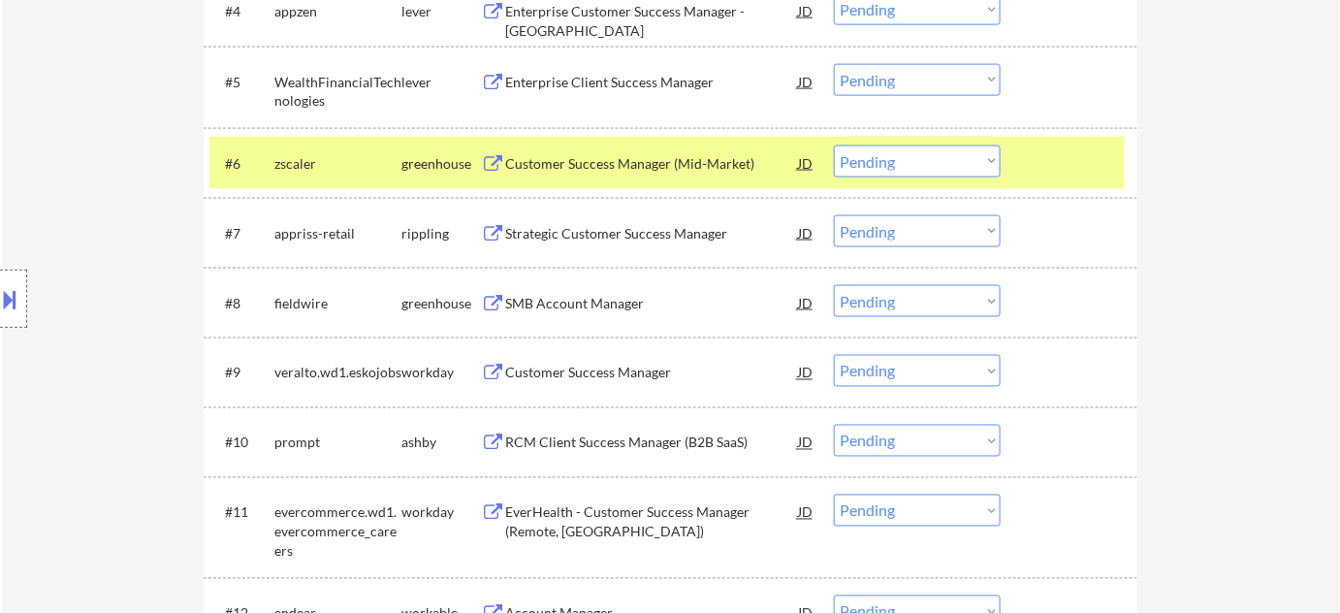
scroll to position [916, 0]
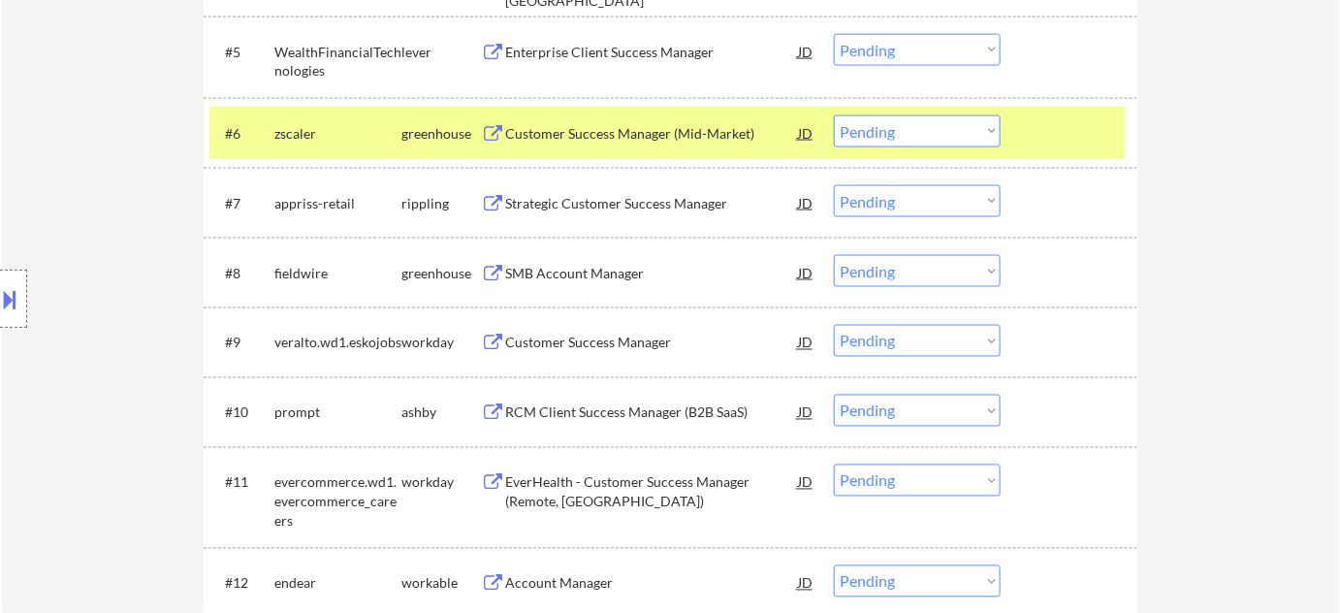
click at [622, 340] on div "Customer Success Manager" at bounding box center [651, 342] width 293 height 19
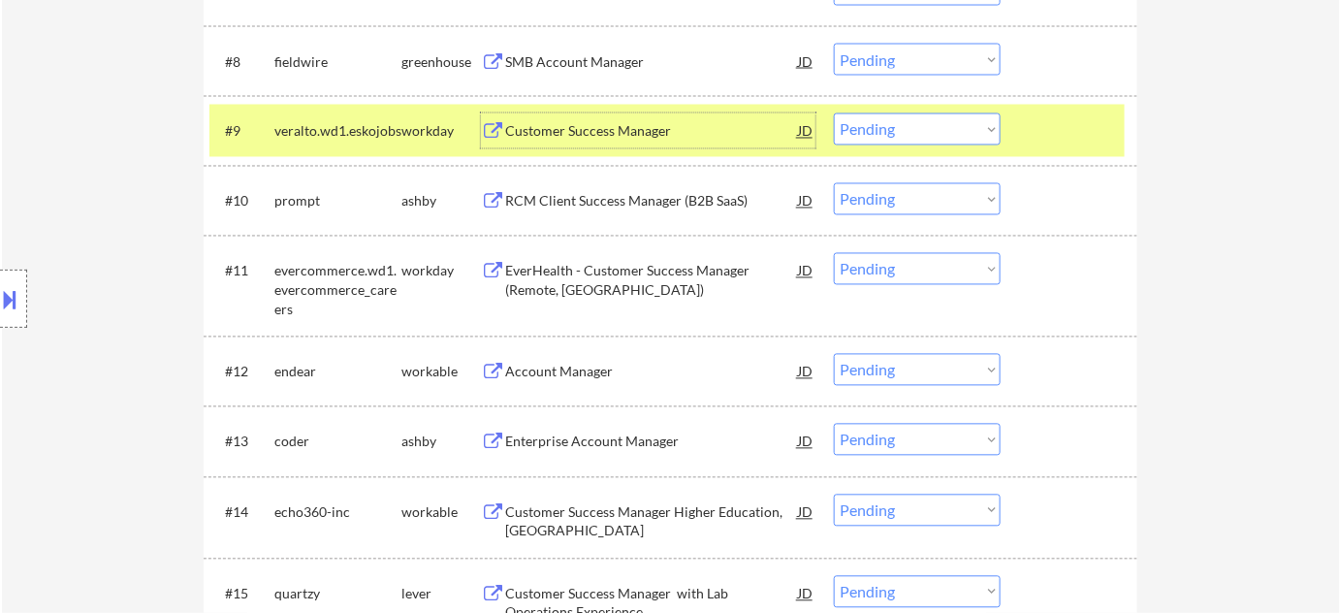
scroll to position [1181, 0]
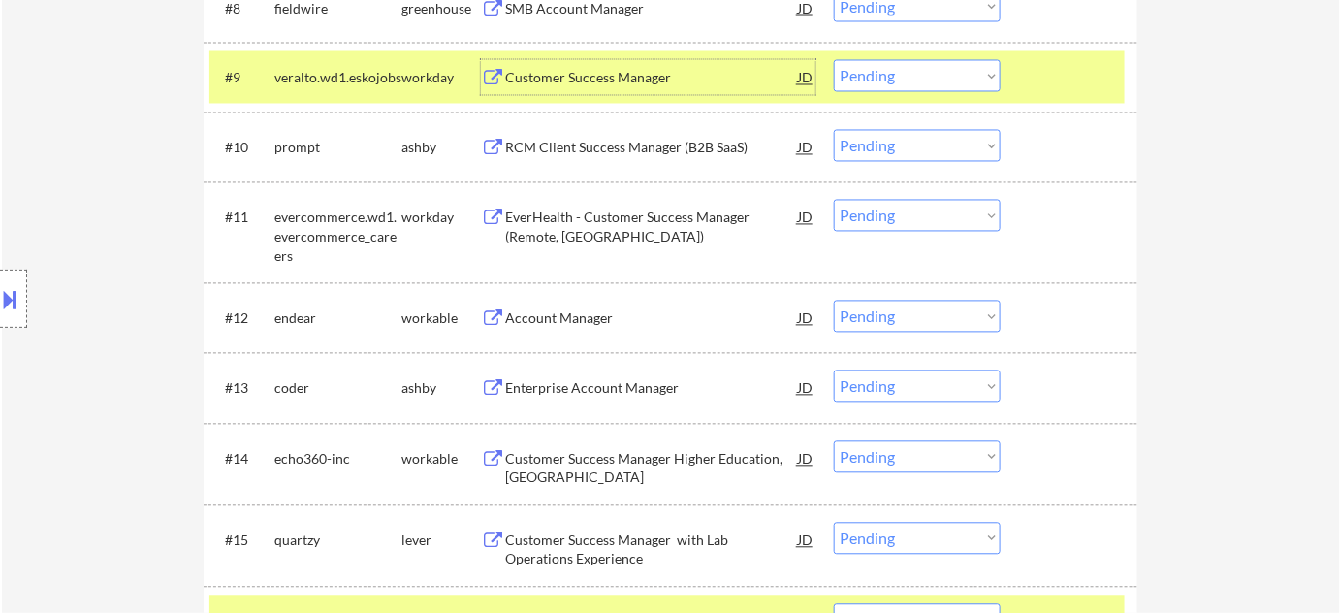
click at [572, 332] on div "Account Manager" at bounding box center [651, 317] width 293 height 35
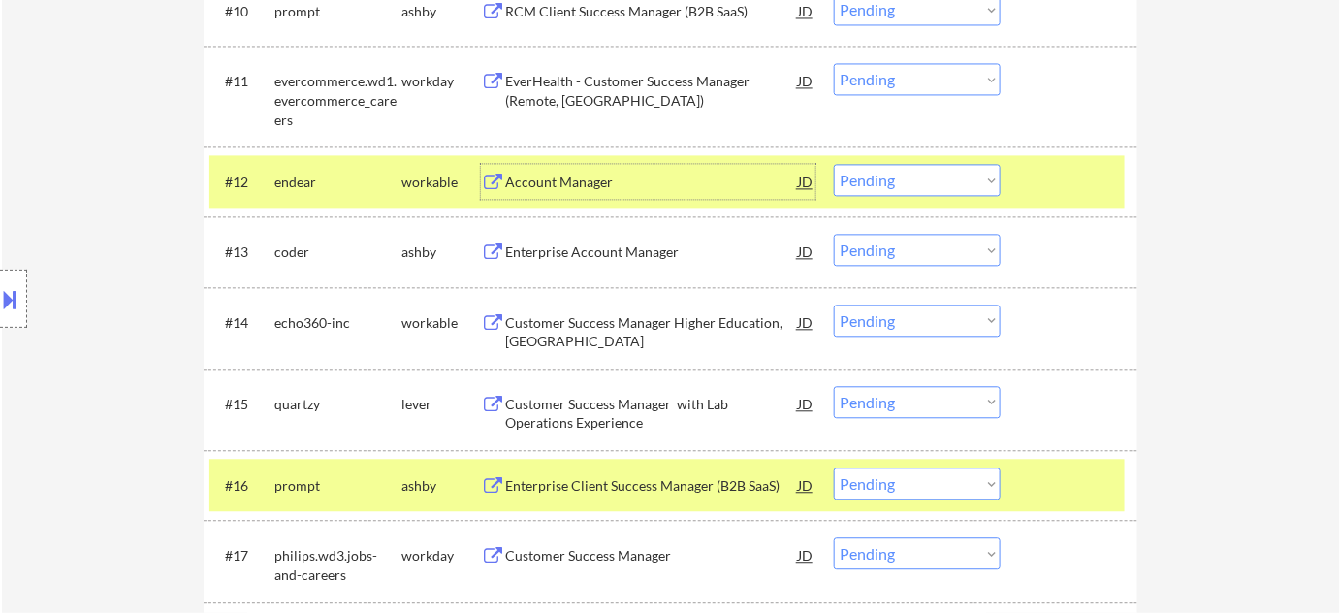
scroll to position [1357, 0]
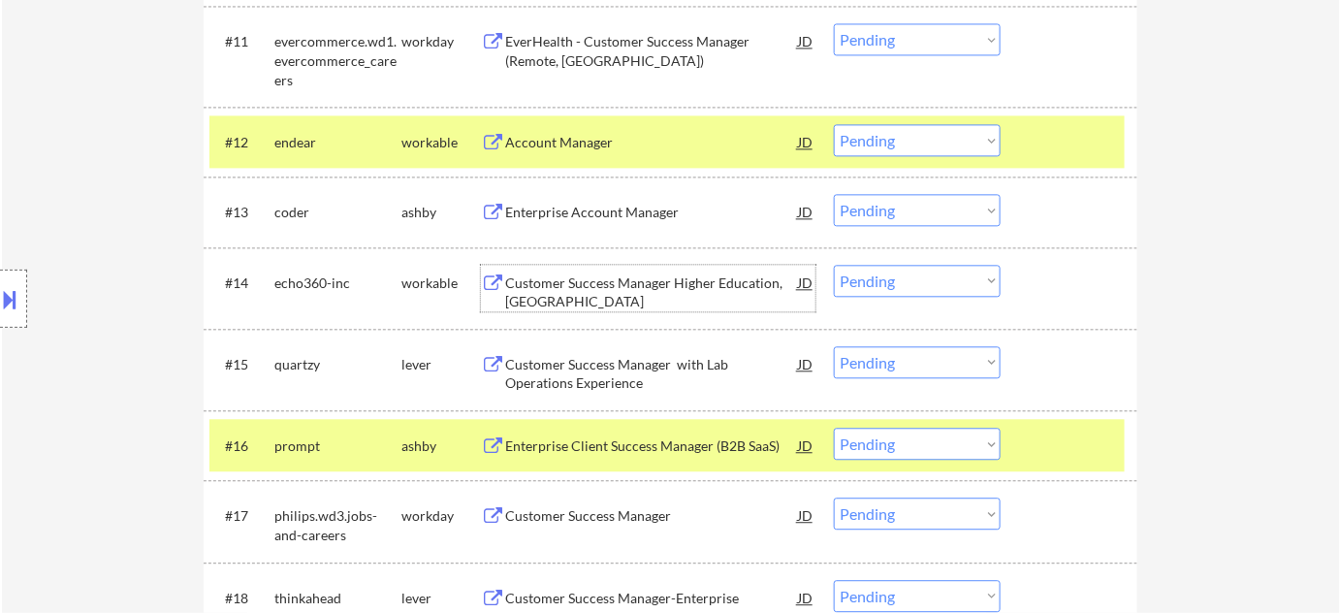
click at [563, 295] on div "Customer Success Manager Higher Education, [GEOGRAPHIC_DATA]" at bounding box center [651, 292] width 293 height 38
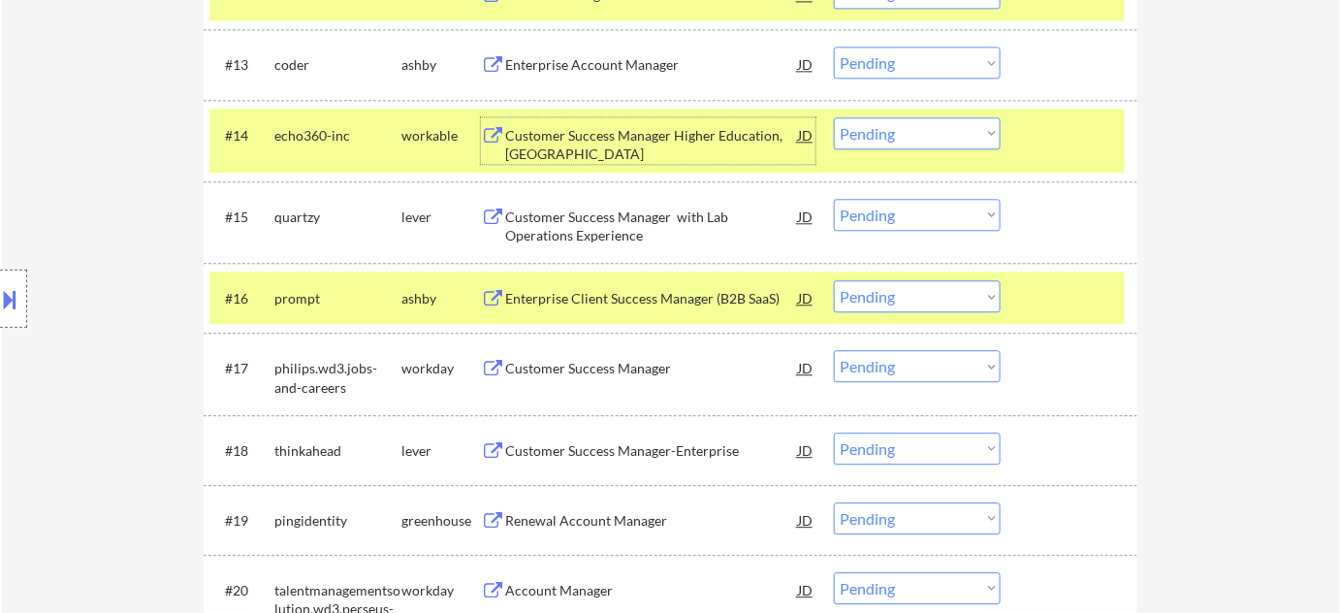
scroll to position [1532, 0]
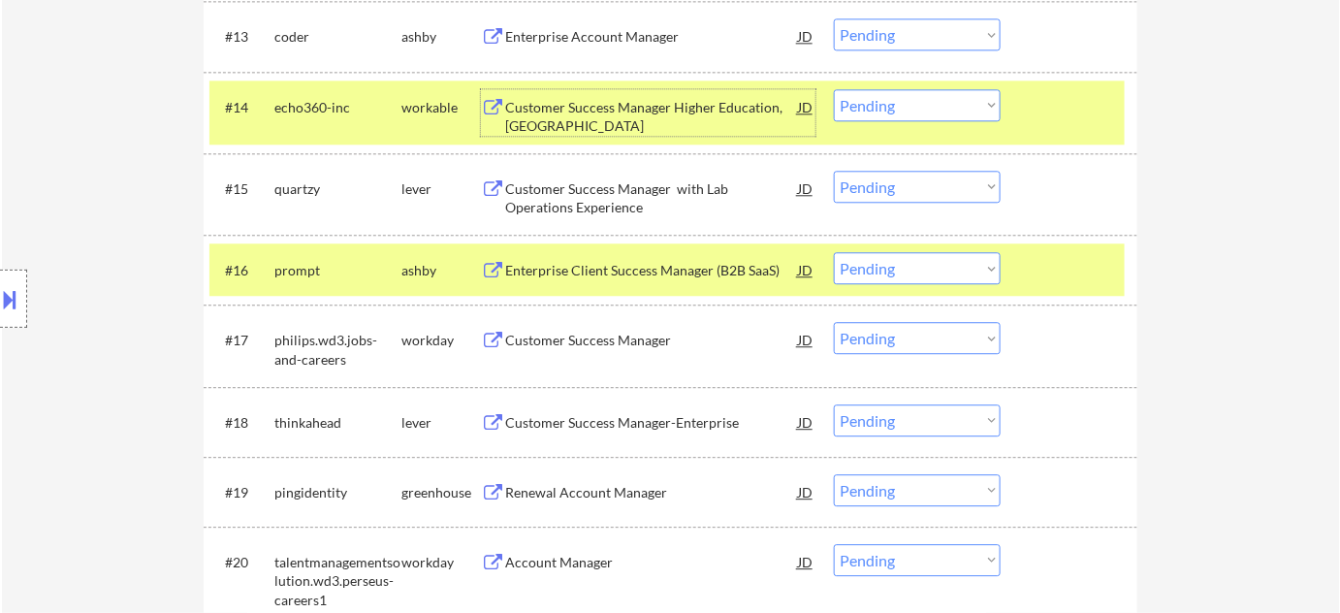
click at [682, 278] on div "Enterprise Client Success Manager (B2B SaaS)" at bounding box center [651, 269] width 293 height 35
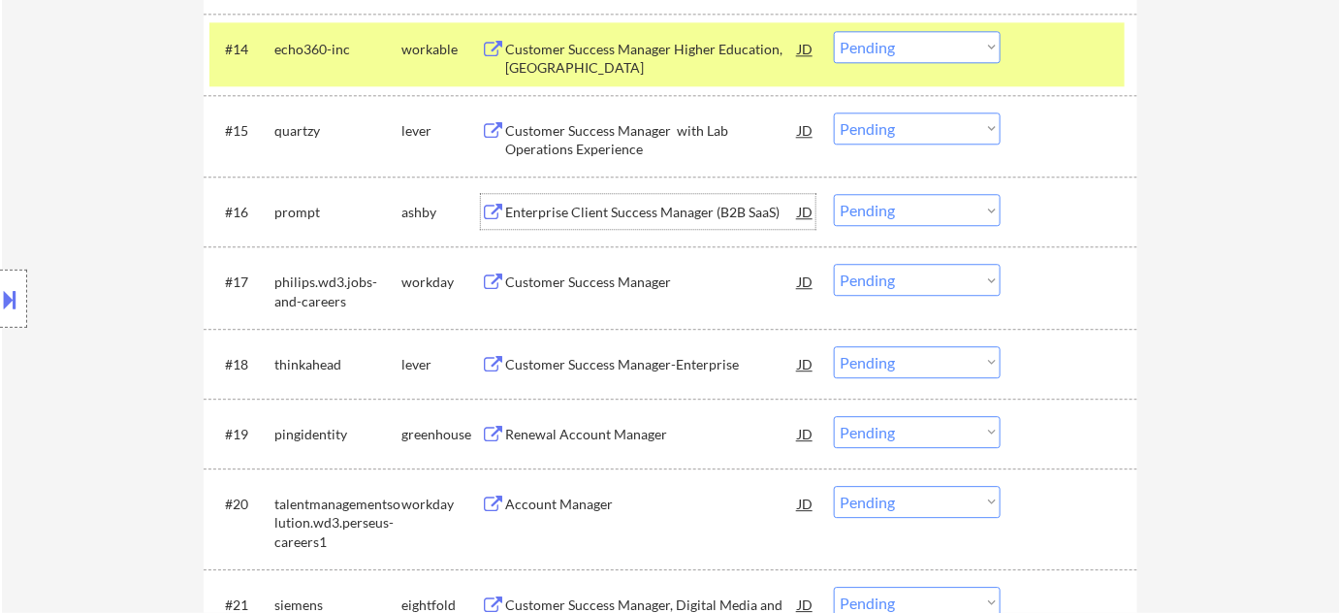
scroll to position [1621, 0]
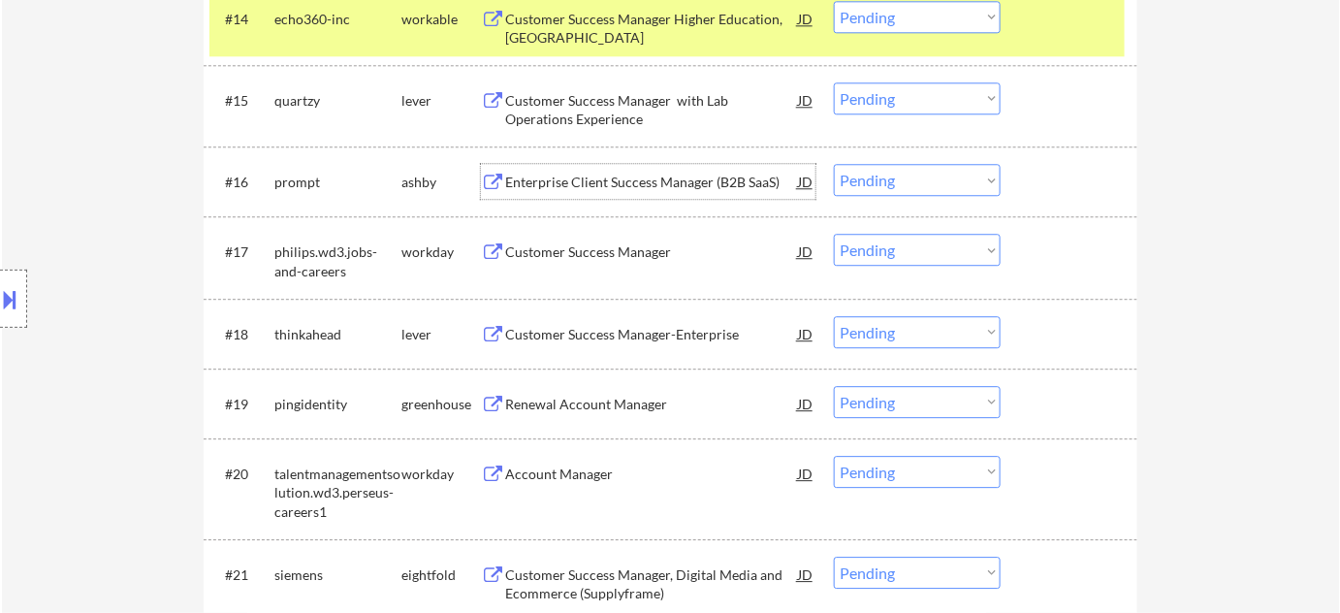
click at [594, 243] on div "Customer Success Manager" at bounding box center [651, 251] width 293 height 19
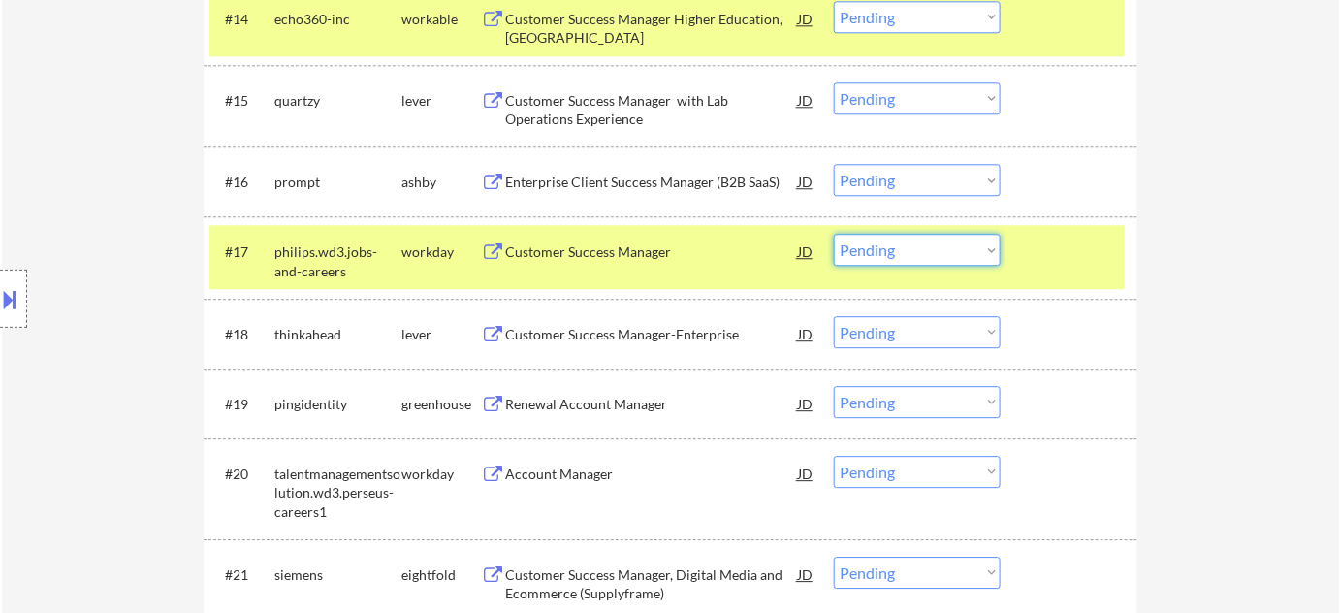
click at [966, 260] on select "Choose an option... Pending Applied Excluded (Questions) Excluded (Expired) Exc…" at bounding box center [917, 250] width 167 height 32
click at [834, 234] on select "Choose an option... Pending Applied Excluded (Questions) Excluded (Expired) Exc…" at bounding box center [917, 250] width 167 height 32
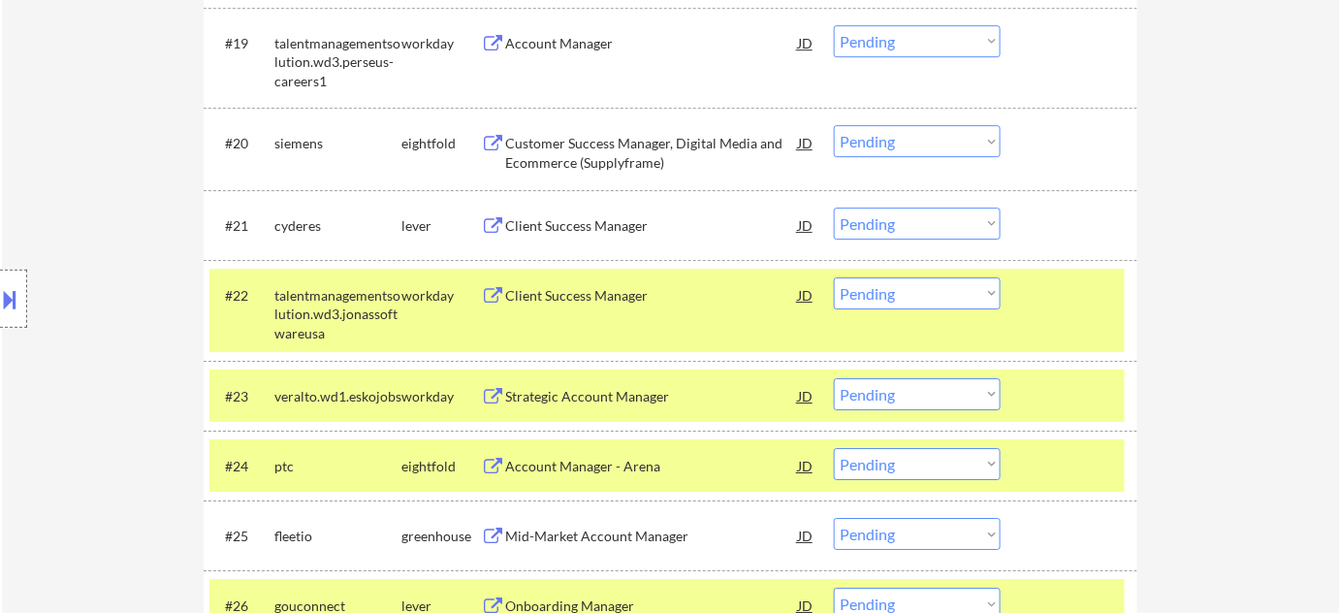
scroll to position [1973, 0]
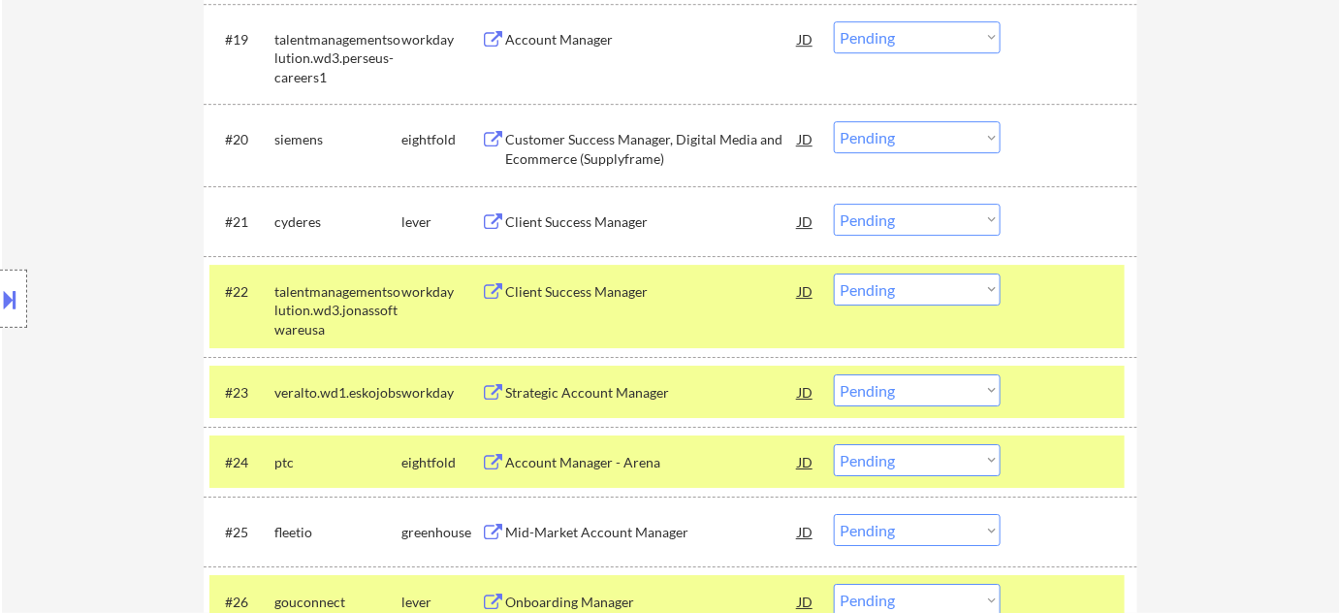
click at [591, 310] on div "#22 talentmanagementsolution.wd3.jonassoftwareusa workday Client Success Manage…" at bounding box center [666, 306] width 915 height 83
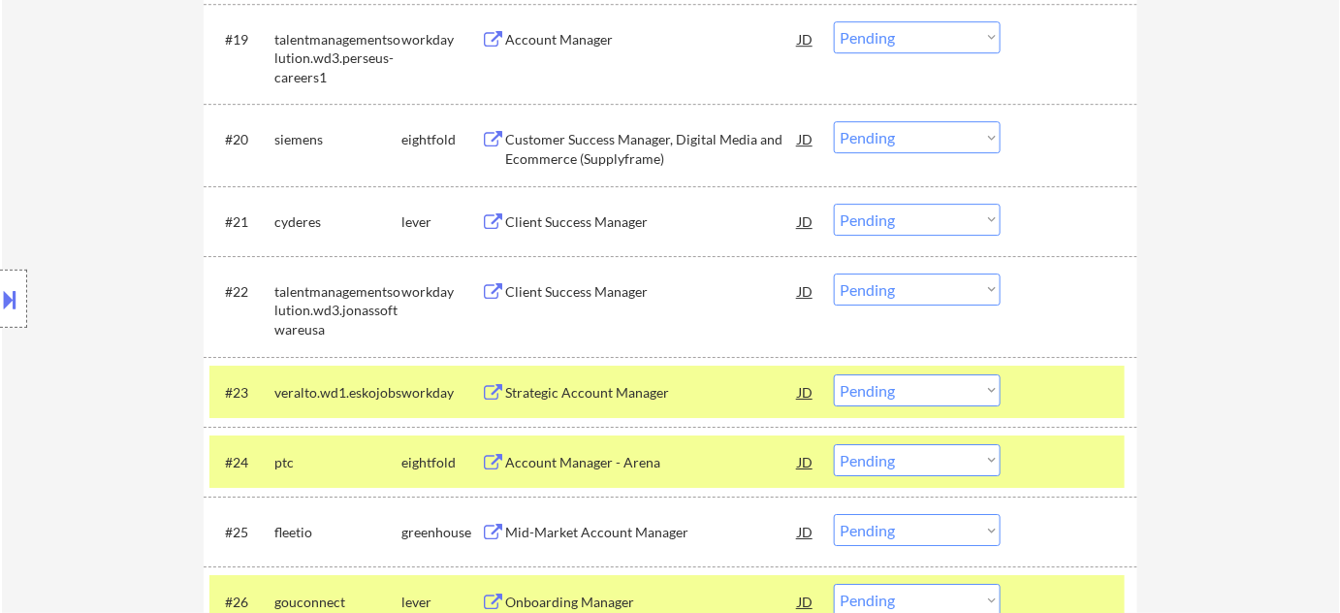
click at [577, 287] on div "Client Success Manager" at bounding box center [651, 291] width 293 height 19
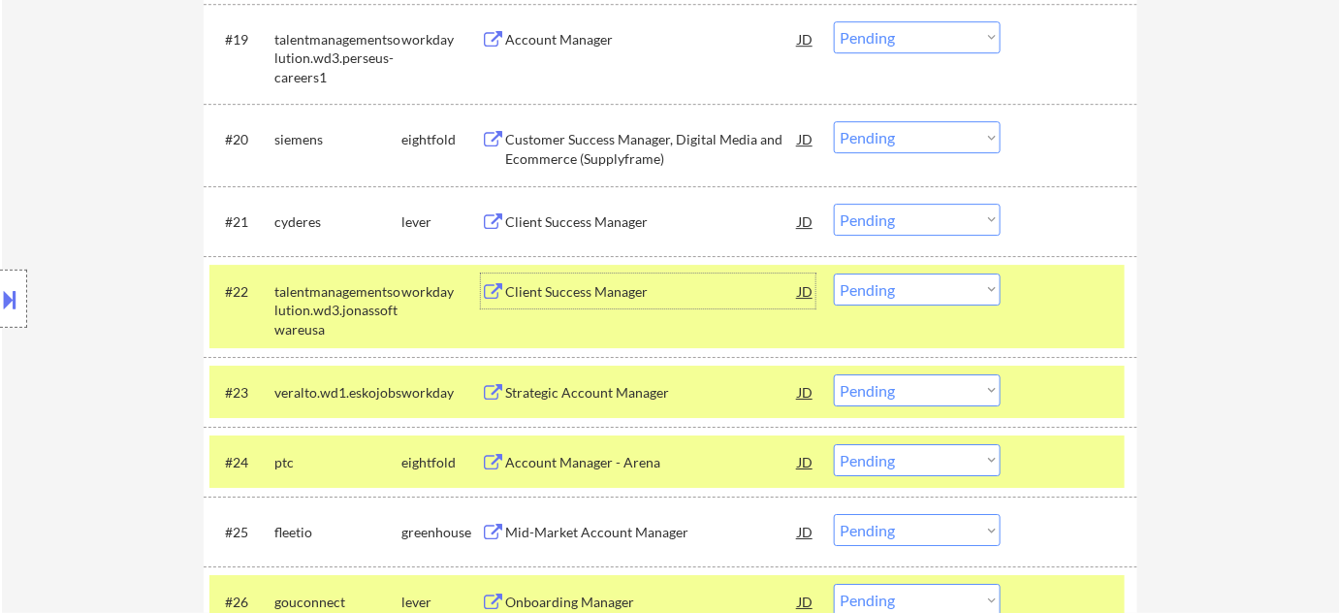
click at [912, 287] on select "Choose an option... Pending Applied Excluded (Questions) Excluded (Expired) Exc…" at bounding box center [917, 289] width 167 height 32
click at [834, 273] on select "Choose an option... Pending Applied Excluded (Questions) Excluded (Expired) Exc…" at bounding box center [917, 289] width 167 height 32
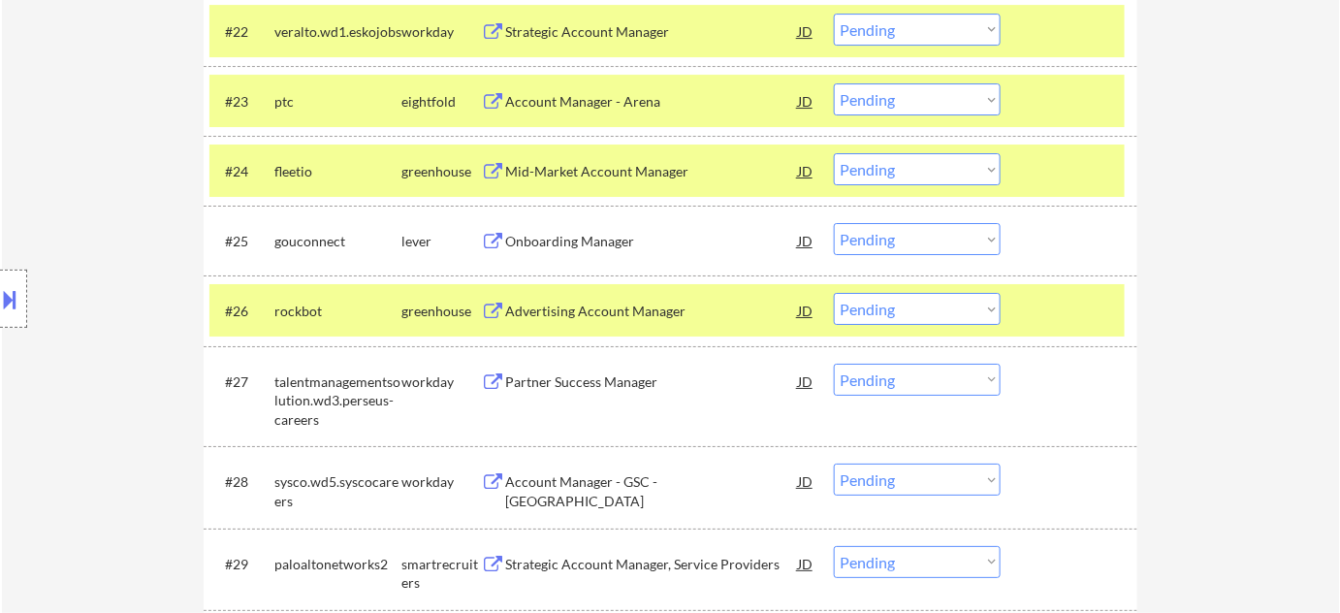
scroll to position [2238, 0]
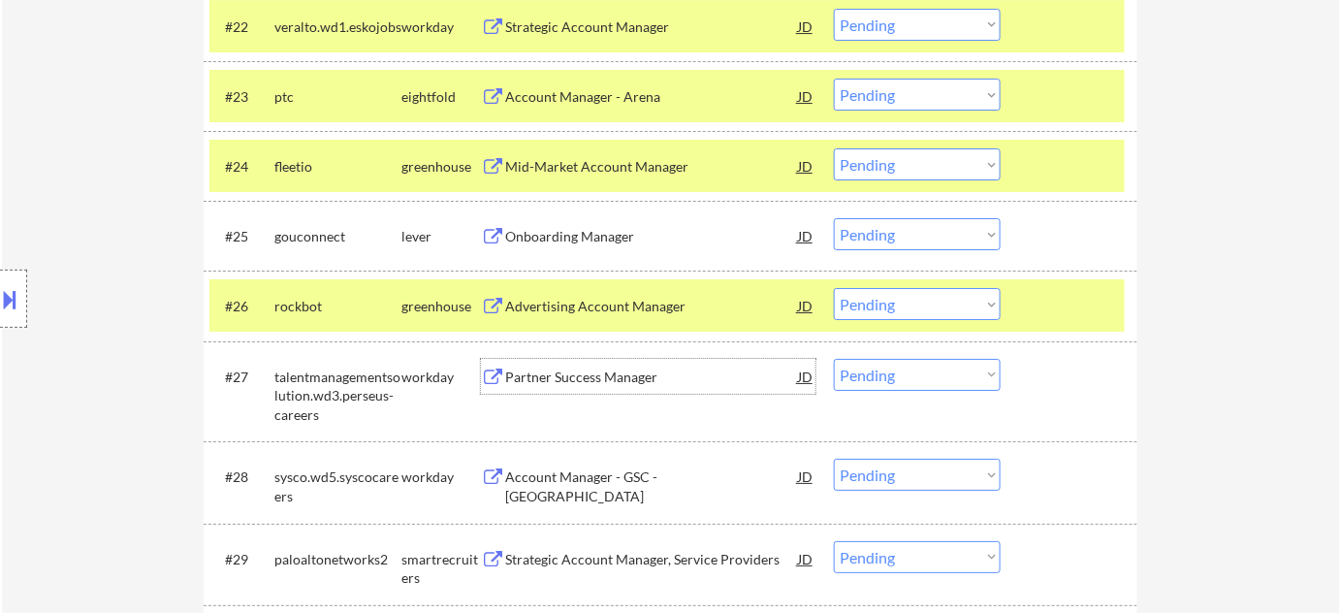
click at [568, 371] on div "Partner Success Manager" at bounding box center [651, 376] width 293 height 19
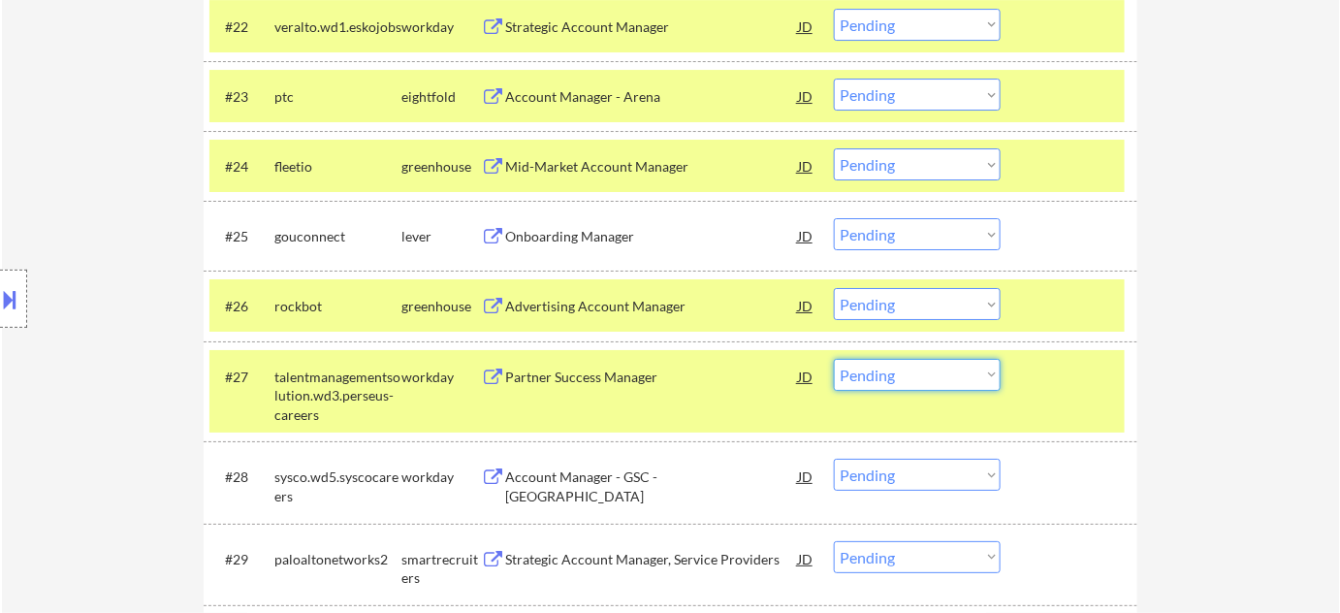
click at [871, 378] on select "Choose an option... Pending Applied Excluded (Questions) Excluded (Expired) Exc…" at bounding box center [917, 375] width 167 height 32
click at [834, 359] on select "Choose an option... Pending Applied Excluded (Questions) Excluded (Expired) Exc…" at bounding box center [917, 375] width 167 height 32
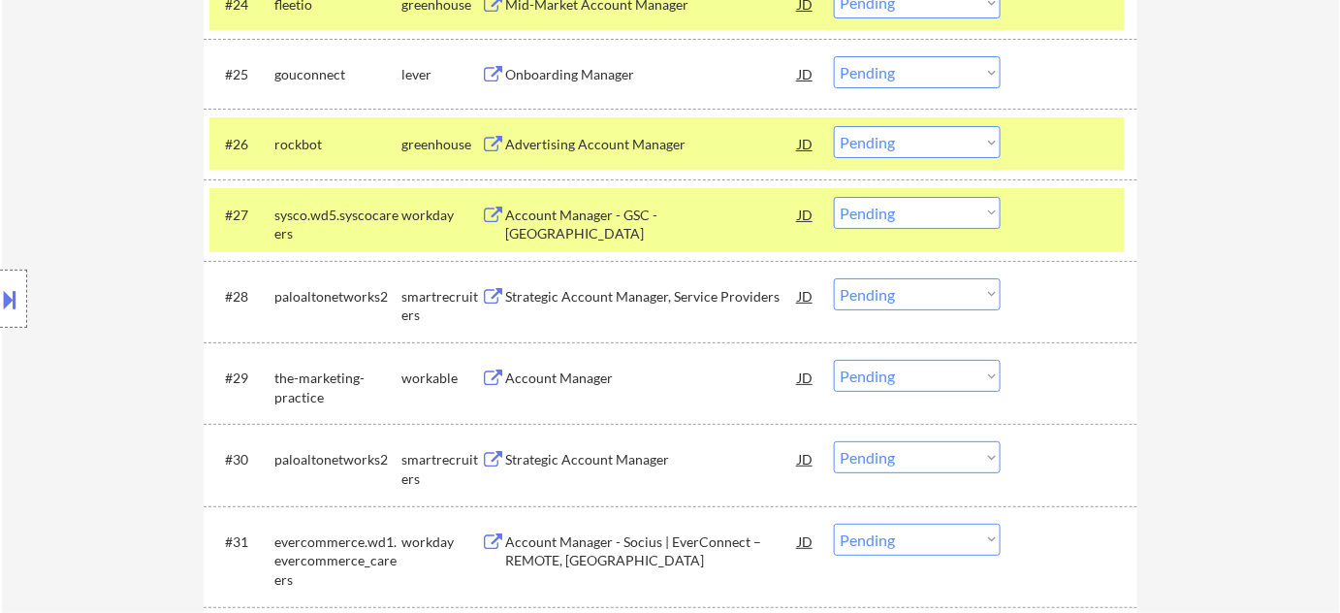
scroll to position [2414, 0]
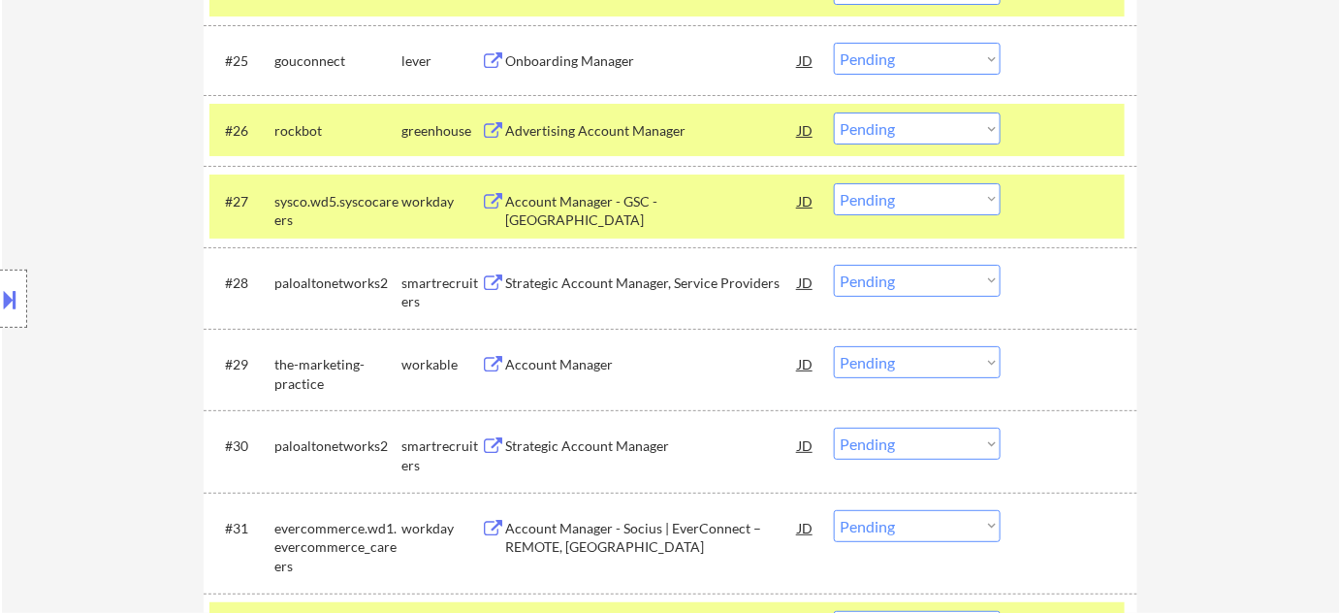
click at [568, 287] on div "Strategic Account Manager, Service Providers" at bounding box center [651, 282] width 293 height 19
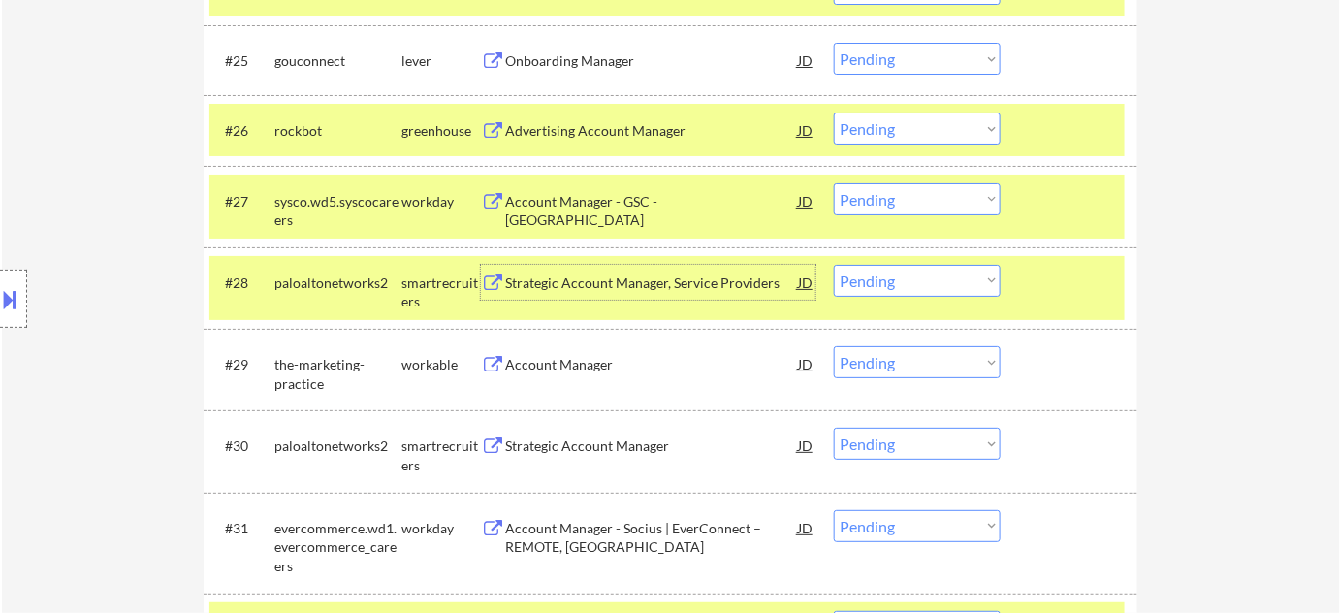
click at [897, 298] on div "#28 paloaltonetworks2 smartrecruiters Strategic Account Manager, Service Provid…" at bounding box center [666, 288] width 915 height 64
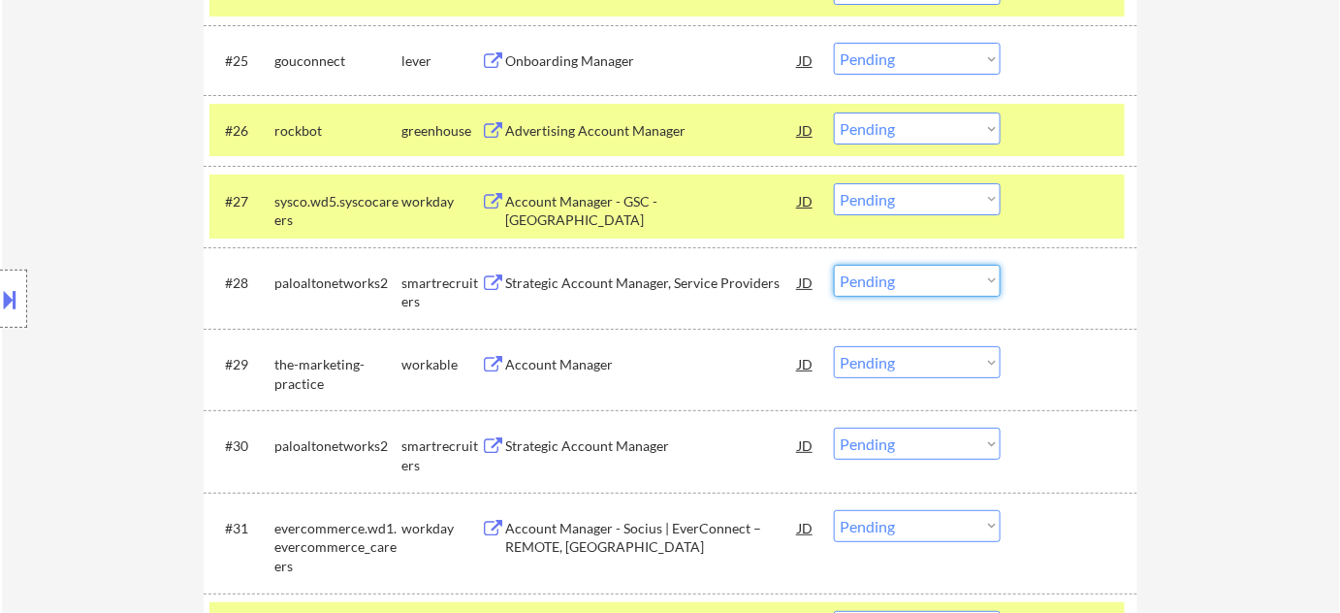
click at [908, 289] on select "Choose an option... Pending Applied Excluded (Questions) Excluded (Expired) Exc…" at bounding box center [917, 281] width 167 height 32
click at [834, 265] on select "Choose an option... Pending Applied Excluded (Questions) Excluded (Expired) Exc…" at bounding box center [917, 281] width 167 height 32
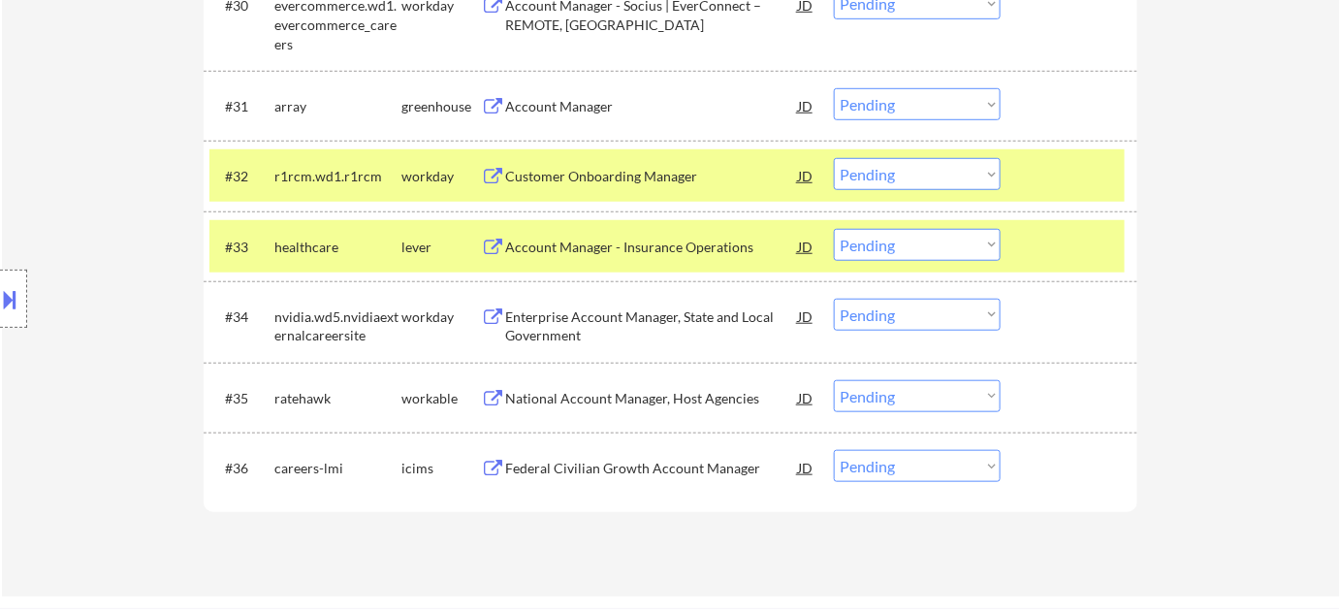
scroll to position [2855, 0]
click at [572, 337] on div "Enterprise Account Manager, State and Local Government" at bounding box center [651, 325] width 293 height 38
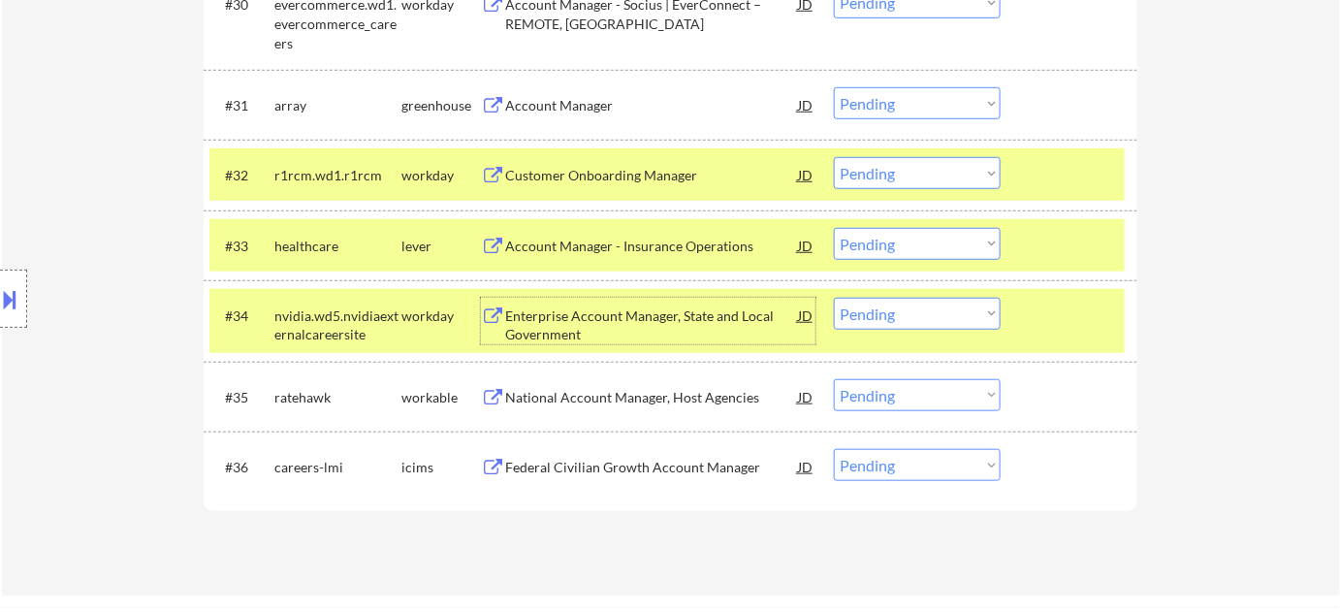
click at [961, 317] on select "Choose an option... Pending Applied Excluded (Questions) Excluded (Expired) Exc…" at bounding box center [917, 314] width 167 height 32
click at [834, 298] on select "Choose an option... Pending Applied Excluded (Questions) Excluded (Expired) Exc…" at bounding box center [917, 314] width 167 height 32
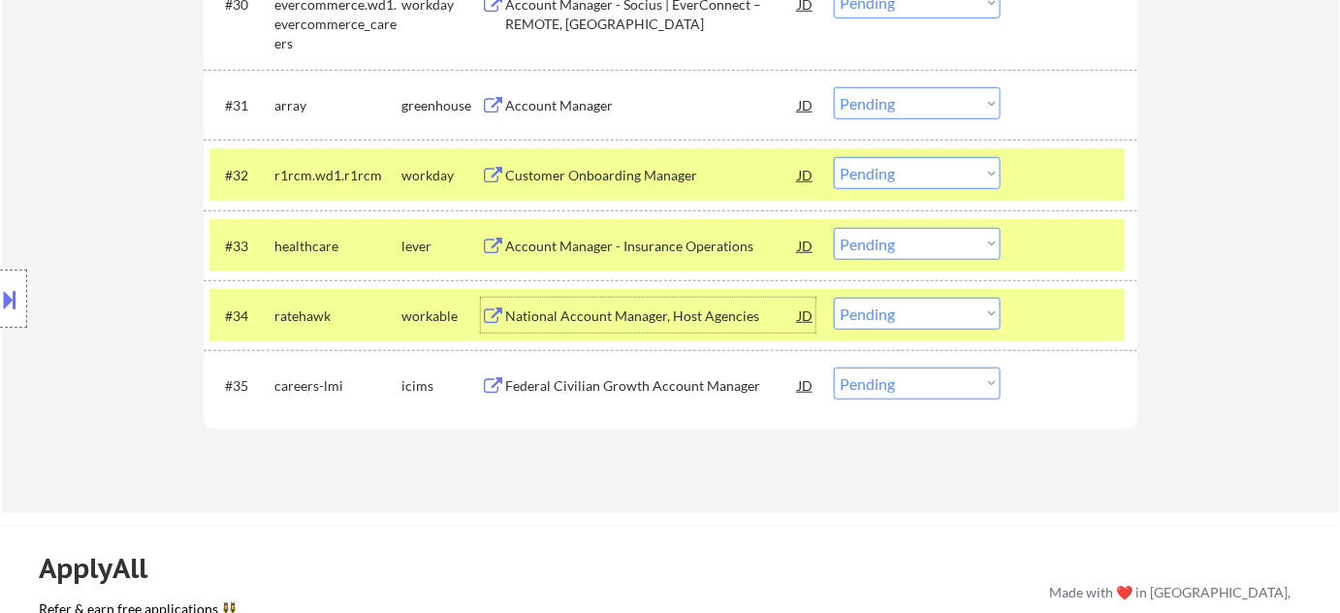
click at [661, 314] on div "National Account Manager, Host Agencies" at bounding box center [651, 315] width 293 height 19
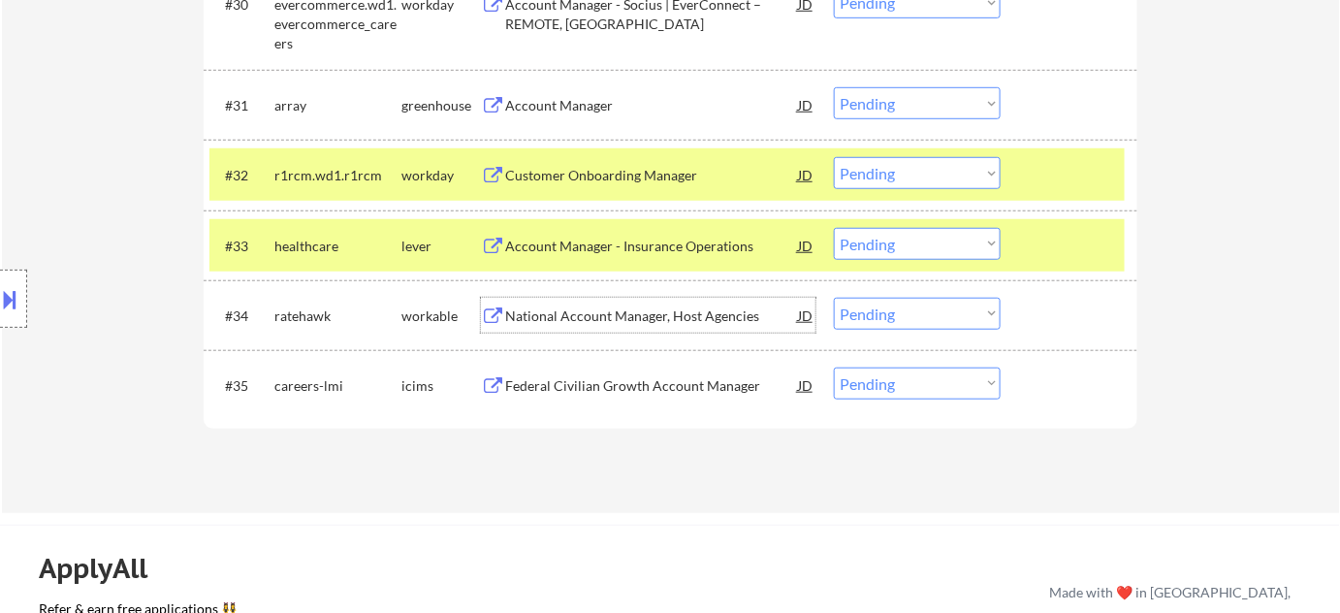
click at [911, 316] on select "Choose an option... Pending Applied Excluded (Questions) Excluded (Expired) Exc…" at bounding box center [917, 314] width 167 height 32
click at [834, 298] on select "Choose an option... Pending Applied Excluded (Questions) Excluded (Expired) Exc…" at bounding box center [917, 314] width 167 height 32
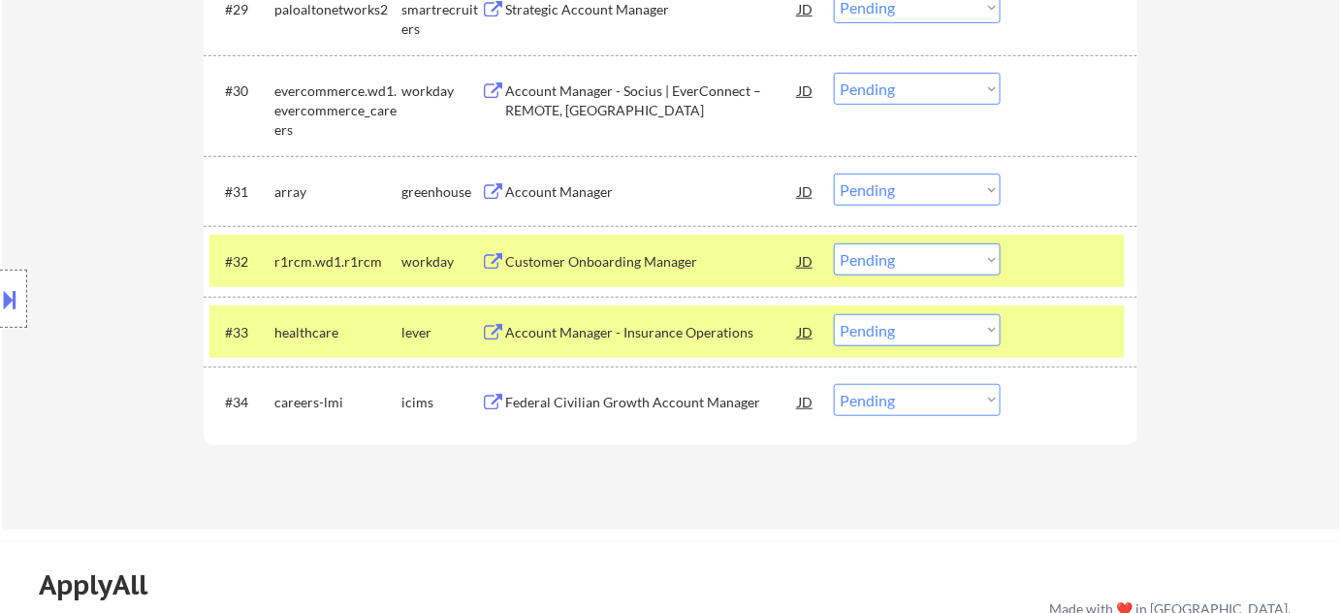
scroll to position [2766, 0]
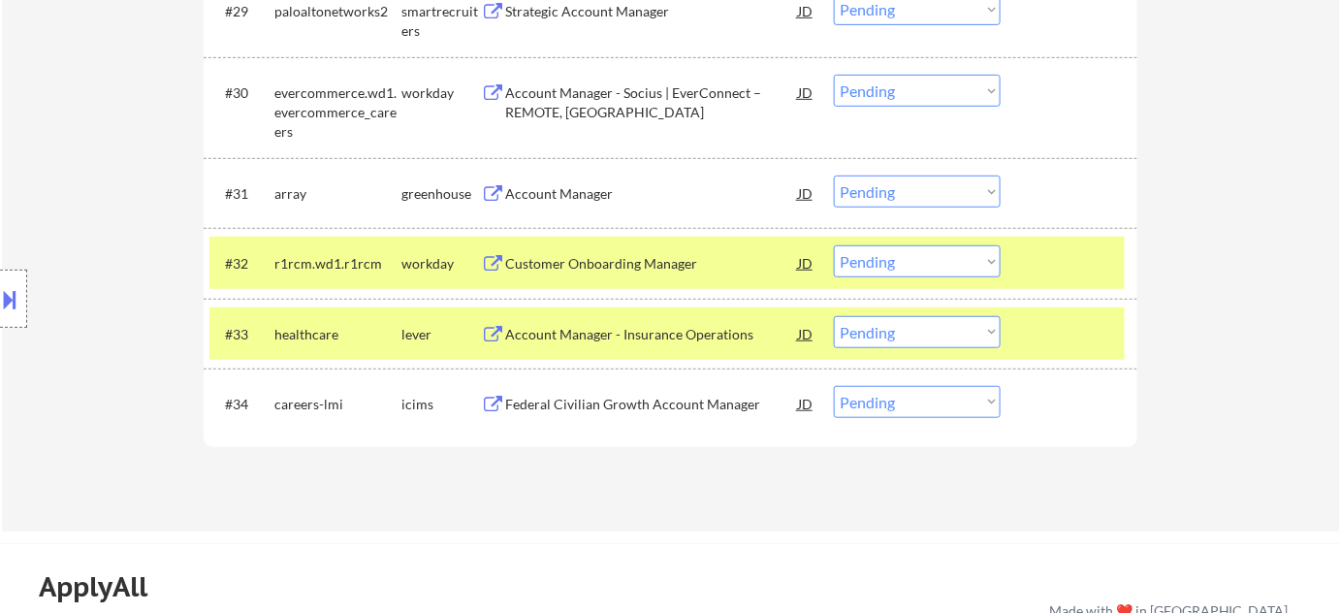
click at [557, 118] on div "Account Manager - Socius | EverConnect – REMOTE, [GEOGRAPHIC_DATA]" at bounding box center [651, 102] width 293 height 38
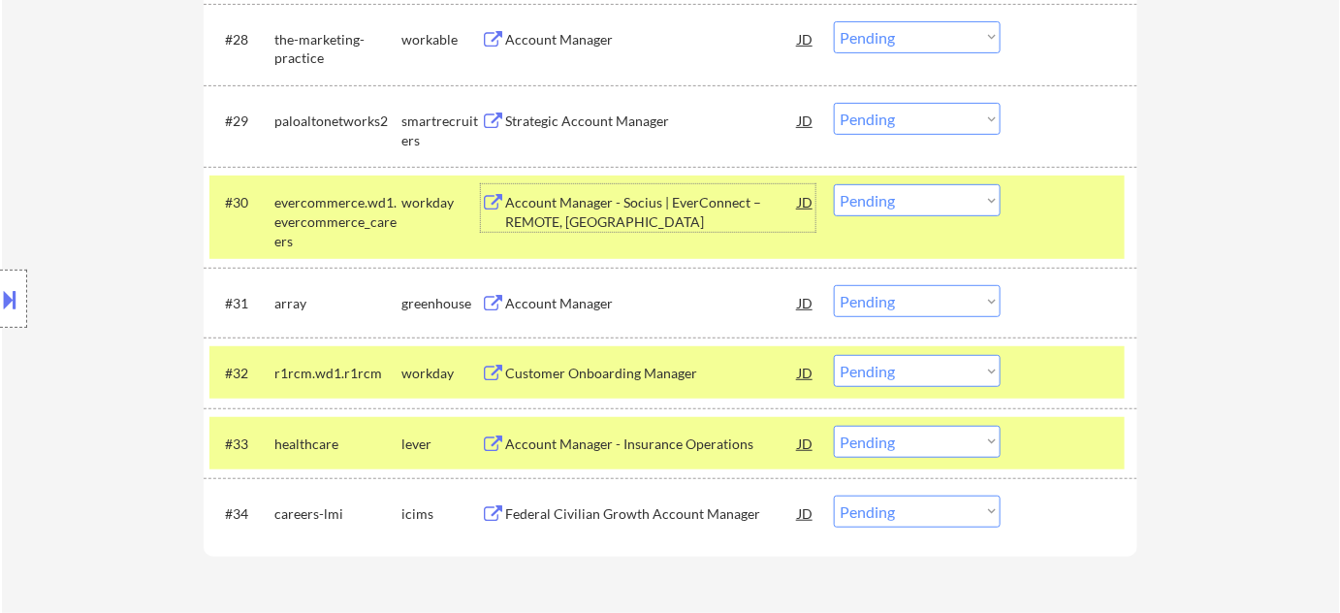
scroll to position [2590, 0]
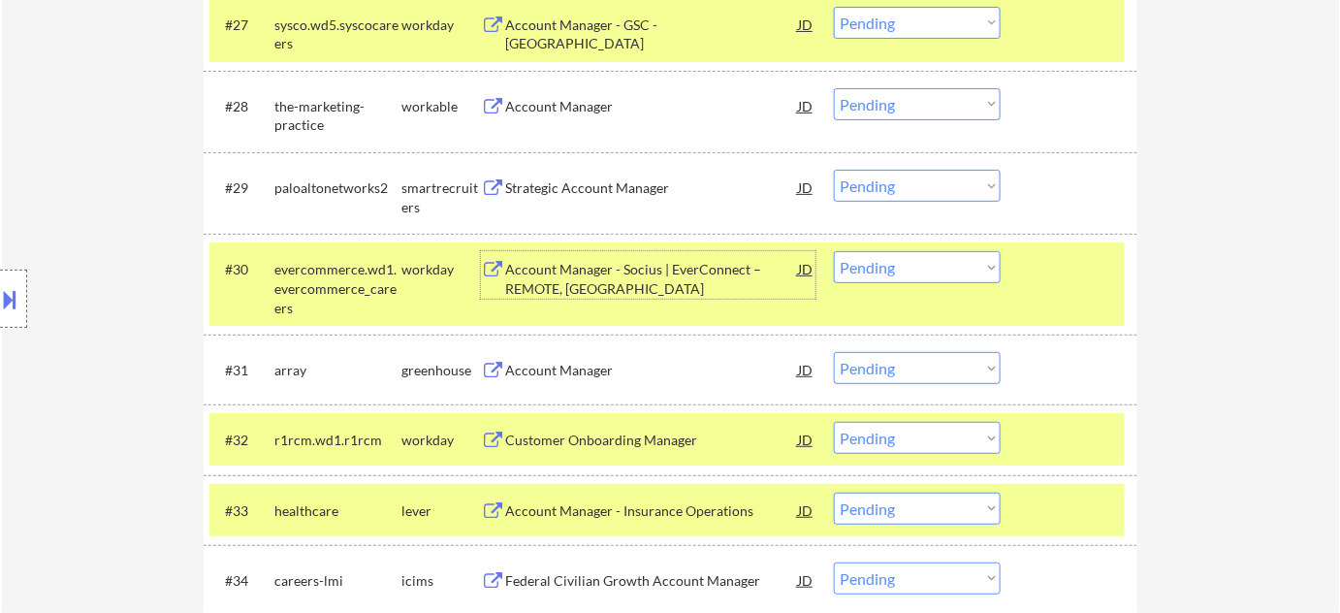
click at [589, 182] on div "Strategic Account Manager" at bounding box center [651, 187] width 293 height 19
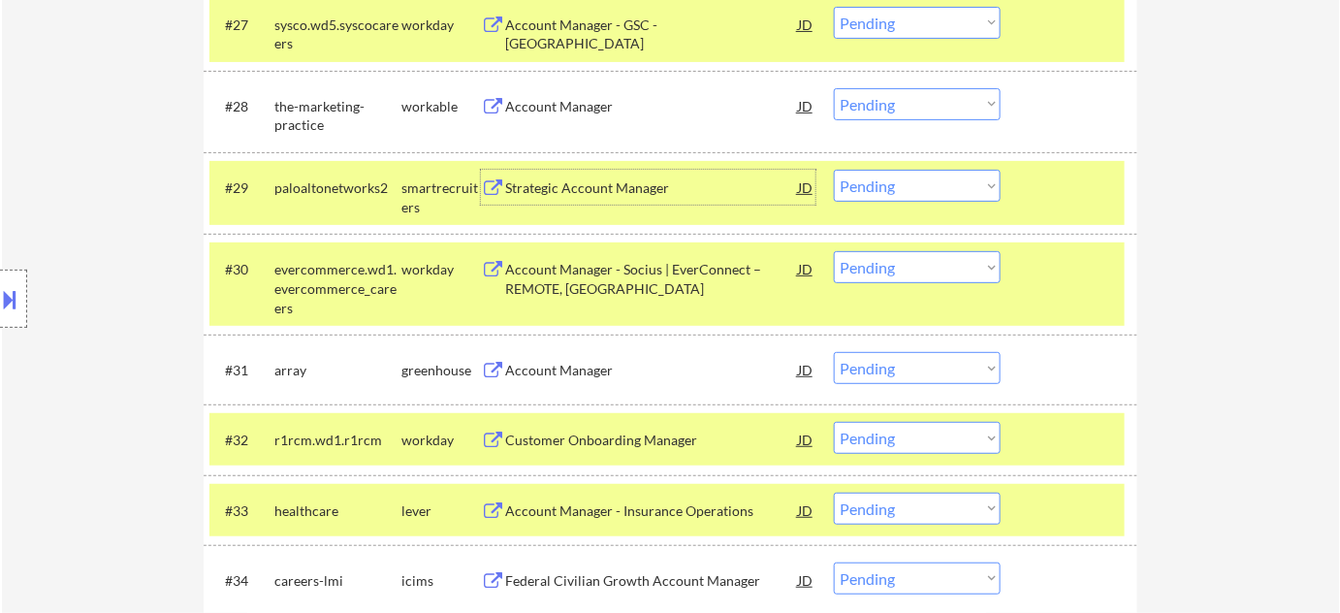
drag, startPoint x: 899, startPoint y: 188, endPoint x: 901, endPoint y: 198, distance: 10.1
click at [899, 188] on select "Choose an option... Pending Applied Excluded (Questions) Excluded (Expired) Exc…" at bounding box center [917, 186] width 167 height 32
click at [834, 170] on select "Choose an option... Pending Applied Excluded (Questions) Excluded (Expired) Exc…" at bounding box center [917, 186] width 167 height 32
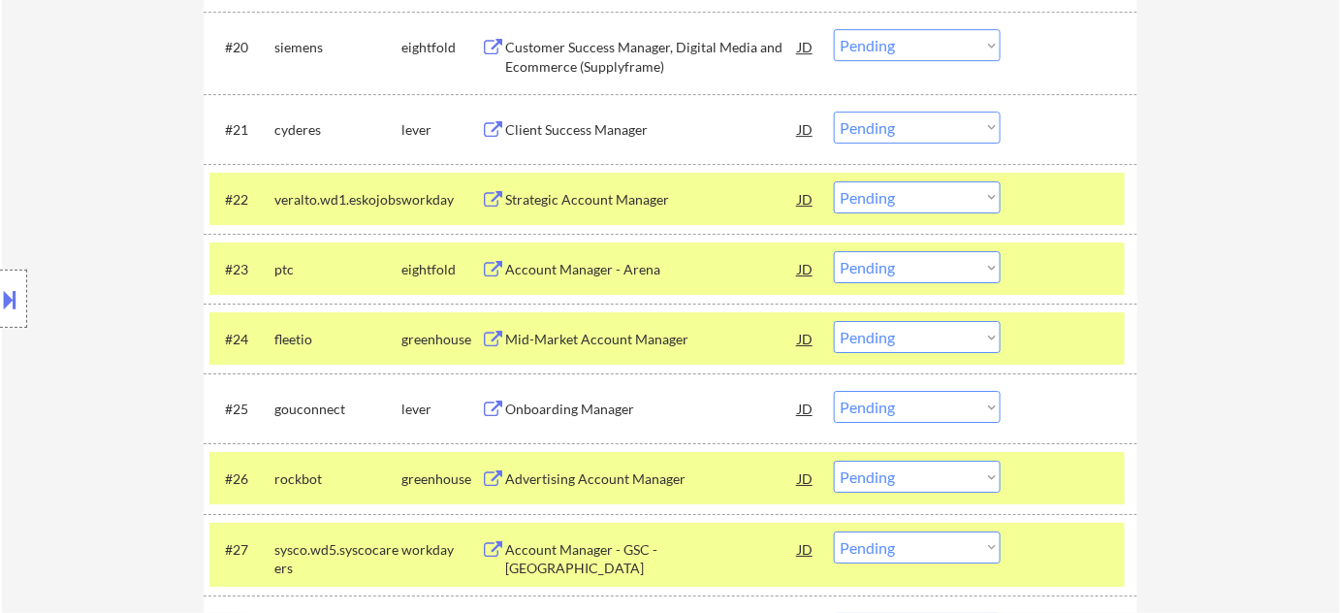
scroll to position [2062, 0]
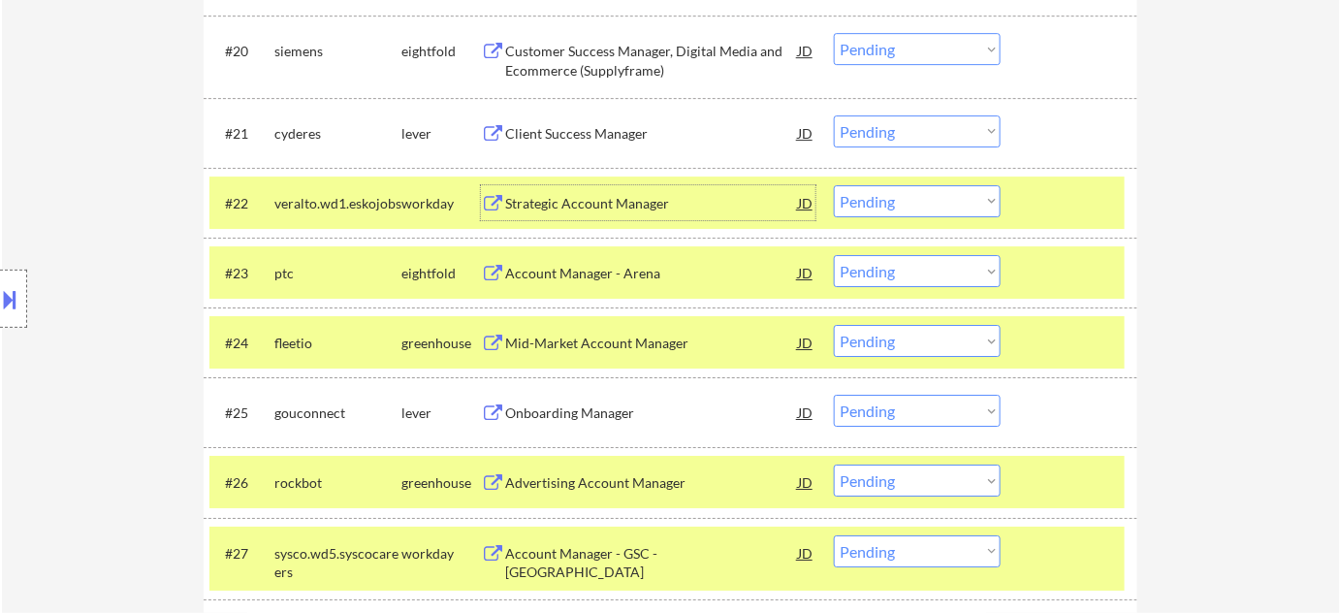
click at [602, 188] on div "Strategic Account Manager" at bounding box center [651, 202] width 293 height 35
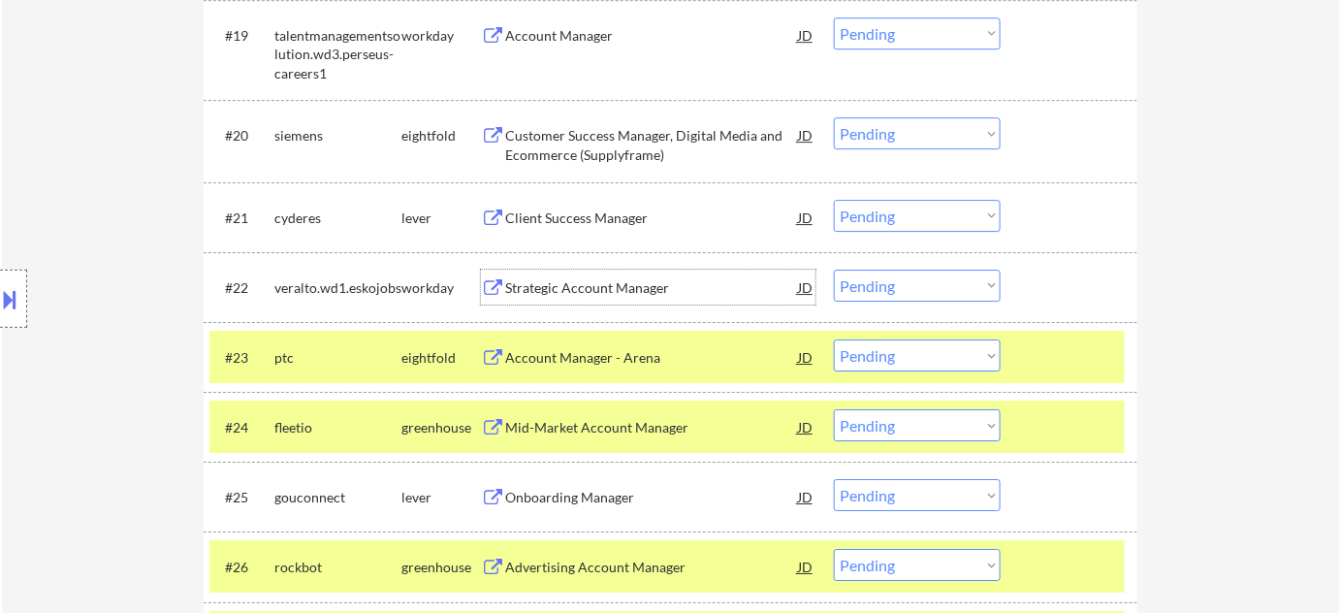
scroll to position [1973, 0]
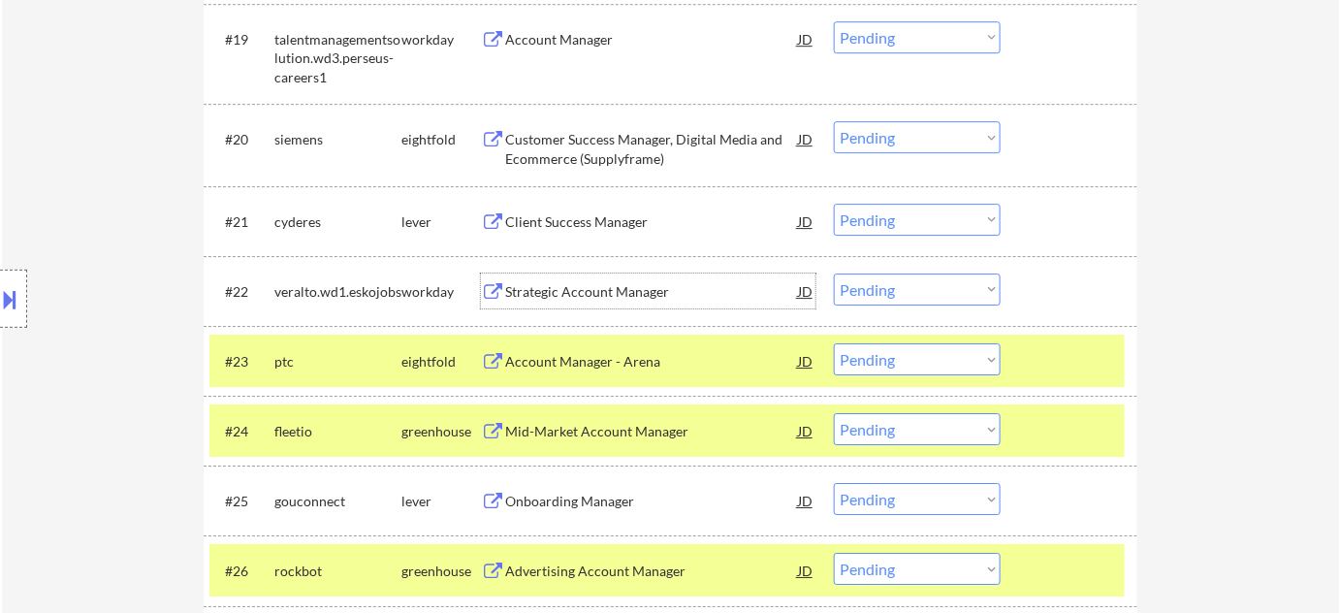
click at [615, 152] on div "Customer Success Manager, Digital Media and Ecommerce (Supplyframe)" at bounding box center [651, 149] width 293 height 38
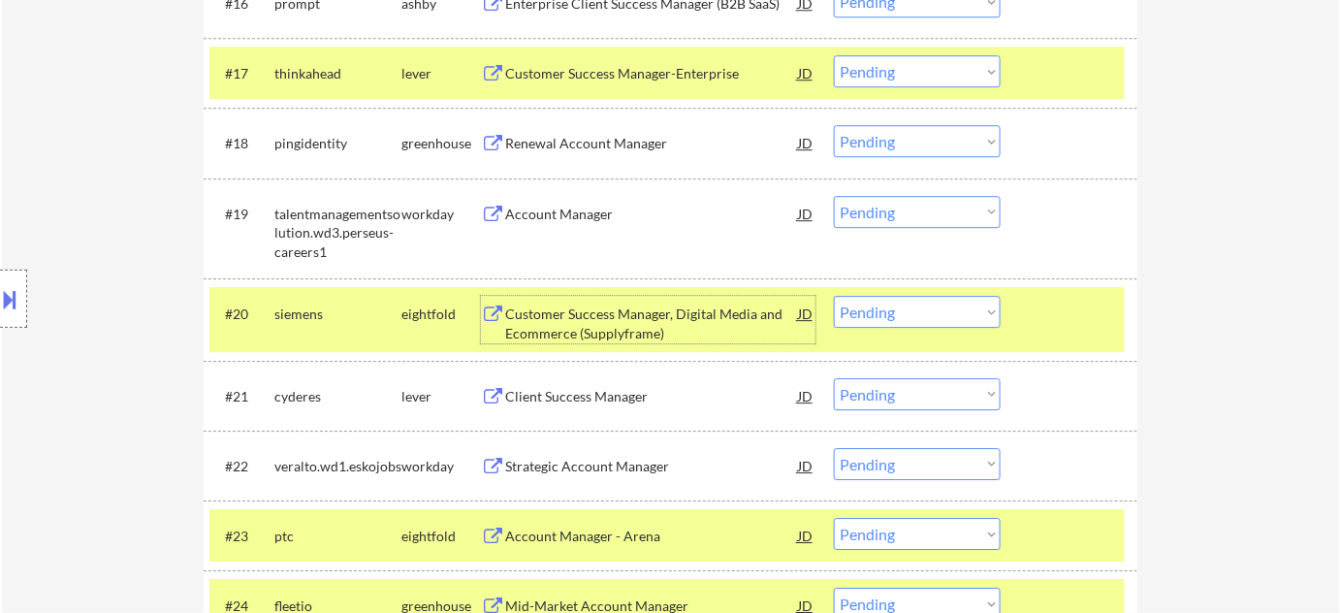
scroll to position [1797, 0]
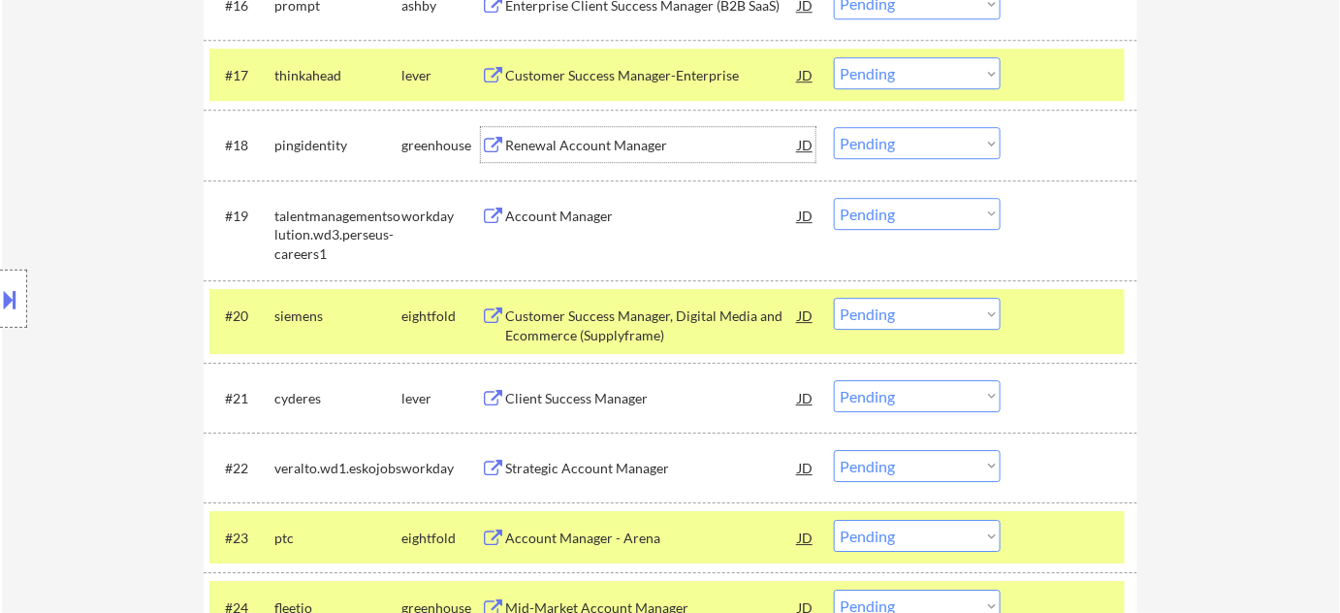
click at [555, 133] on div "Renewal Account Manager" at bounding box center [651, 144] width 293 height 35
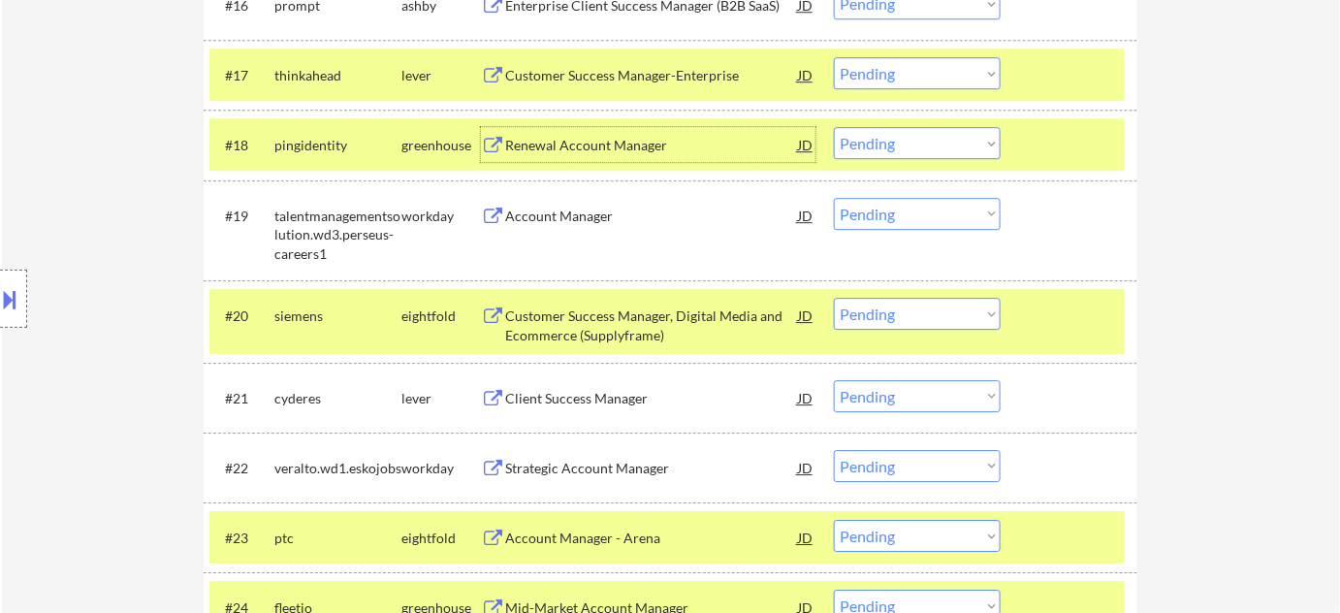
click at [933, 320] on select "Choose an option... Pending Applied Excluded (Questions) Excluded (Expired) Exc…" at bounding box center [917, 314] width 167 height 32
click at [834, 298] on select "Choose an option... Pending Applied Excluded (Questions) Excluded (Expired) Exc…" at bounding box center [917, 314] width 167 height 32
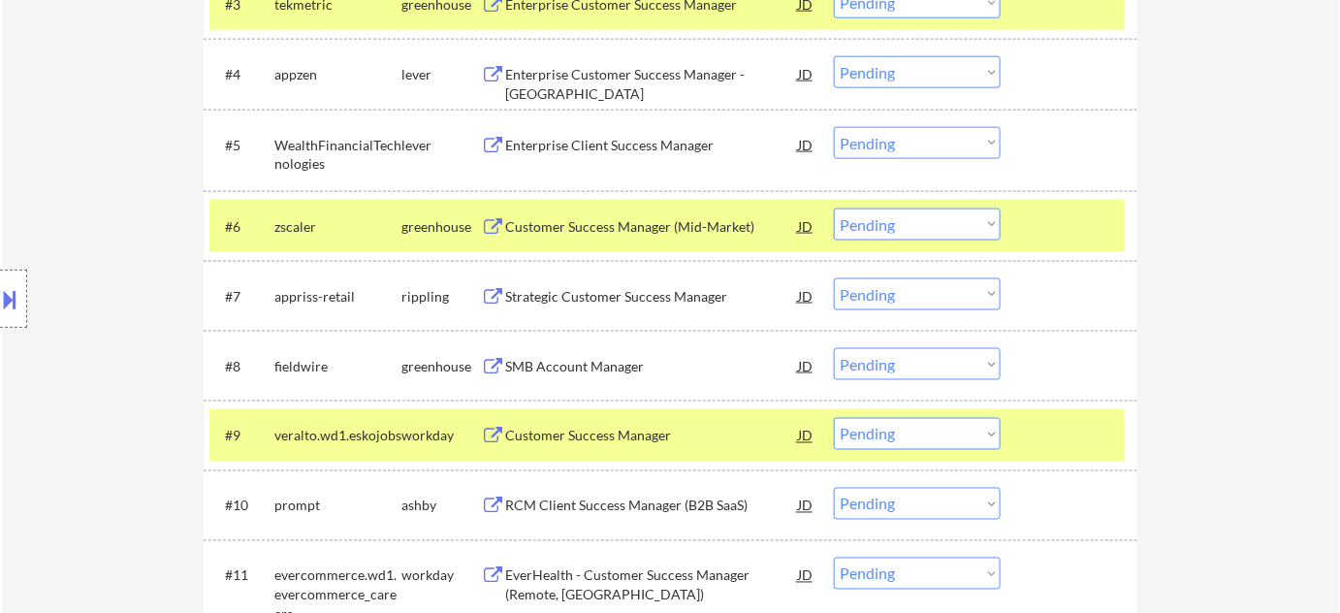
scroll to position [740, 0]
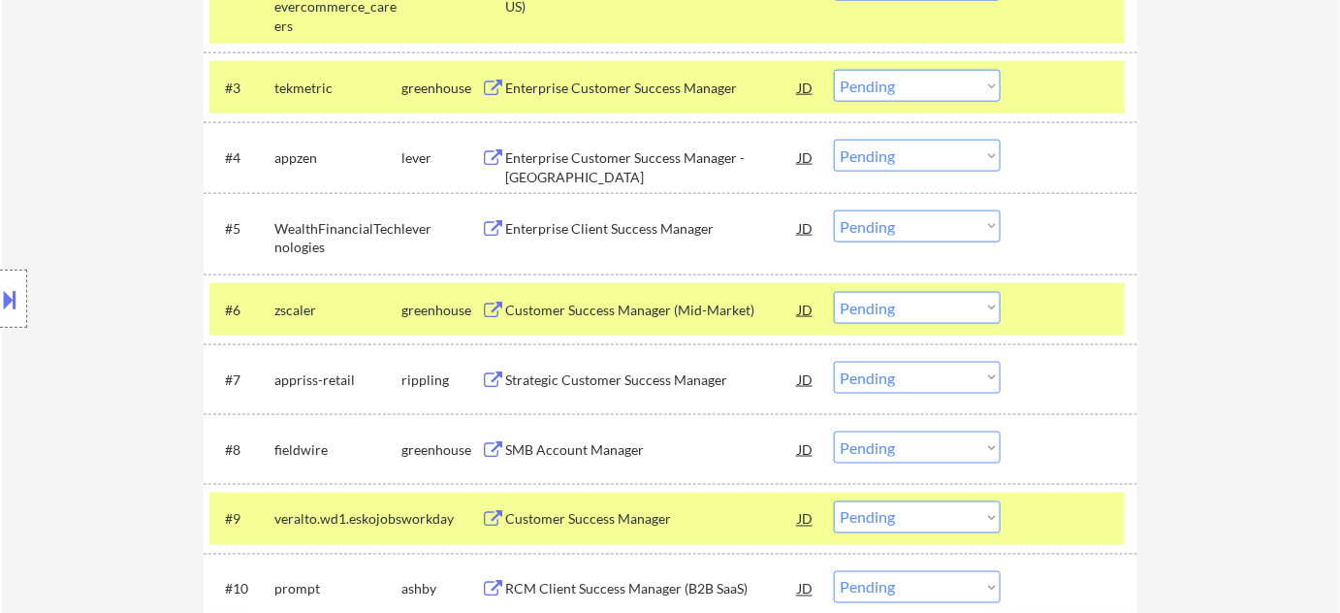
click at [548, 443] on div "SMB Account Manager" at bounding box center [651, 449] width 293 height 19
